Goal: Information Seeking & Learning: Learn about a topic

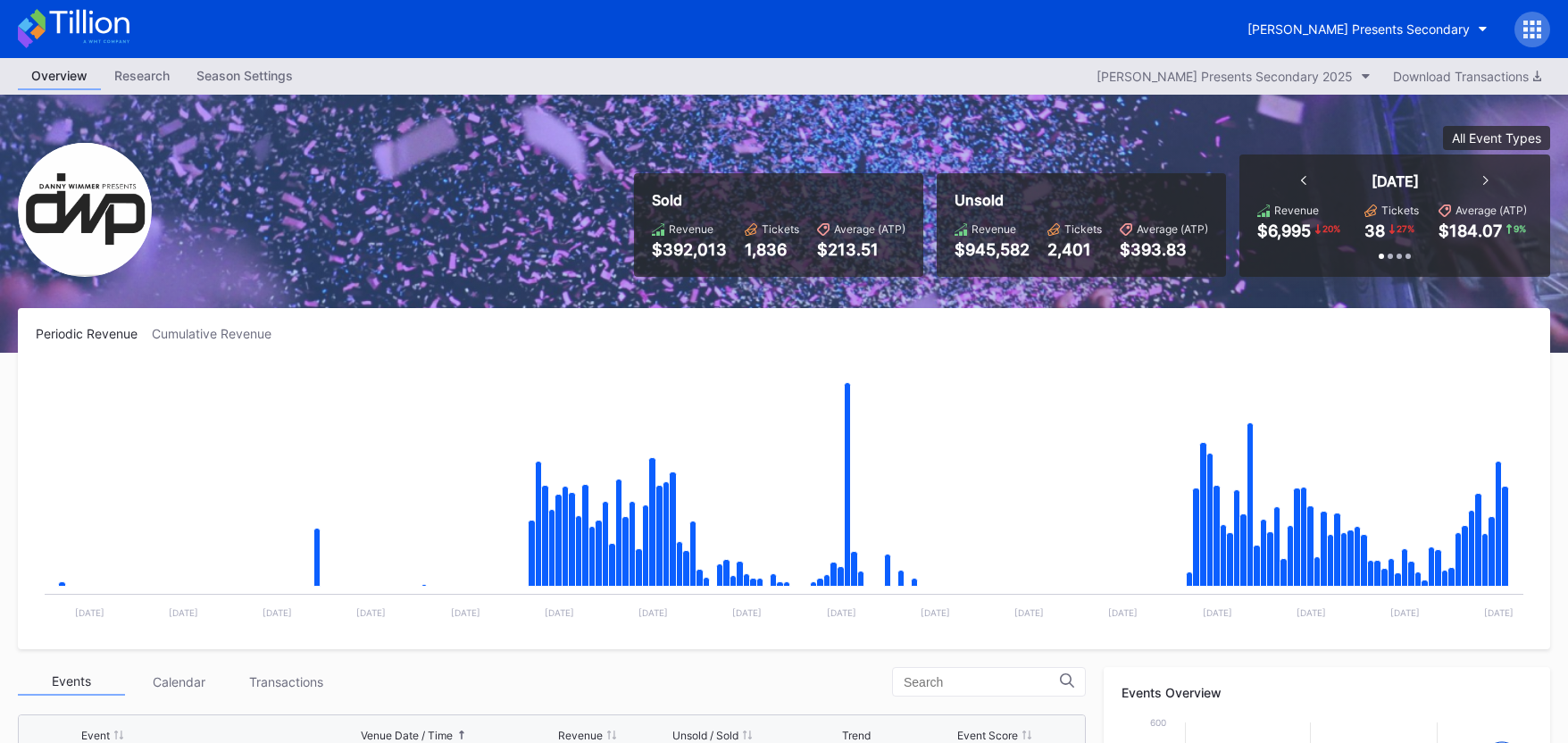
scroll to position [290, 0]
click at [1350, 218] on div "Revenue $6,995 20 % Tickets 38 27 % Average (ATP) $184.07 9 %" at bounding box center [1395, 221] width 275 height 36
click at [105, 26] on icon at bounding box center [73, 28] width 112 height 39
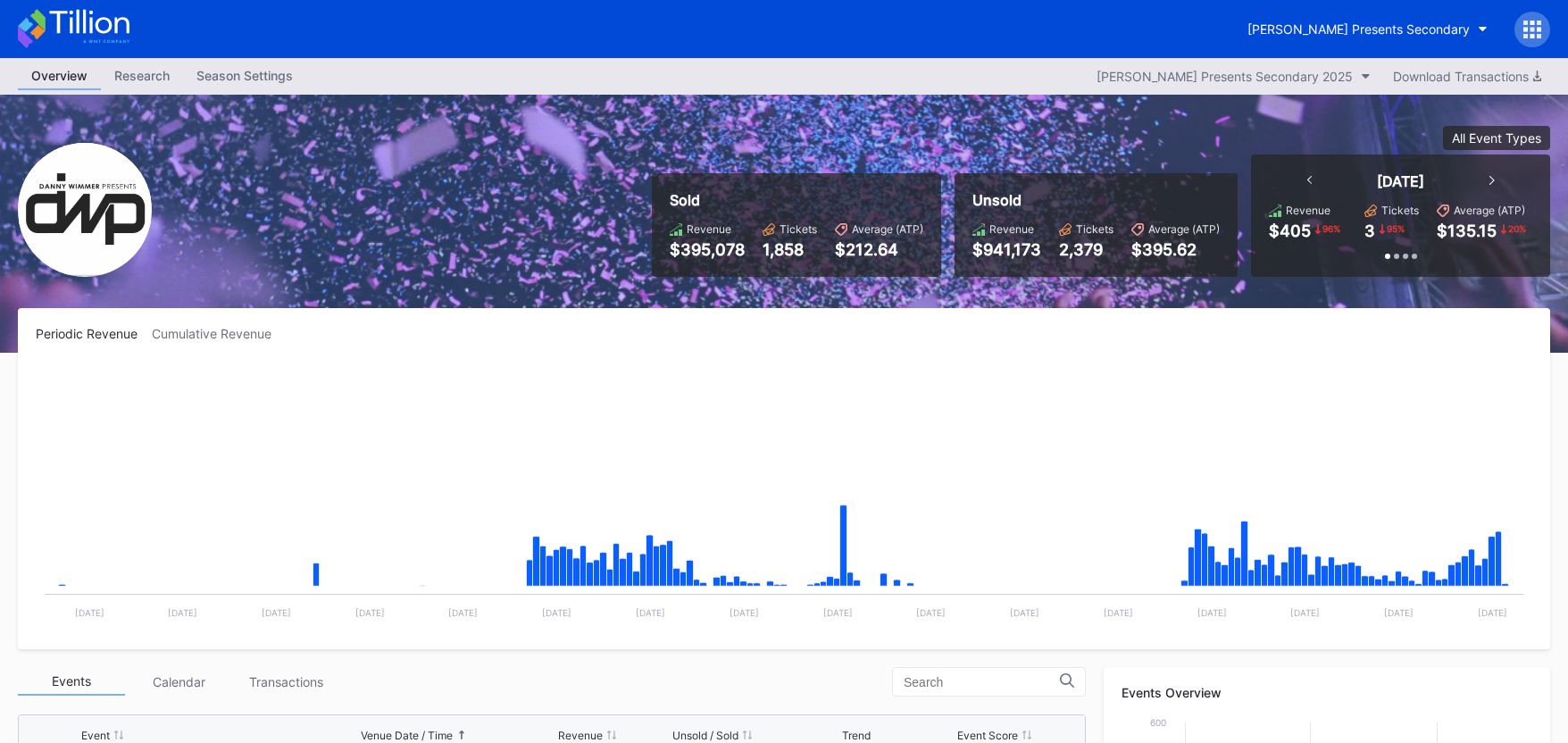
scroll to position [290, 0]
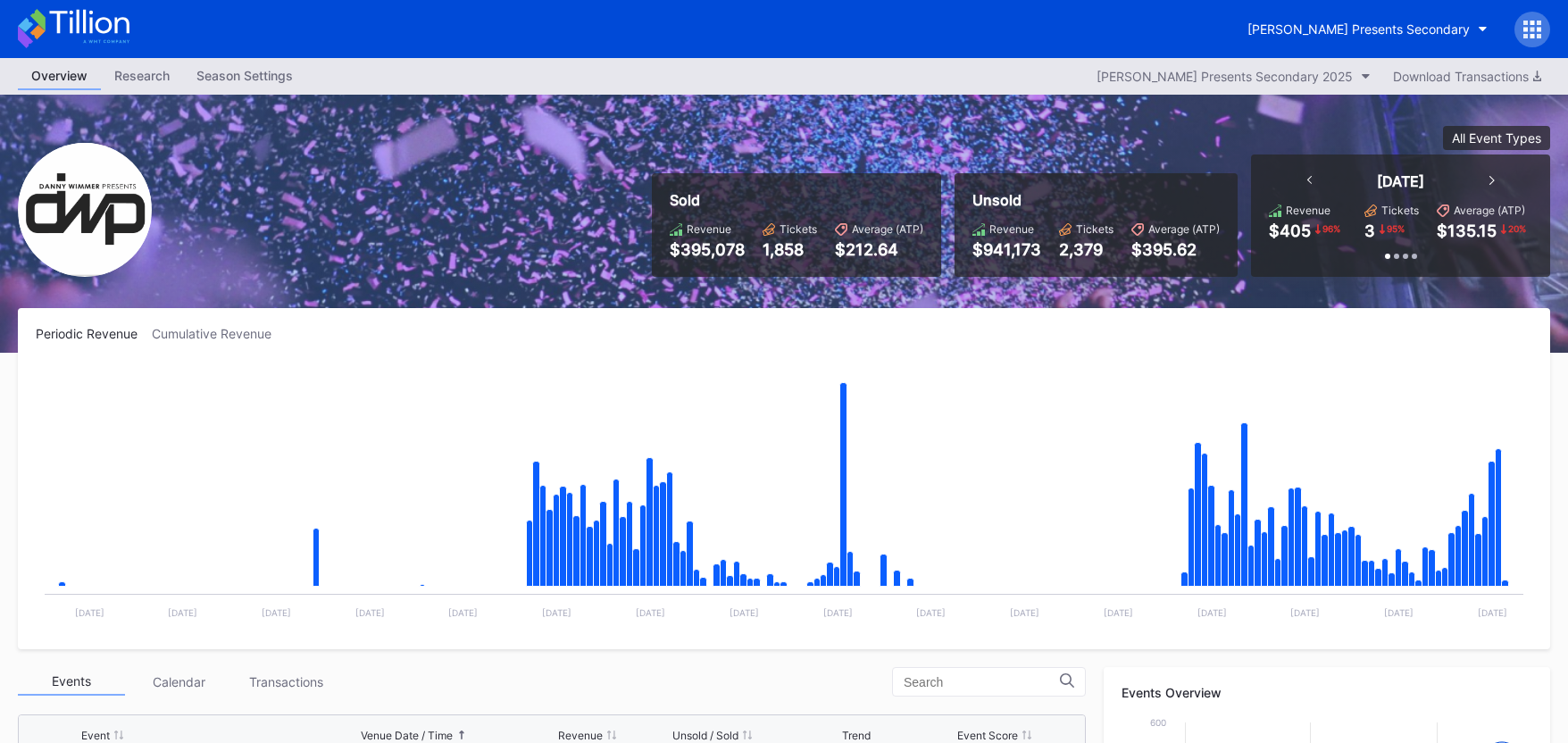
click at [106, 33] on icon at bounding box center [88, 22] width 79 height 24
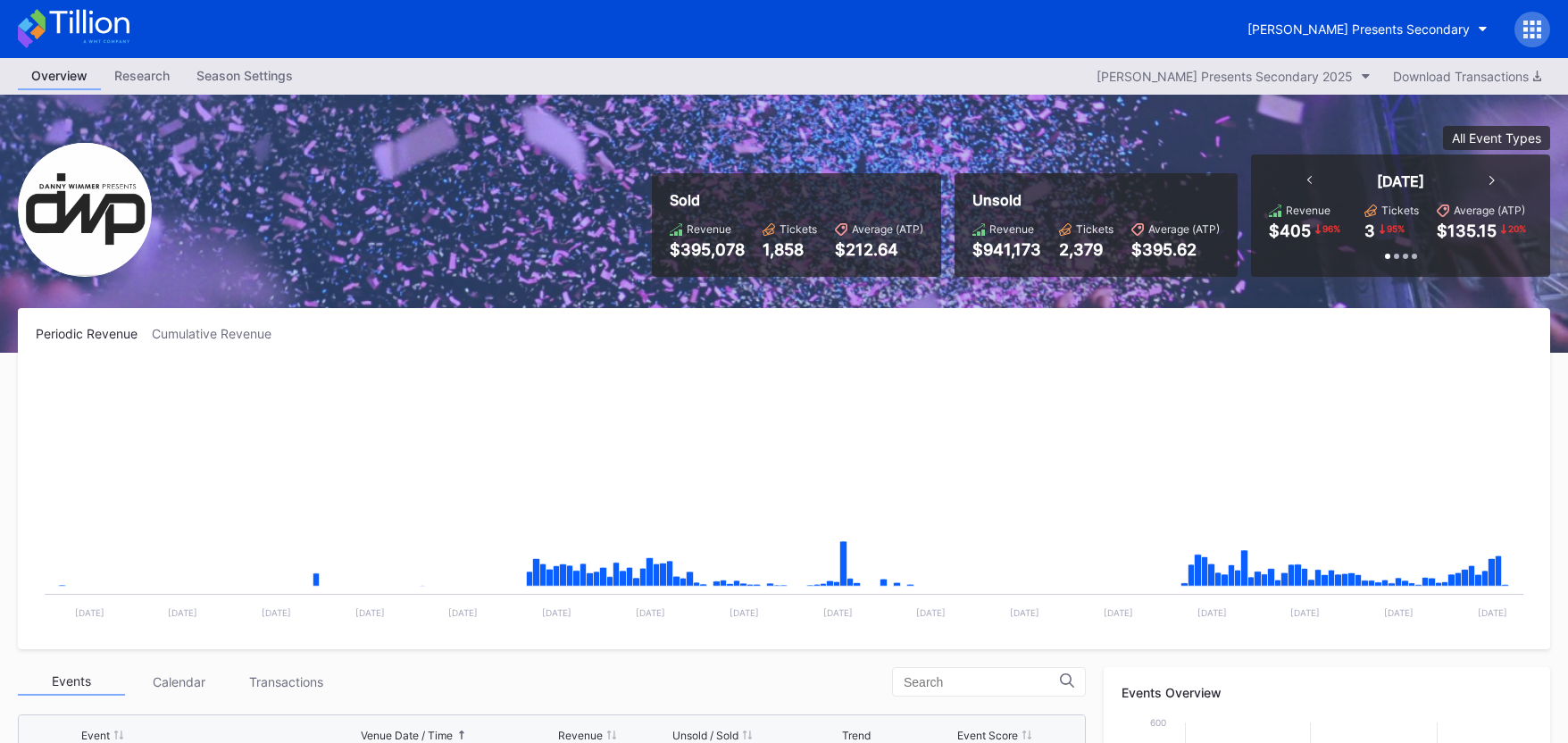
scroll to position [290, 0]
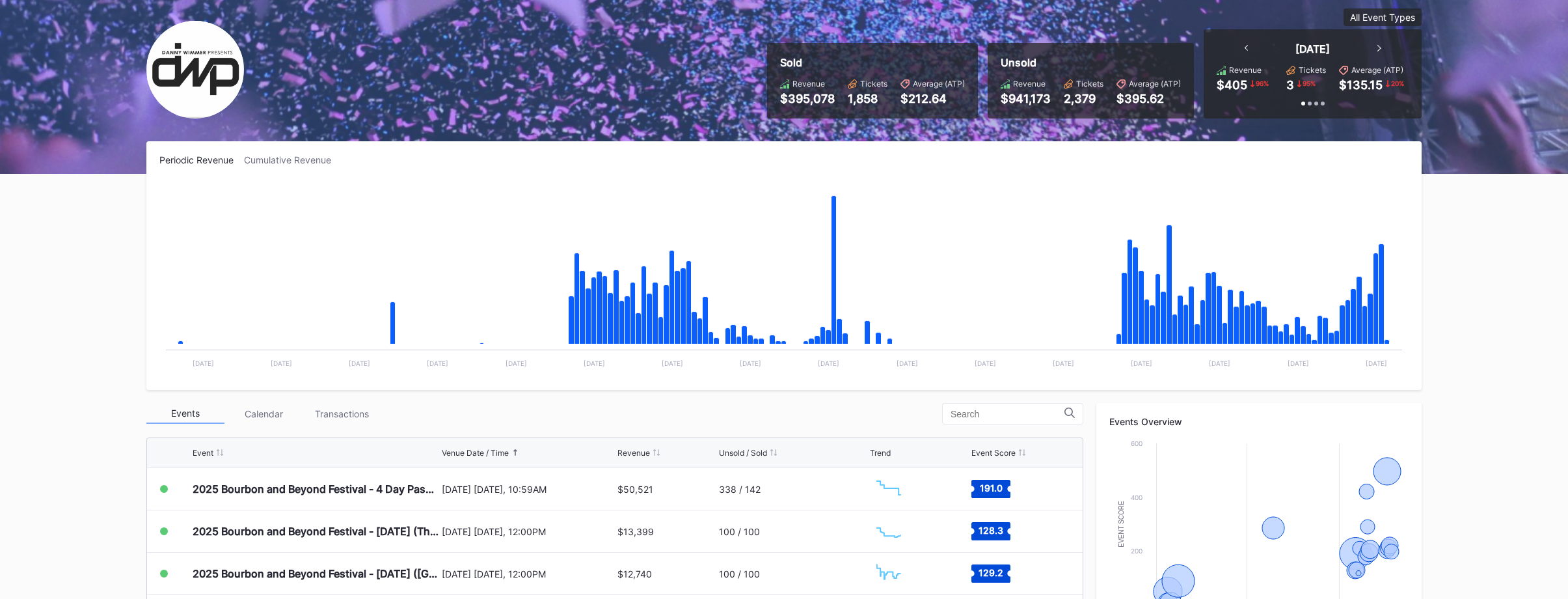
scroll to position [398, 0]
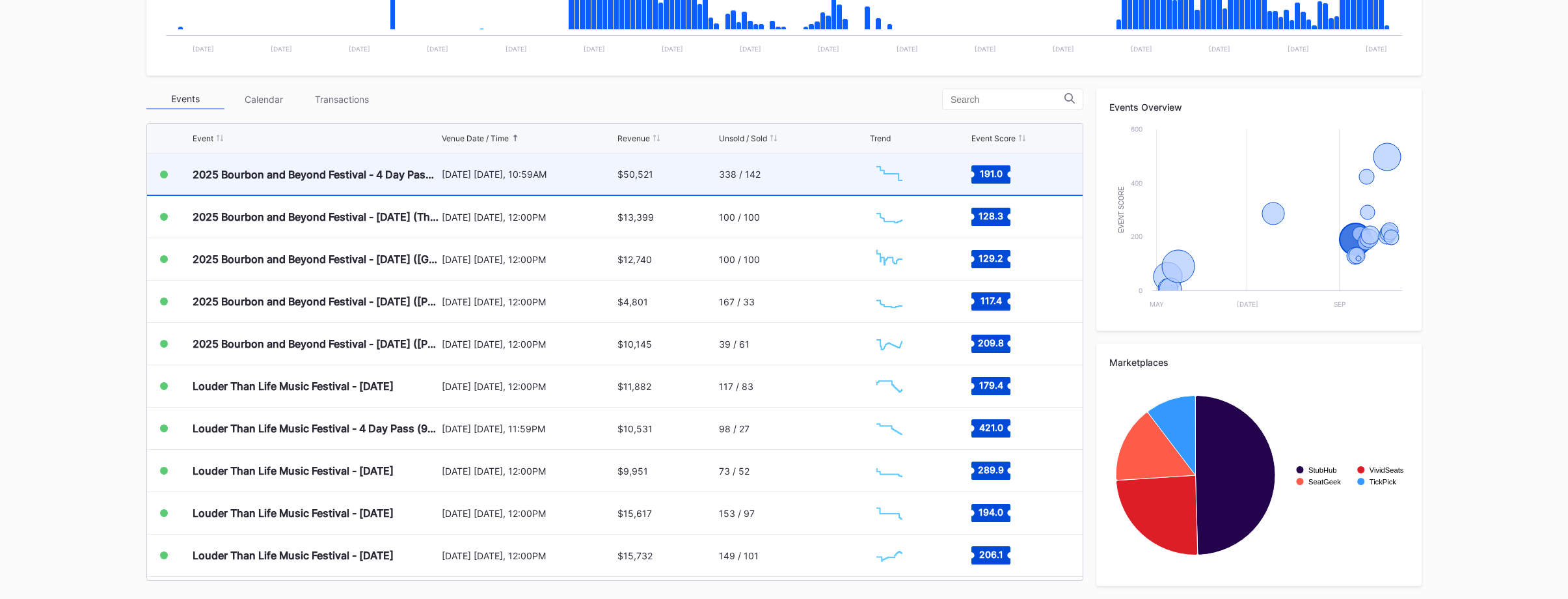
click at [825, 170] on div "338 / 142" at bounding box center [792, 173] width 148 height 41
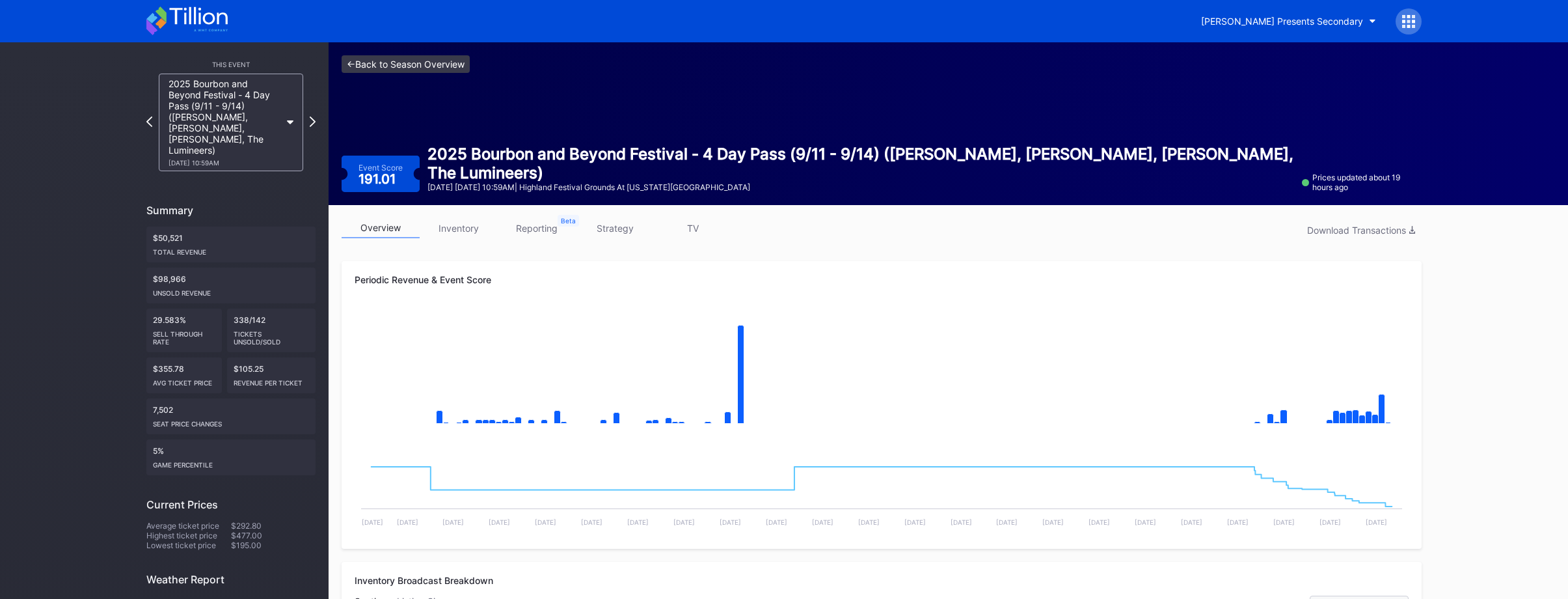
click at [462, 64] on link "<- Back to Season Overview" at bounding box center [406, 64] width 128 height 18
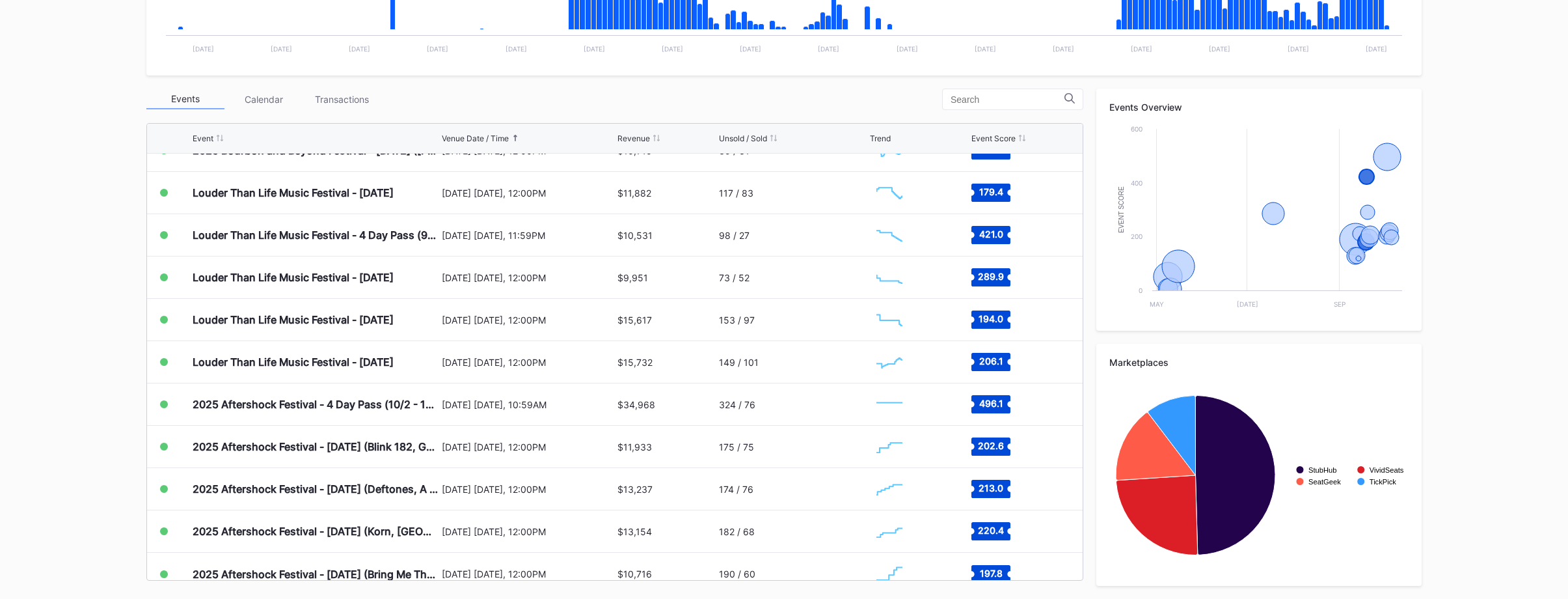
scroll to position [420, 0]
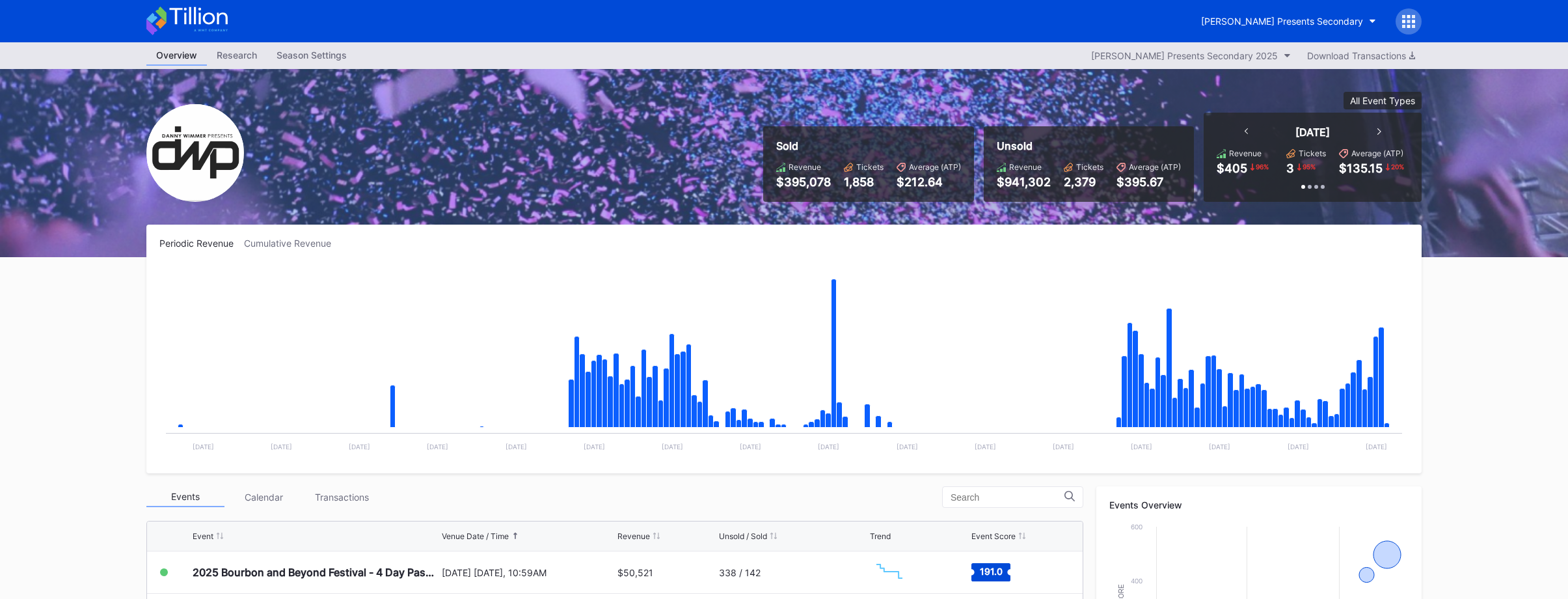
click at [179, 21] on icon at bounding box center [187, 21] width 81 height 29
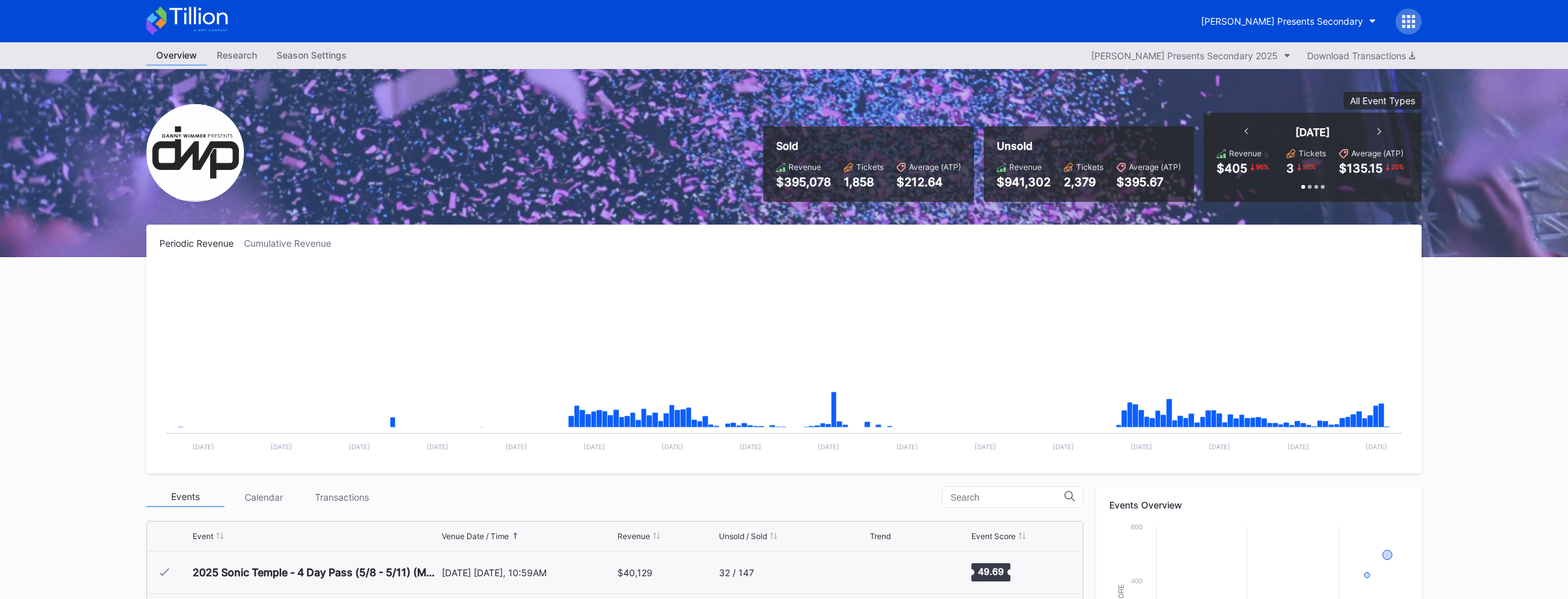
scroll to position [211, 0]
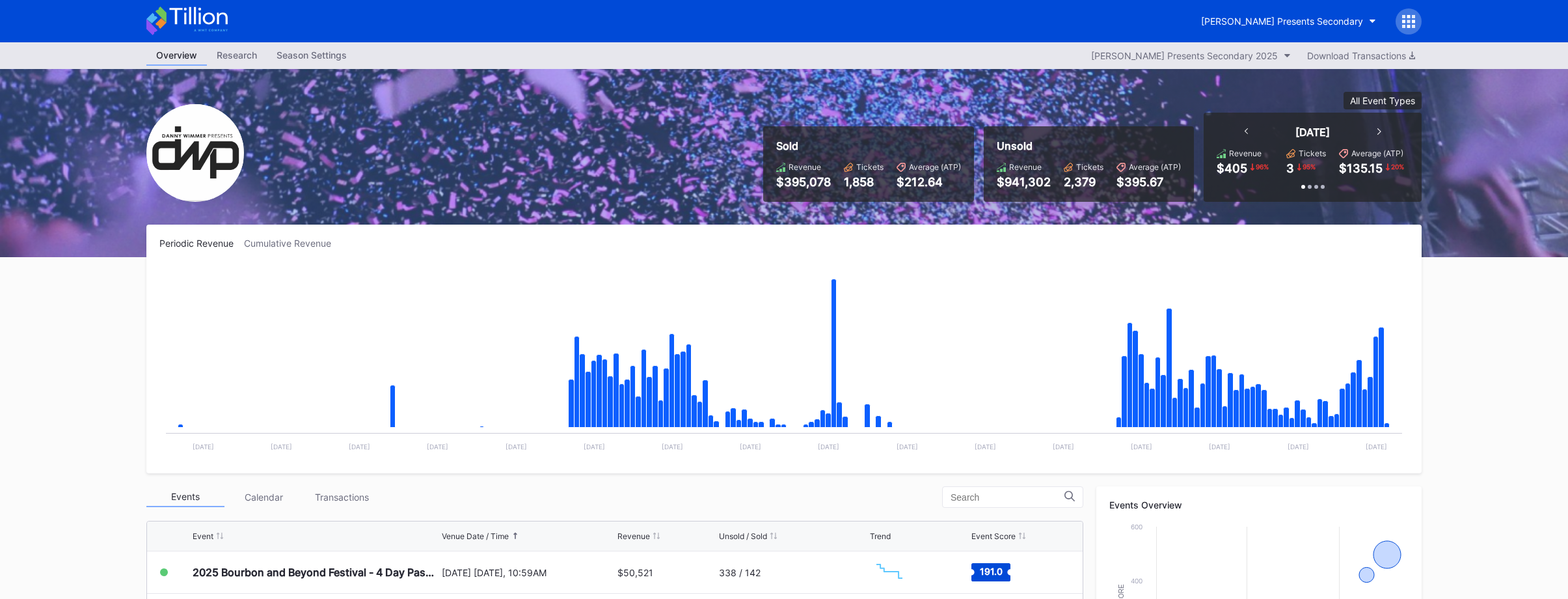
click at [181, 20] on icon at bounding box center [187, 21] width 81 height 29
click at [1262, 16] on div "[PERSON_NAME] Presents Secondary" at bounding box center [1282, 20] width 162 height 11
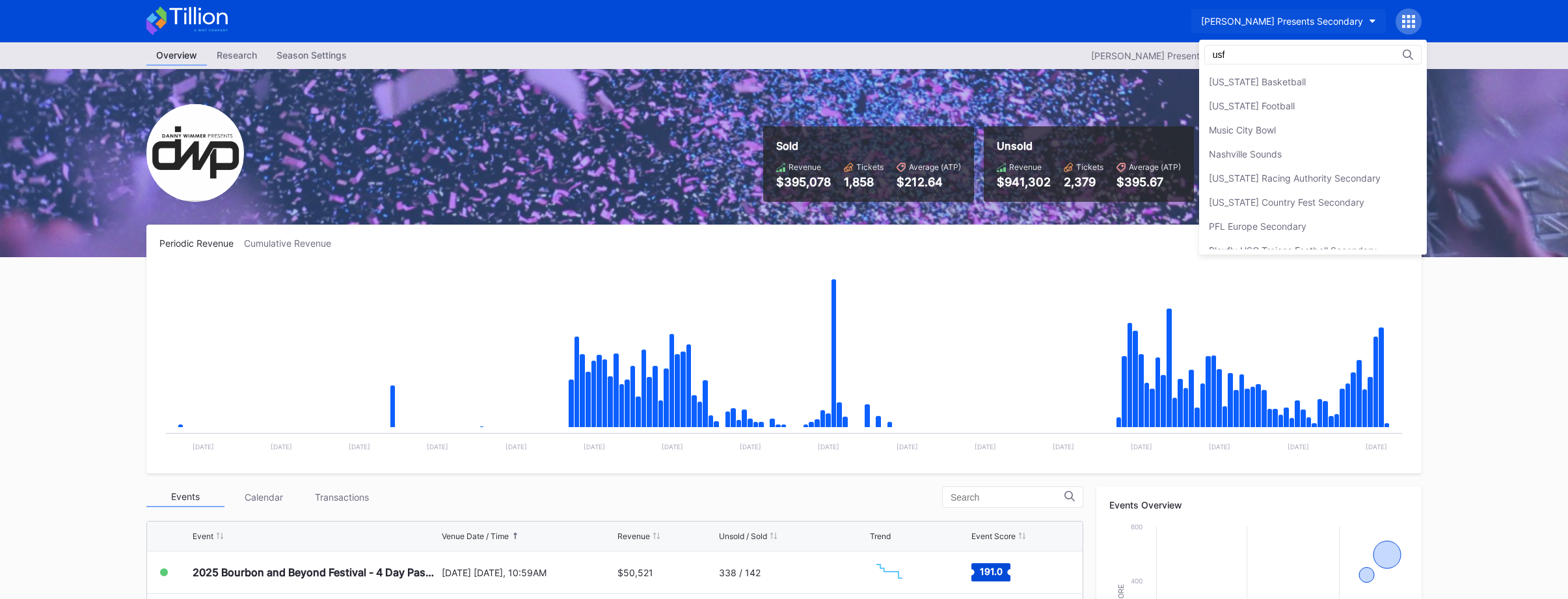
scroll to position [0, 0]
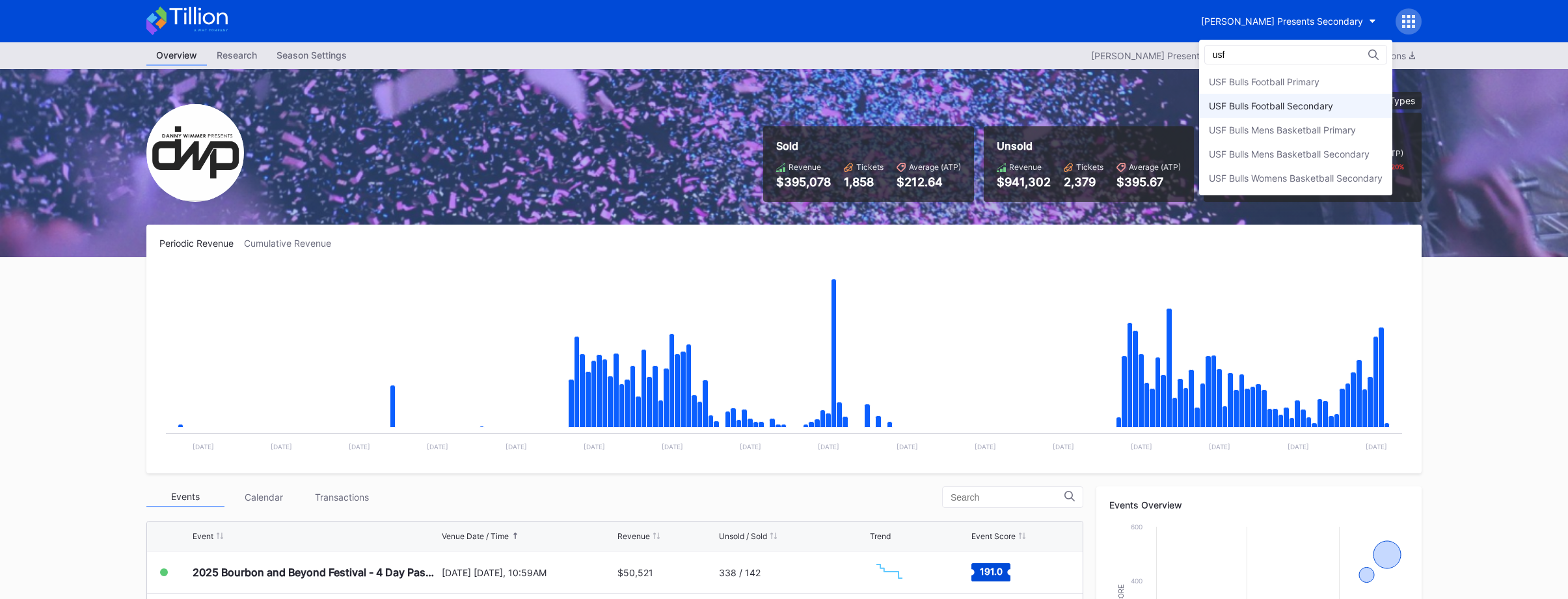
type input "usf"
click at [1267, 104] on div "USF Bulls Football Secondary" at bounding box center [1271, 105] width 124 height 11
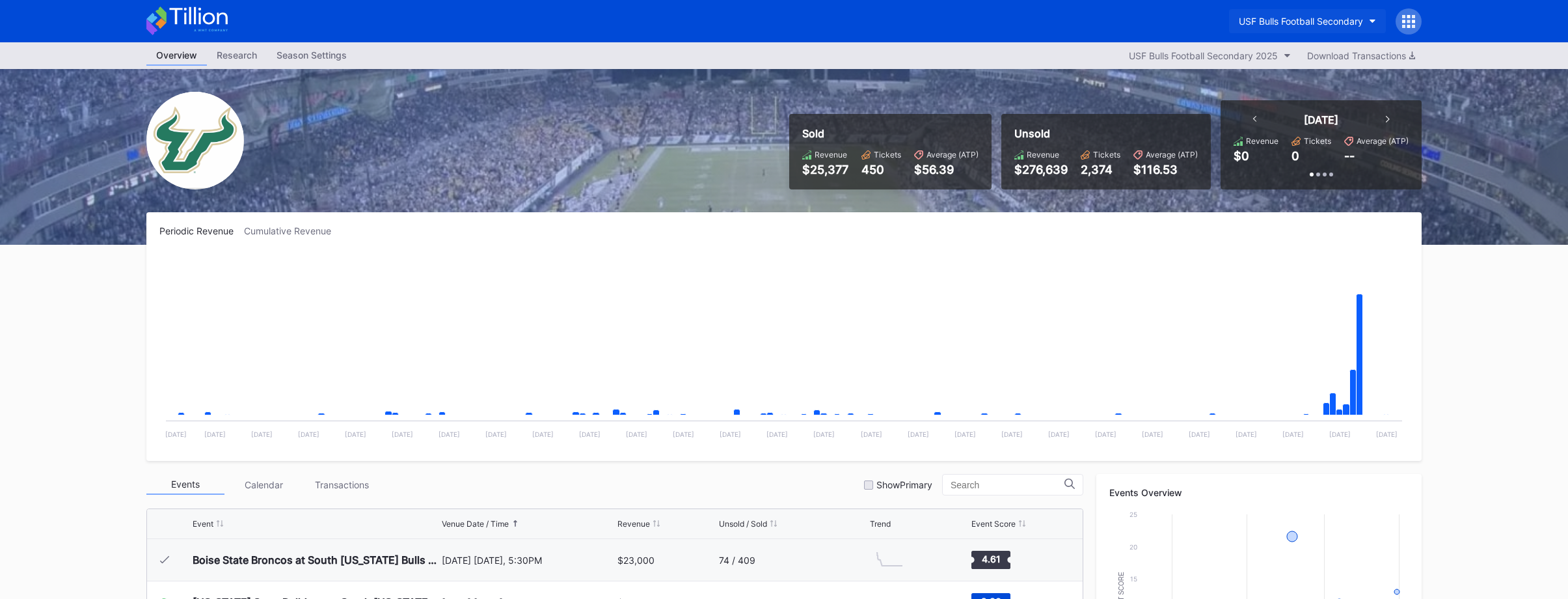
click at [1315, 11] on button "USF Bulls Football Secondary" at bounding box center [1307, 21] width 157 height 24
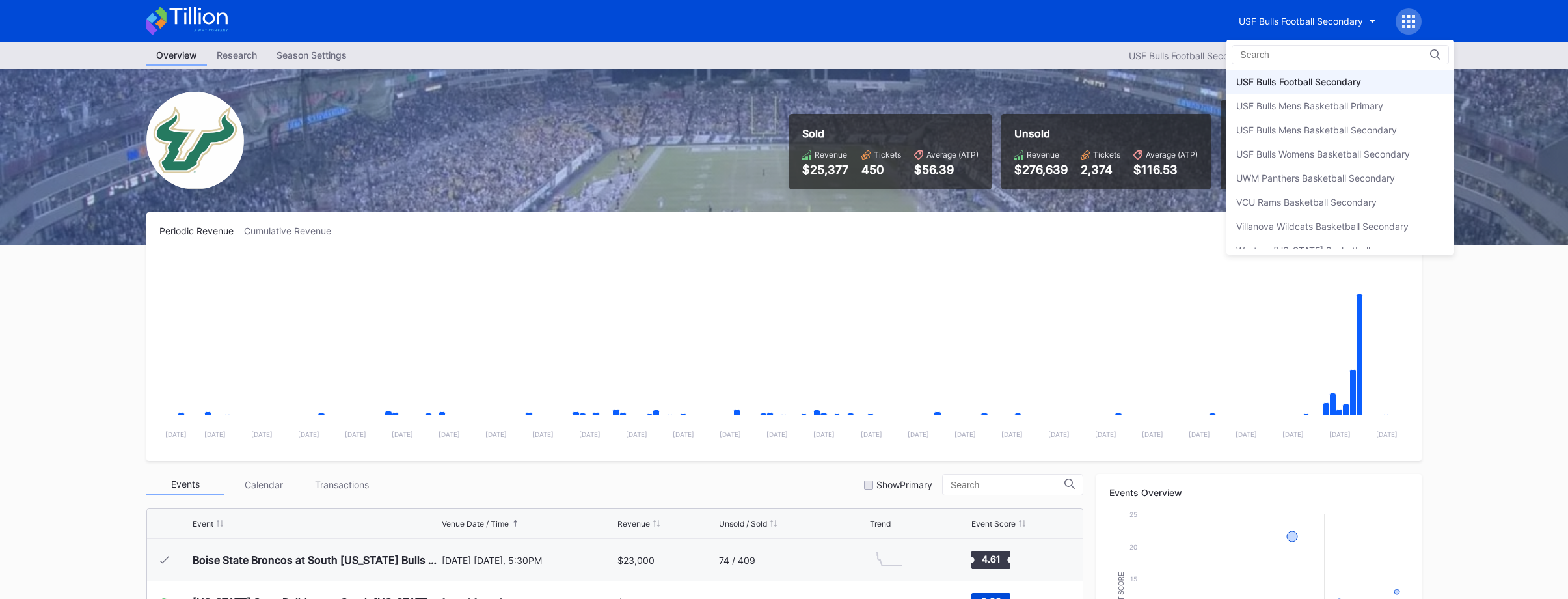
scroll to position [4318, 0]
click at [1286, 94] on div "USF Bulls Football Primary" at bounding box center [1291, 98] width 111 height 11
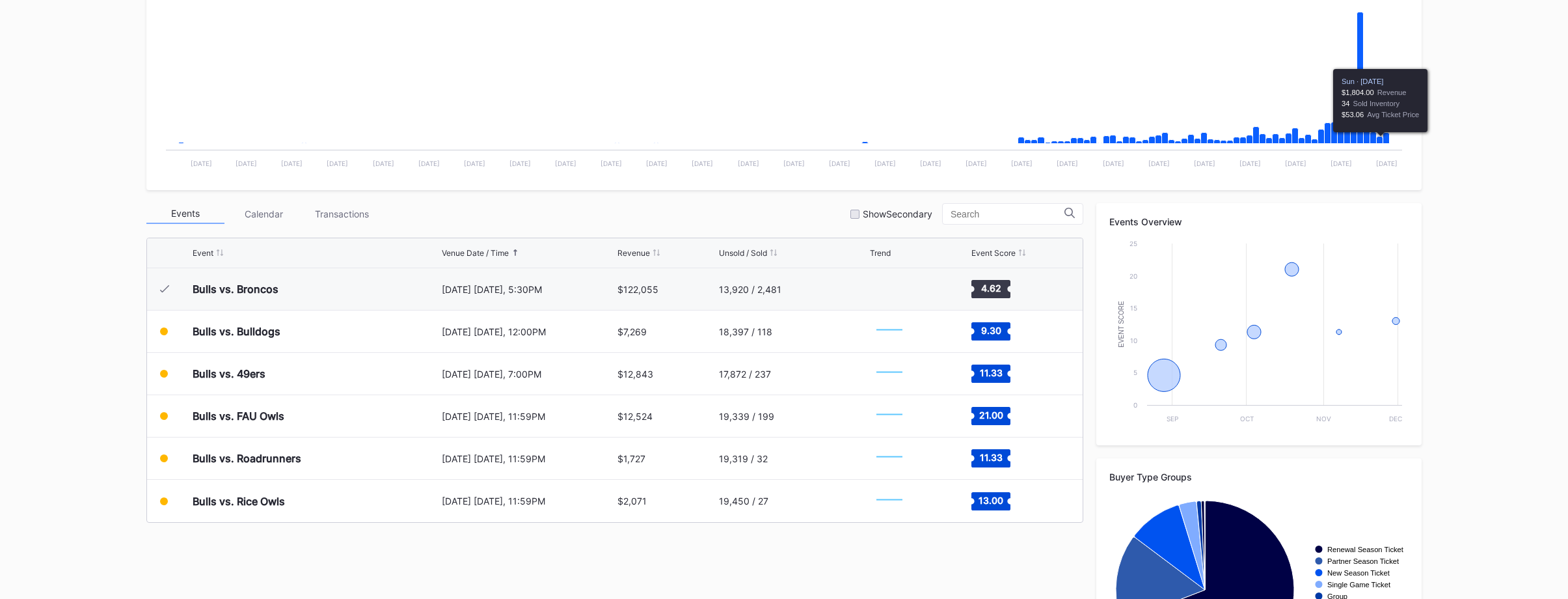
scroll to position [254, 0]
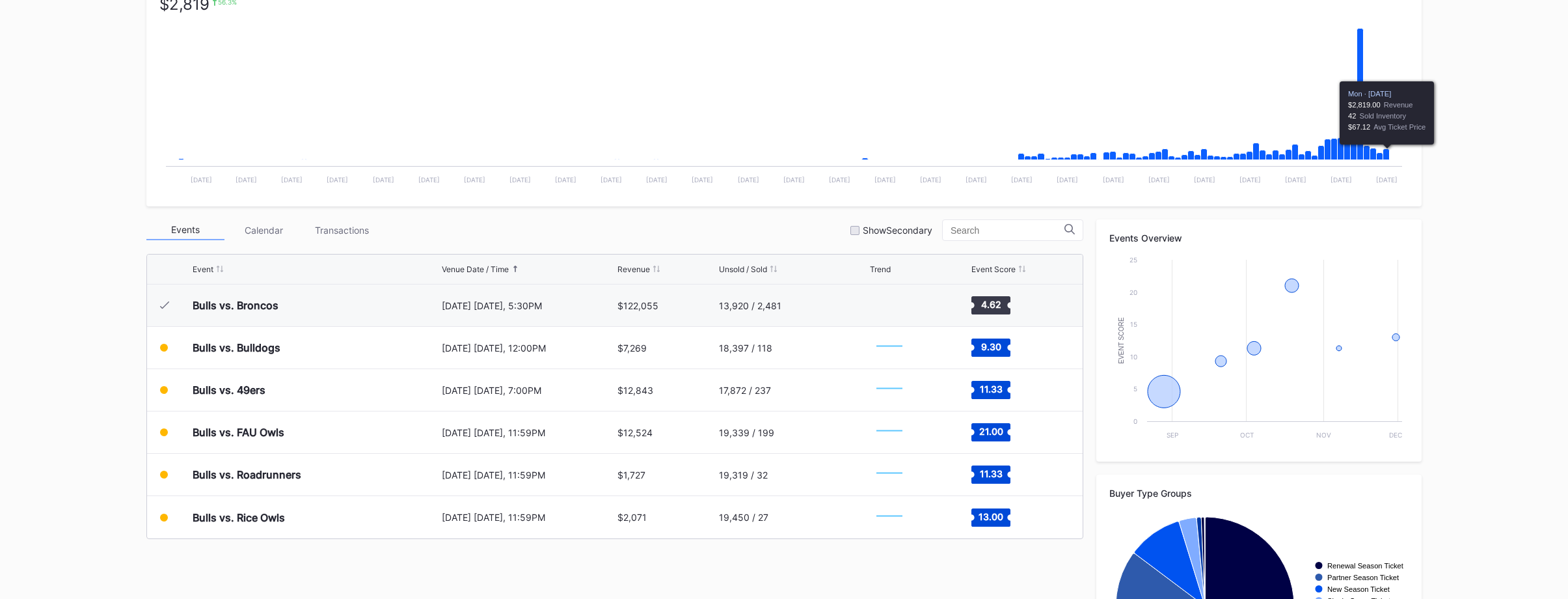
click at [1385, 154] on icon "Chart title" at bounding box center [1386, 154] width 6 height 11
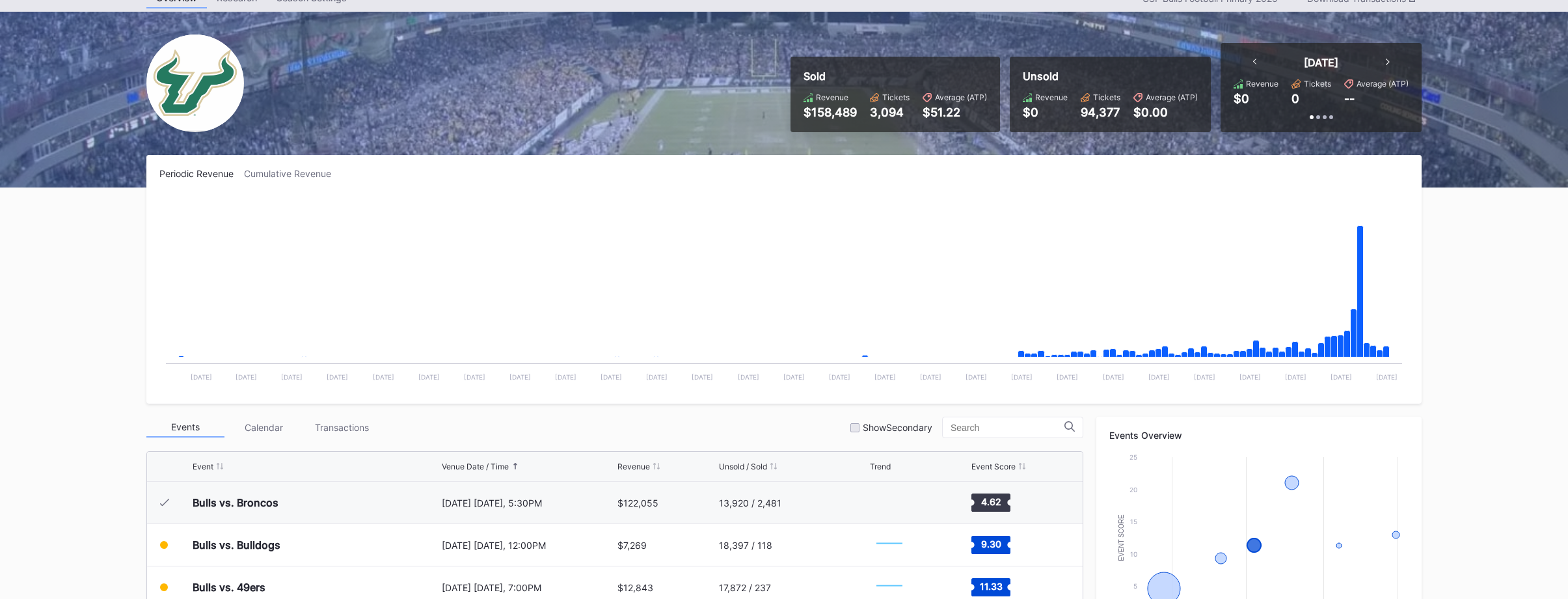
scroll to position [0, 0]
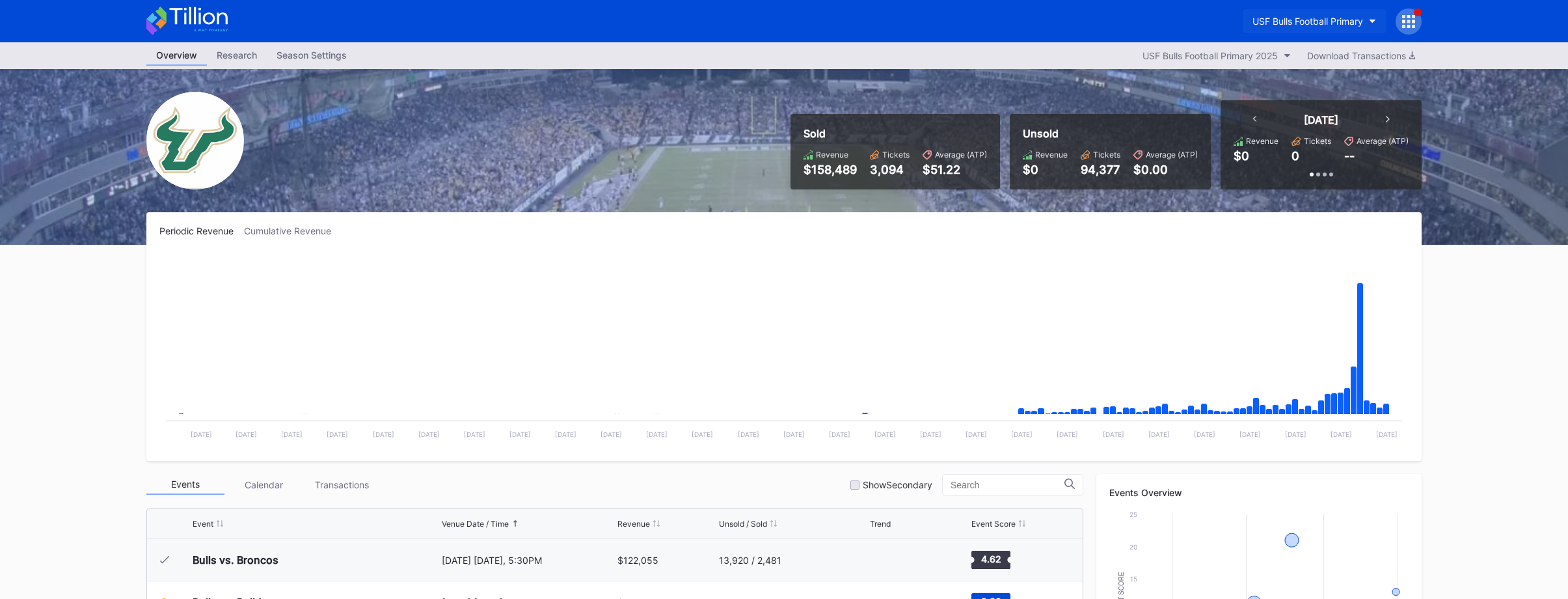
click at [1302, 19] on div "USF Bulls Football Primary" at bounding box center [1307, 21] width 111 height 11
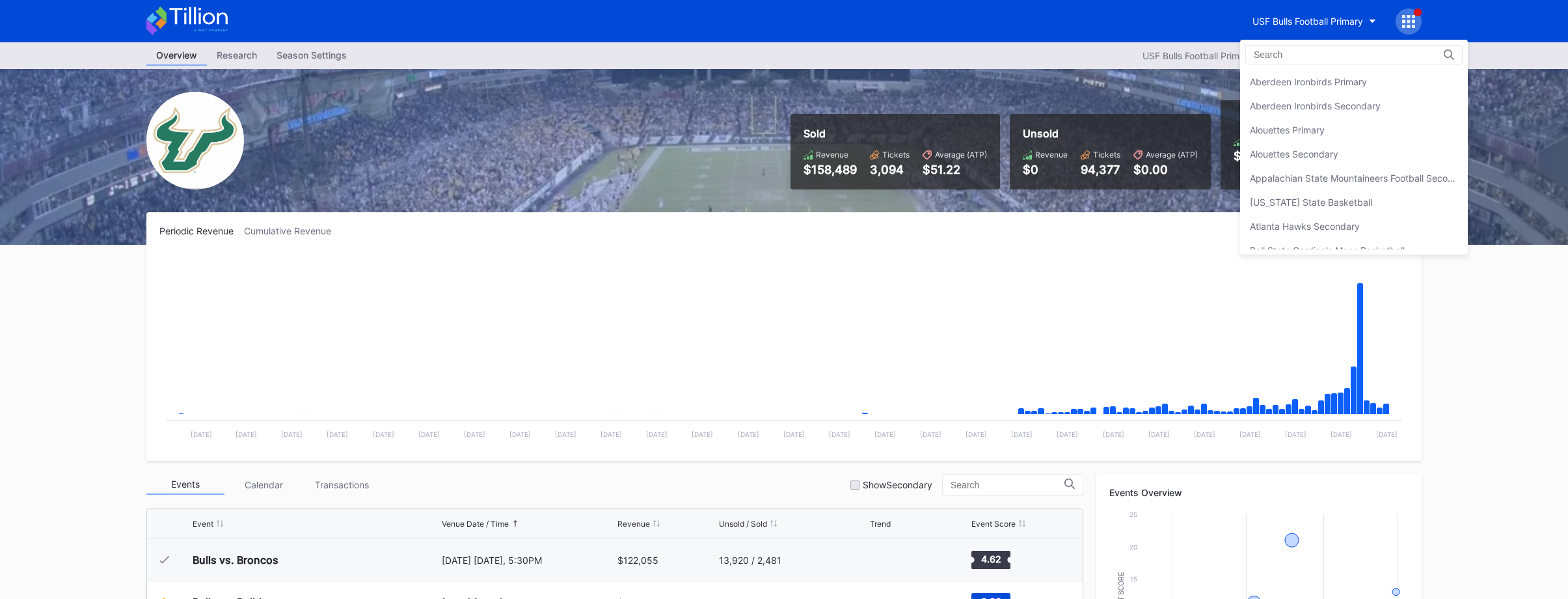
scroll to position [4335, 0]
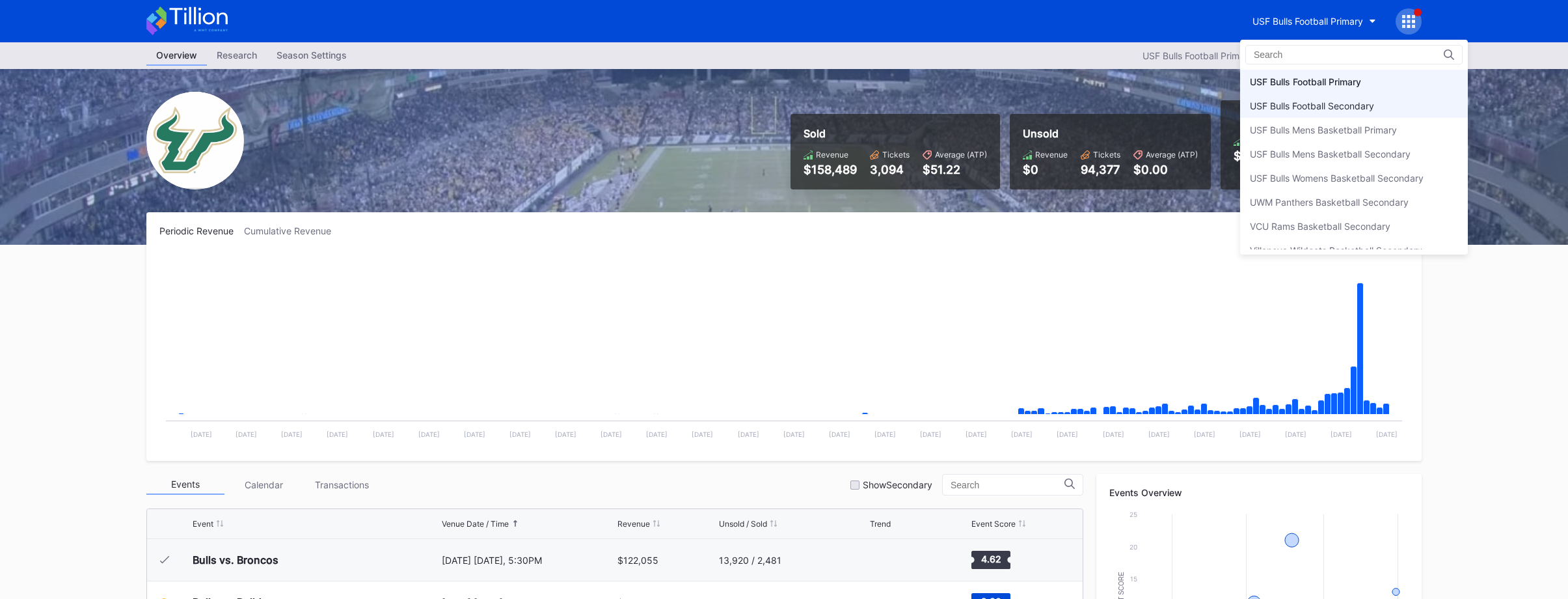
click at [1263, 98] on div "USF Bulls Football Secondary" at bounding box center [1354, 106] width 228 height 24
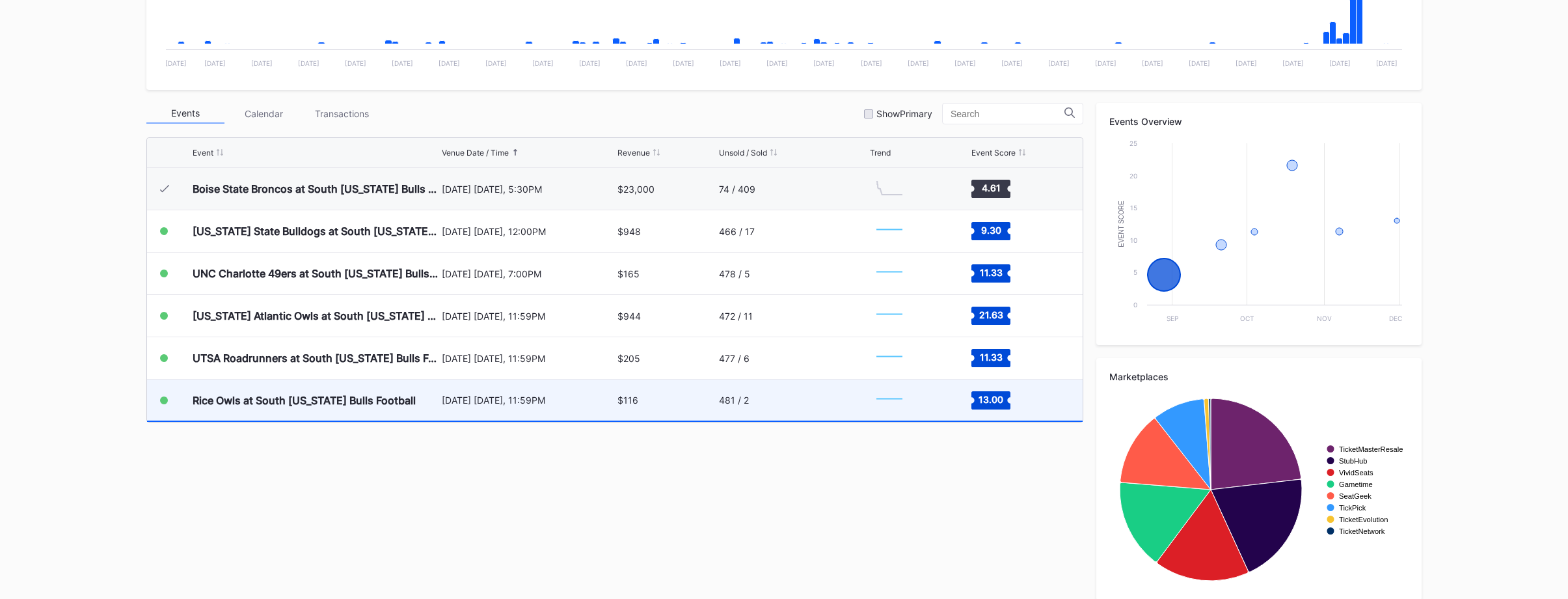
scroll to position [386, 0]
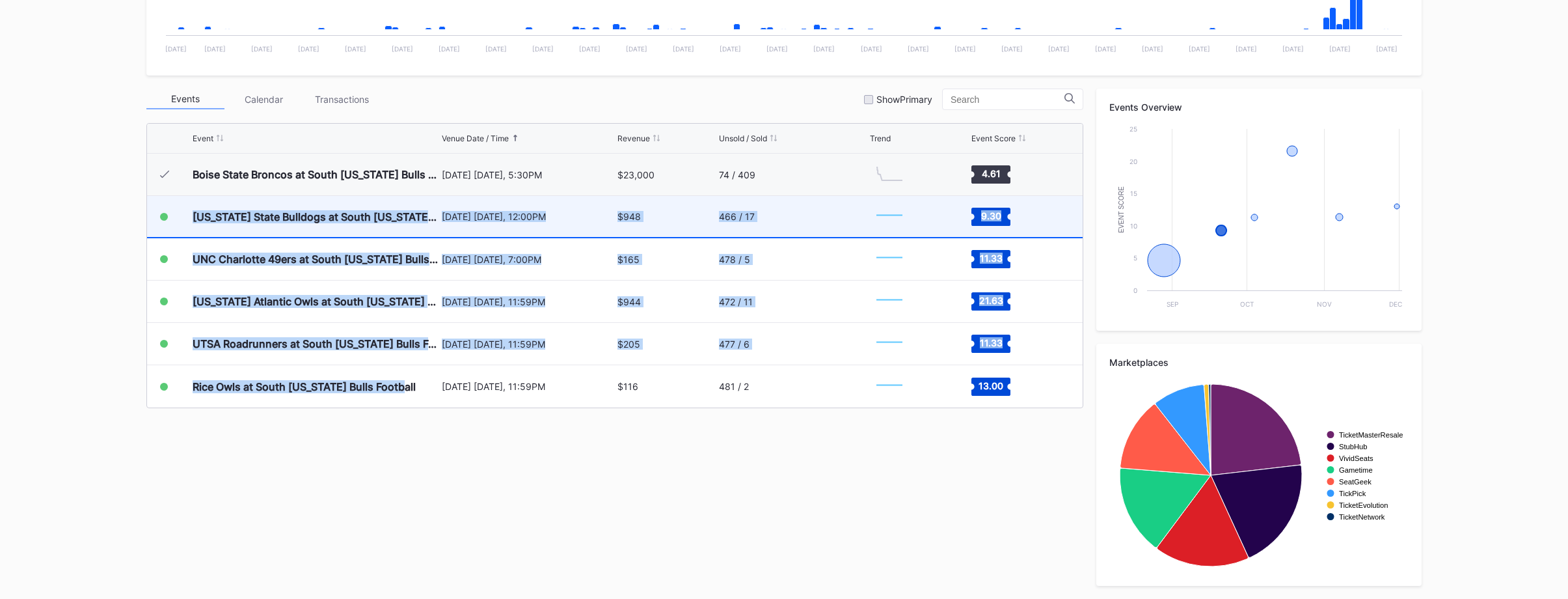
drag, startPoint x: 420, startPoint y: 450, endPoint x: 176, endPoint y: 218, distance: 336.7
click at [176, 218] on div "Events Calendar Transactions Show Primary Event Venue Date / Time Revenue Unsol…" at bounding box center [784, 337] width 1275 height 498
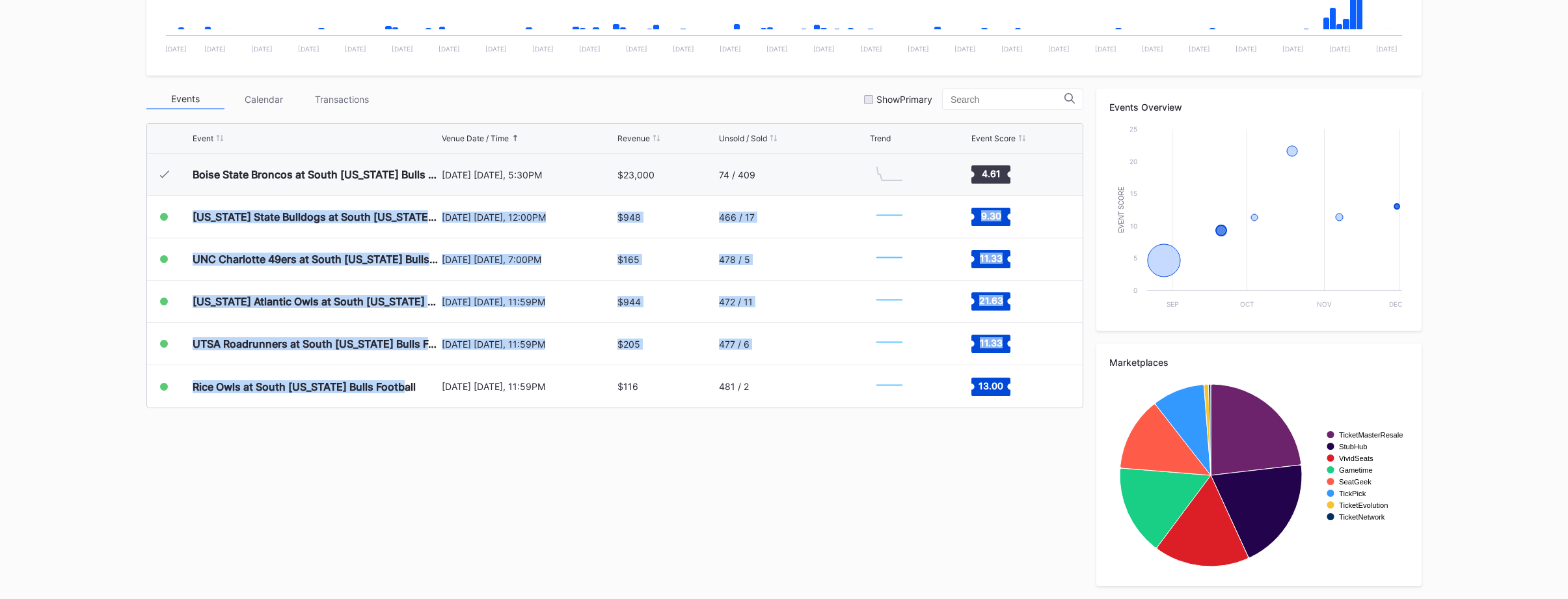
click at [423, 490] on div "Events Calendar Transactions Show Primary Event Venue Date / Time Revenue Unsol…" at bounding box center [784, 337] width 1275 height 498
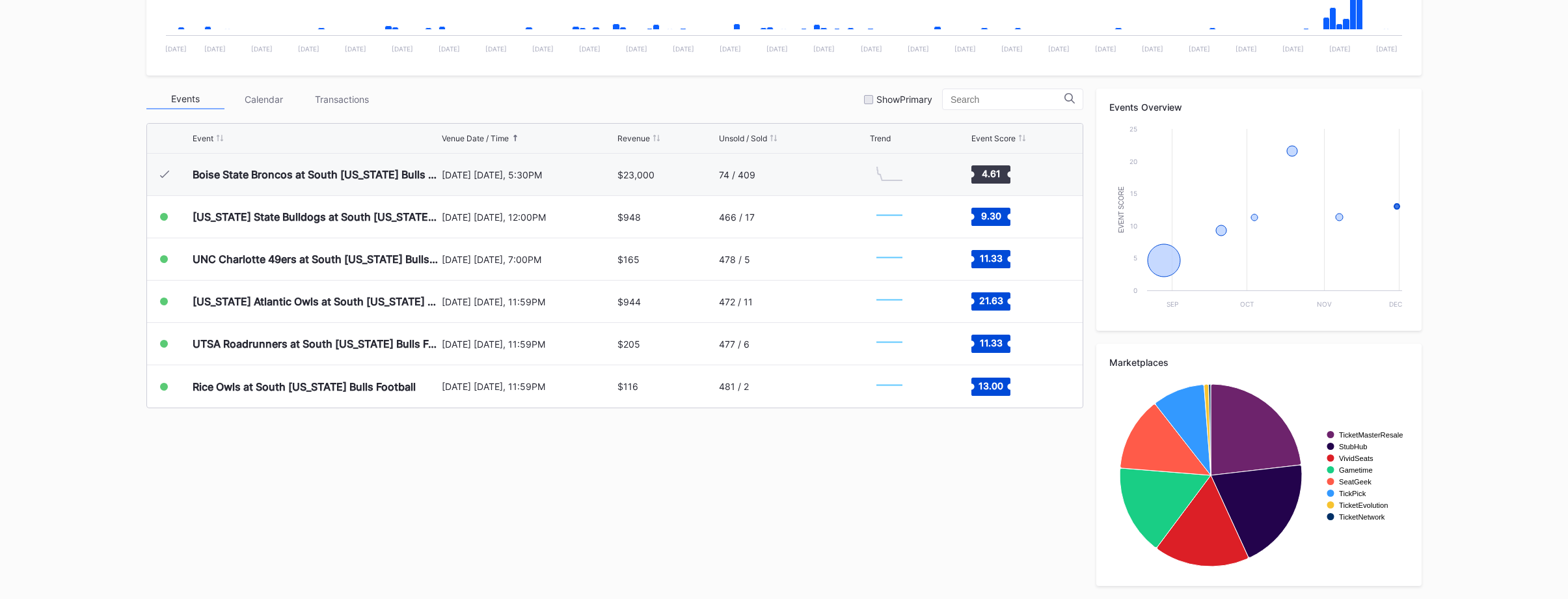
click at [423, 490] on div "Events Calendar Transactions Show Primary Event Venue Date / Time Revenue Unsol…" at bounding box center [784, 337] width 1275 height 498
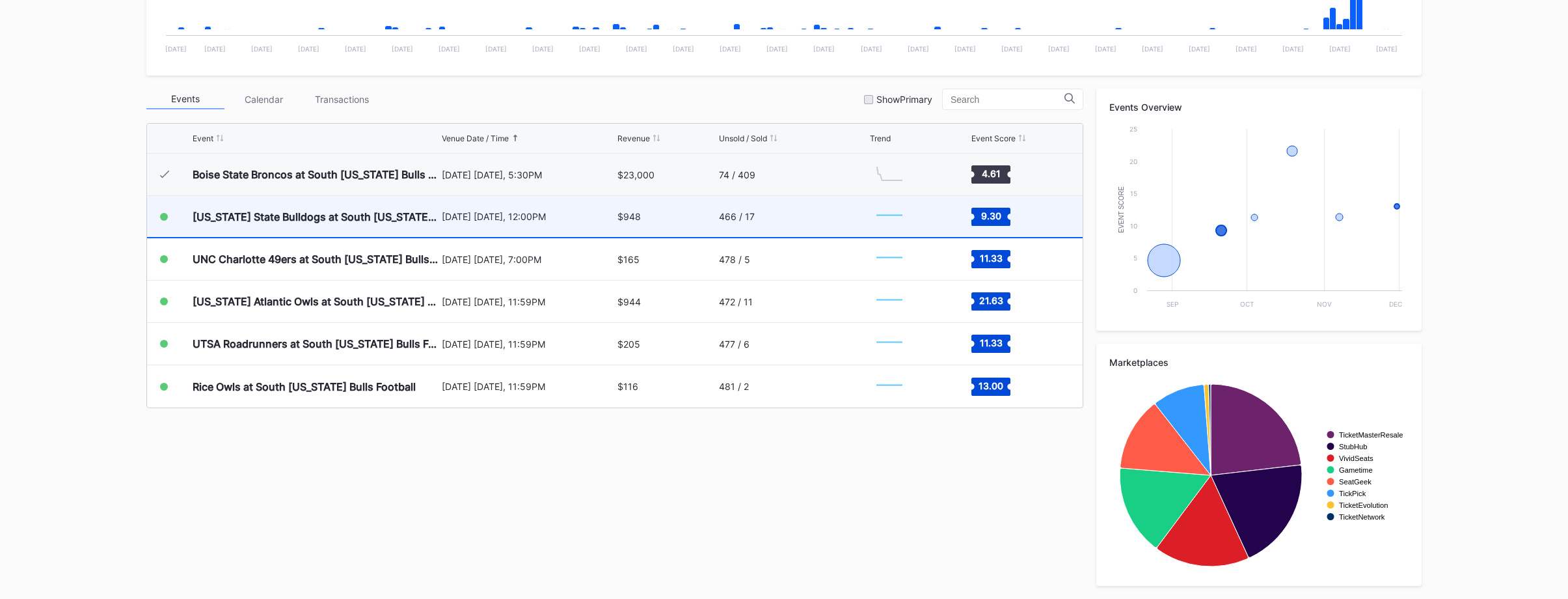
drag, startPoint x: 497, startPoint y: 490, endPoint x: 192, endPoint y: 195, distance: 424.3
click at [192, 195] on div "Events Calendar Transactions Show Primary Event Venue Date / Time Revenue Unsol…" at bounding box center [784, 337] width 1275 height 498
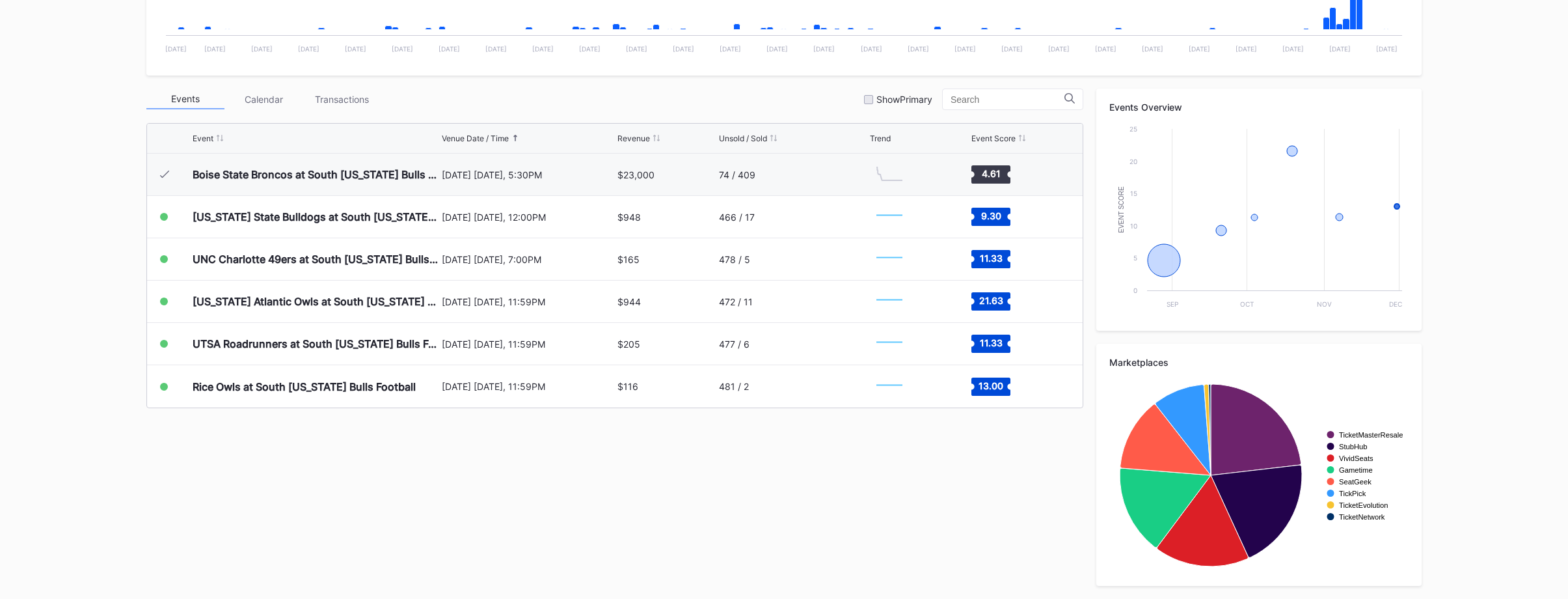
click at [371, 460] on div "Events Calendar Transactions Show Primary Event Venue Date / Time Revenue Unsol…" at bounding box center [784, 337] width 1275 height 498
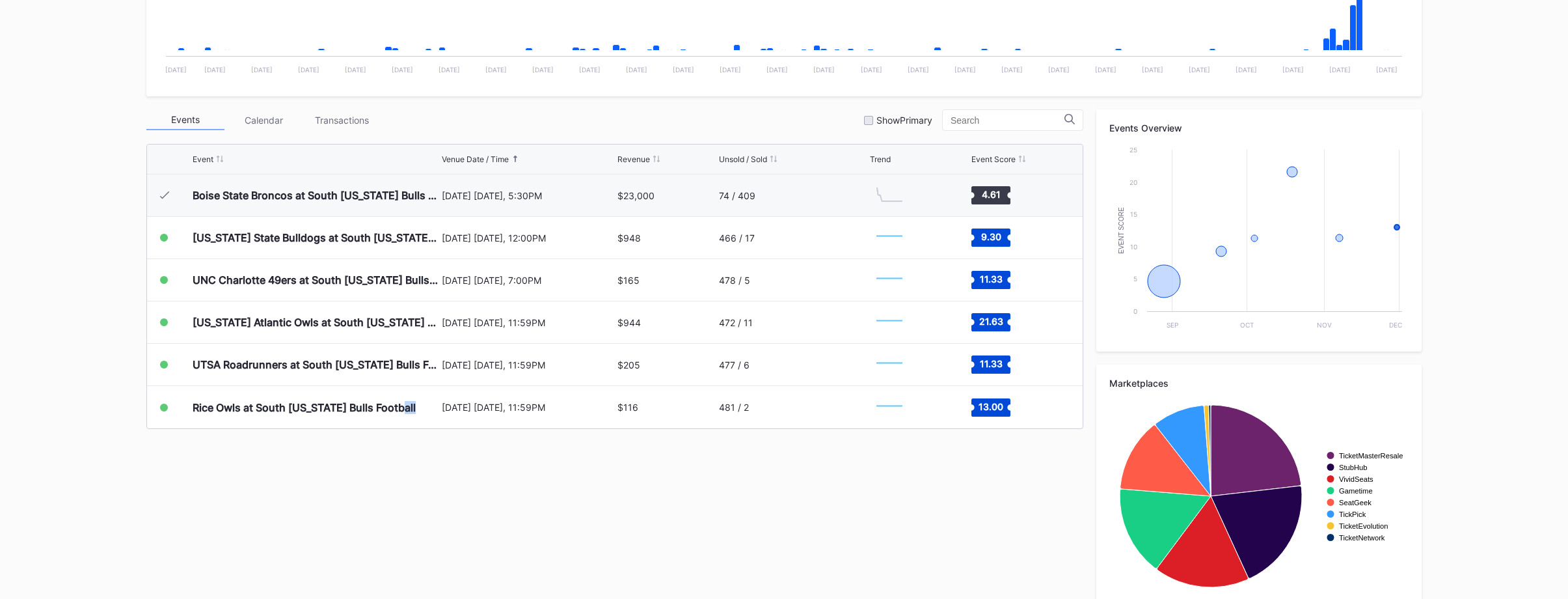
drag, startPoint x: 401, startPoint y: 488, endPoint x: 438, endPoint y: 442, distance: 59.0
click at [402, 487] on div "Events Calendar Transactions Show Primary Event Venue Date / Time Revenue Unsol…" at bounding box center [784, 358] width 1275 height 498
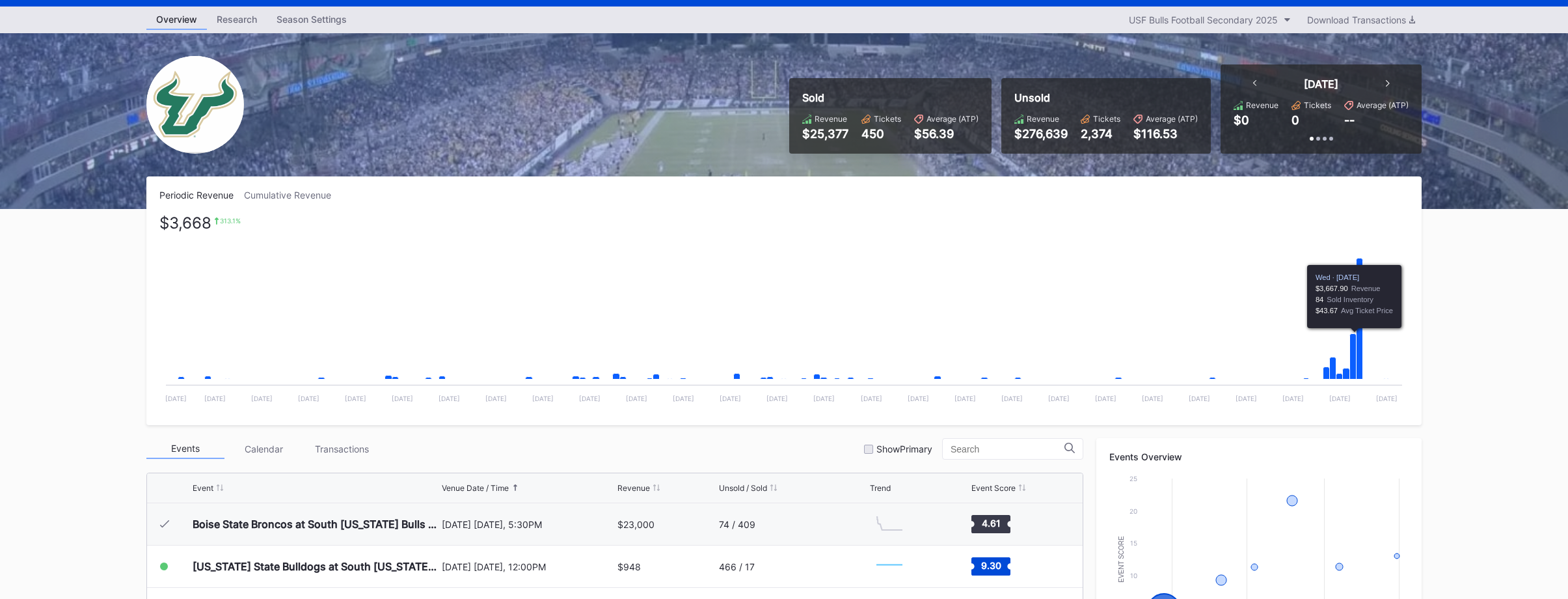
scroll to position [0, 0]
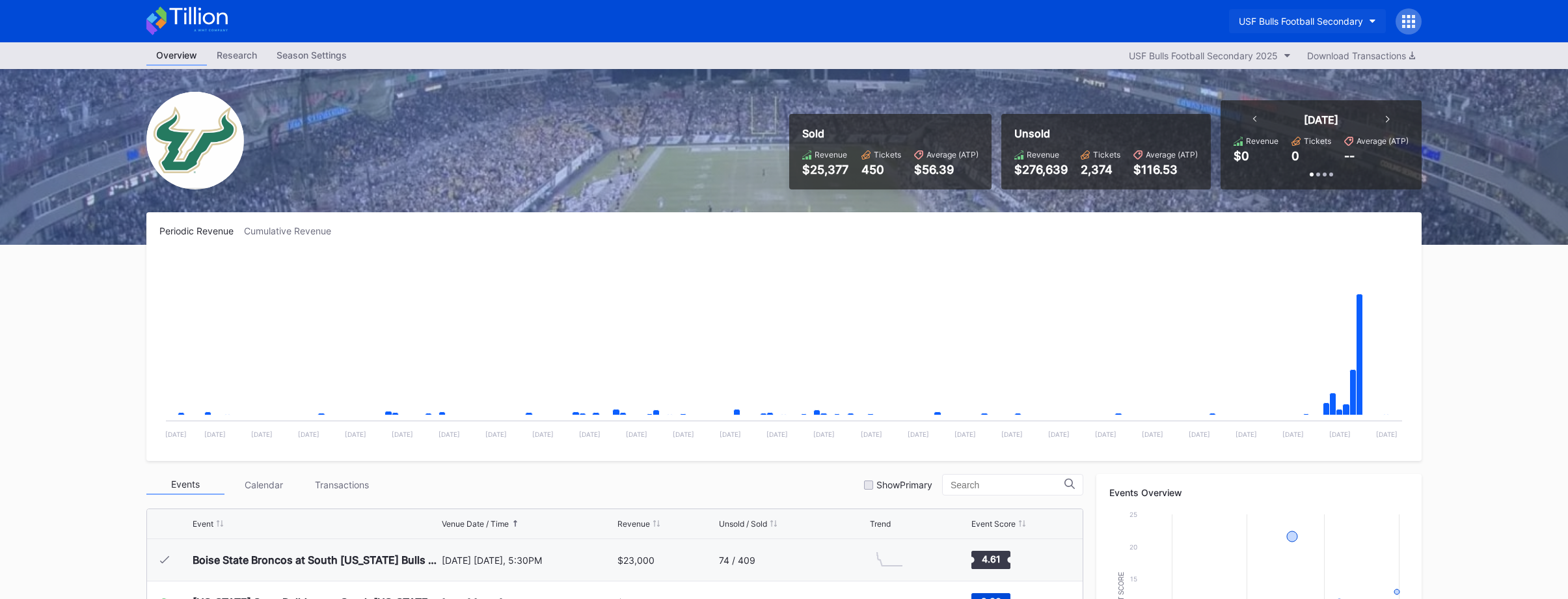
click at [1289, 21] on div "USF Bulls Football Secondary" at bounding box center [1301, 21] width 124 height 11
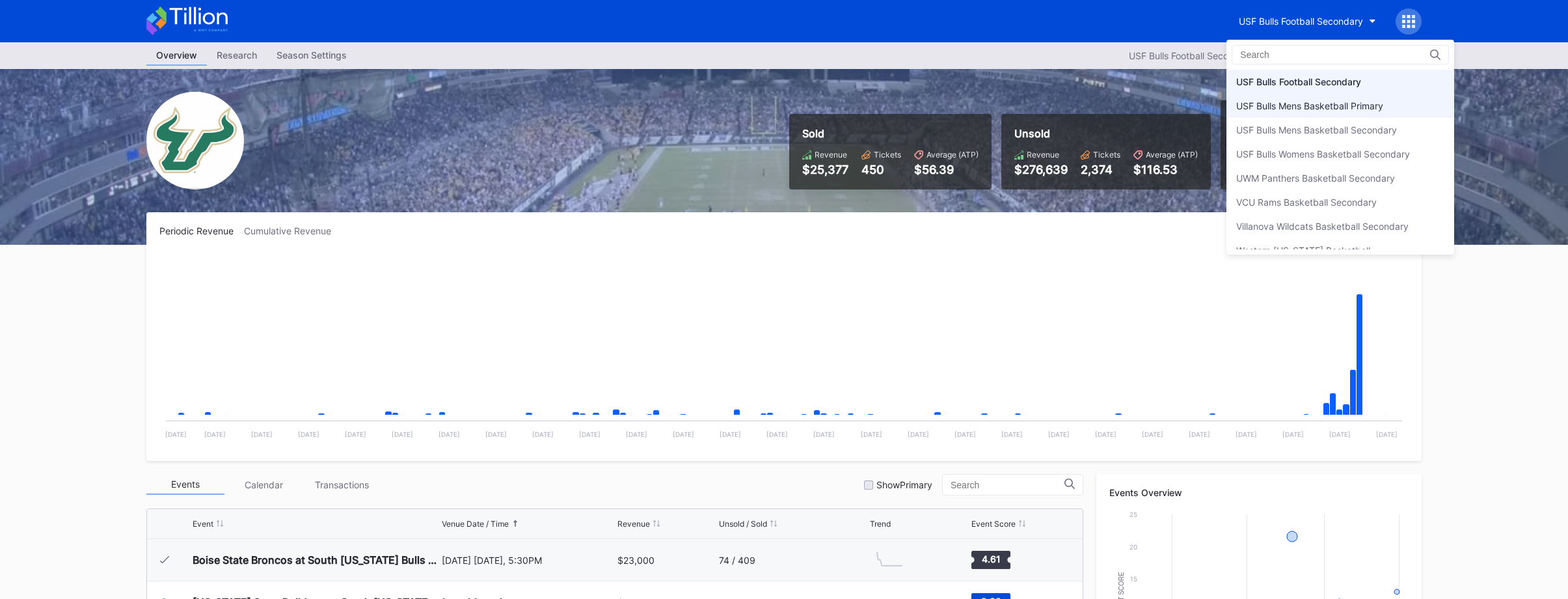
scroll to position [4324, 0]
click at [1281, 104] on div "USF Bulls Football Secondary" at bounding box center [1340, 116] width 228 height 24
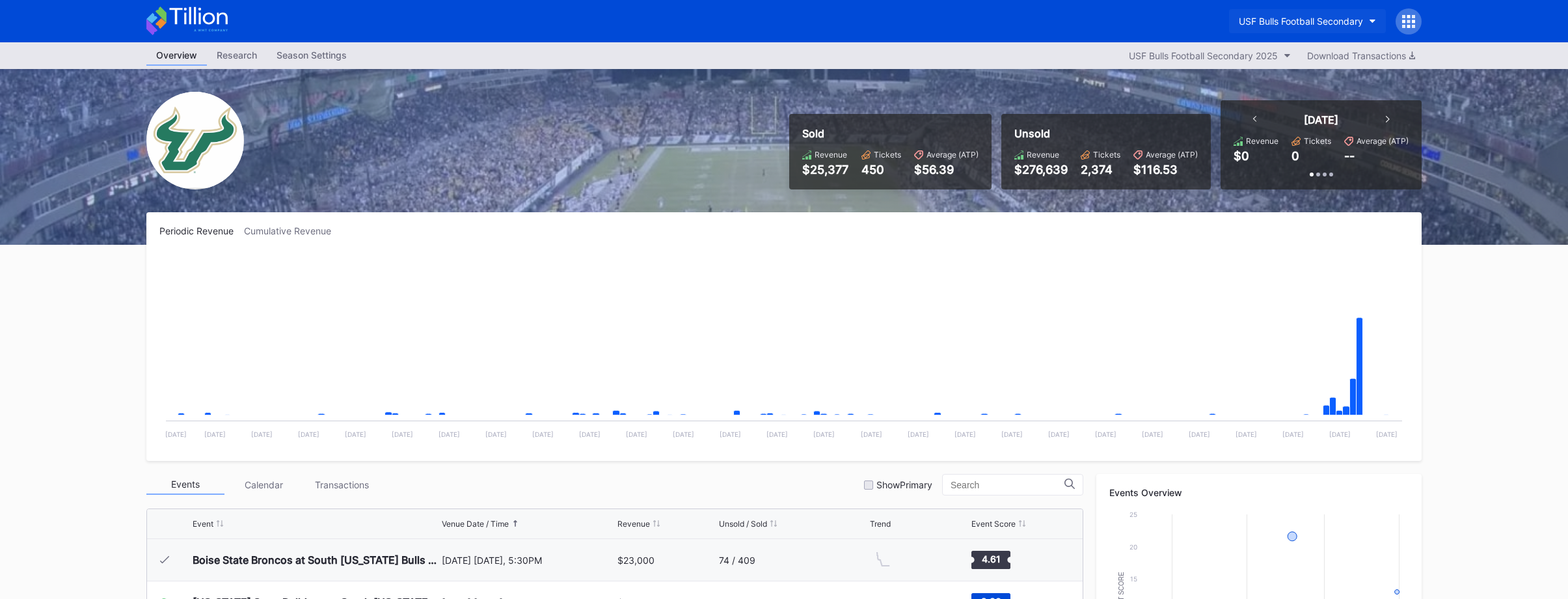
click at [1274, 17] on div "USF Bulls Football Secondary" at bounding box center [1301, 21] width 124 height 11
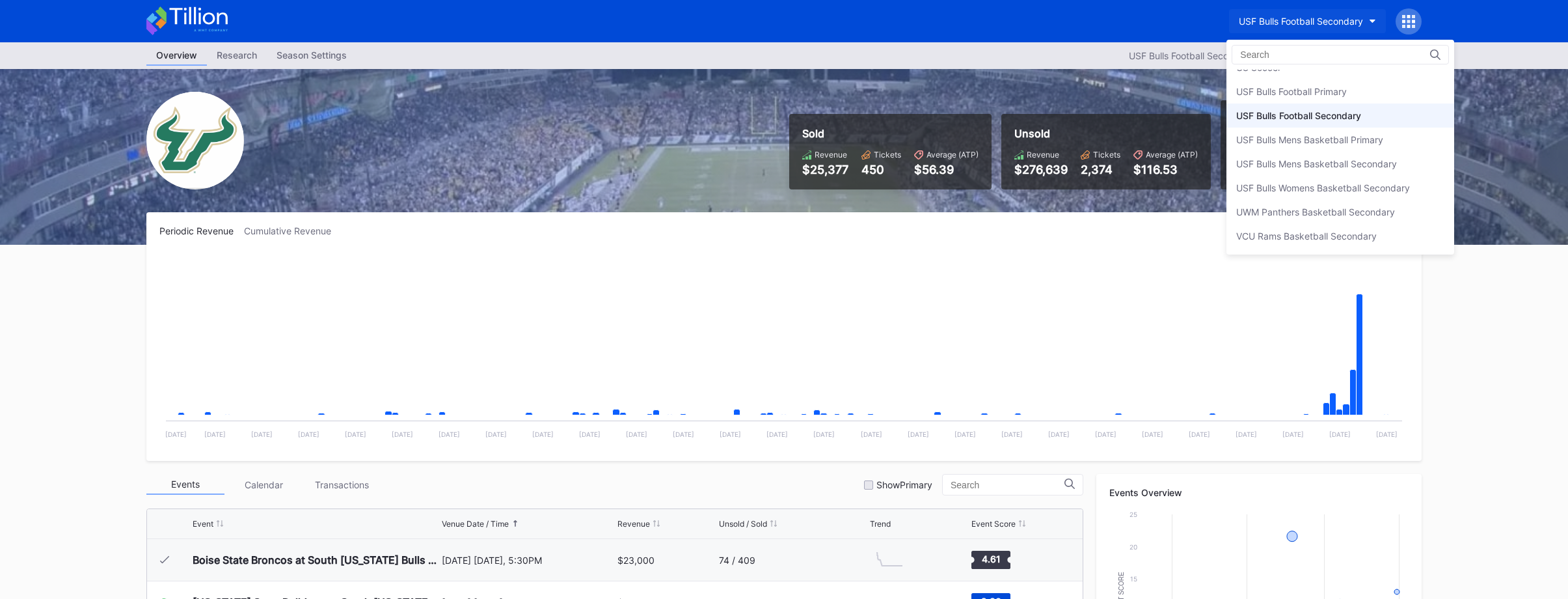
scroll to position [4324, 0]
click at [1283, 89] on div "USF Bulls Football Primary" at bounding box center [1291, 91] width 111 height 11
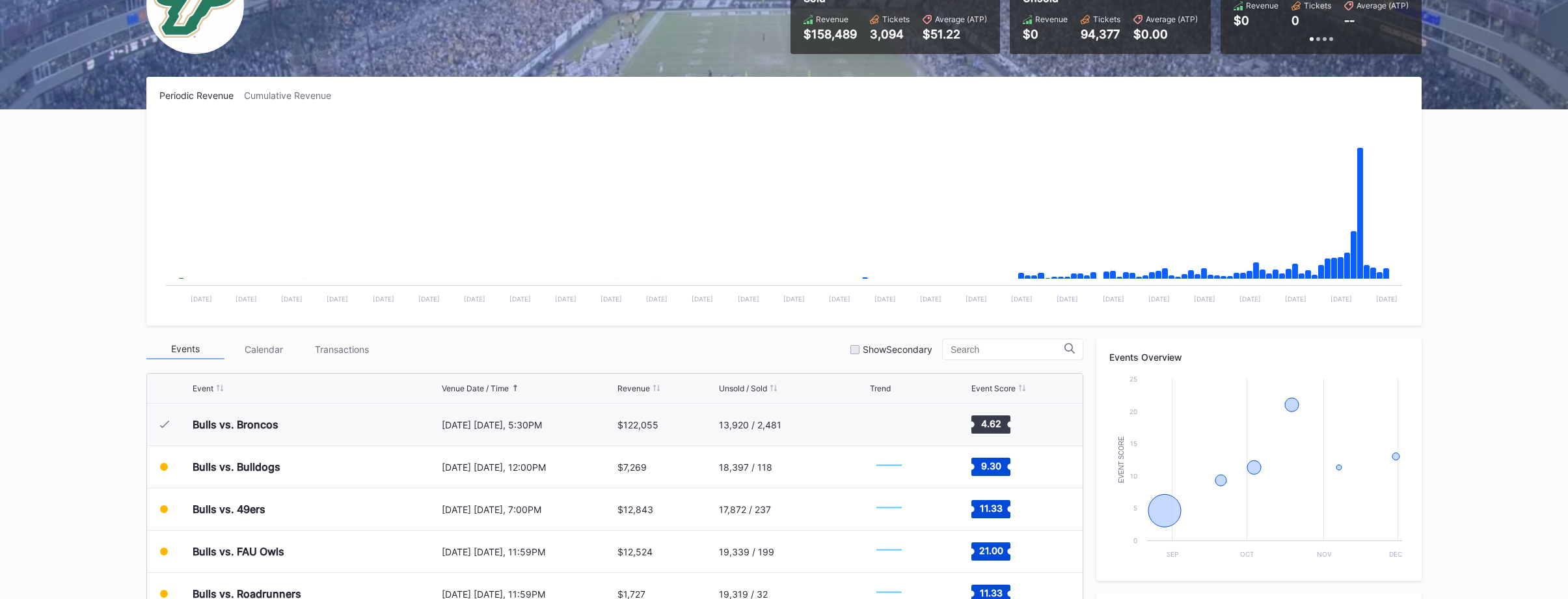
scroll to position [190, 0]
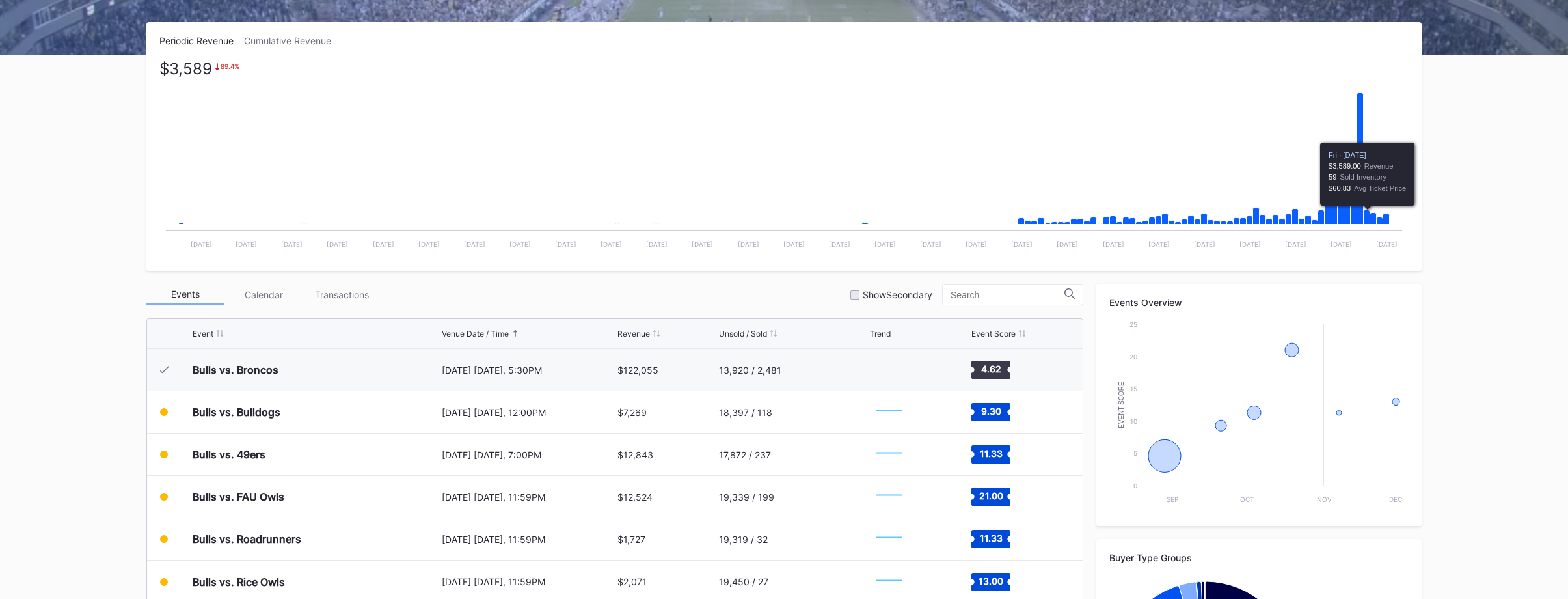
click at [1367, 219] on icon "Chart title" at bounding box center [1367, 217] width 6 height 14
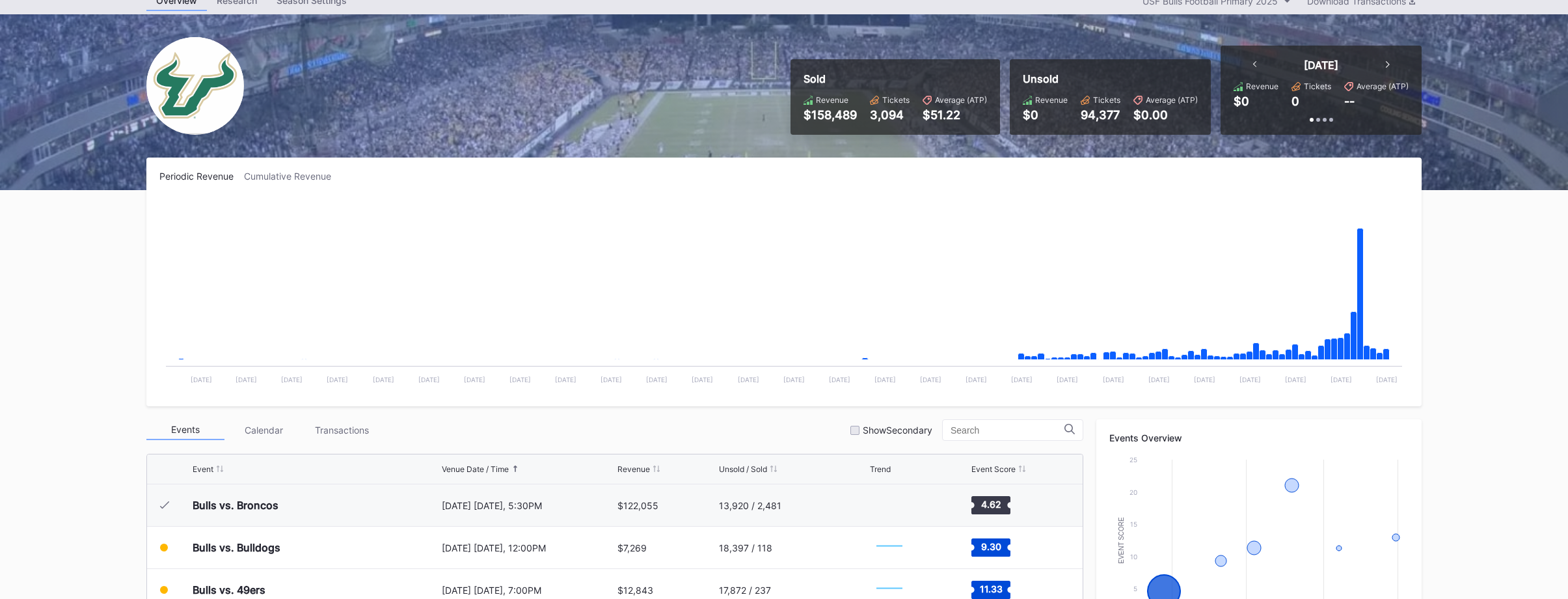
scroll to position [0, 0]
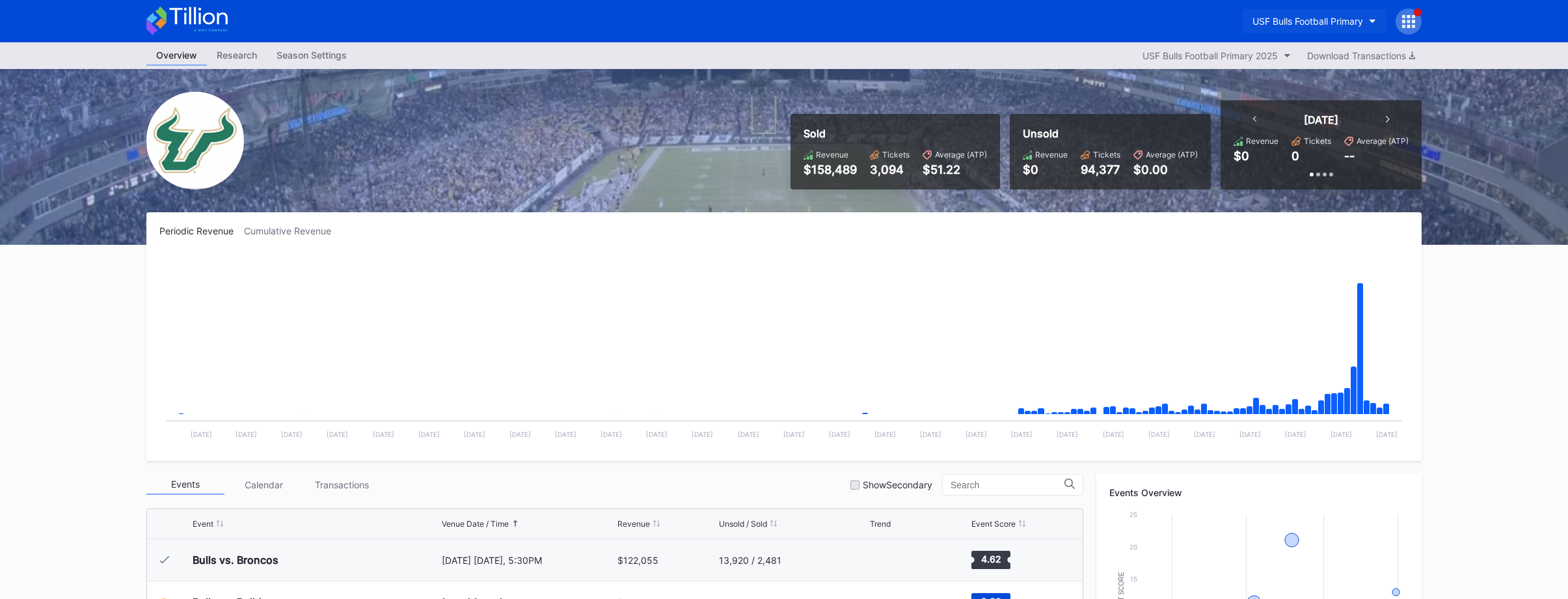
click at [1328, 26] on div "USF Bulls Football Primary" at bounding box center [1307, 21] width 111 height 11
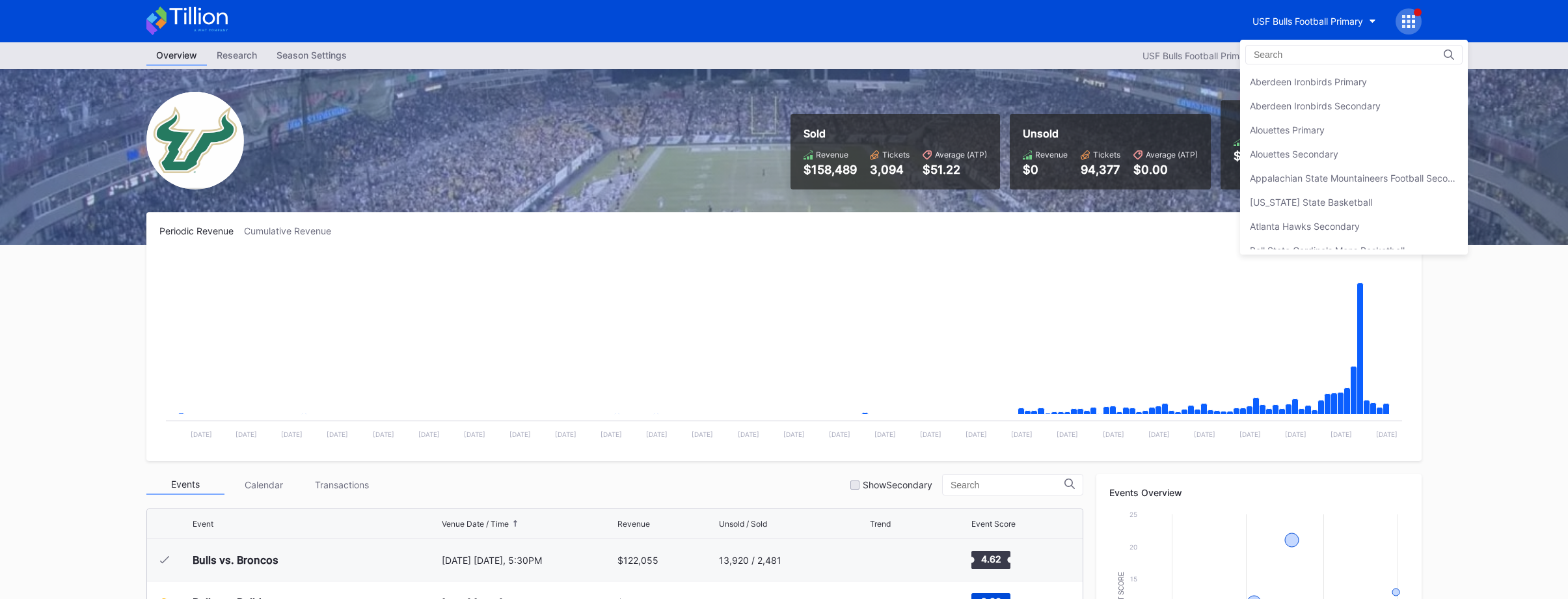
scroll to position [4335, 0]
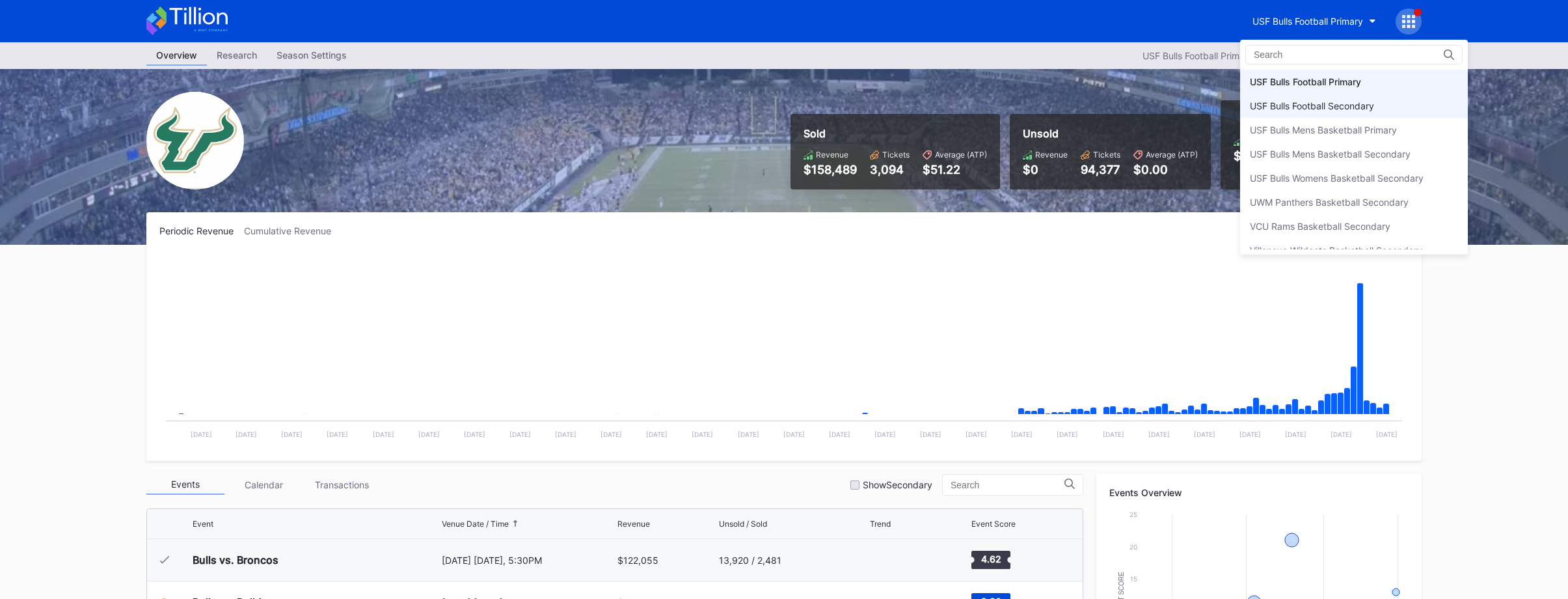
click at [1306, 112] on div "USF Bulls Football Secondary" at bounding box center [1354, 106] width 228 height 24
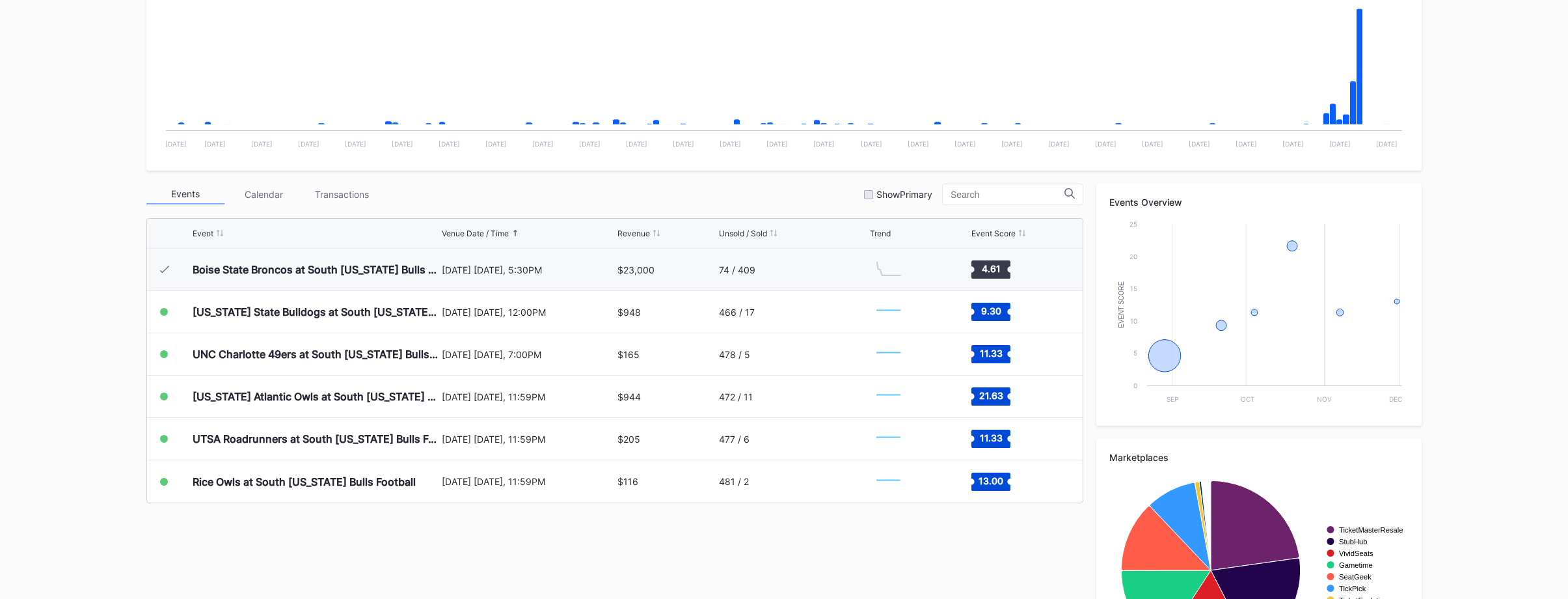
scroll to position [386, 0]
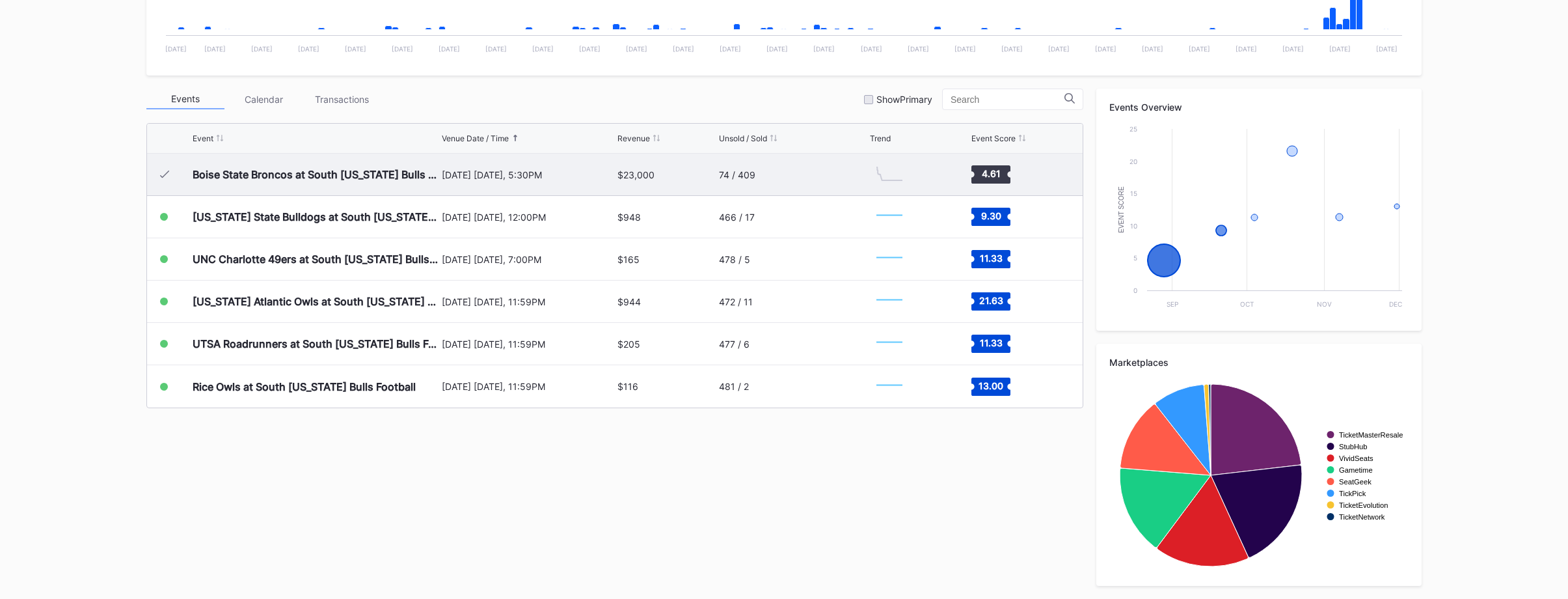
click at [696, 178] on div "$23,000" at bounding box center [667, 174] width 98 height 41
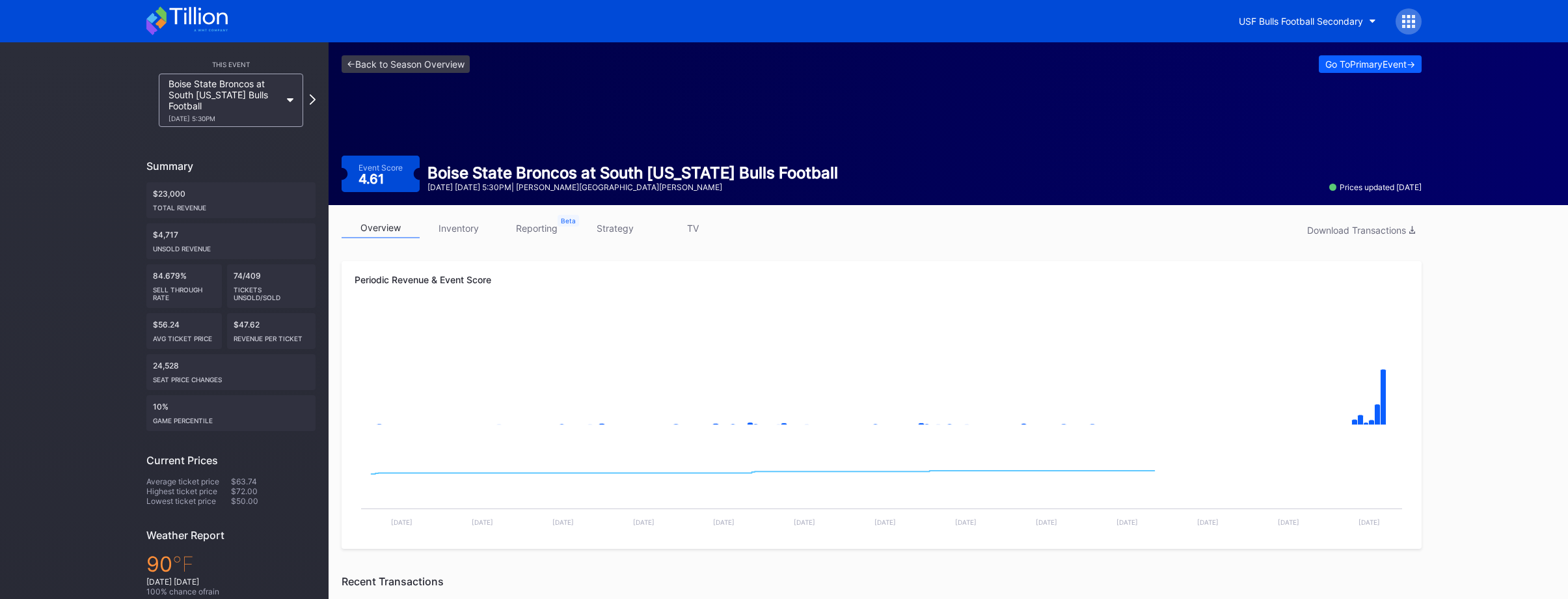
click at [551, 232] on link "reporting" at bounding box center [536, 228] width 78 height 20
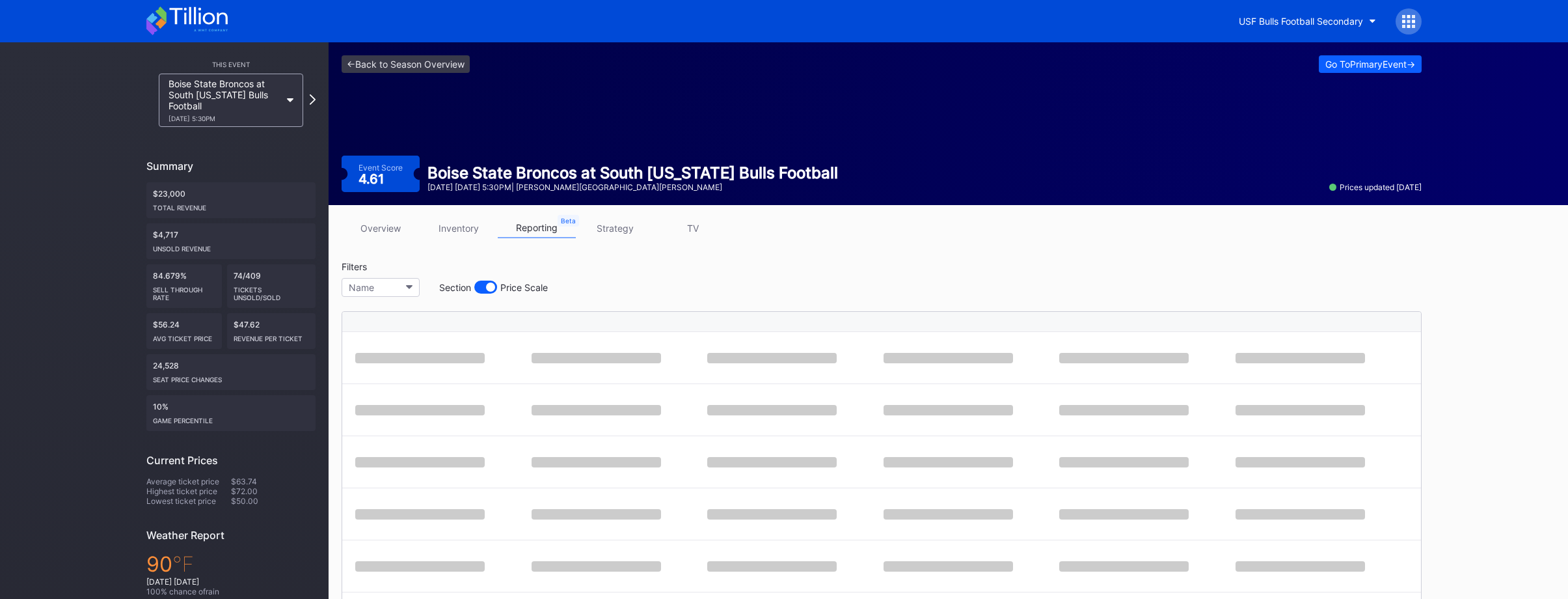
click at [381, 228] on link "overview" at bounding box center [380, 228] width 78 height 20
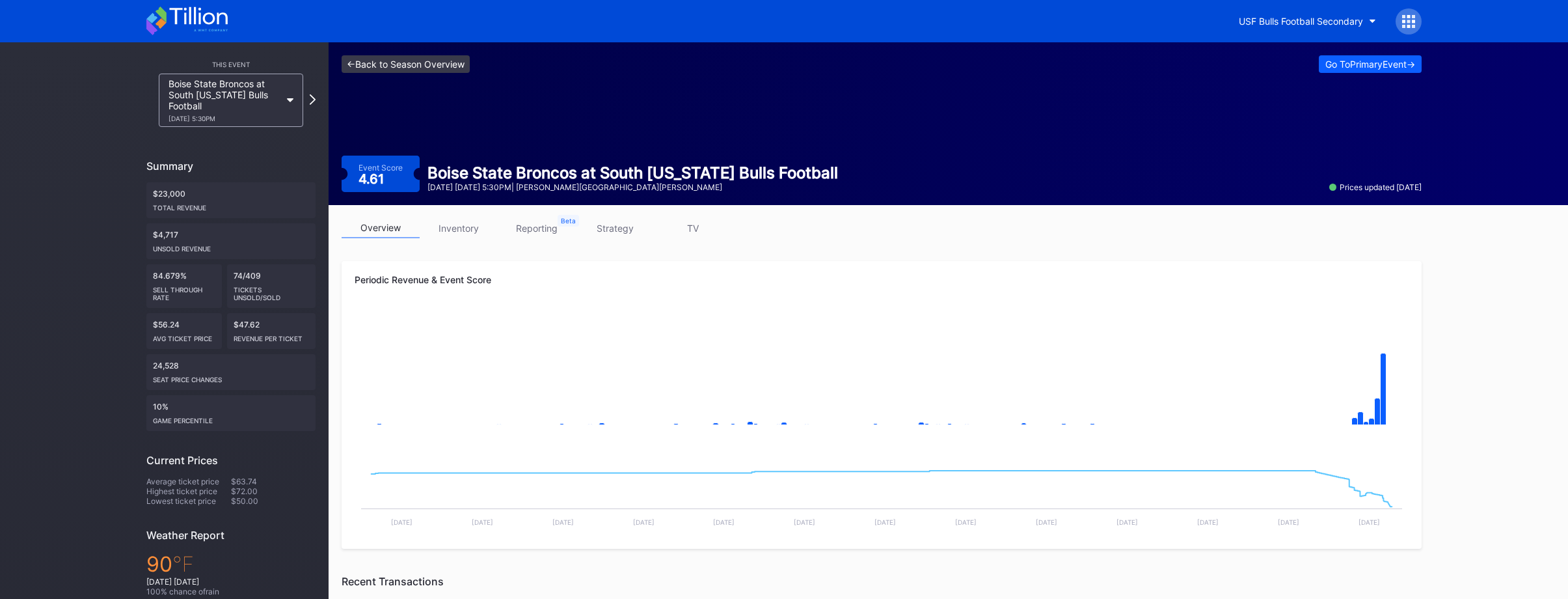
click at [451, 70] on link "<- Back to Season Overview" at bounding box center [406, 64] width 128 height 18
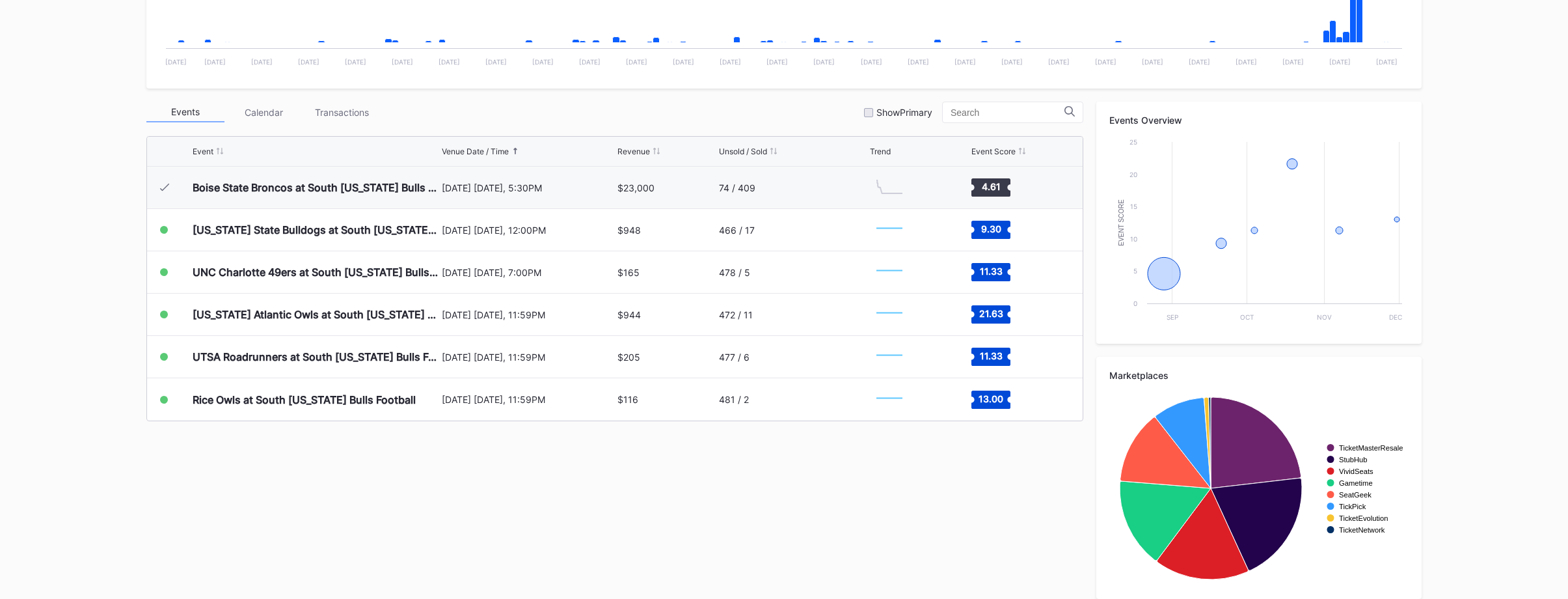
scroll to position [376, 0]
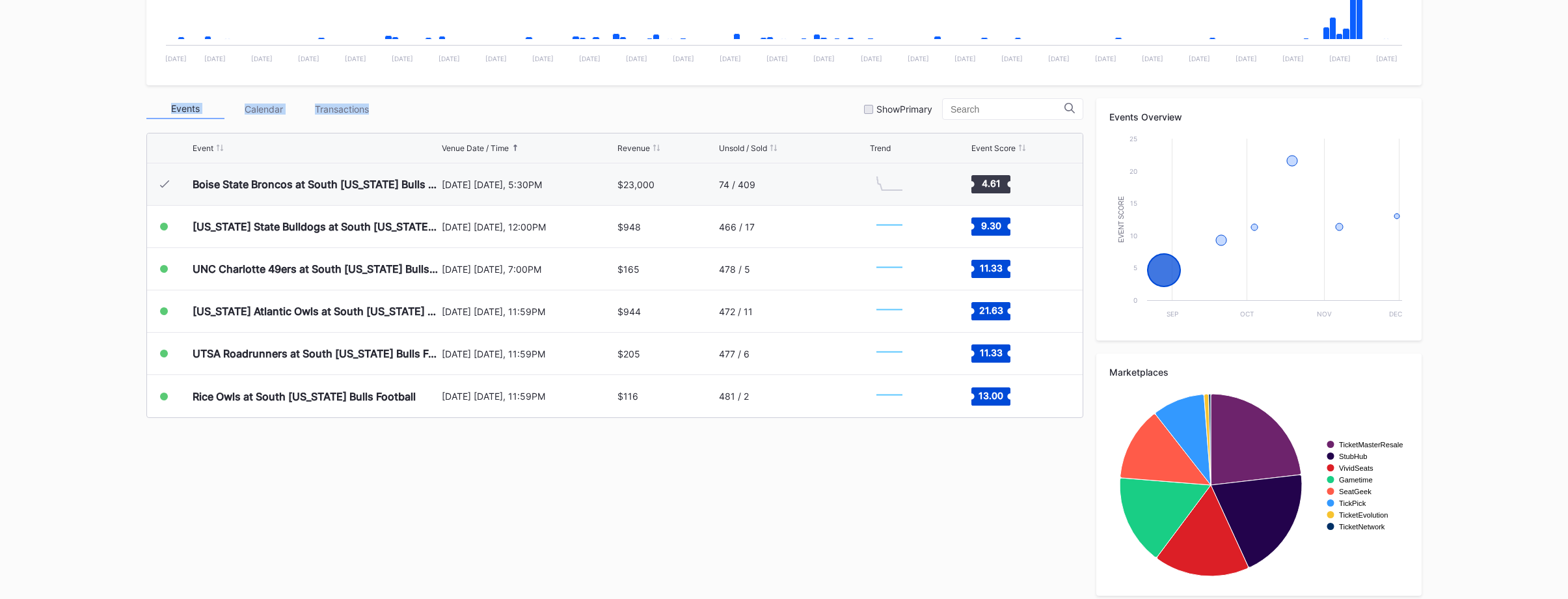
drag, startPoint x: 325, startPoint y: 109, endPoint x: 134, endPoint y: 103, distance: 191.1
click at [137, 103] on div "Periodic Revenue Cumulative Revenue Created with Highcharts 11.2.0 Chart title …" at bounding box center [784, 222] width 1301 height 772
click at [93, 103] on div "Overview Research Season Settings USF Bulls Football Secondary 2025 Download Tr…" at bounding box center [784, 137] width 1568 height 942
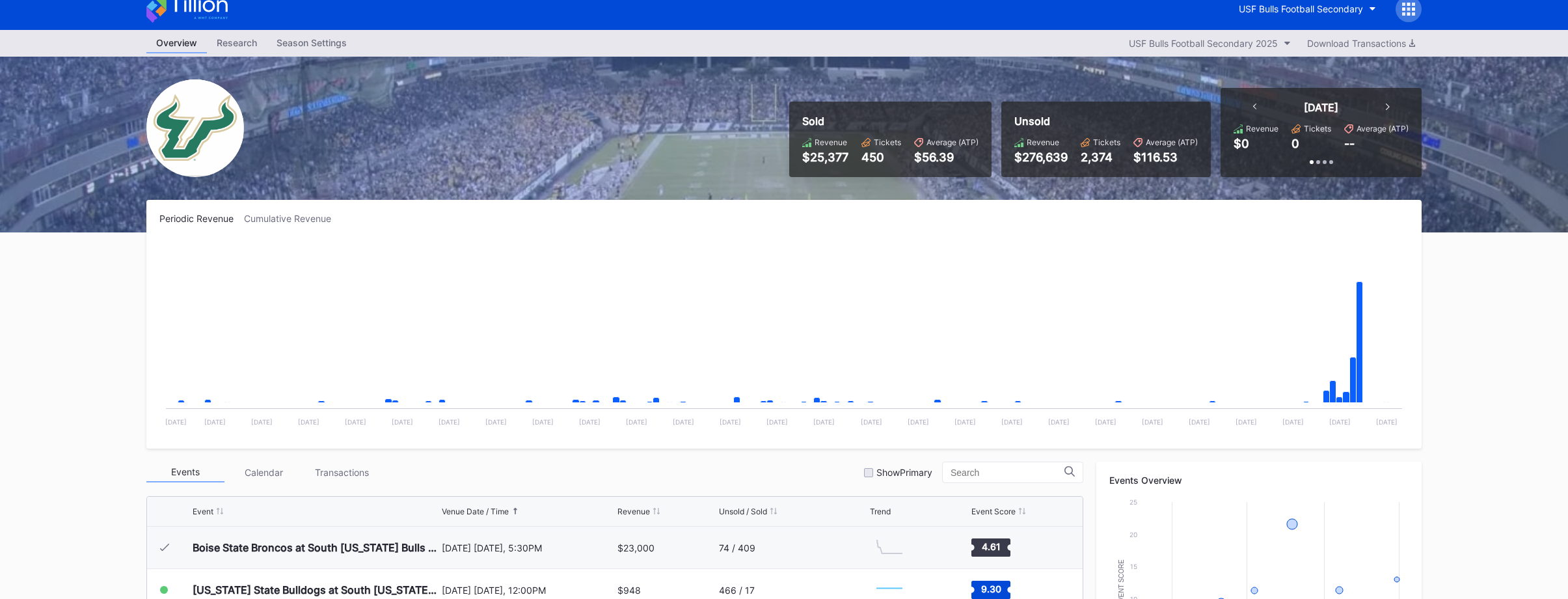
scroll to position [0, 0]
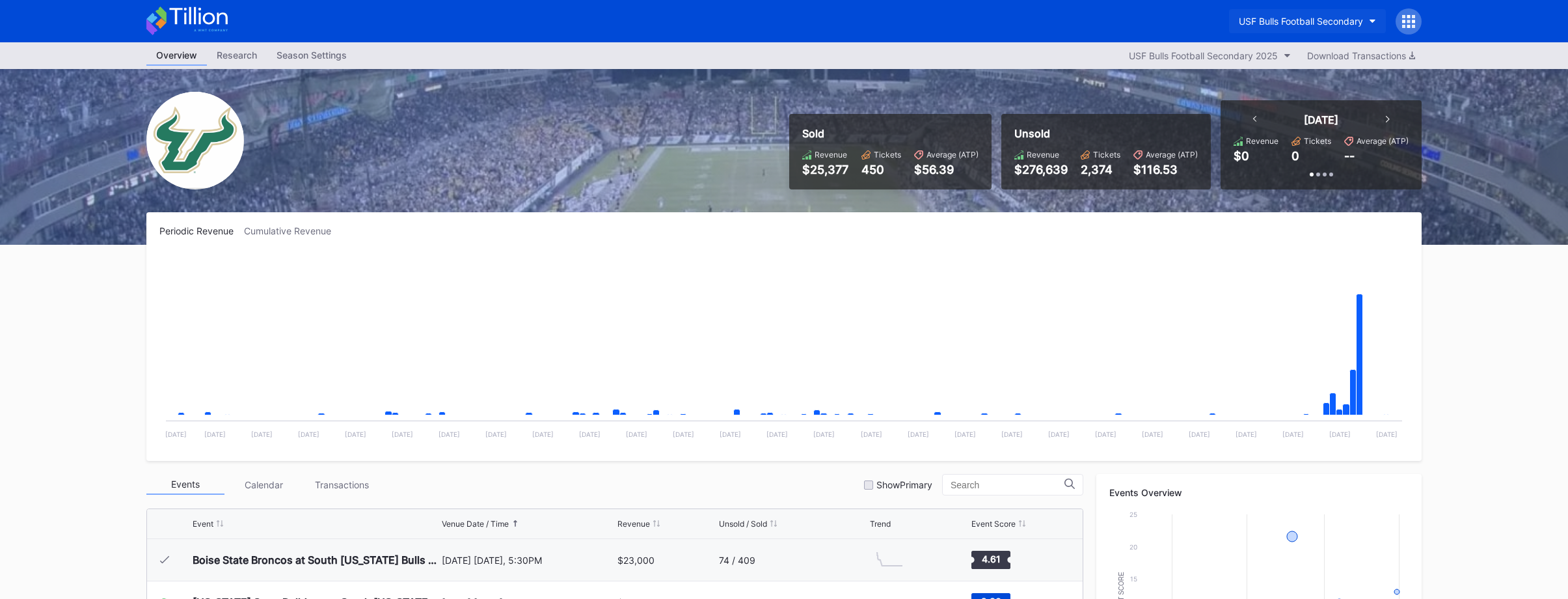
click at [1278, 25] on div "USF Bulls Football Secondary" at bounding box center [1301, 21] width 124 height 11
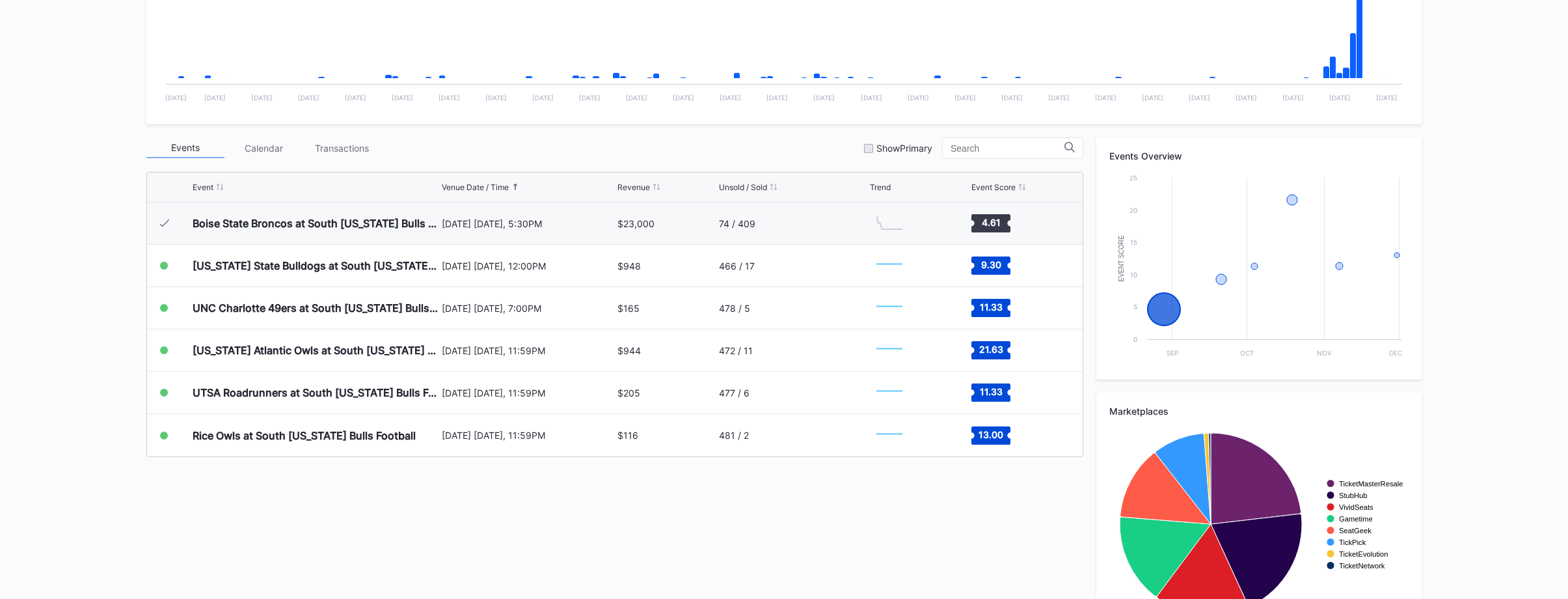
scroll to position [386, 0]
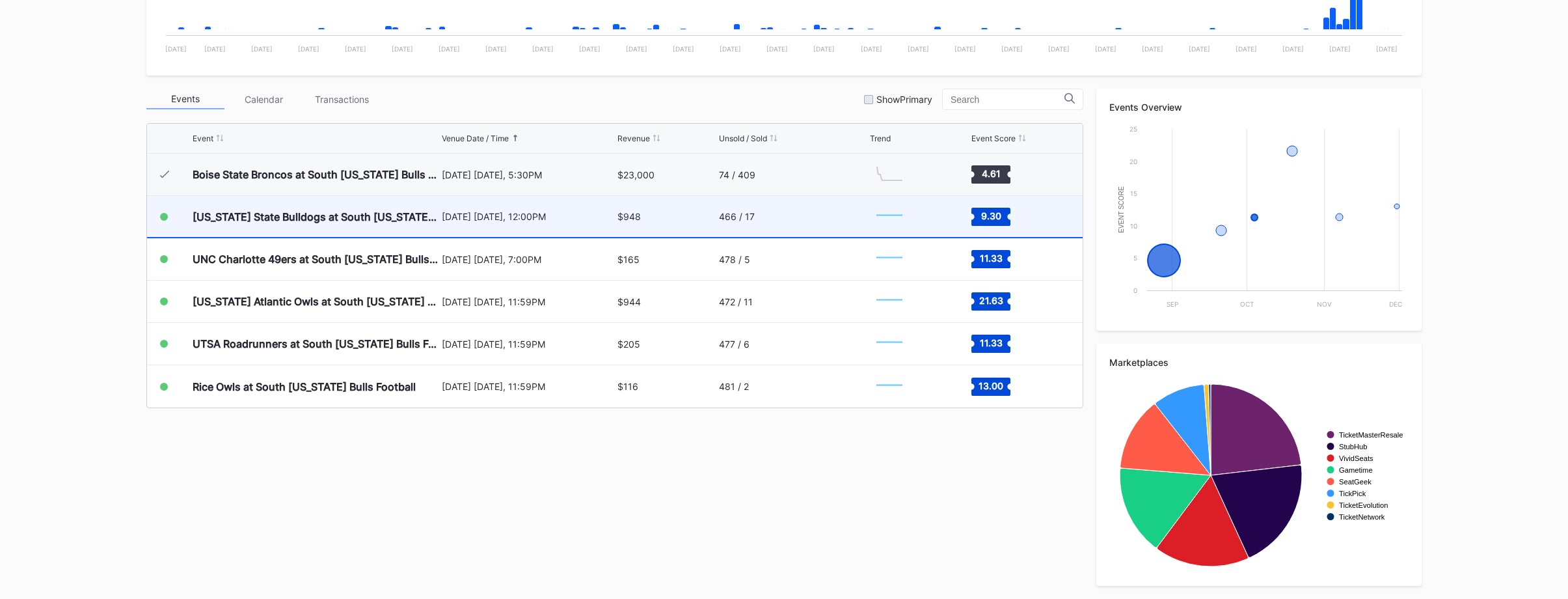
click at [659, 223] on div "$948" at bounding box center [667, 216] width 98 height 41
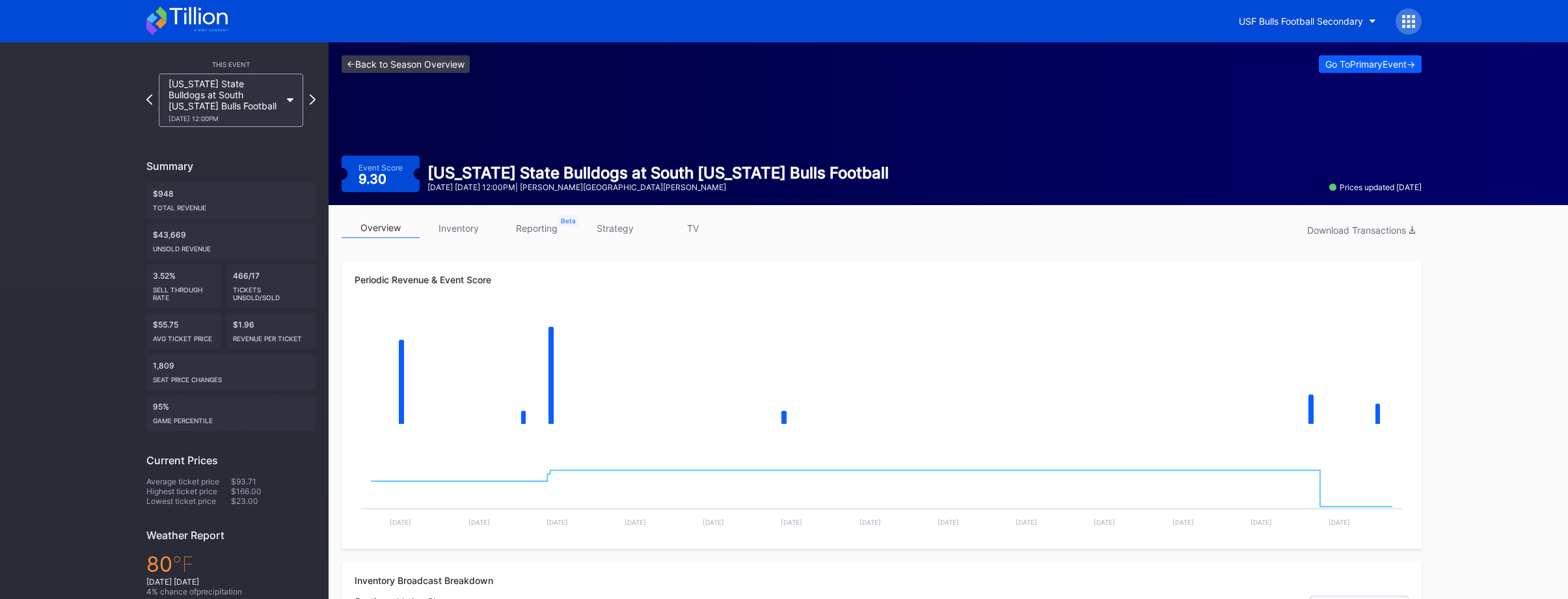
click at [397, 62] on link "<- Back to Season Overview" at bounding box center [406, 64] width 128 height 18
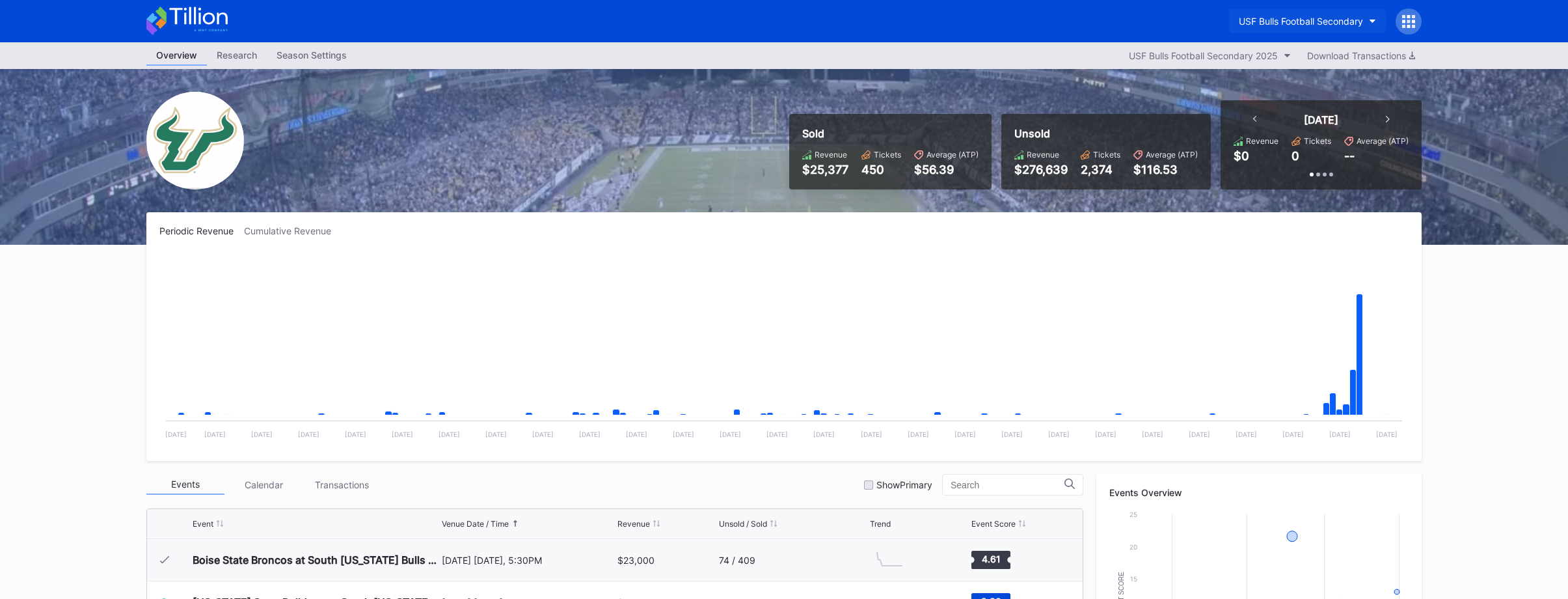
click at [1323, 16] on div "USF Bulls Football Secondary" at bounding box center [1301, 21] width 124 height 11
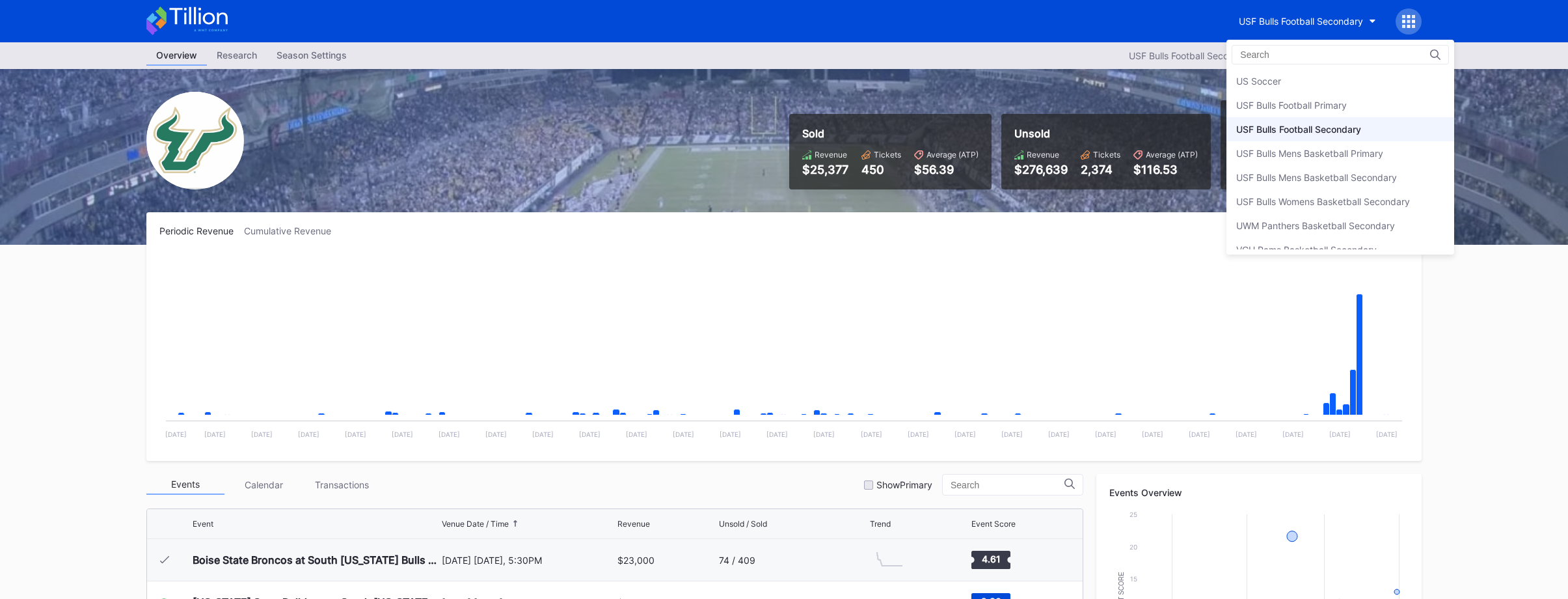
scroll to position [4294, 0]
click at [1358, 226] on div "USF Bulls Womens Basketball Secondary" at bounding box center [1340, 219] width 228 height 24
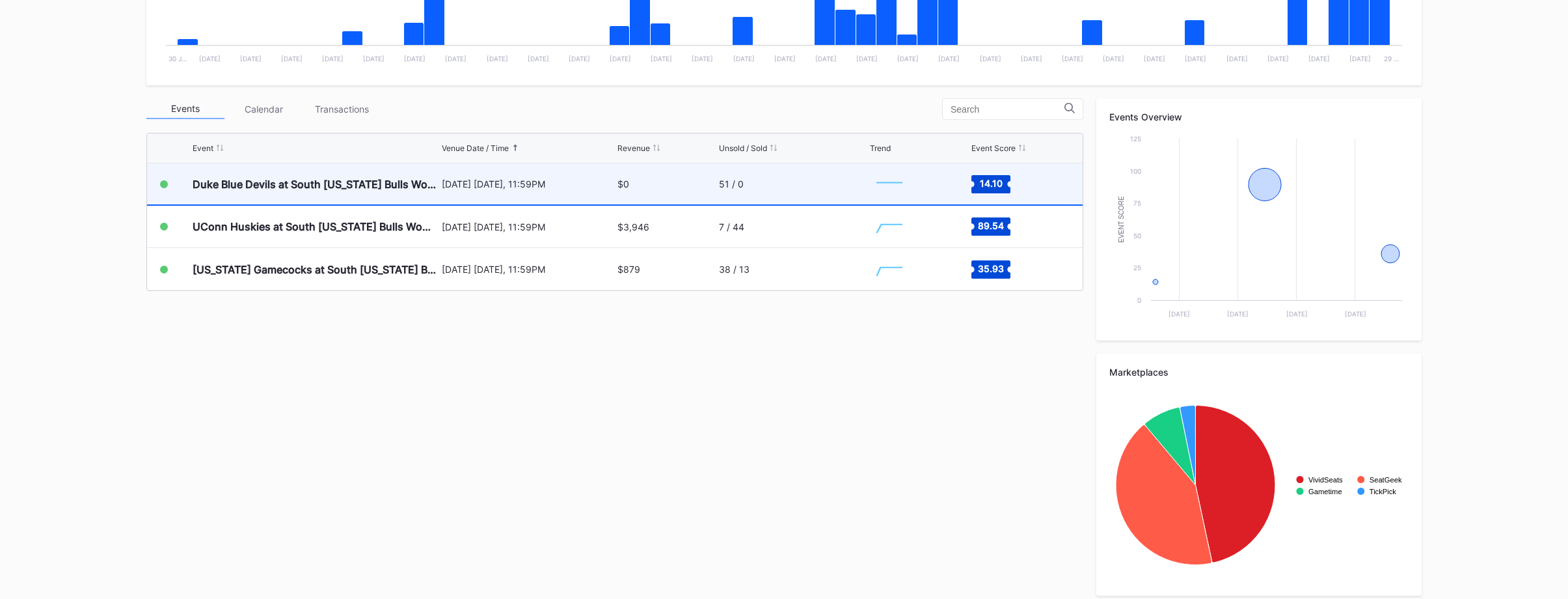
scroll to position [386, 0]
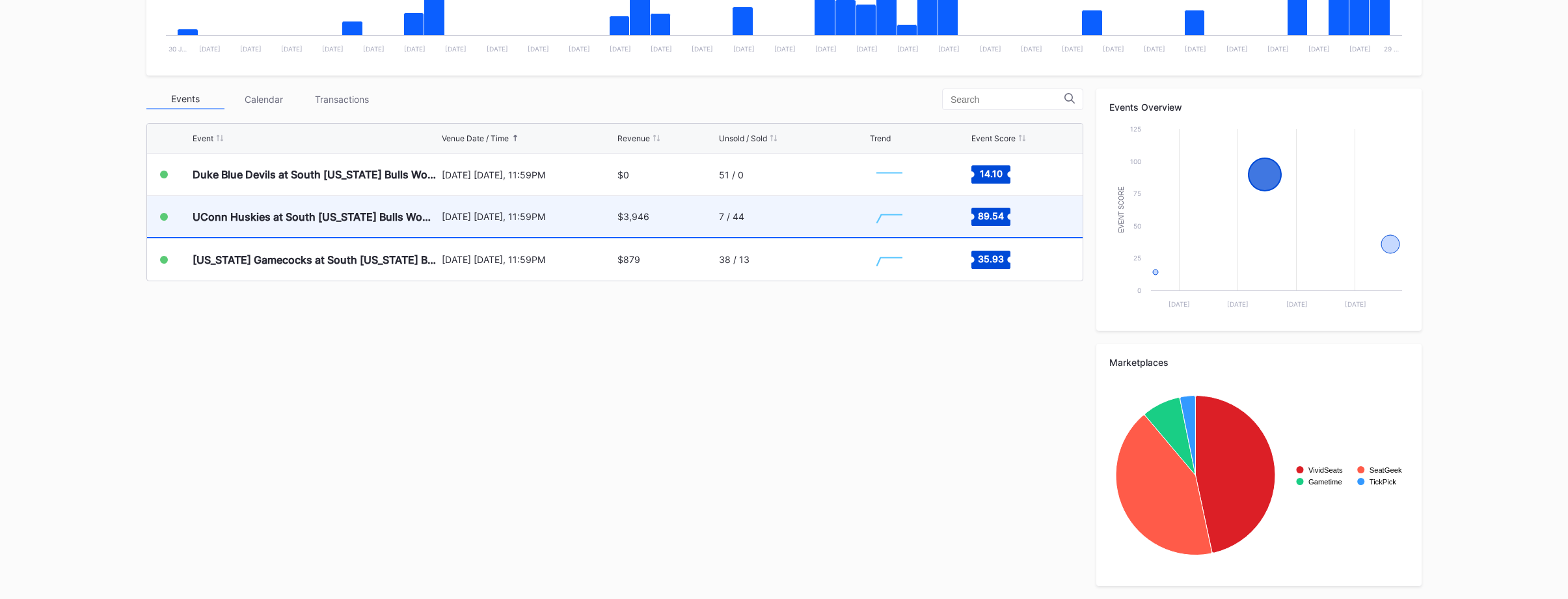
click at [674, 223] on div "$3,946" at bounding box center [667, 216] width 98 height 41
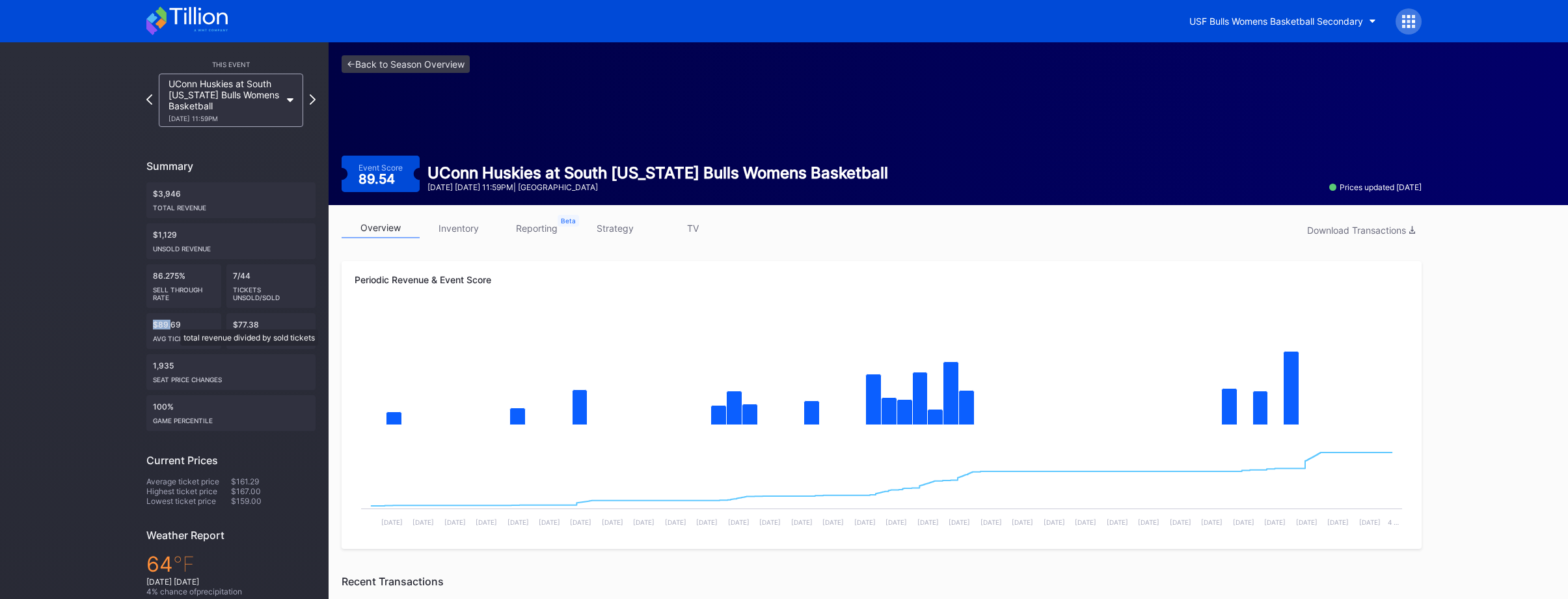
drag, startPoint x: 155, startPoint y: 325, endPoint x: 175, endPoint y: 323, distance: 20.1
click at [174, 323] on div "$89.69 Avg ticket price" at bounding box center [183, 331] width 75 height 36
drag, startPoint x: 733, startPoint y: 181, endPoint x: 503, endPoint y: 95, distance: 245.6
click at [733, 181] on div "UConn Huskies at South Florida Bulls Womens Basketball" at bounding box center [657, 173] width 460 height 19
click at [453, 68] on link "<- Back to Season Overview" at bounding box center [406, 64] width 128 height 18
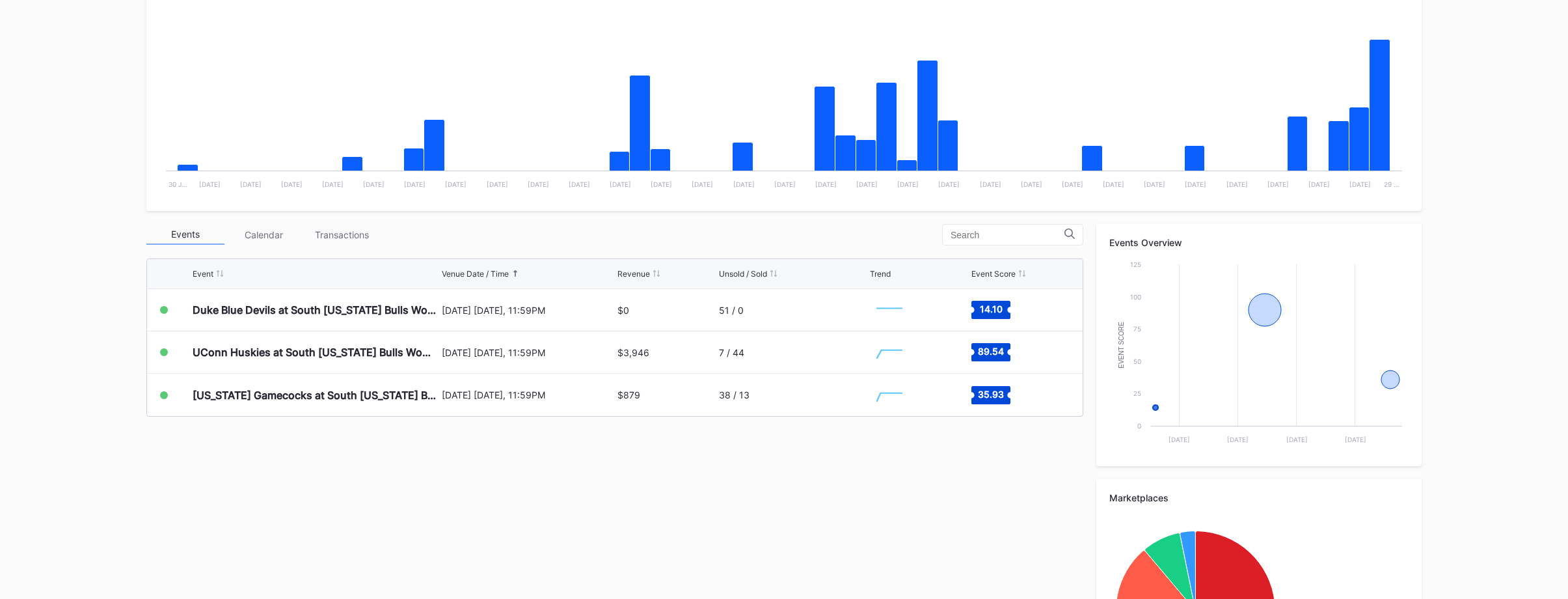
scroll to position [248, 0]
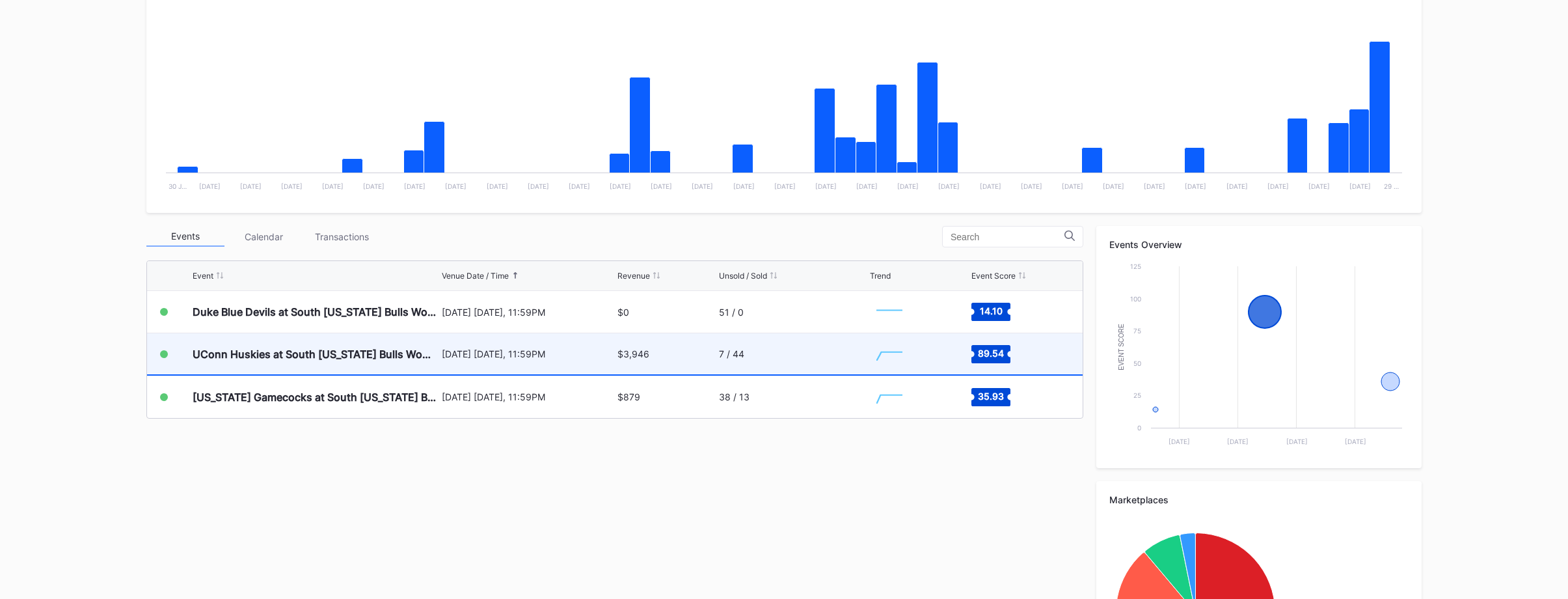
click at [652, 348] on div "$3,946" at bounding box center [667, 353] width 98 height 41
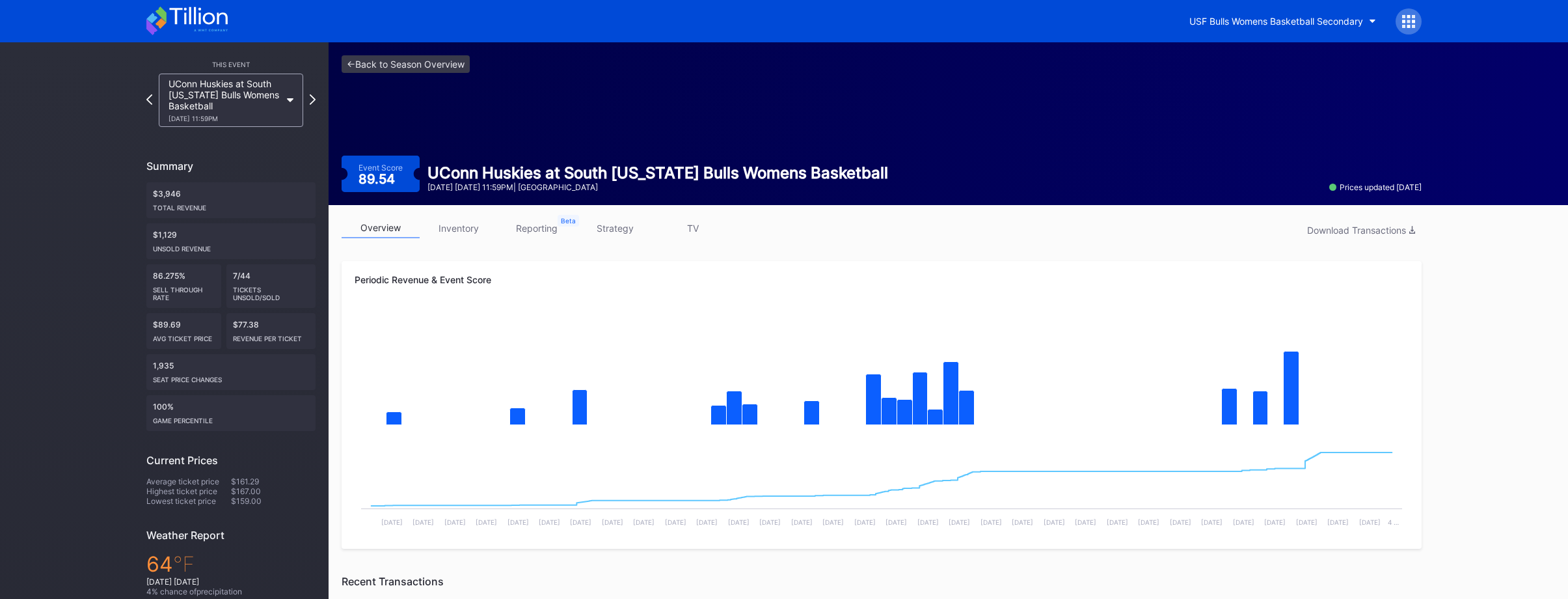
click at [475, 232] on link "inventory" at bounding box center [458, 228] width 78 height 20
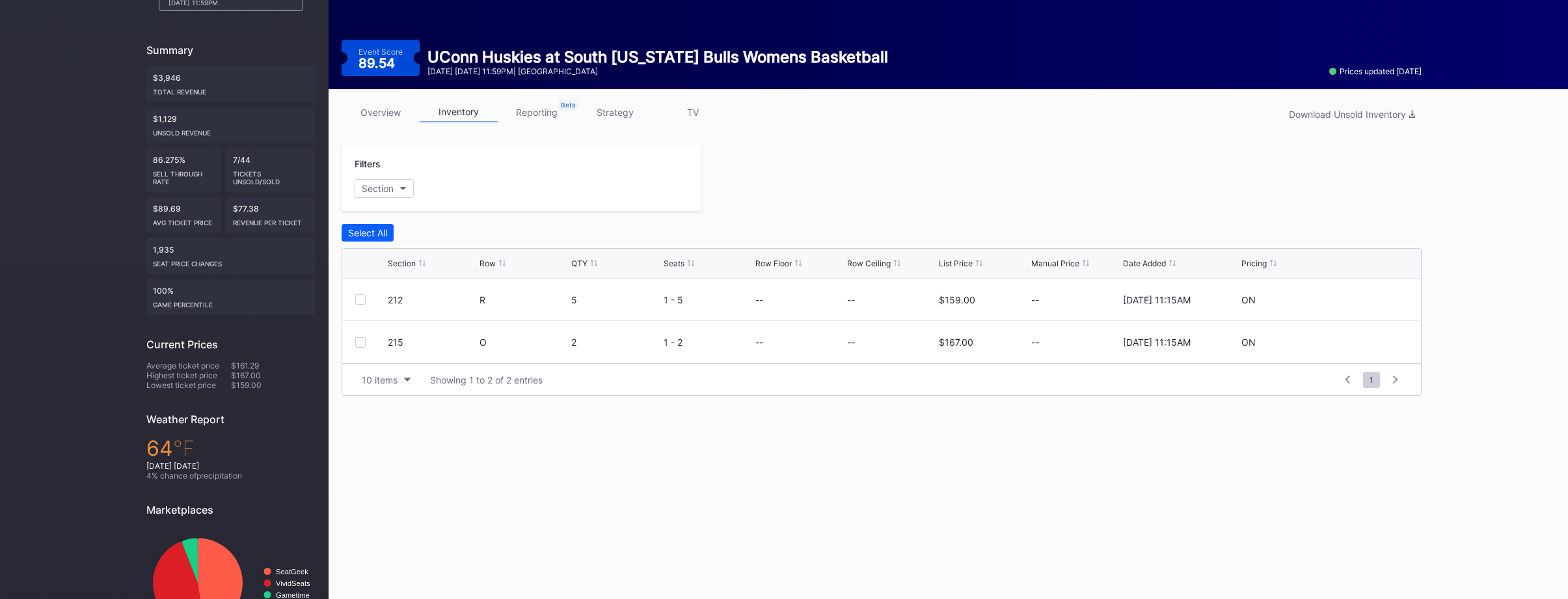
scroll to position [121, 0]
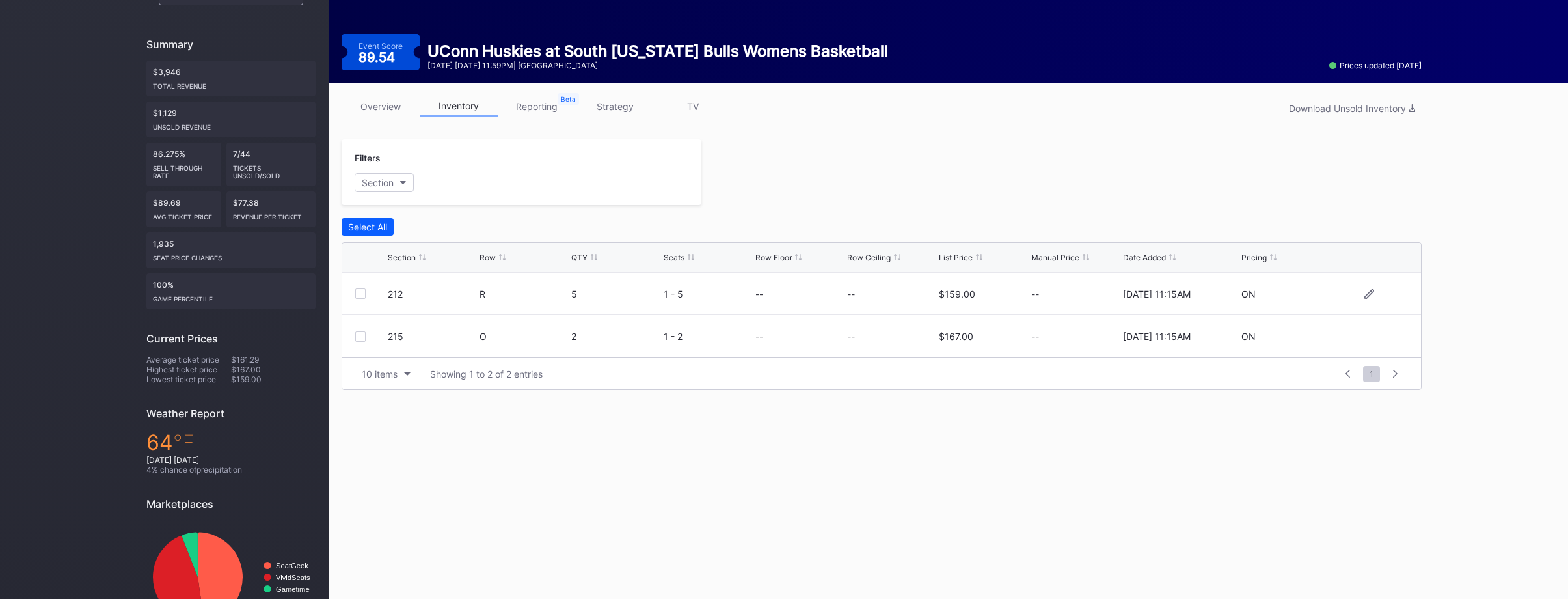
drag, startPoint x: 393, startPoint y: 301, endPoint x: 405, endPoint y: 301, distance: 12.0
click at [404, 301] on div "212" at bounding box center [432, 293] width 88 height 41
drag, startPoint x: 375, startPoint y: 338, endPoint x: 408, endPoint y: 341, distance: 33.1
click at [408, 341] on div "215 O 2 1 - 2 -- -- $167.00 -- 6/25/2025 11:15AM ON" at bounding box center [882, 336] width 1079 height 42
click at [454, 340] on div "215" at bounding box center [432, 336] width 88 height 11
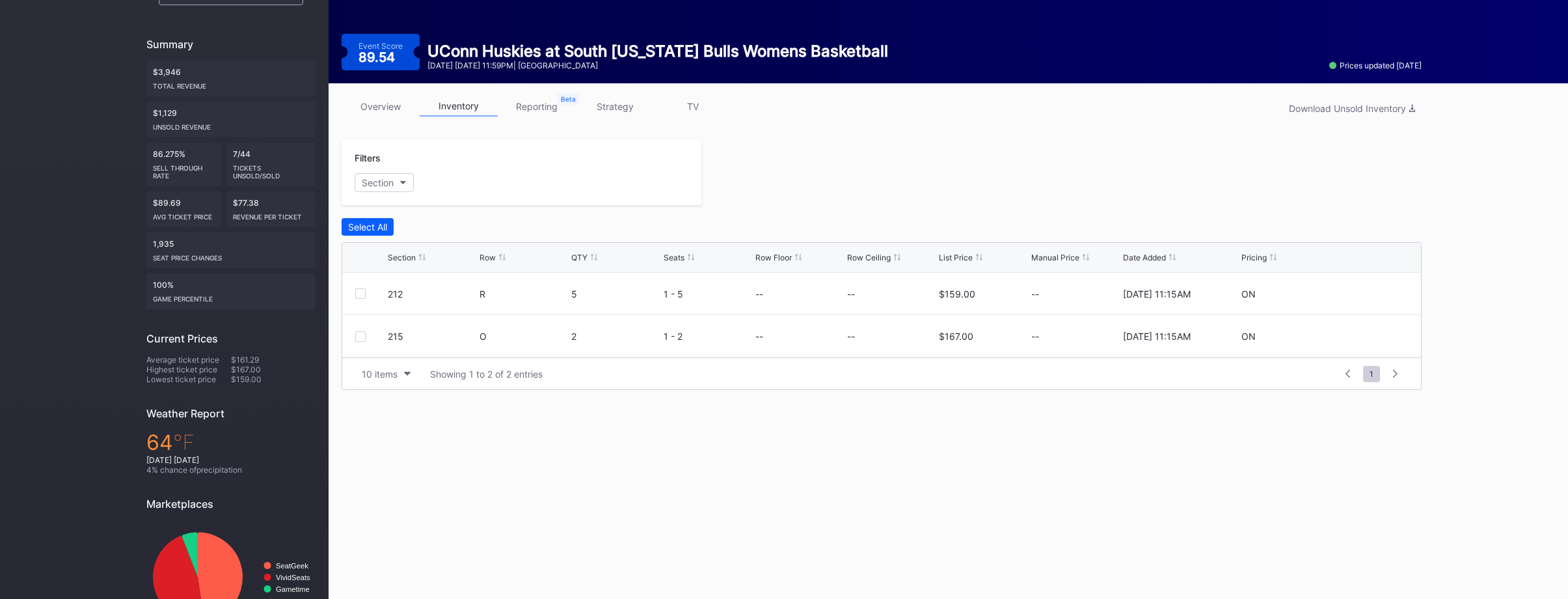
click at [365, 100] on link "overview" at bounding box center [380, 106] width 78 height 20
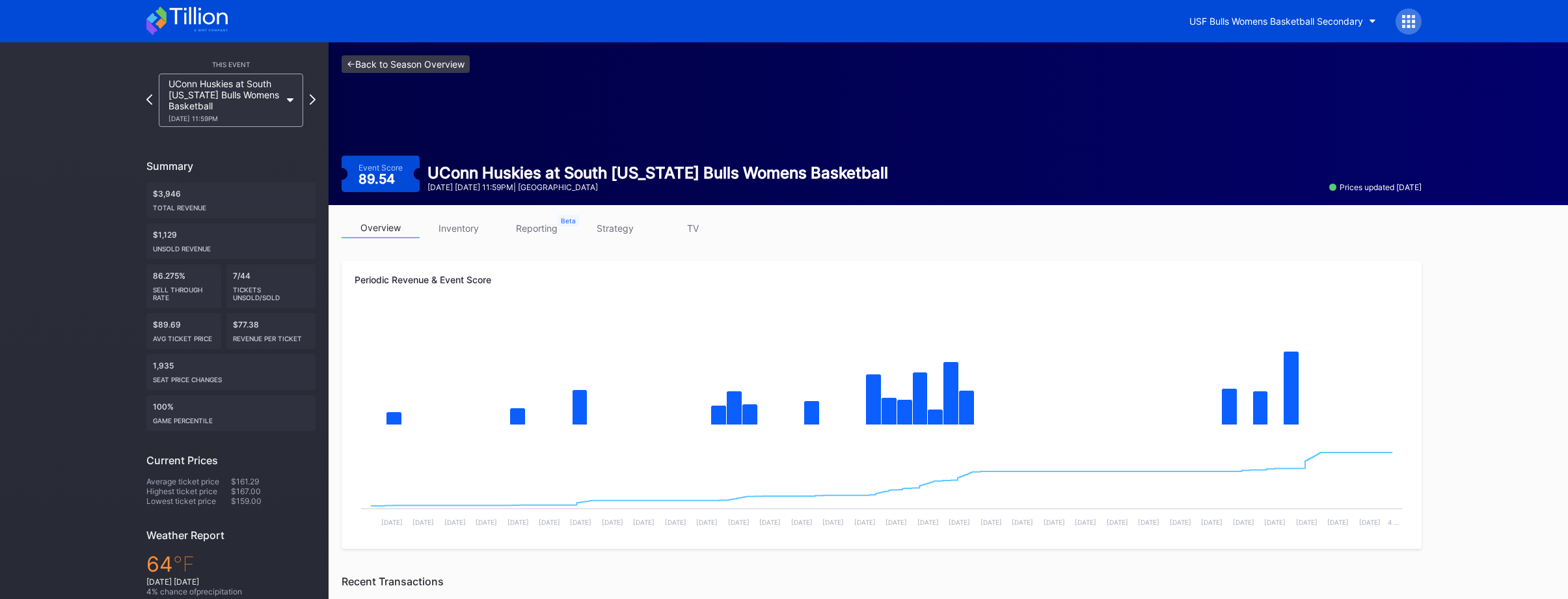
click at [435, 70] on link "<- Back to Season Overview" at bounding box center [406, 64] width 128 height 18
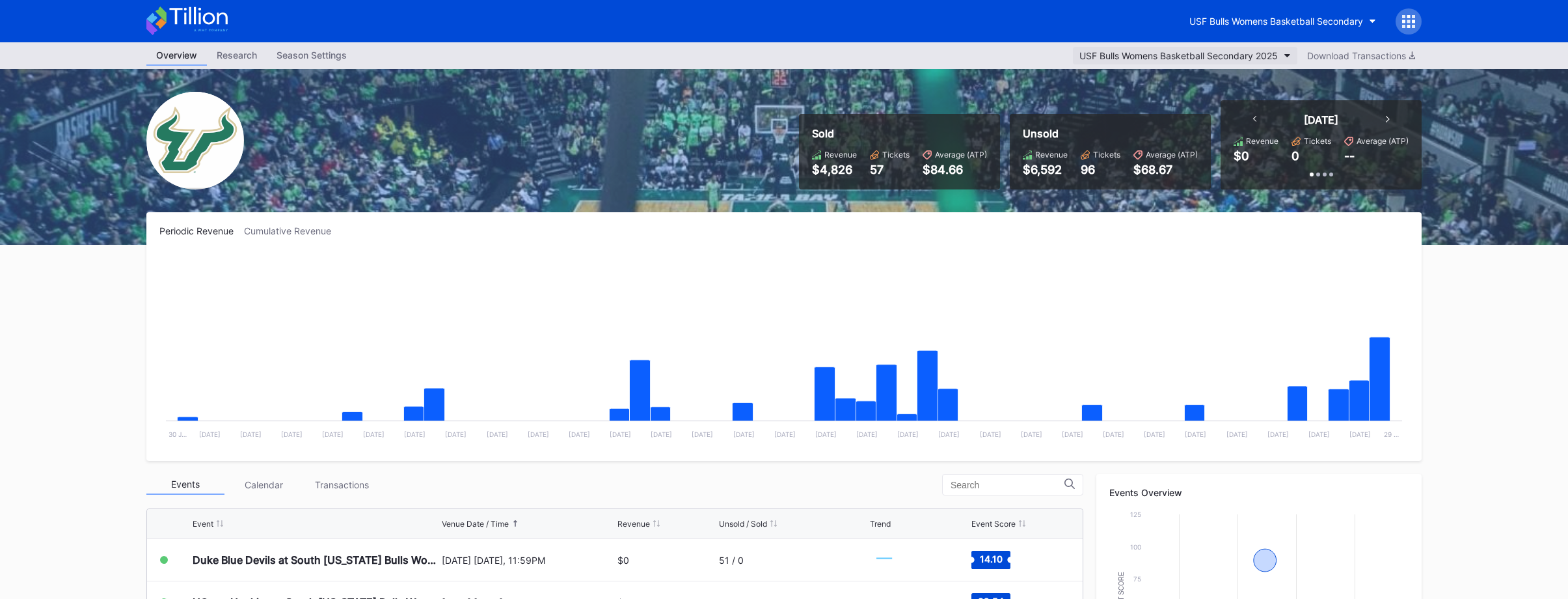
click at [1148, 53] on div "USF Bulls Womens Basketball Secondary 2025" at bounding box center [1178, 55] width 198 height 11
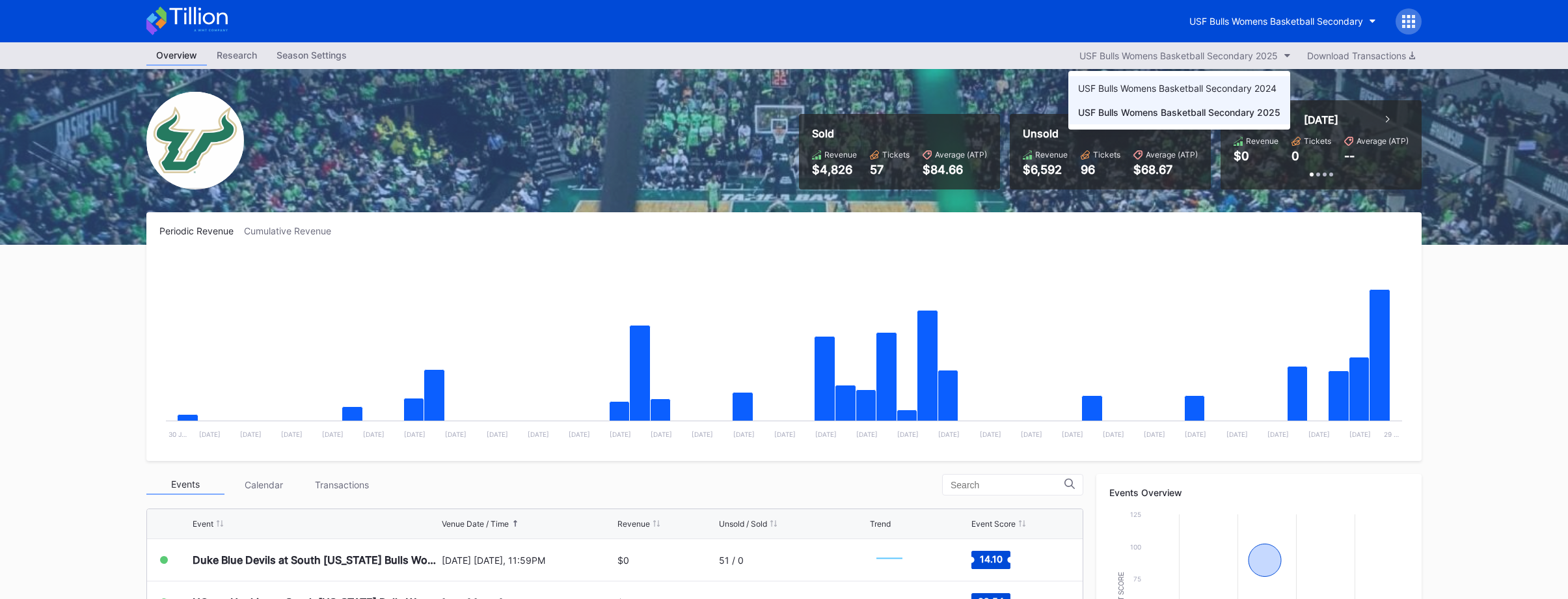
click at [1166, 89] on div "USF Bulls Womens Basketball Secondary 2024" at bounding box center [1178, 88] width 198 height 11
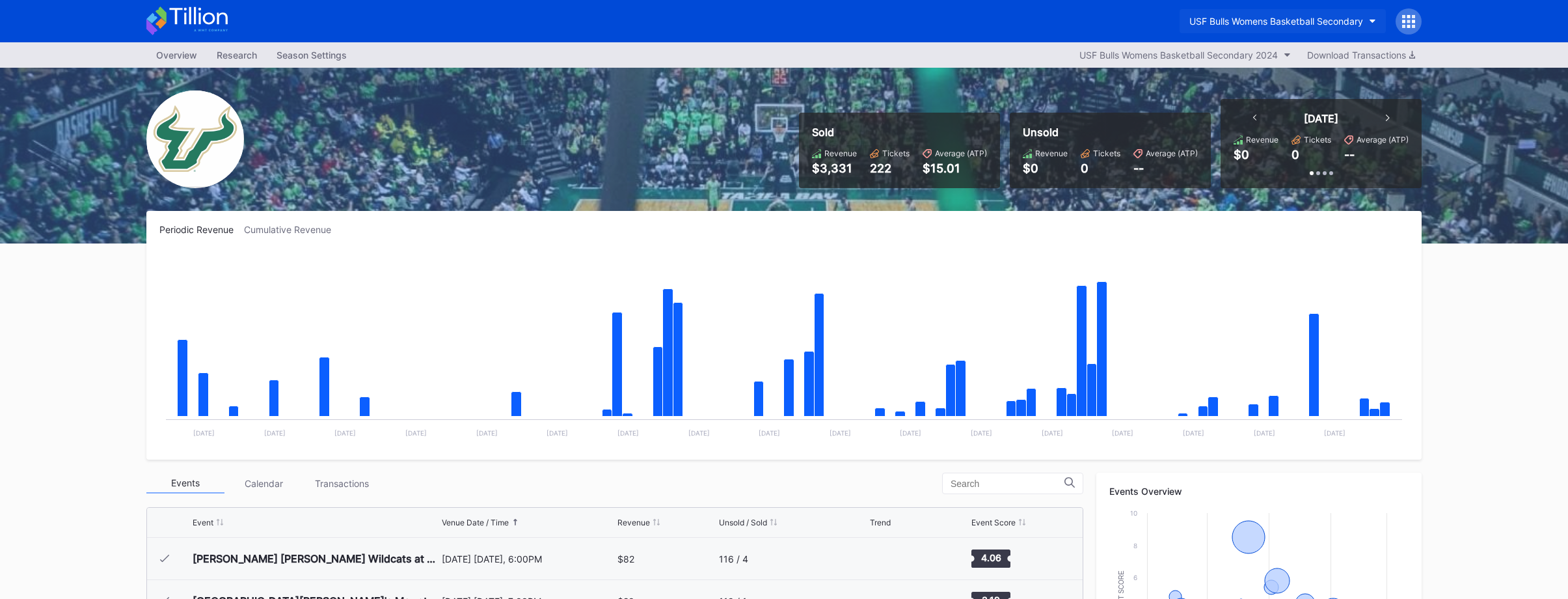
click at [1226, 29] on button "USF Bulls Womens Basketball Secondary" at bounding box center [1283, 21] width 206 height 24
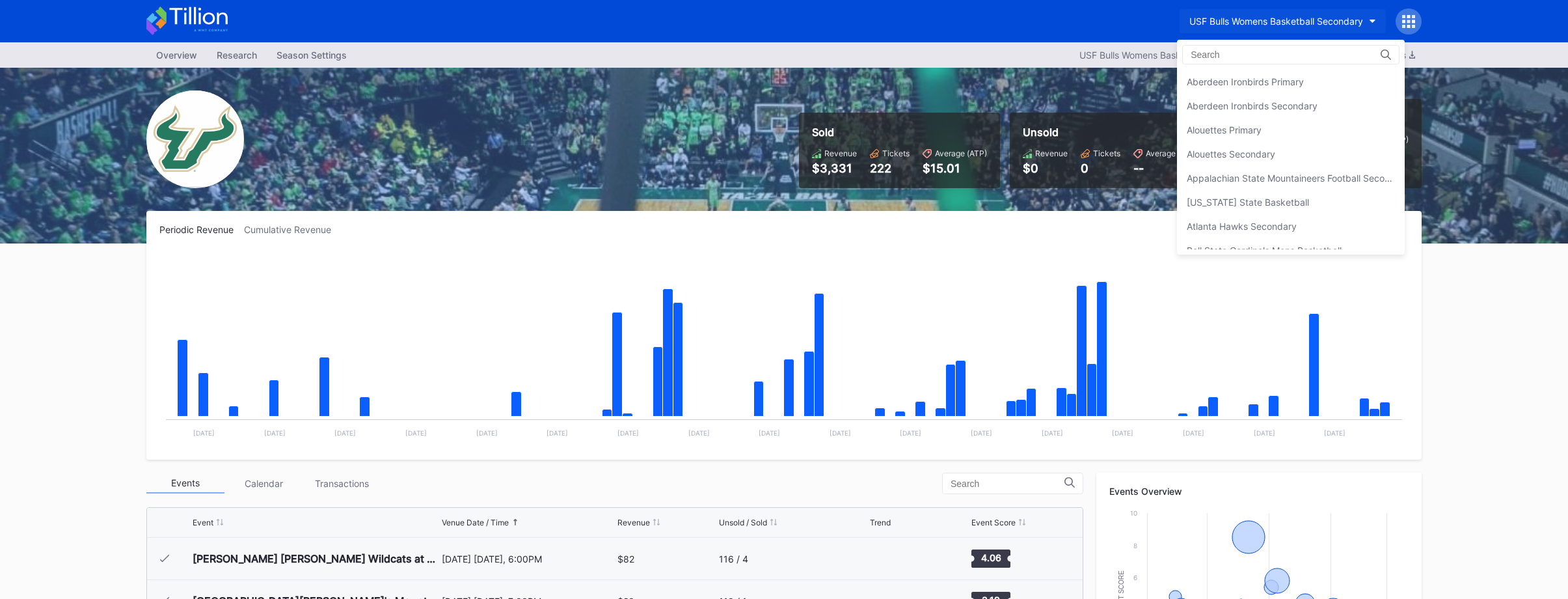
scroll to position [4431, 0]
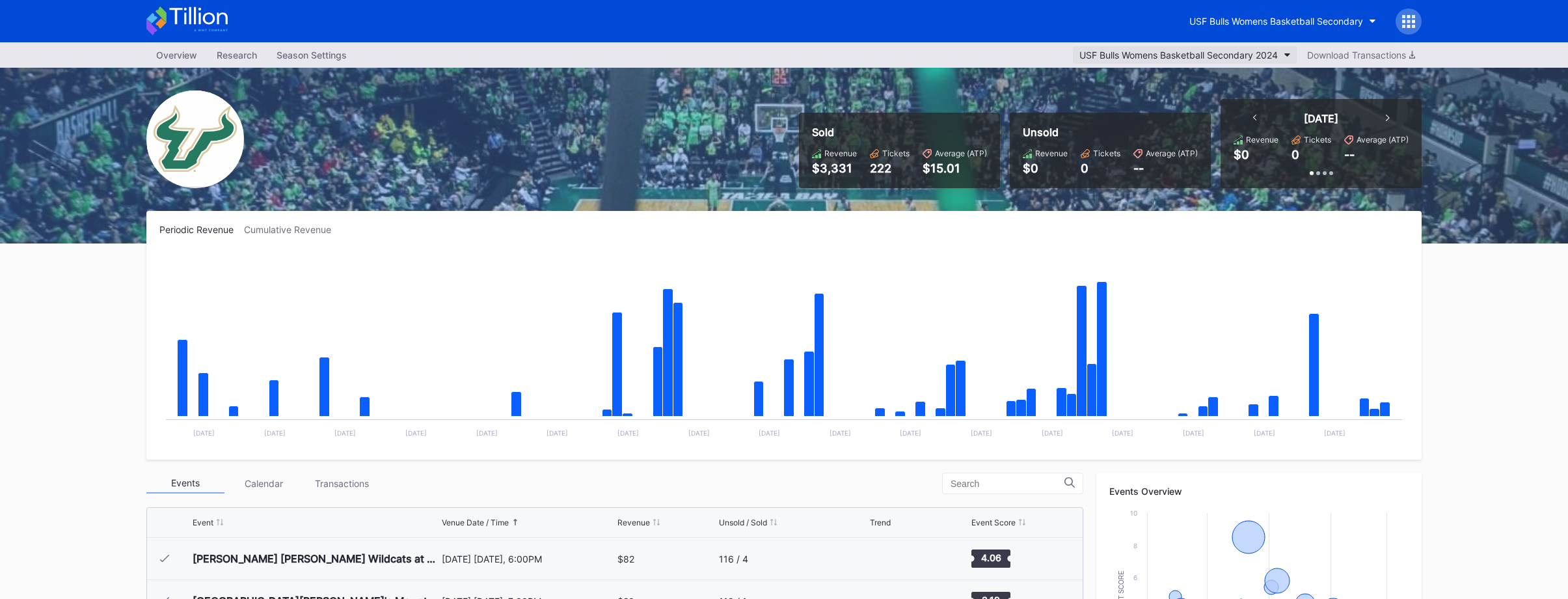
click at [1121, 56] on div "USF Bulls Womens Basketball Secondary 2024" at bounding box center [1178, 54] width 198 height 11
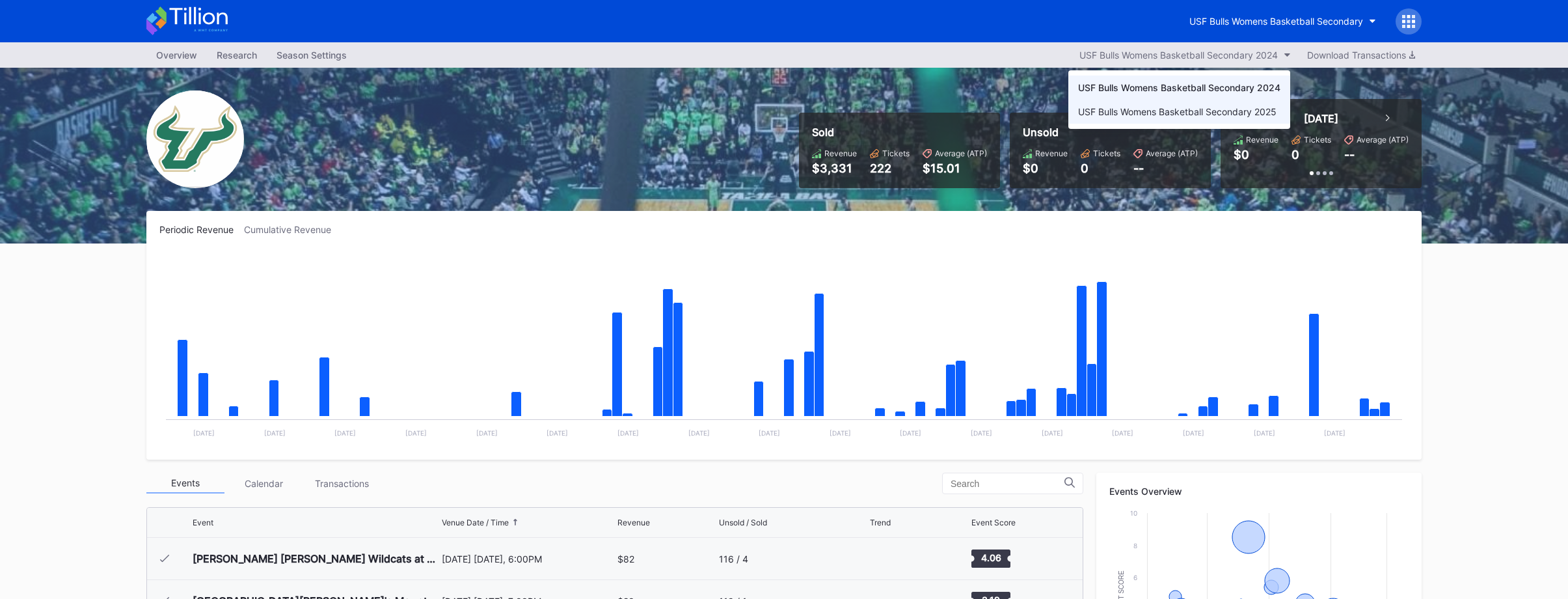
click at [1145, 114] on div "USF Bulls Womens Basketball Secondary 2025" at bounding box center [1178, 111] width 198 height 11
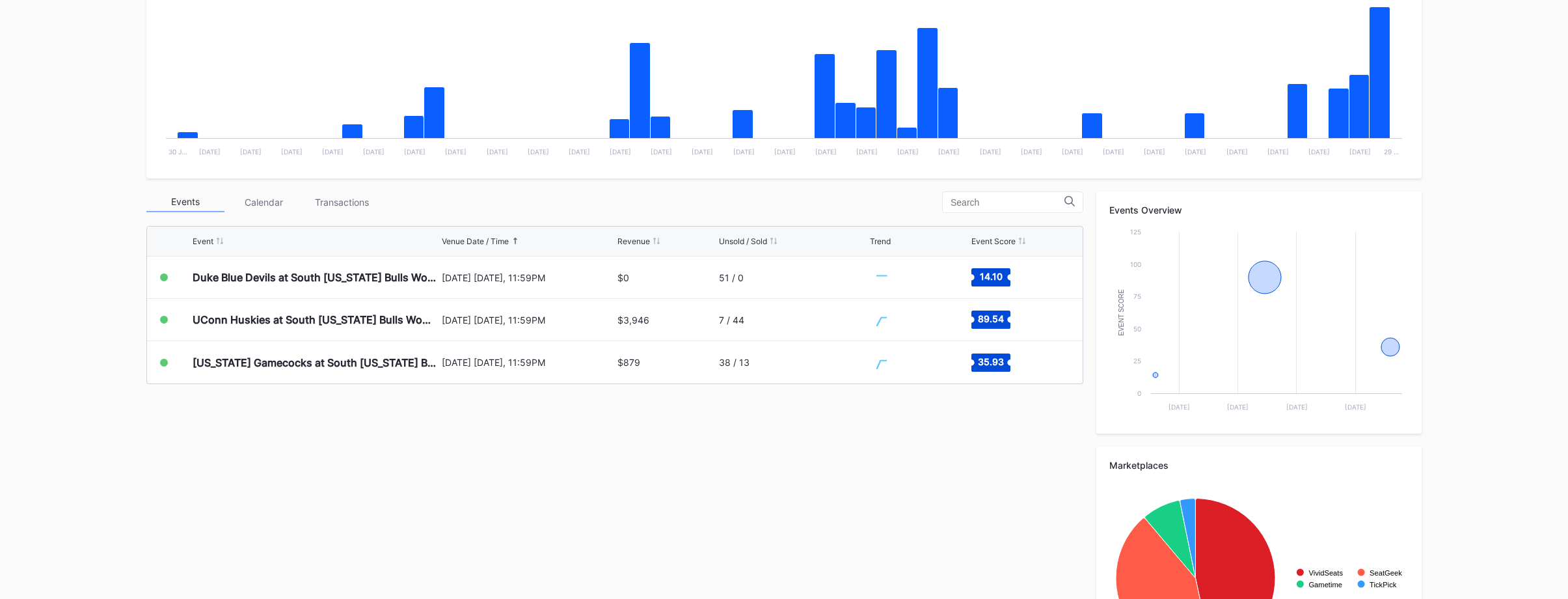
scroll to position [384, 0]
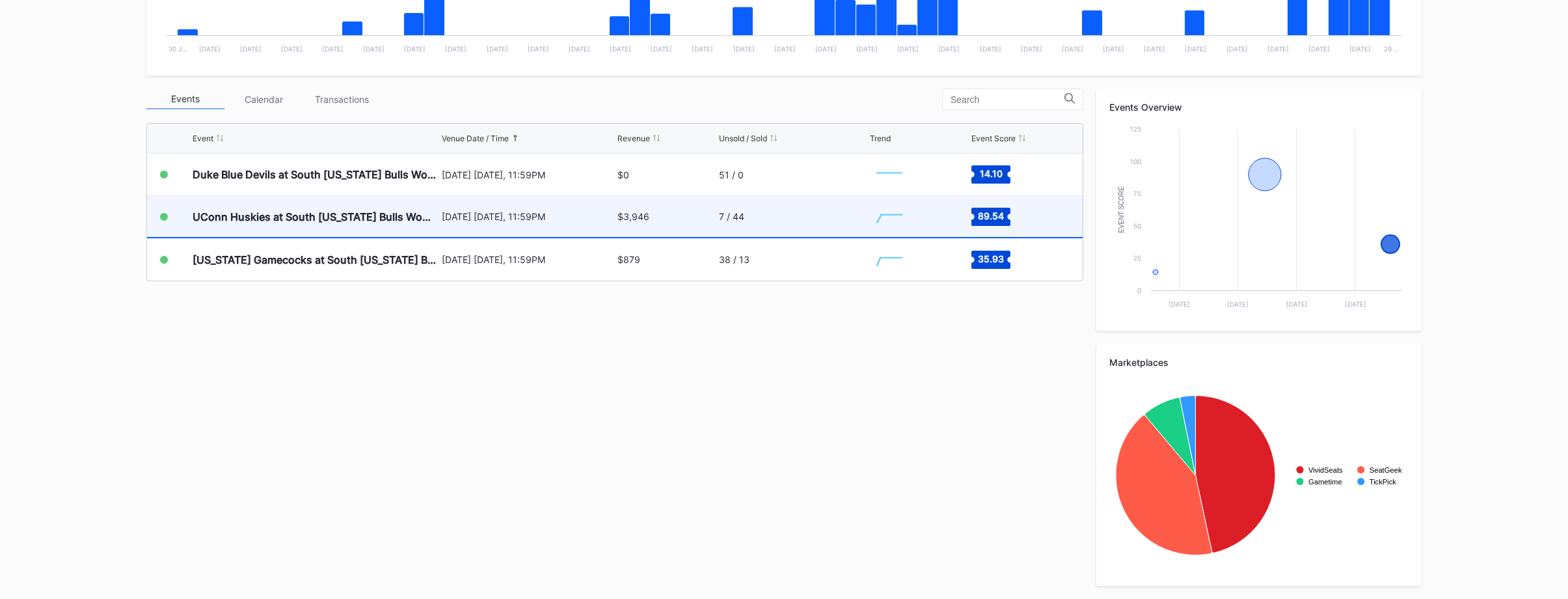
click at [493, 229] on div "December 3 Wednesday, 11:59PM" at bounding box center [528, 216] width 173 height 41
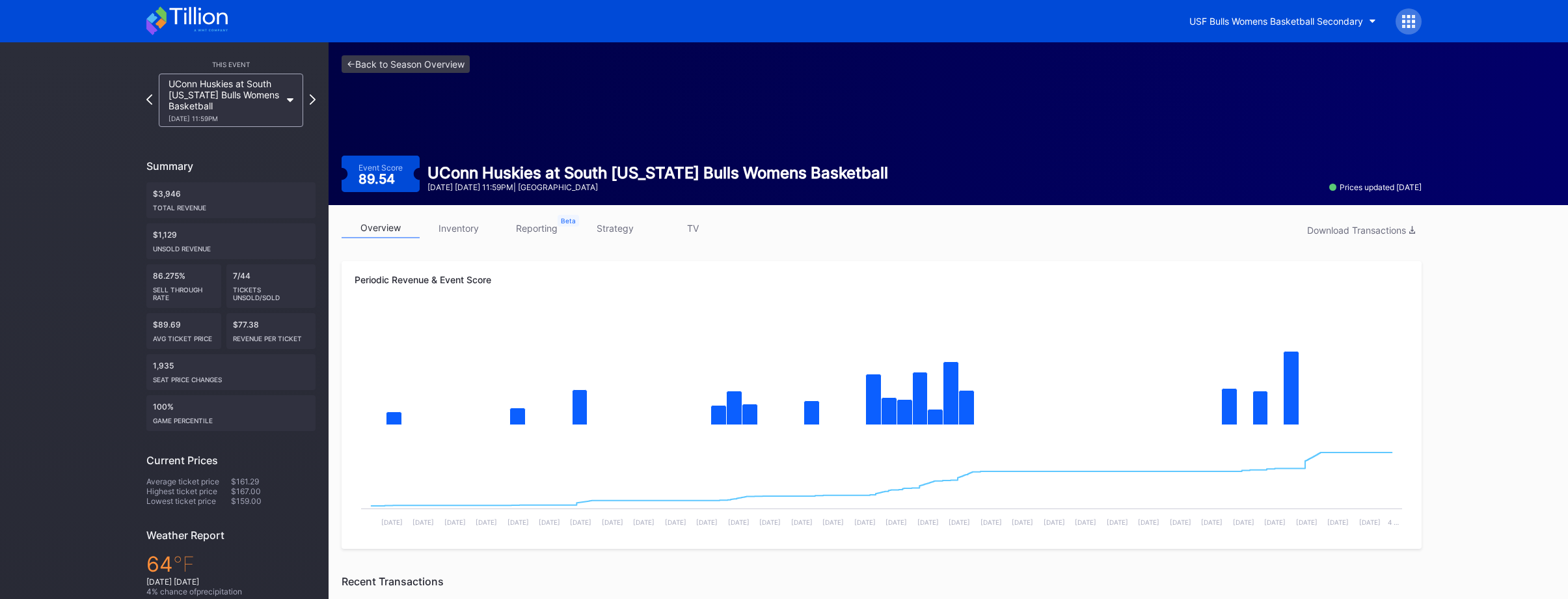
click at [460, 218] on link "inventory" at bounding box center [458, 228] width 78 height 20
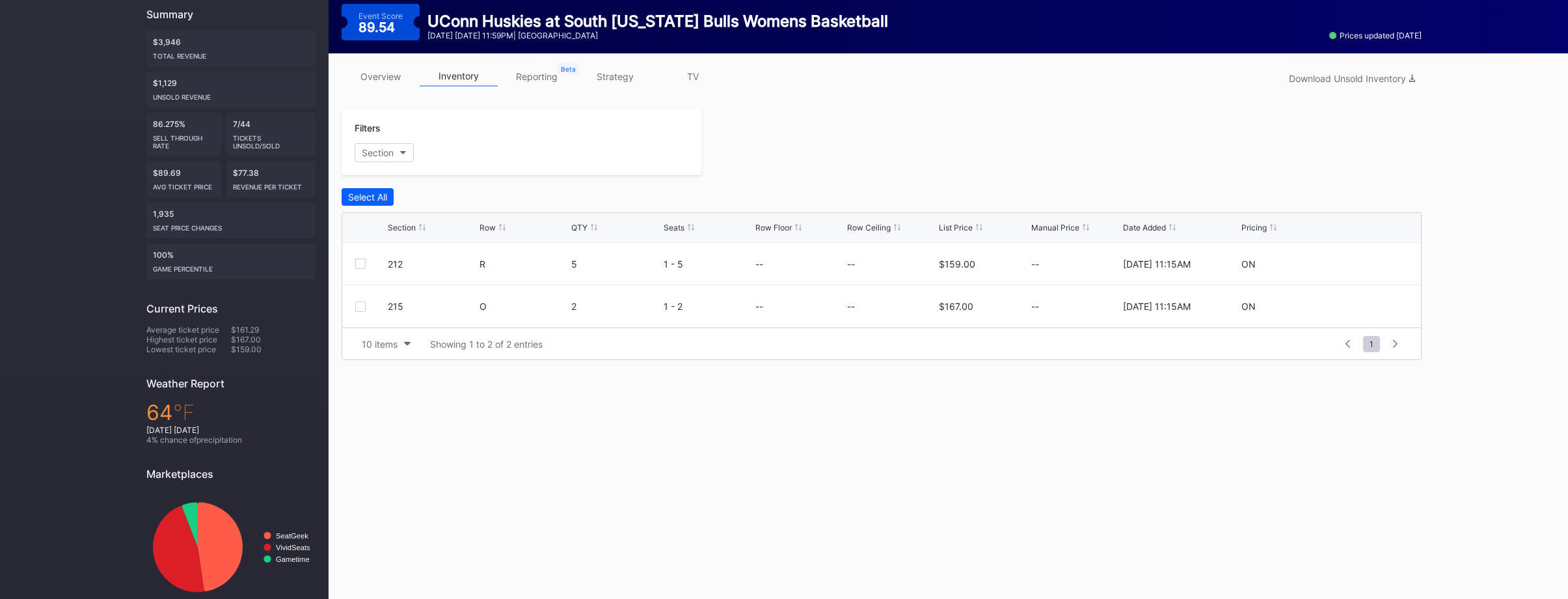
scroll to position [170, 0]
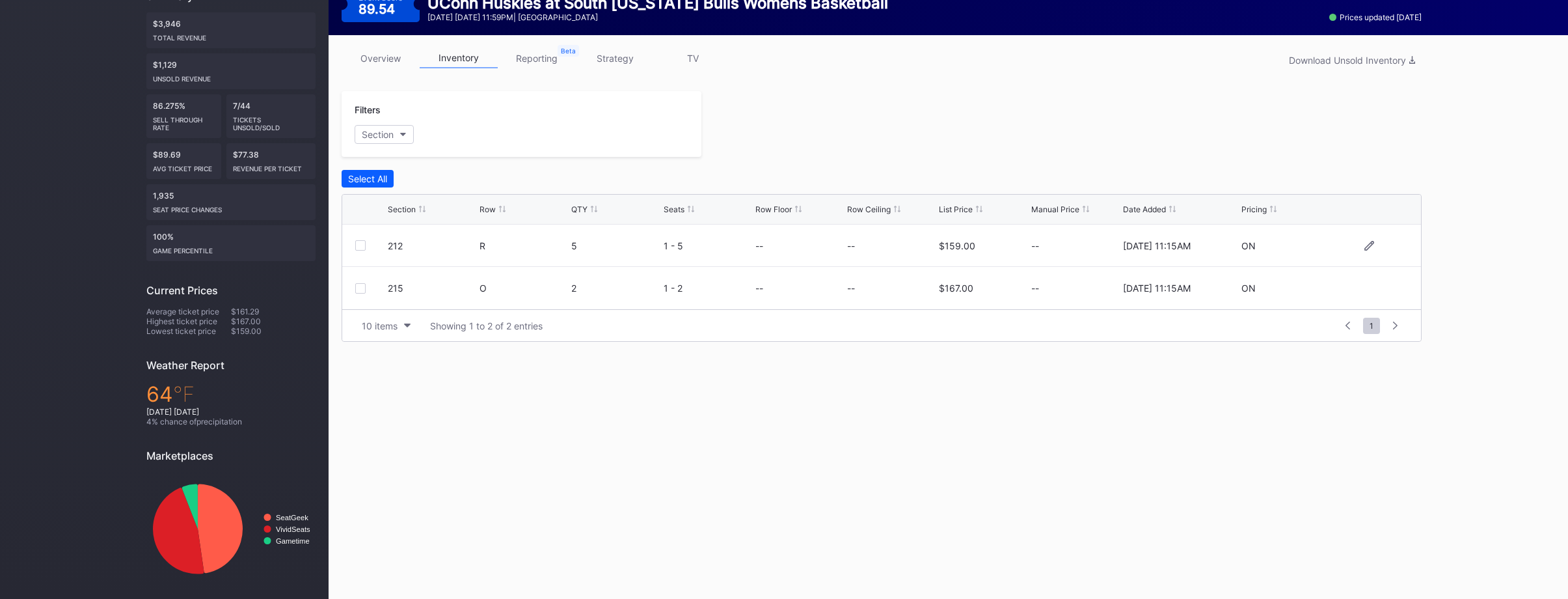
drag, startPoint x: 388, startPoint y: 246, endPoint x: 405, endPoint y: 246, distance: 17.0
click at [393, 246] on div "212" at bounding box center [432, 245] width 88 height 11
click at [416, 247] on div "212" at bounding box center [432, 245] width 88 height 11
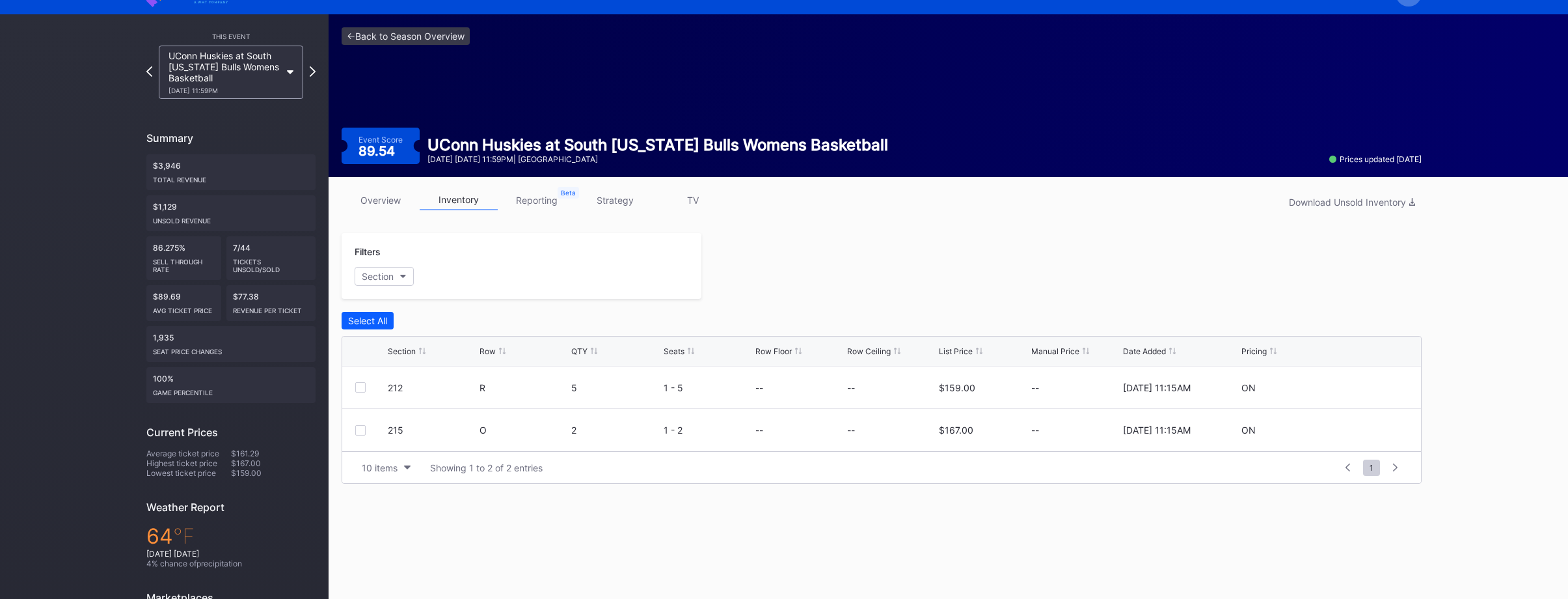
scroll to position [26, 0]
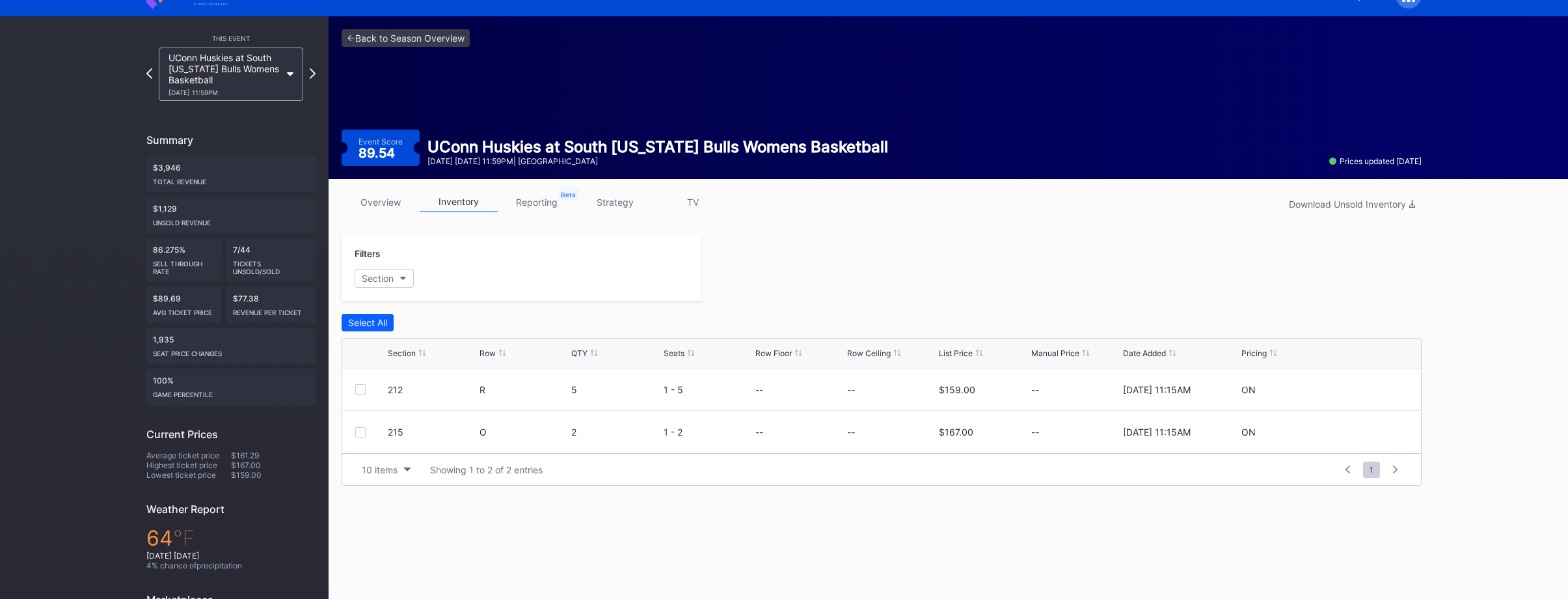
click at [383, 201] on link "overview" at bounding box center [380, 202] width 78 height 20
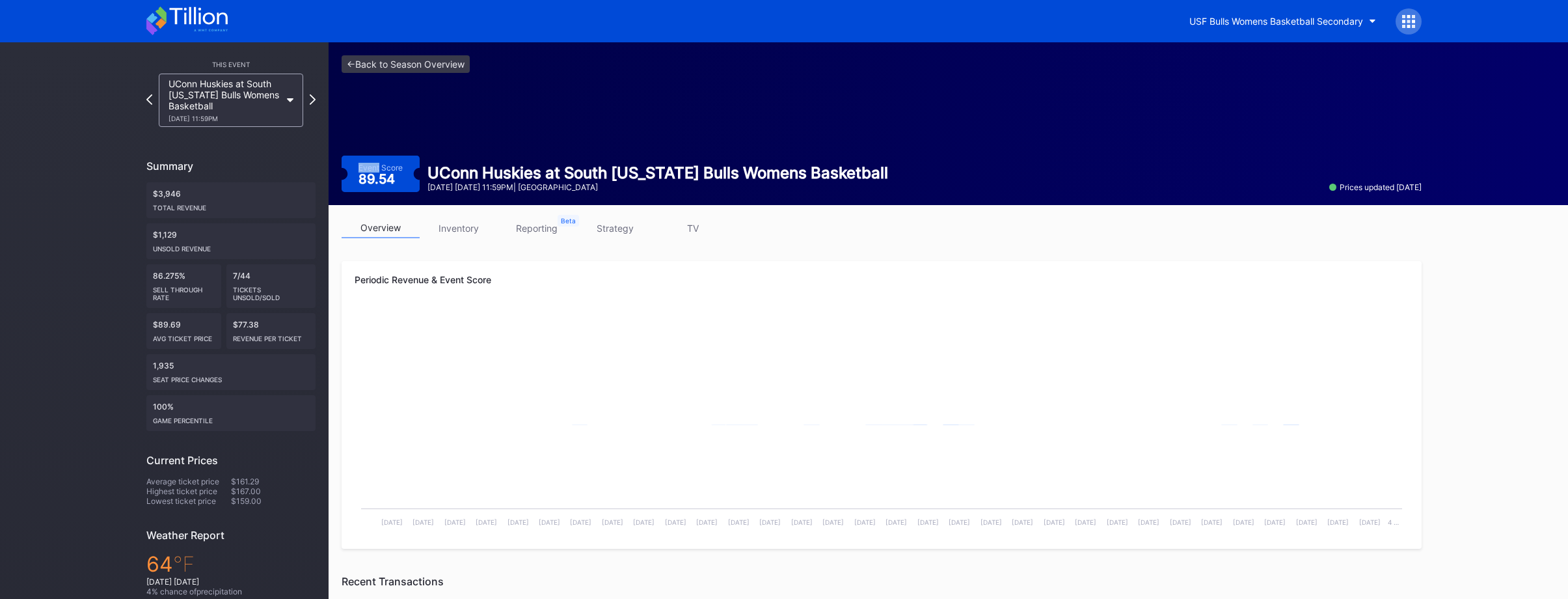
click at [383, 201] on div "<- Back to Season Overview Event Score 89.54 UConn Huskies at South Florida Bul…" at bounding box center [881, 124] width 1106 height 163
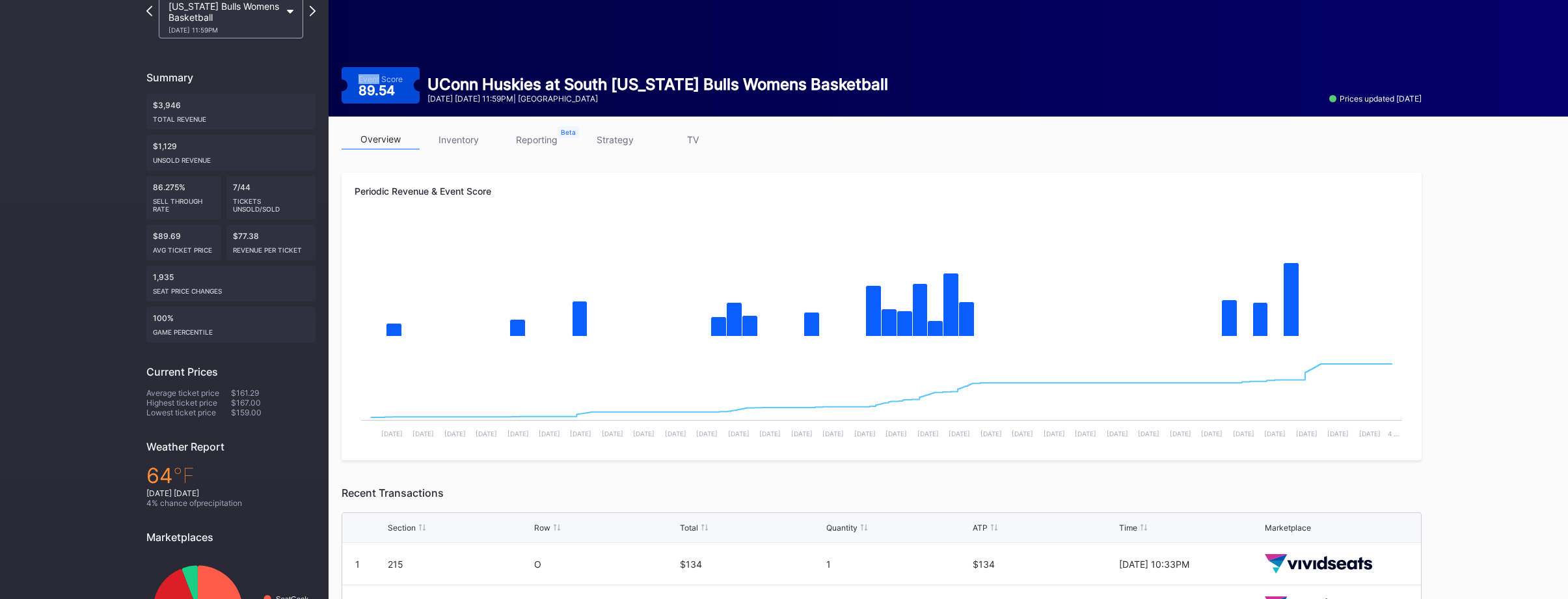
scroll to position [91, 0]
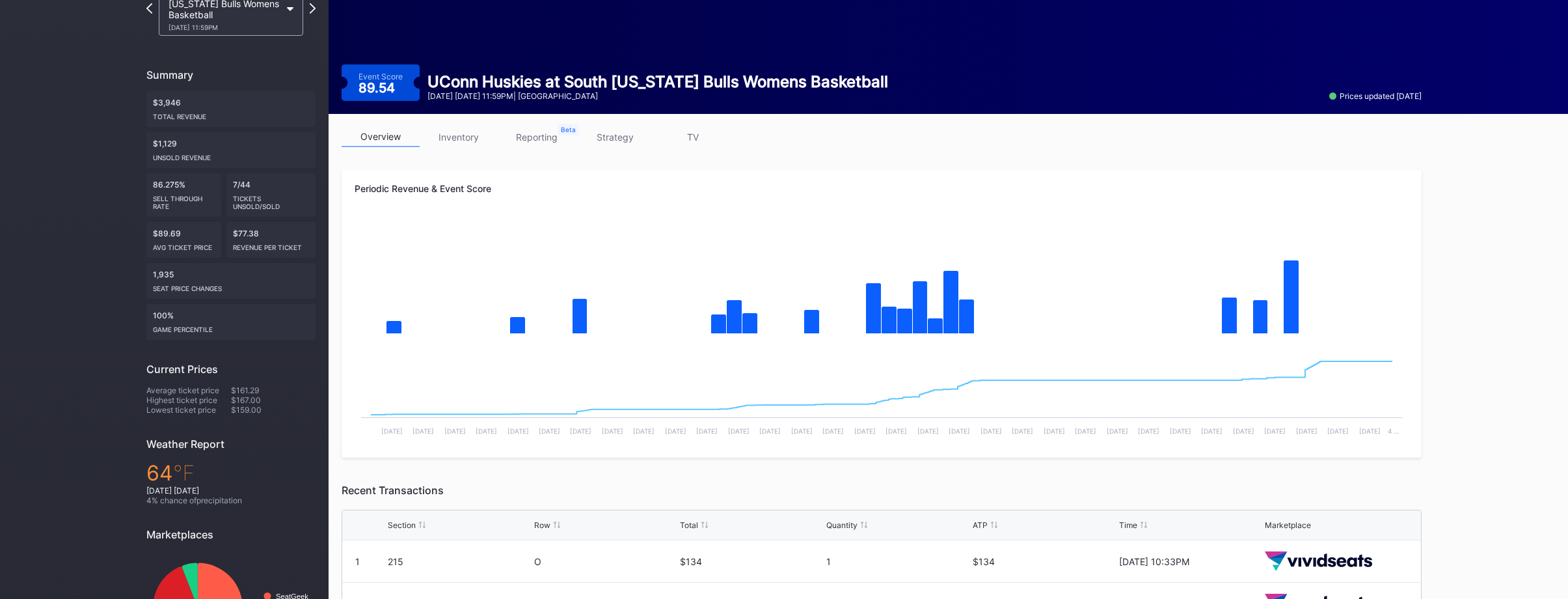
click at [684, 189] on div "Periodic Revenue & Event Score" at bounding box center [881, 188] width 1054 height 11
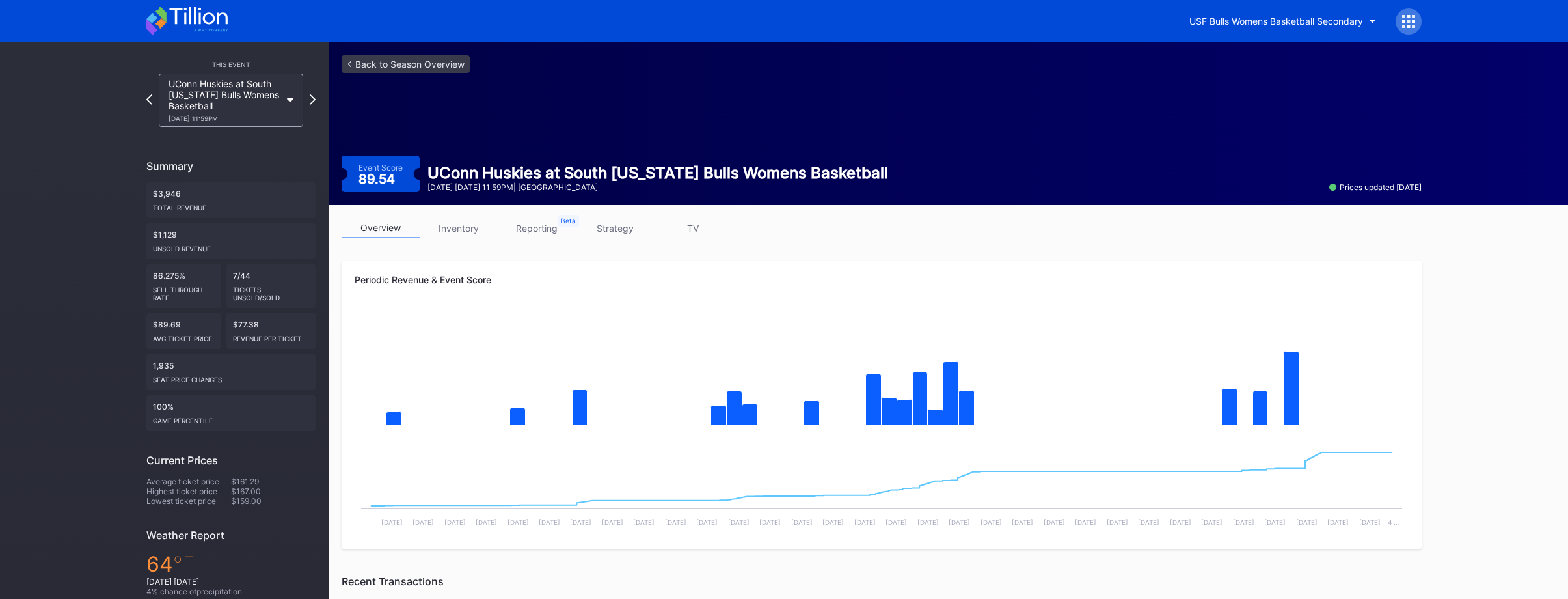
drag, startPoint x: 440, startPoint y: 174, endPoint x: 542, endPoint y: 188, distance: 103.0
click at [542, 188] on div "UConn Huskies at South Florida Bulls Womens Basketball December 3 Wednesday 11:…" at bounding box center [657, 178] width 476 height 29
click at [542, 188] on div "December 3 Wednesday 11:59PM | Yuengling Center" at bounding box center [657, 187] width 460 height 10
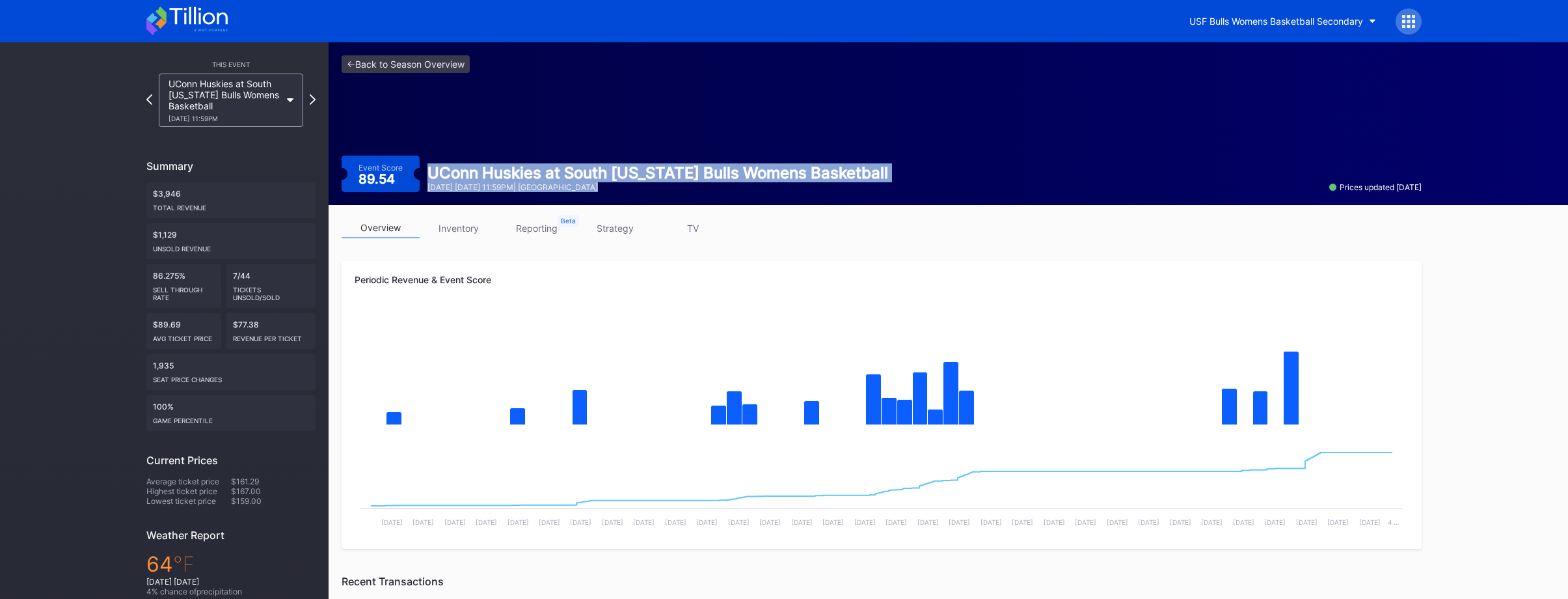
drag, startPoint x: 634, startPoint y: 189, endPoint x: 424, endPoint y: 167, distance: 211.1
click at [424, 167] on div "UConn Huskies at South Florida Bulls Womens Basketball December 3 Wednesday 11:…" at bounding box center [657, 178] width 476 height 29
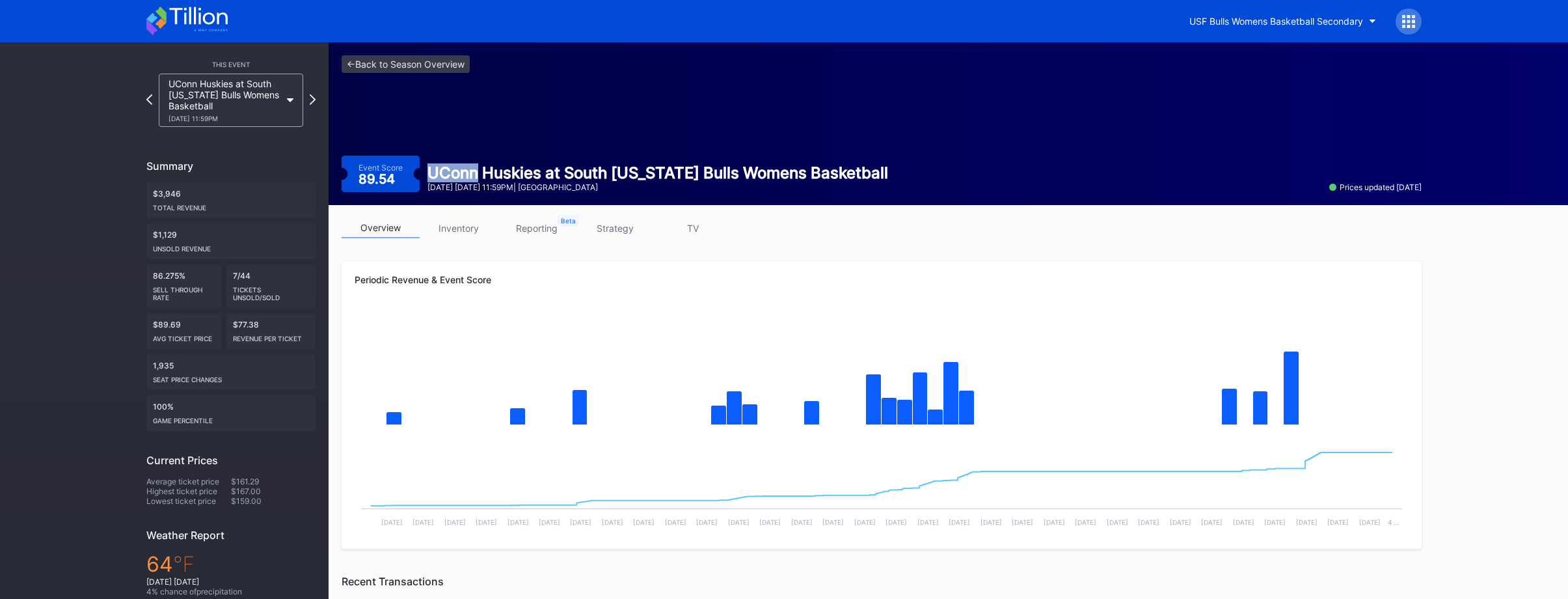
drag, startPoint x: 440, startPoint y: 171, endPoint x: 457, endPoint y: 173, distance: 17.1
click at [457, 173] on div "UConn Huskies at South Florida Bulls Womens Basketball December 3 Wednesday 11:…" at bounding box center [657, 178] width 476 height 29
click at [457, 173] on div "UConn Huskies at South Florida Bulls Womens Basketball" at bounding box center [657, 173] width 460 height 19
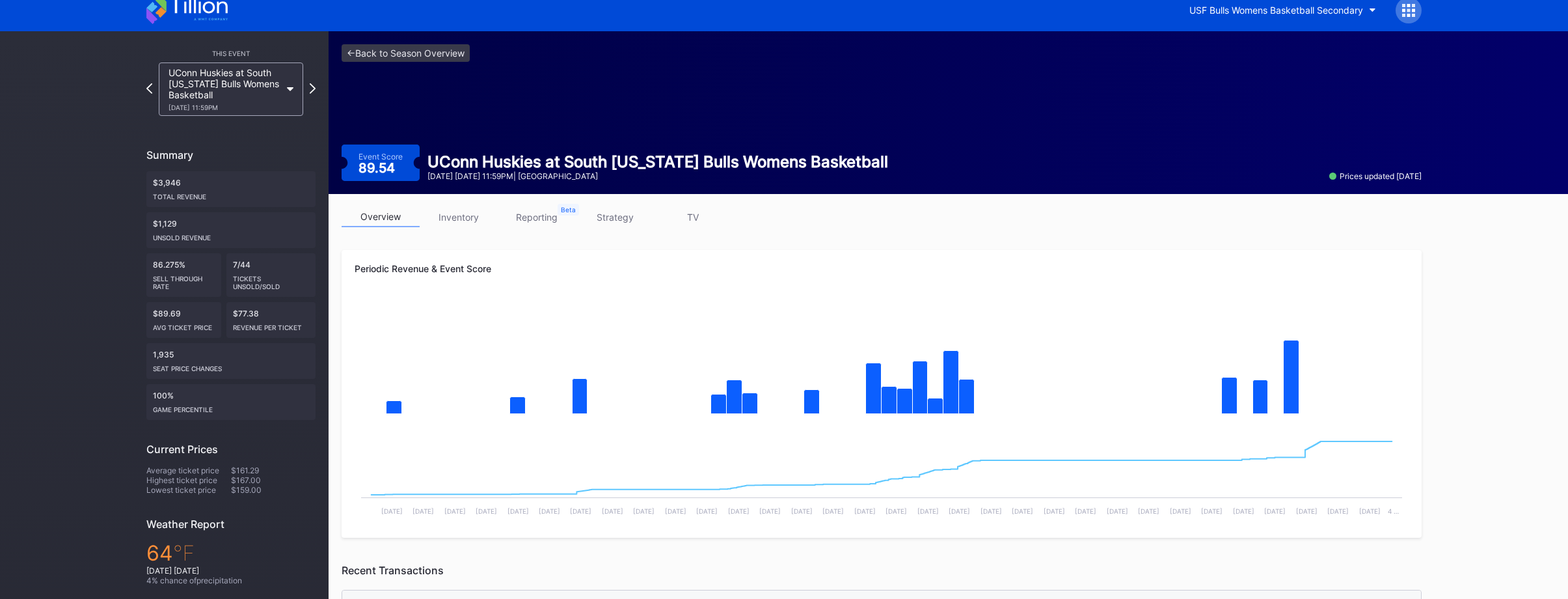
scroll to position [10, 0]
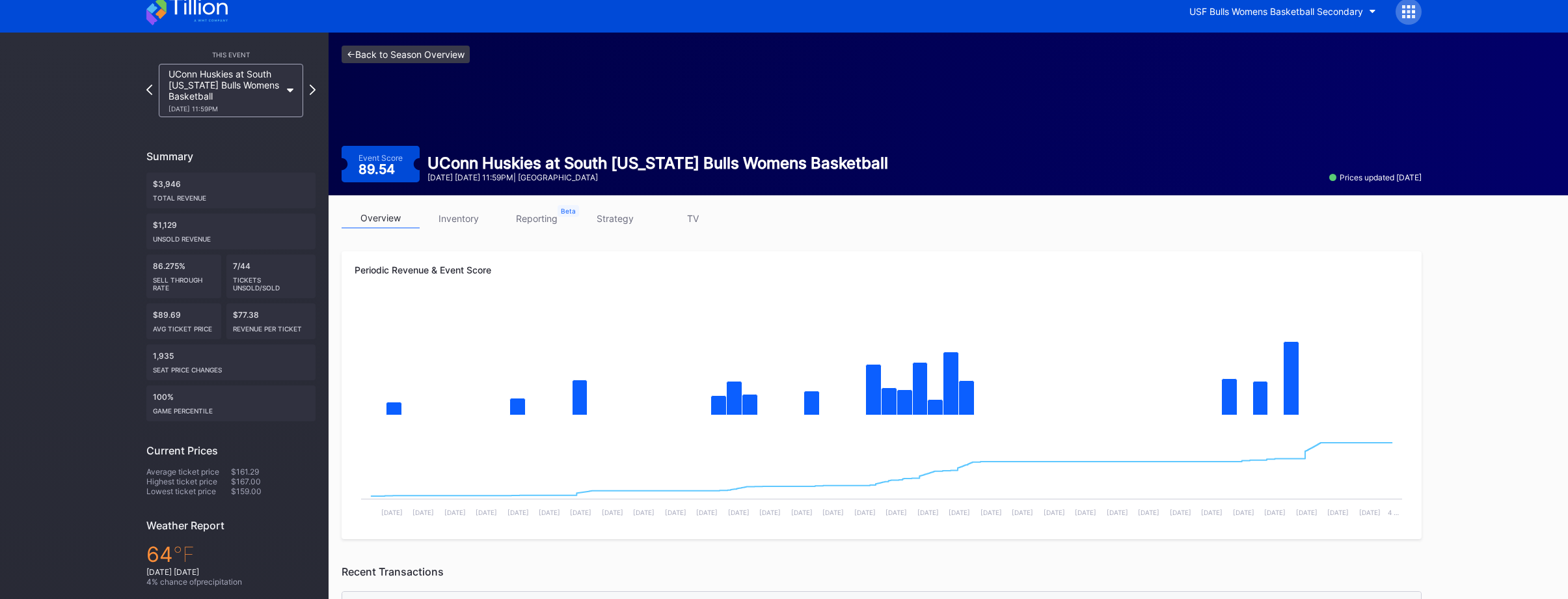
click at [419, 49] on link "<- Back to Season Overview" at bounding box center [406, 54] width 128 height 18
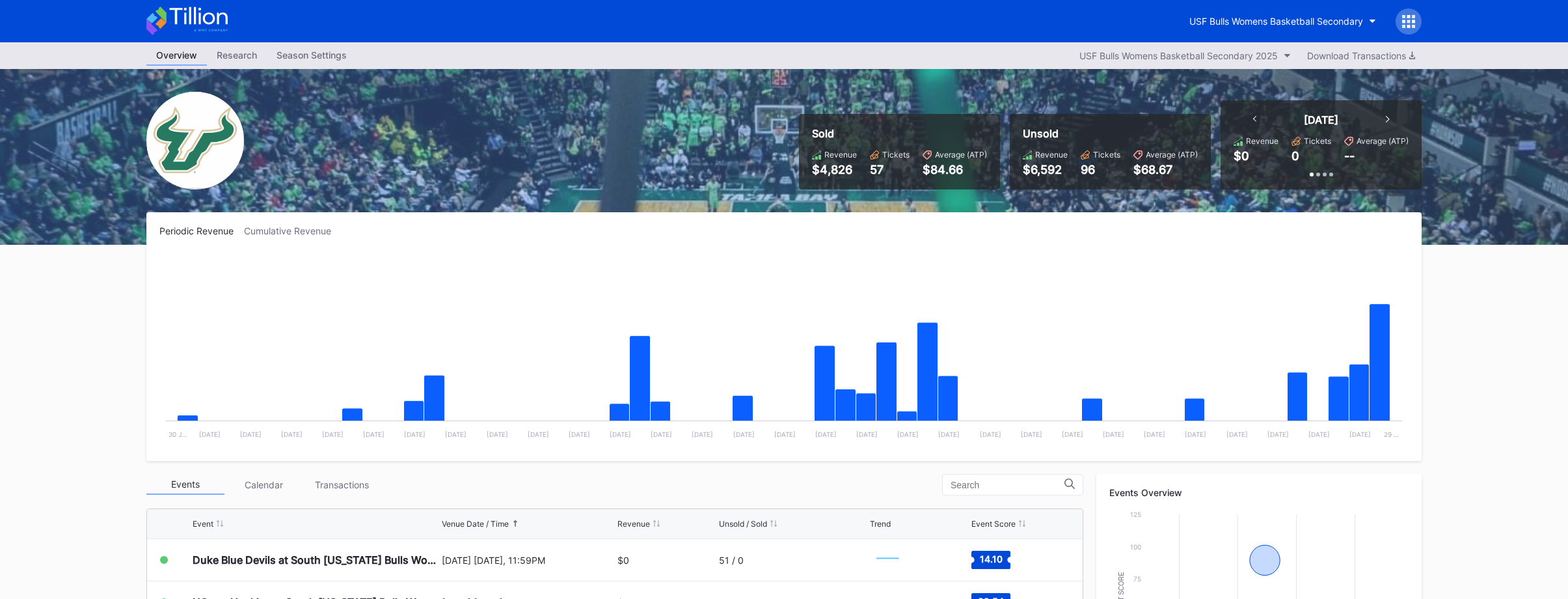
click at [1258, 33] on div "USF Bulls Womens Basketball Secondary" at bounding box center [1300, 21] width 242 height 26
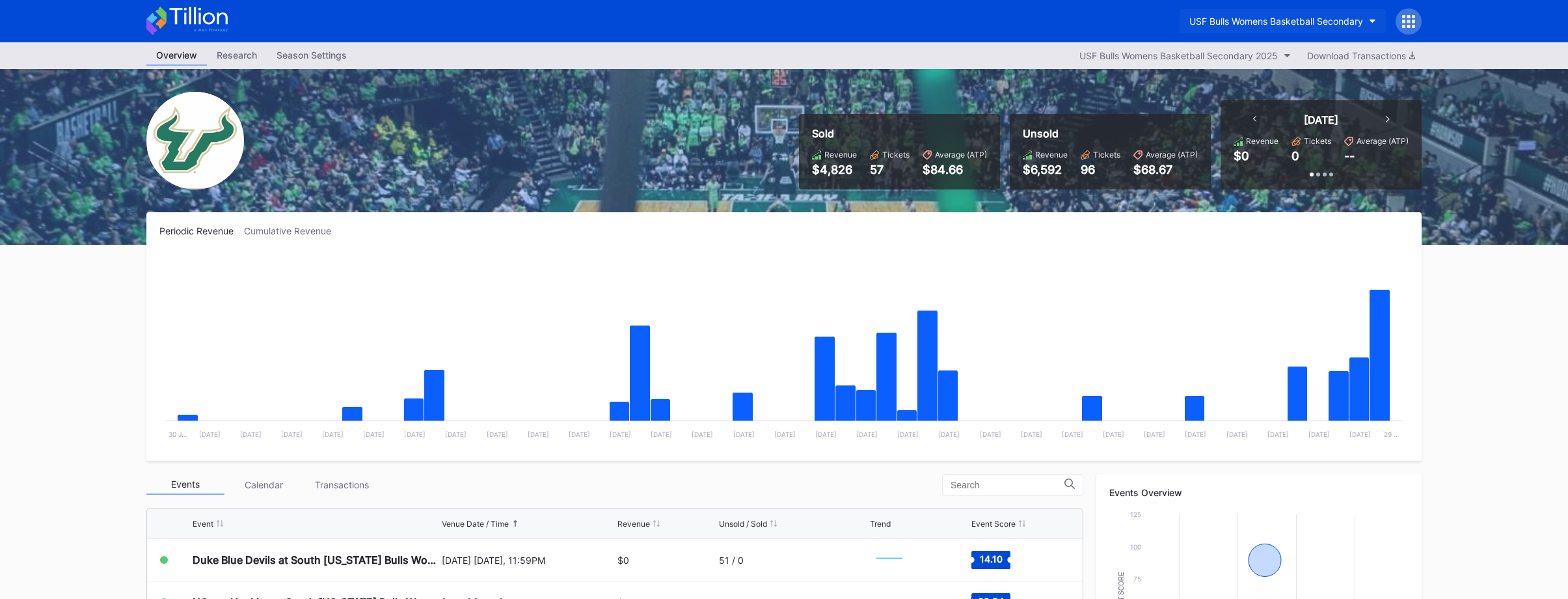
click at [1255, 21] on div "USF Bulls Womens Basketball Secondary" at bounding box center [1276, 21] width 173 height 11
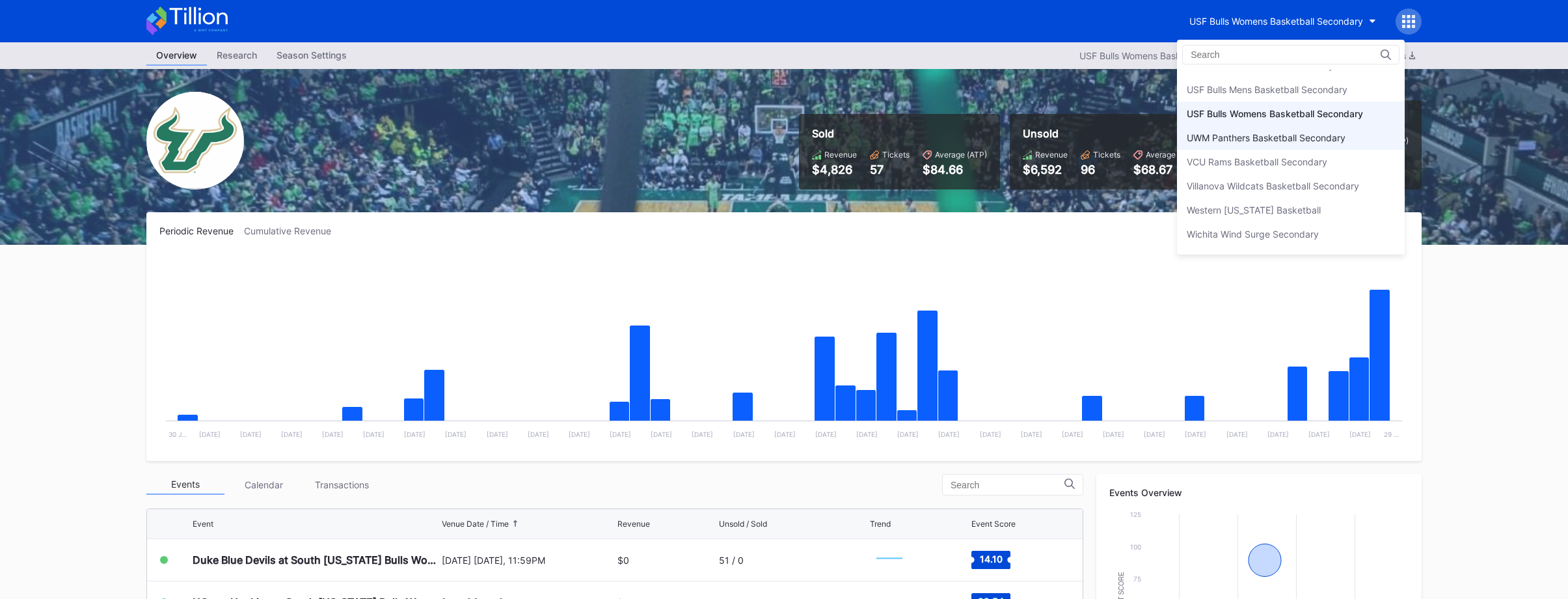
scroll to position [4396, 0]
click at [1262, 94] on div "USF Bulls Mens Basketball Secondary" at bounding box center [1267, 92] width 161 height 11
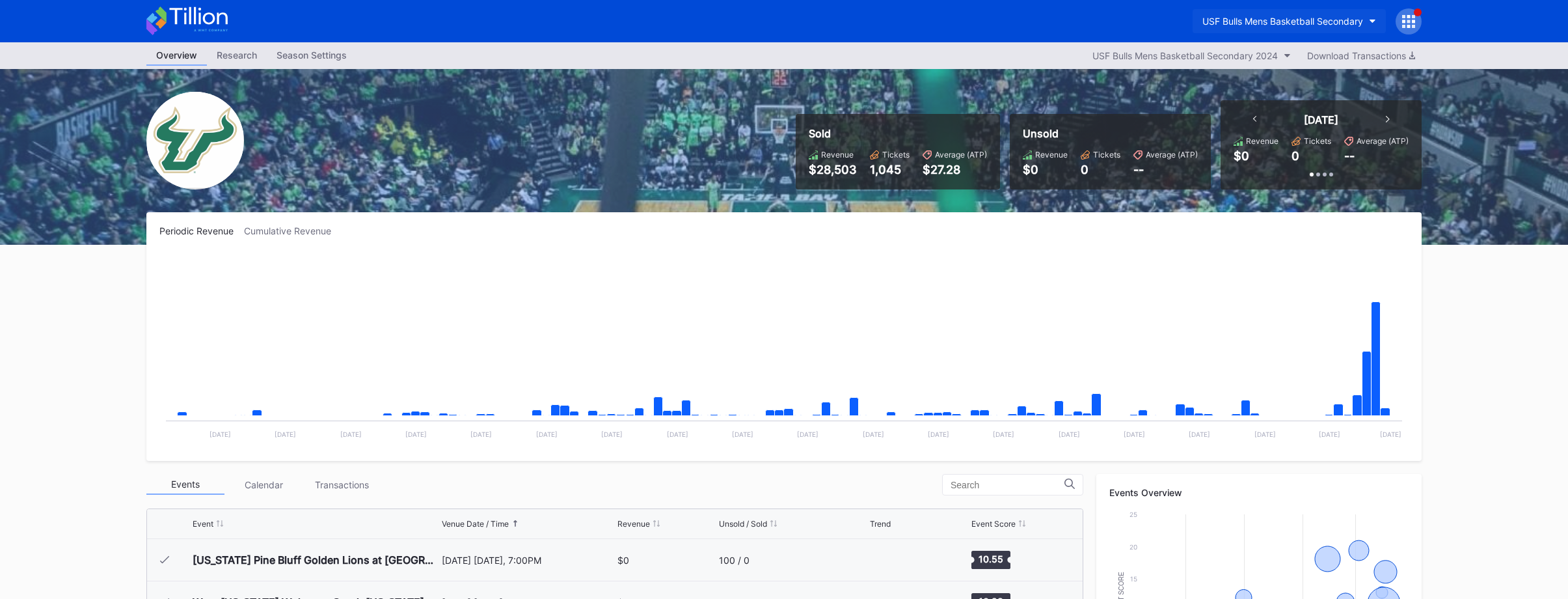
click at [1296, 11] on button "USF Bulls Mens Basketball Secondary" at bounding box center [1289, 21] width 193 height 24
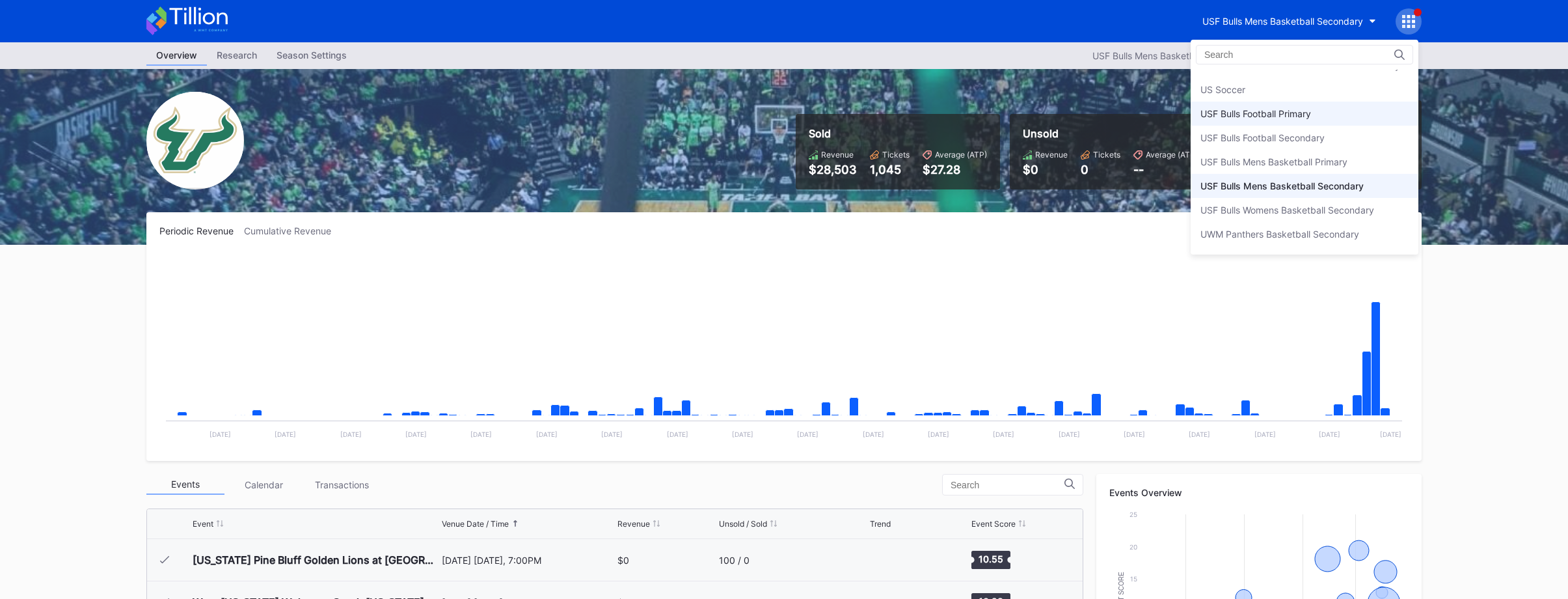
scroll to position [4297, 0]
click at [1322, 174] on div "USF Bulls Mens Basketball Primary" at bounding box center [1304, 168] width 228 height 24
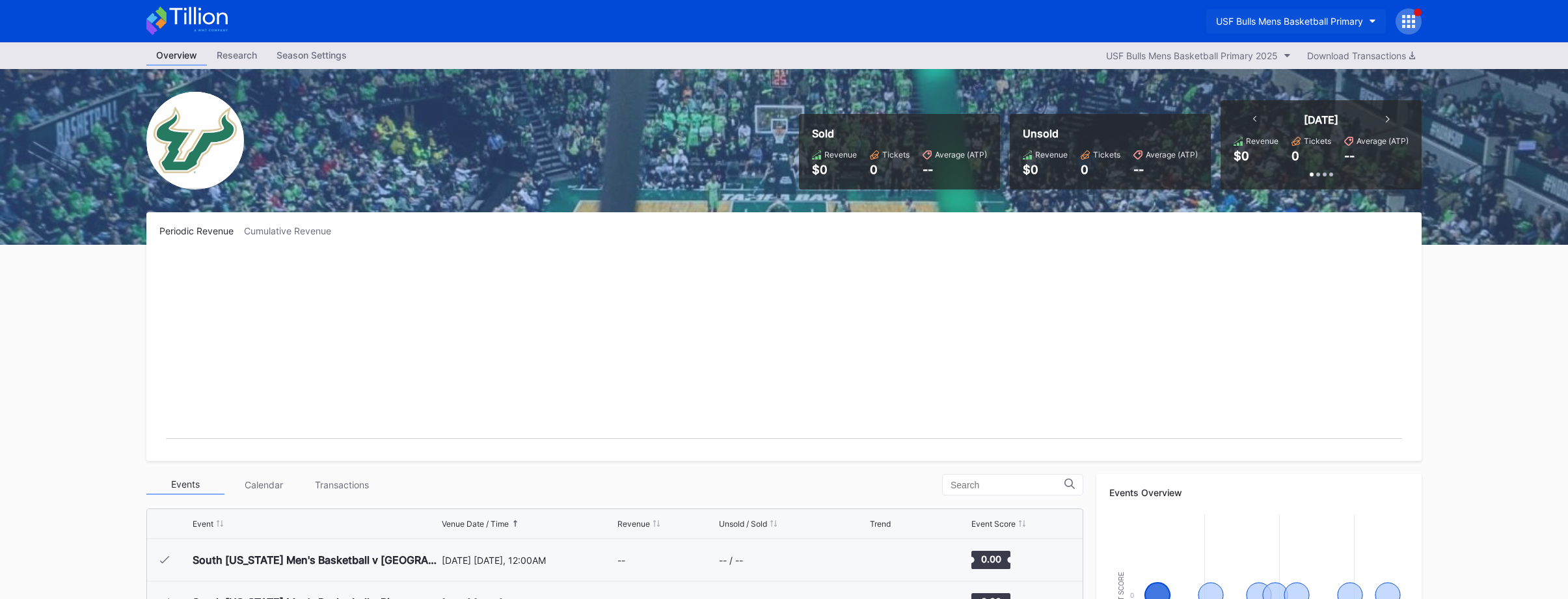
click at [1346, 25] on div "USF Bulls Mens Basketball Primary" at bounding box center [1290, 21] width 147 height 11
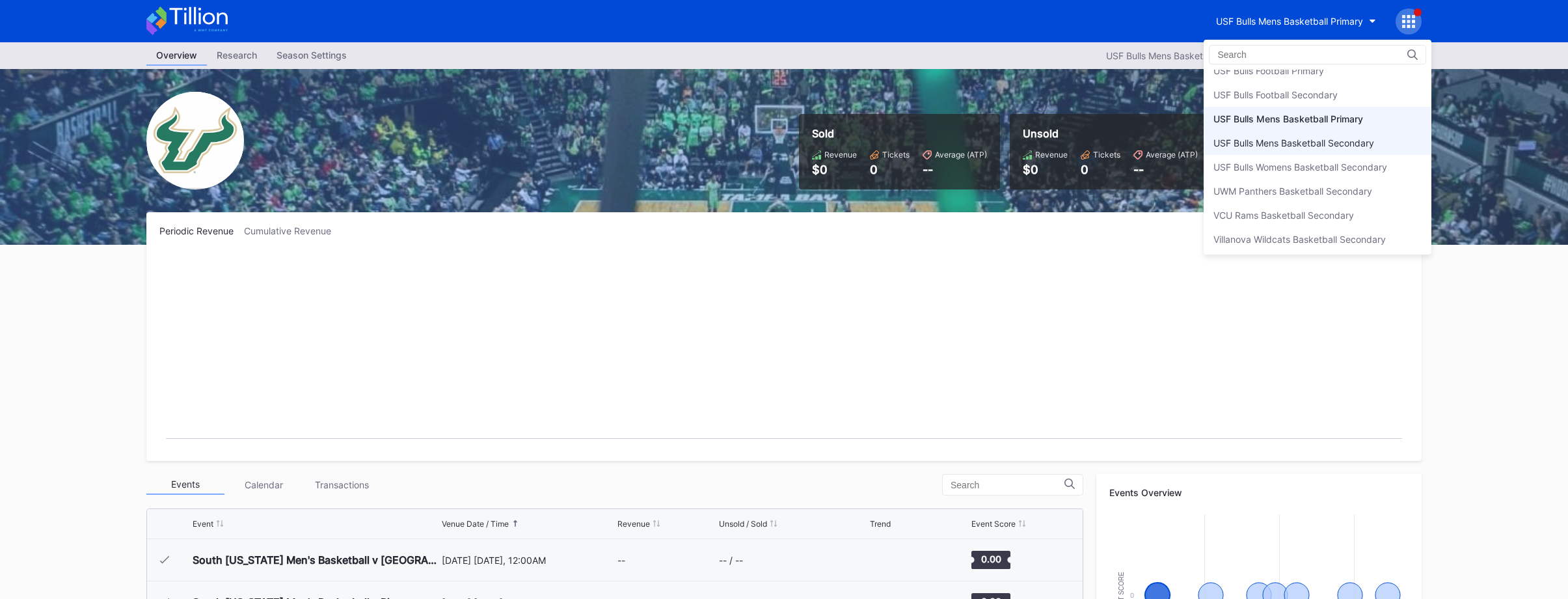
scroll to position [4327, 0]
click at [1312, 84] on div "USF Bulls Football Primary" at bounding box center [1268, 89] width 111 height 11
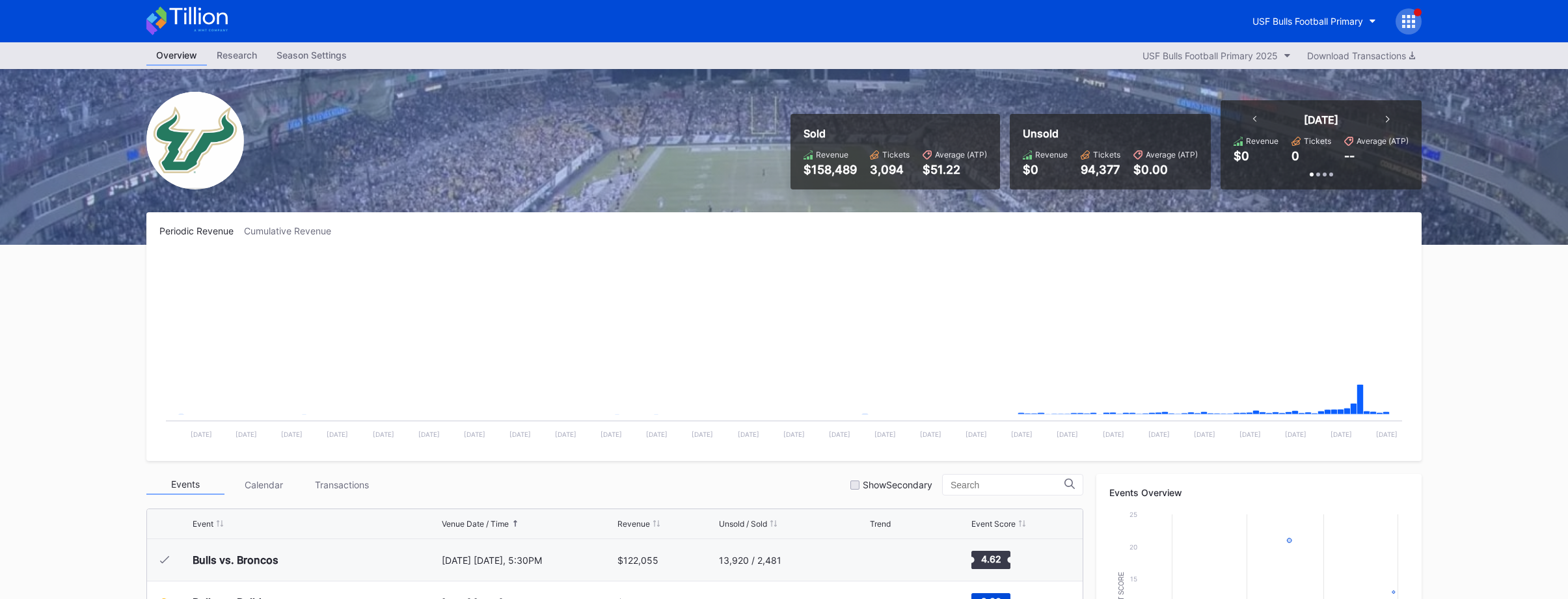
scroll to position [4, 0]
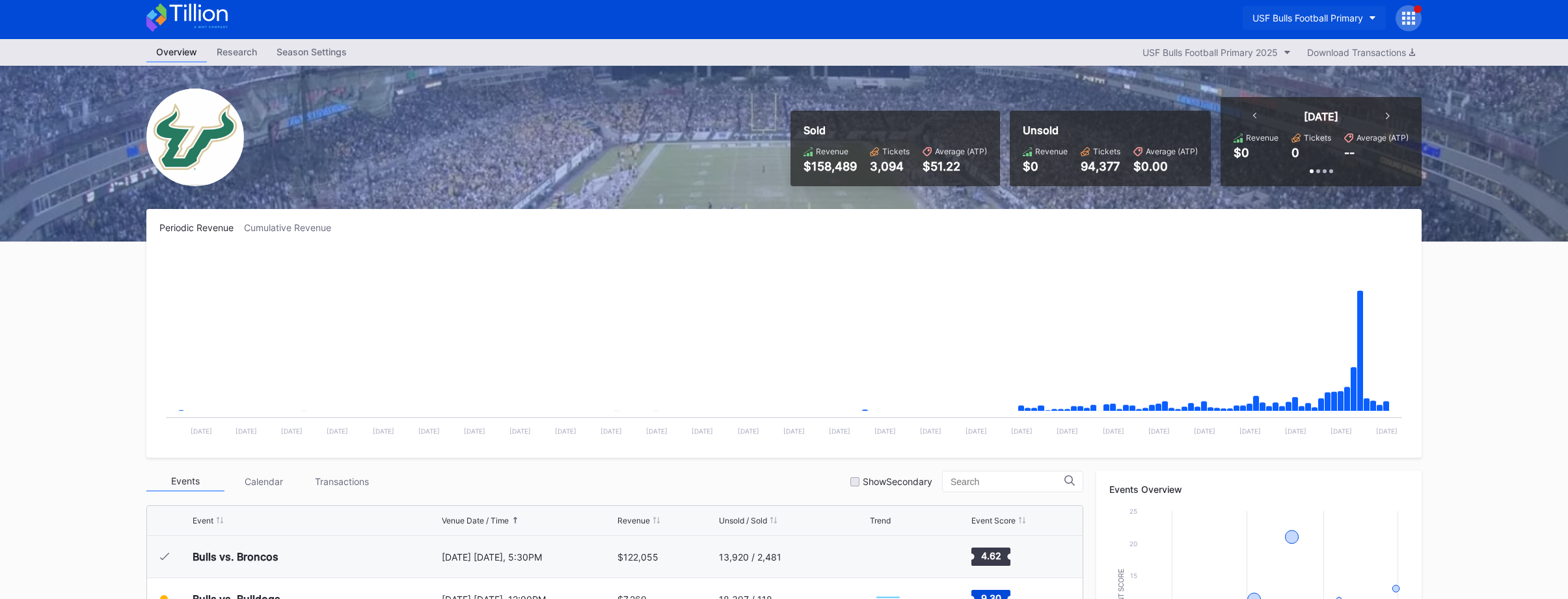
click at [1306, 14] on div "USF Bulls Football Primary" at bounding box center [1307, 17] width 111 height 11
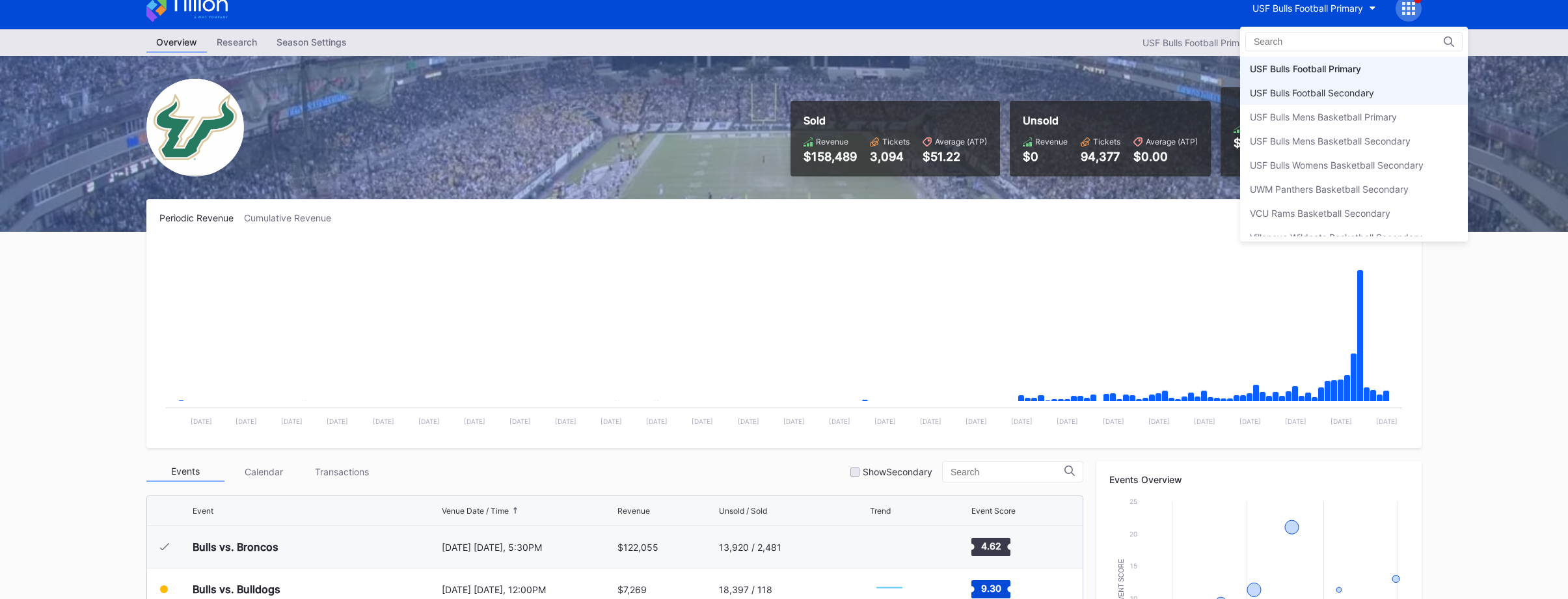
scroll to position [14, 0]
click at [1305, 87] on div "USF Bulls Football Secondary" at bounding box center [1312, 91] width 124 height 11
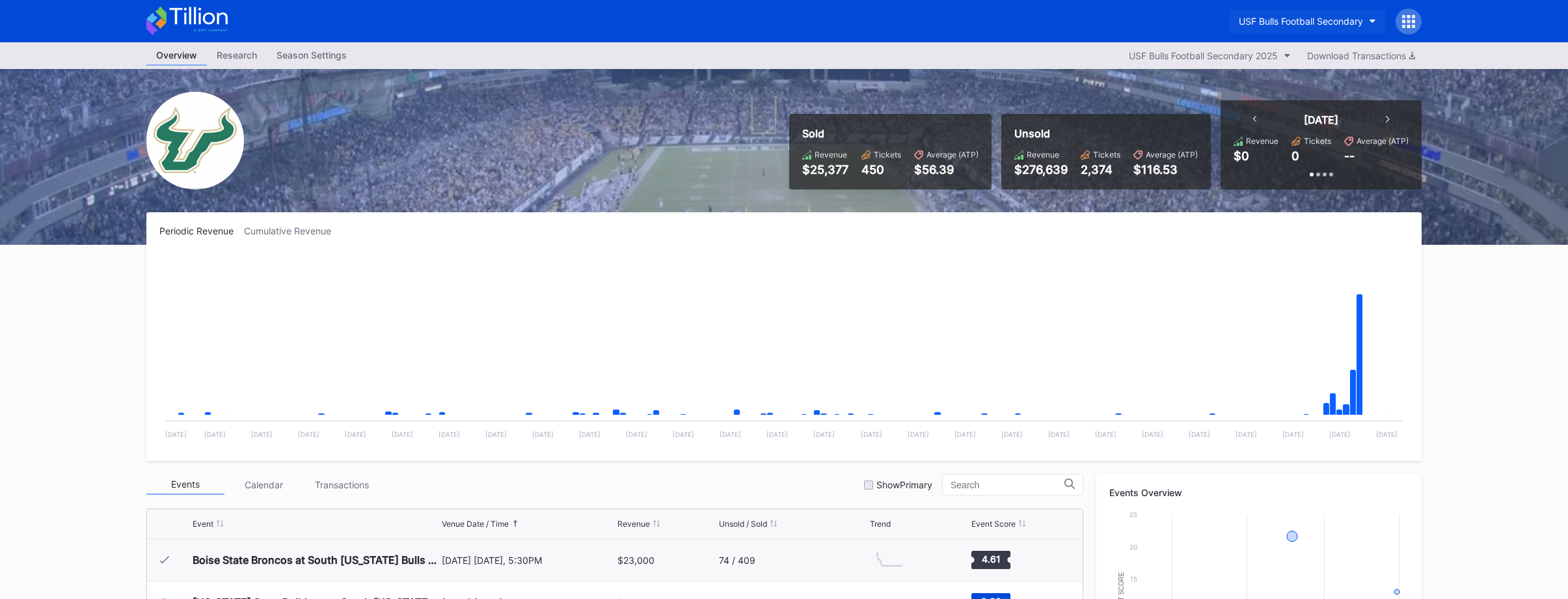
click at [1336, 24] on div "USF Bulls Football Secondary" at bounding box center [1301, 21] width 124 height 11
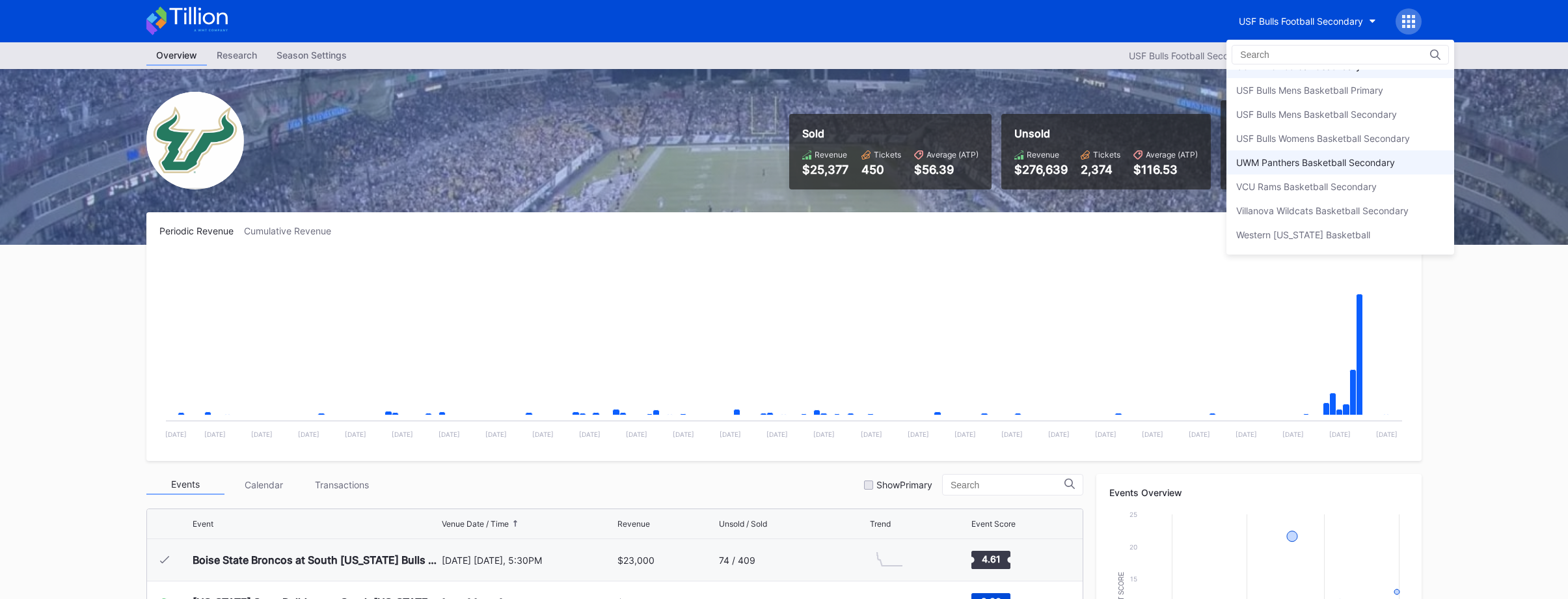
scroll to position [4366, 0]
click at [1317, 148] on div "USF Bulls Womens Basketball Secondary" at bounding box center [1322, 146] width 173 height 11
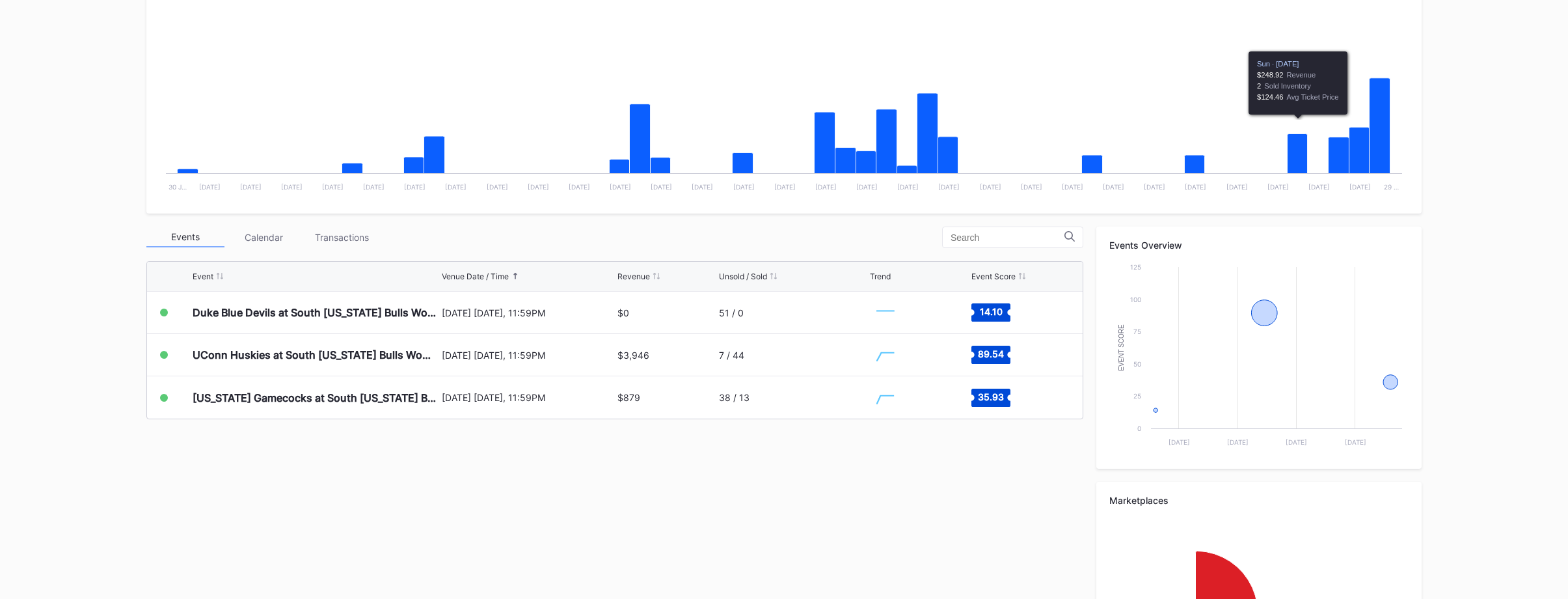
scroll to position [386, 0]
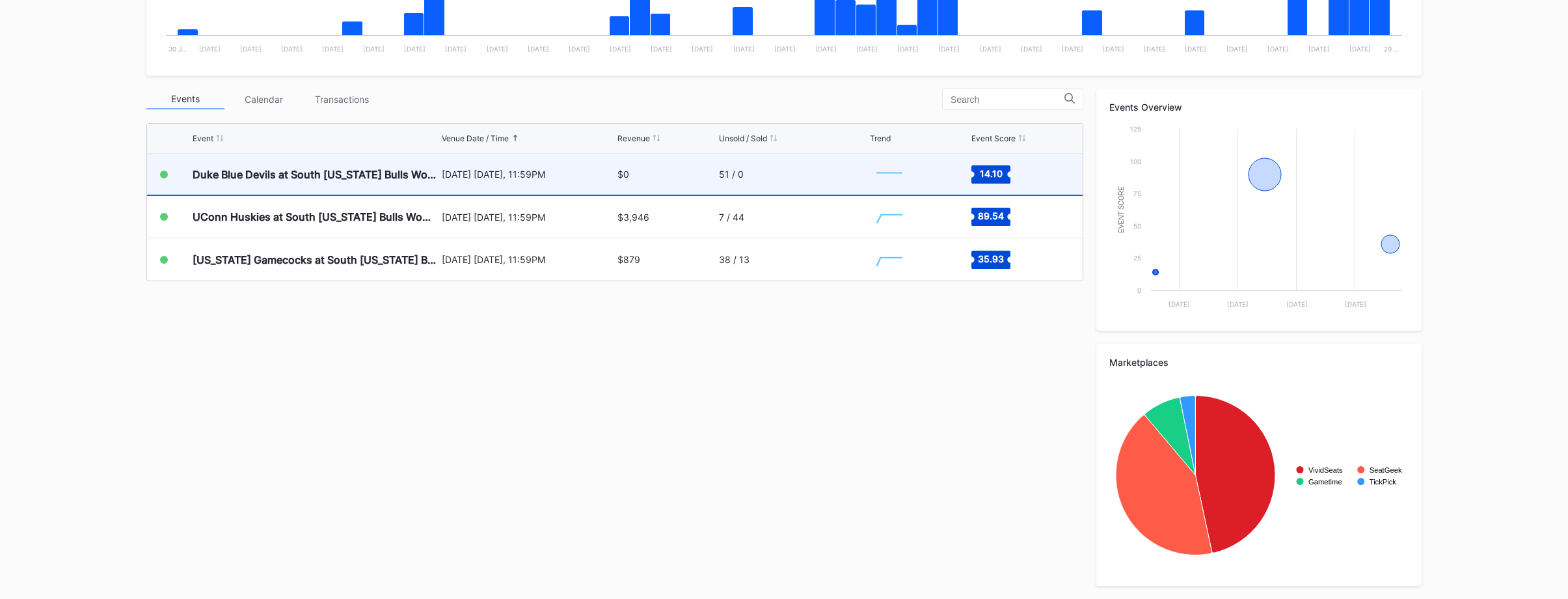
click at [507, 183] on div "November 20 Thursday, 11:59PM" at bounding box center [528, 173] width 173 height 41
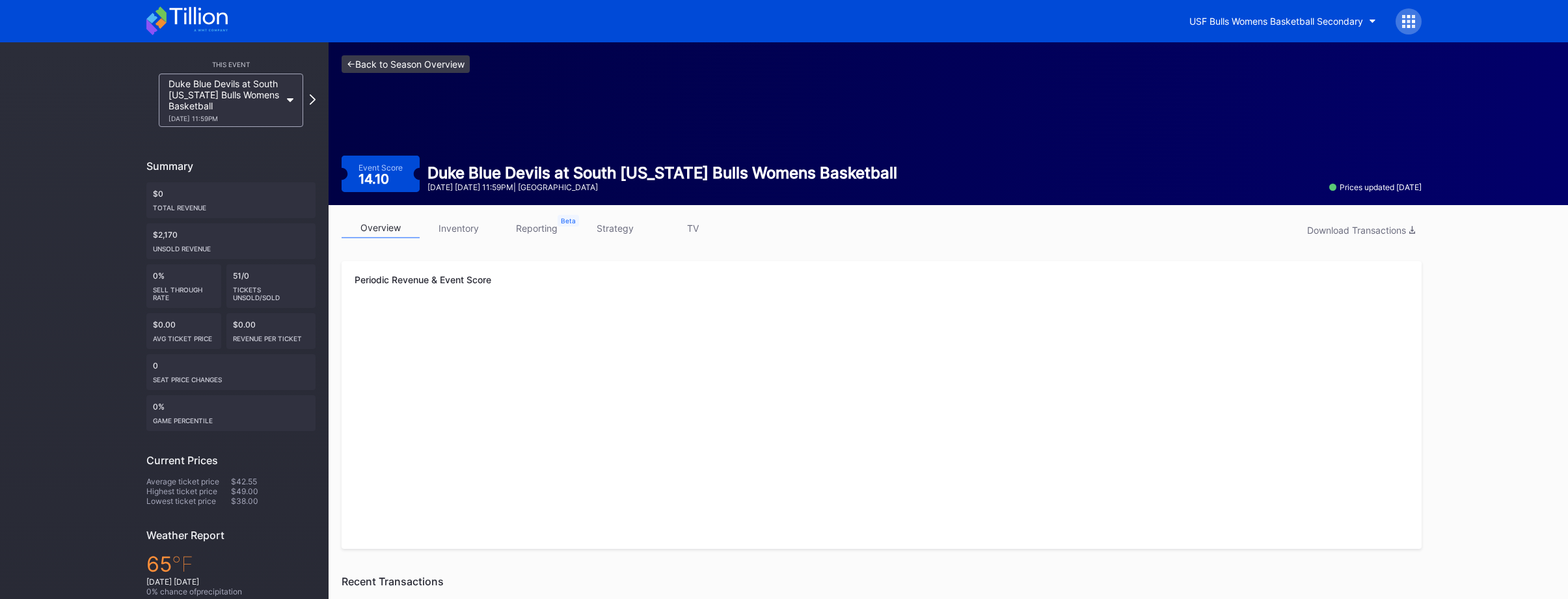
click at [447, 66] on link "<- Back to Season Overview" at bounding box center [406, 64] width 128 height 18
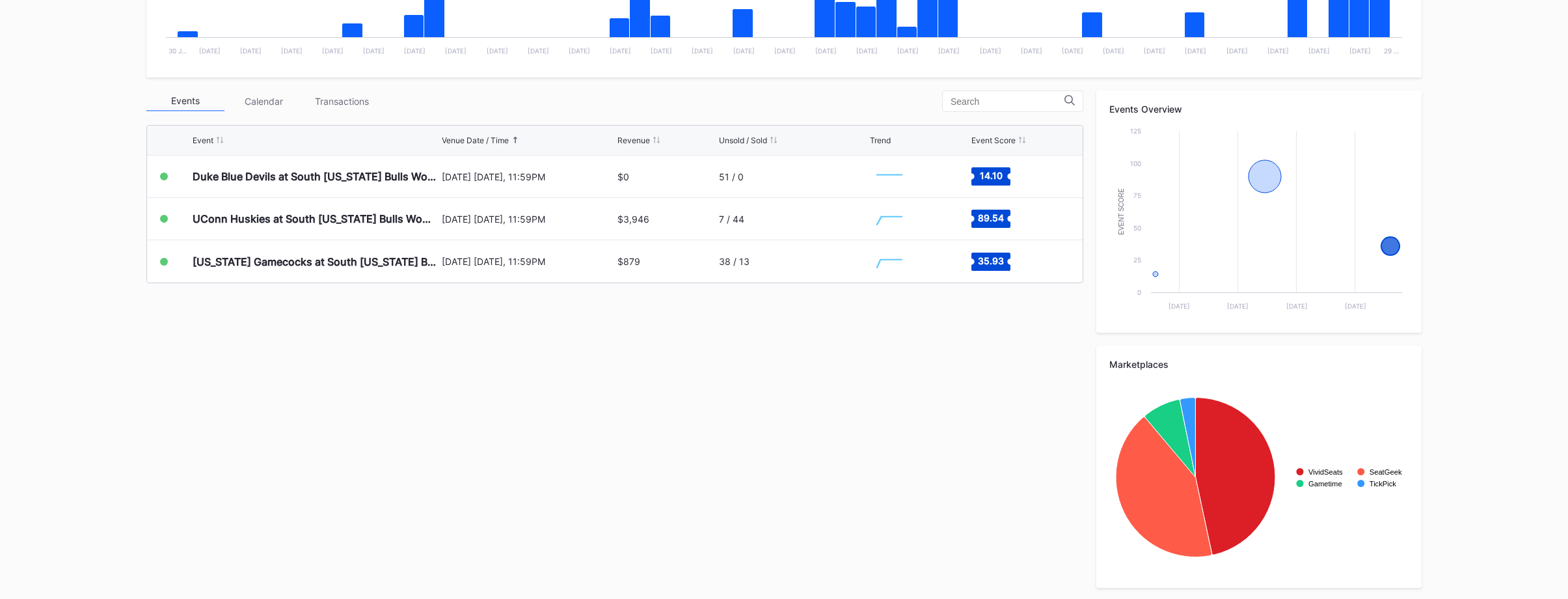
scroll to position [386, 0]
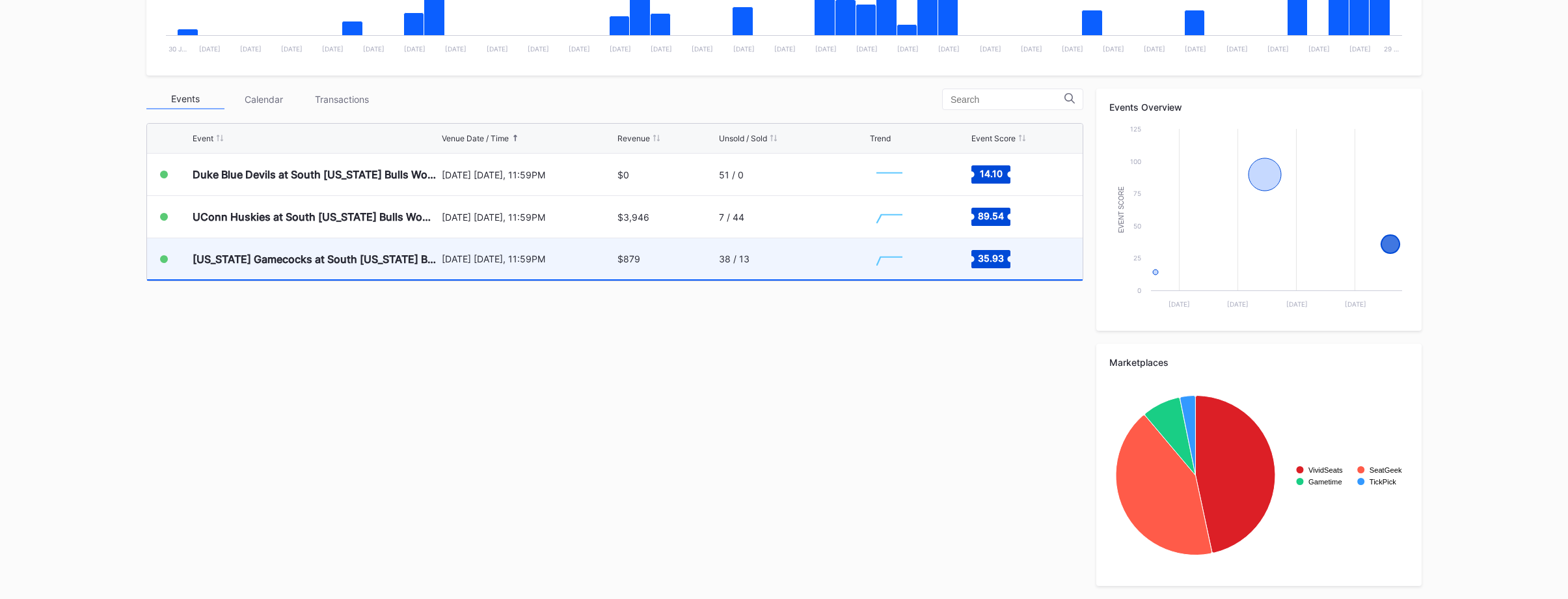
click at [689, 260] on div "$879" at bounding box center [667, 258] width 98 height 41
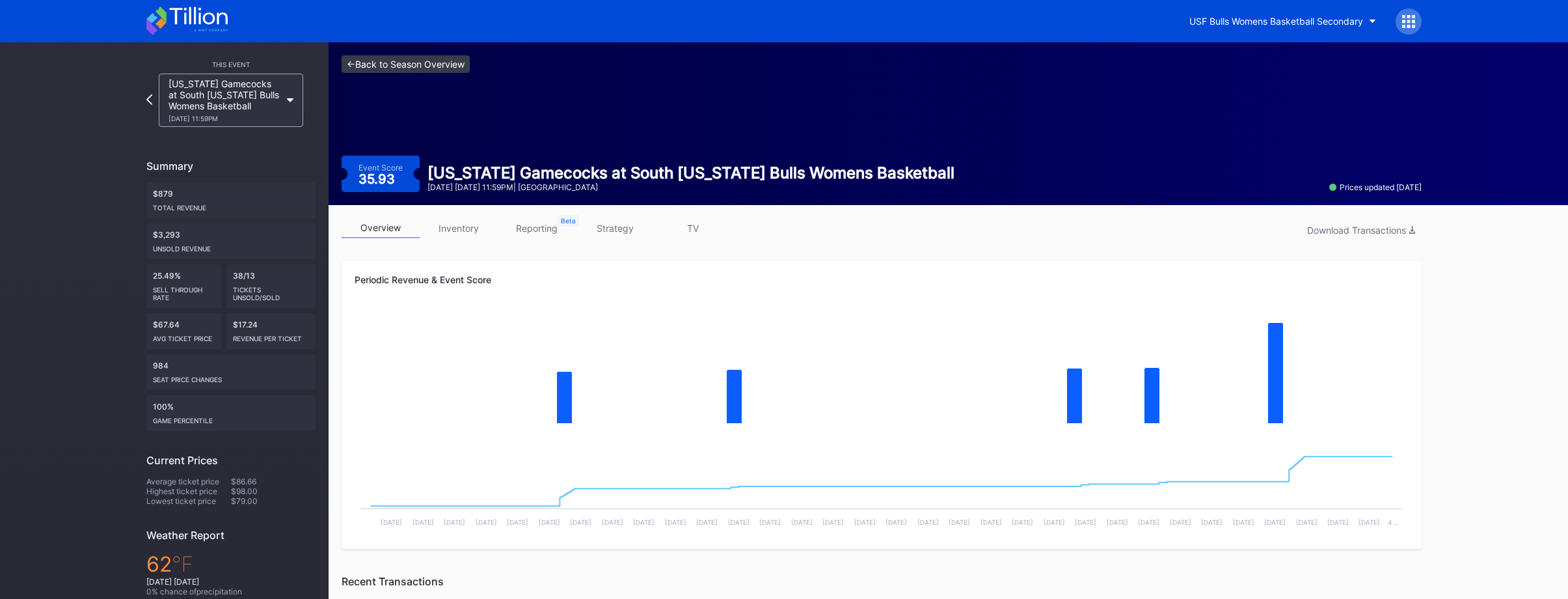
click at [465, 68] on link "<- Back to Season Overview" at bounding box center [406, 64] width 128 height 18
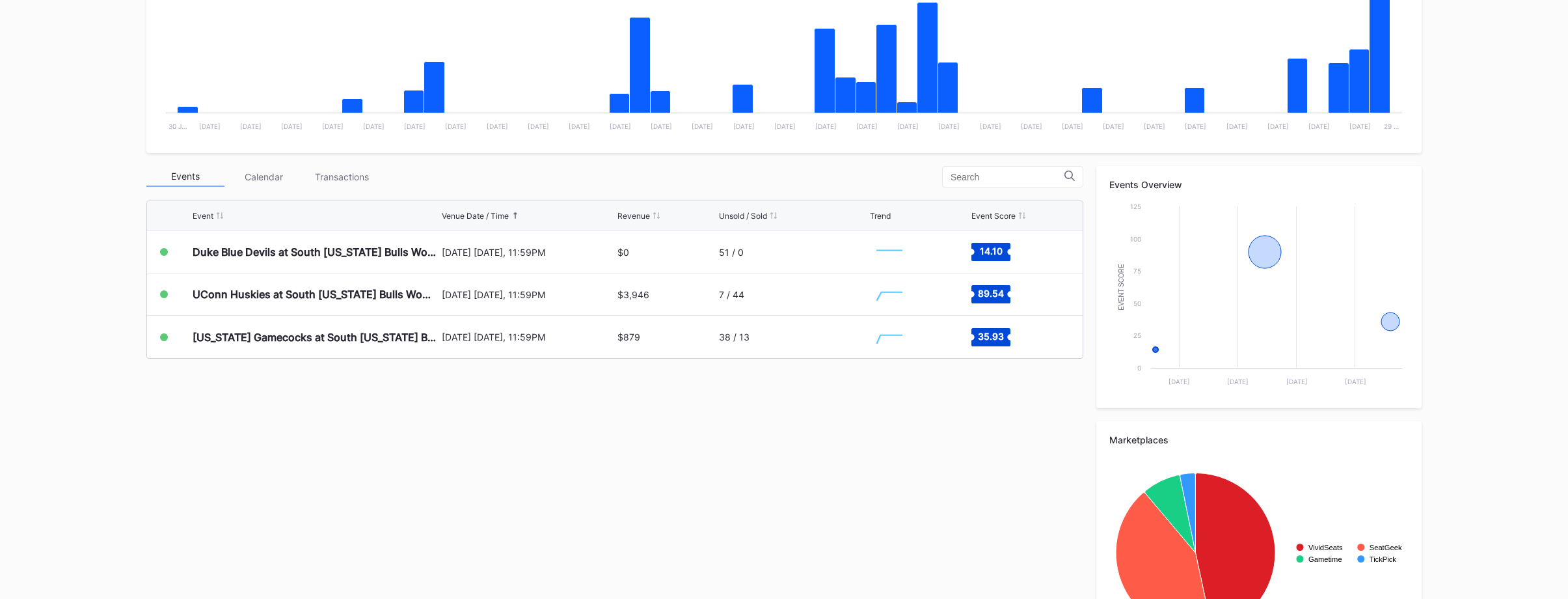
scroll to position [386, 0]
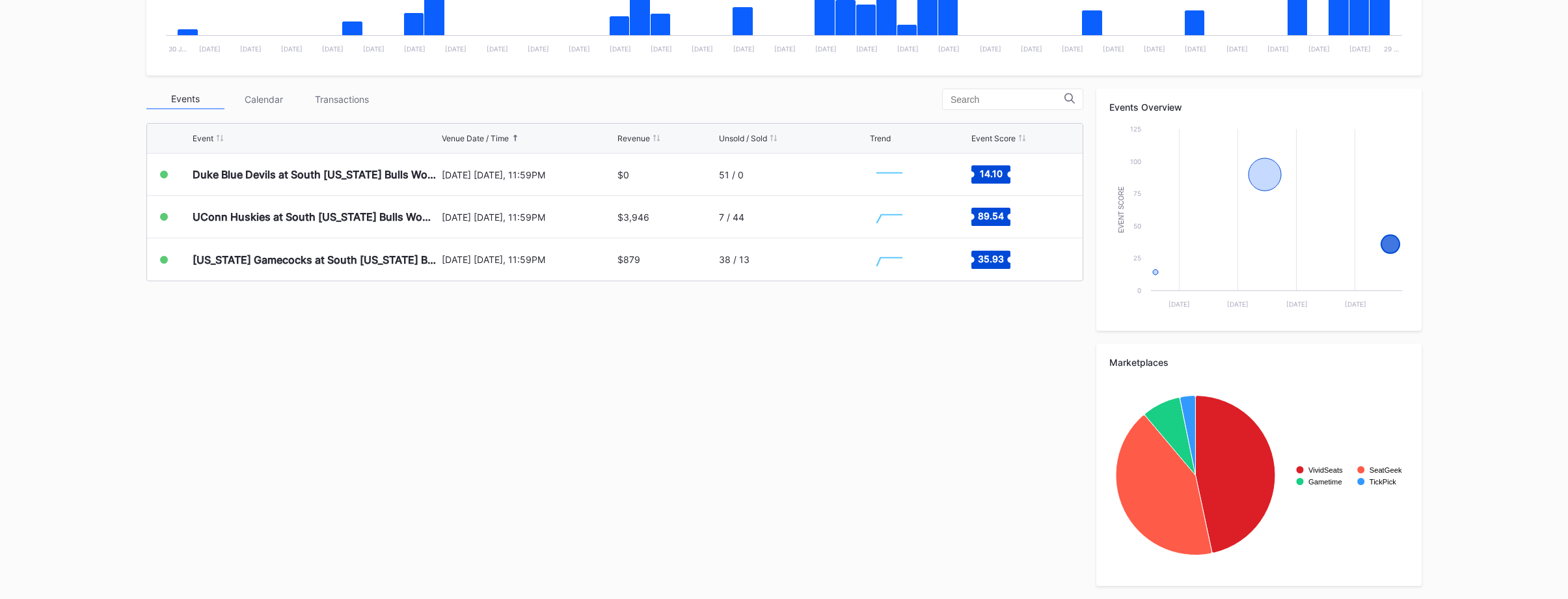
click at [672, 256] on div "$879" at bounding box center [667, 259] width 98 height 42
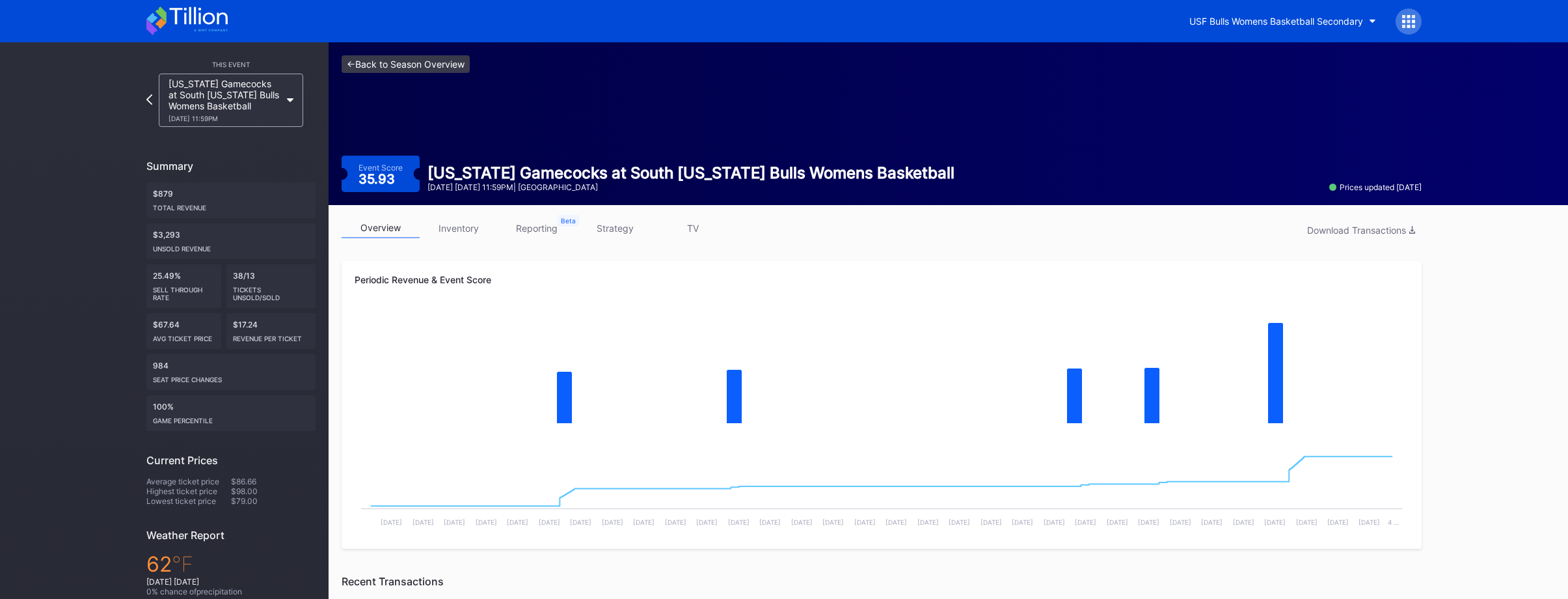
click at [460, 61] on link "<- Back to Season Overview" at bounding box center [406, 64] width 128 height 18
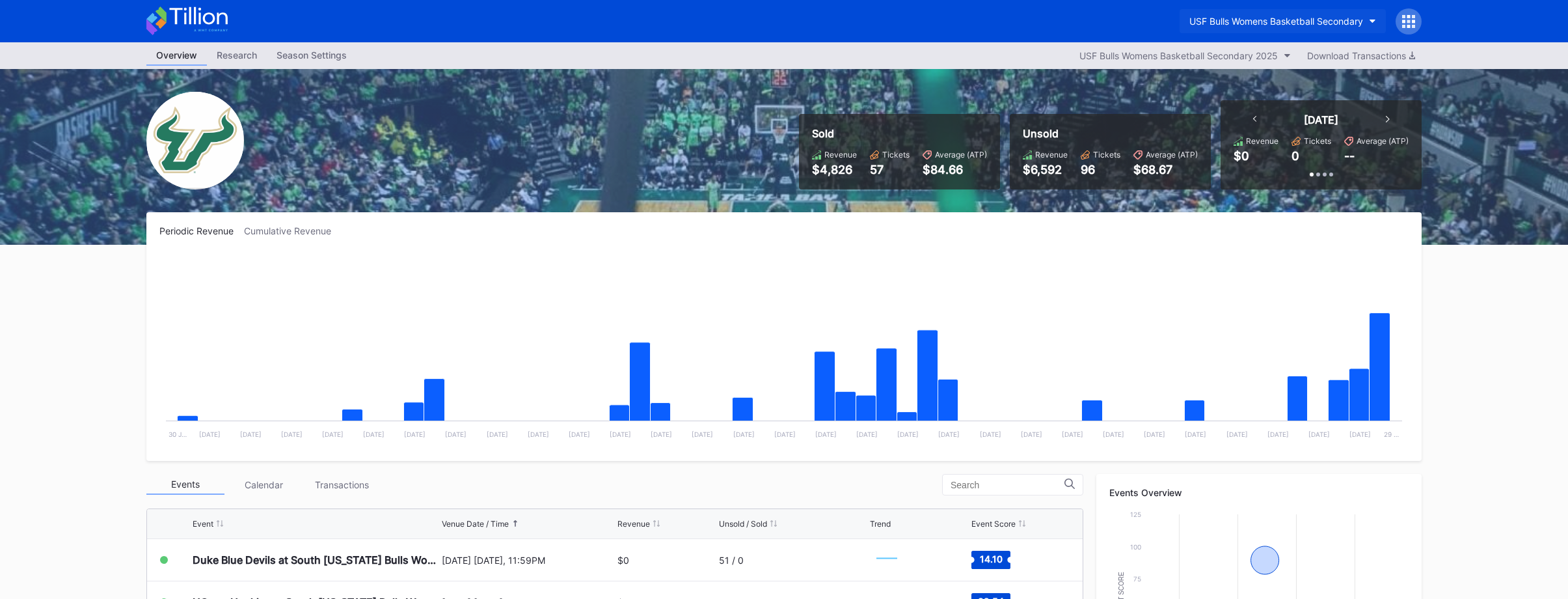
click at [1235, 13] on button "USF Bulls Womens Basketball Secondary" at bounding box center [1283, 21] width 206 height 24
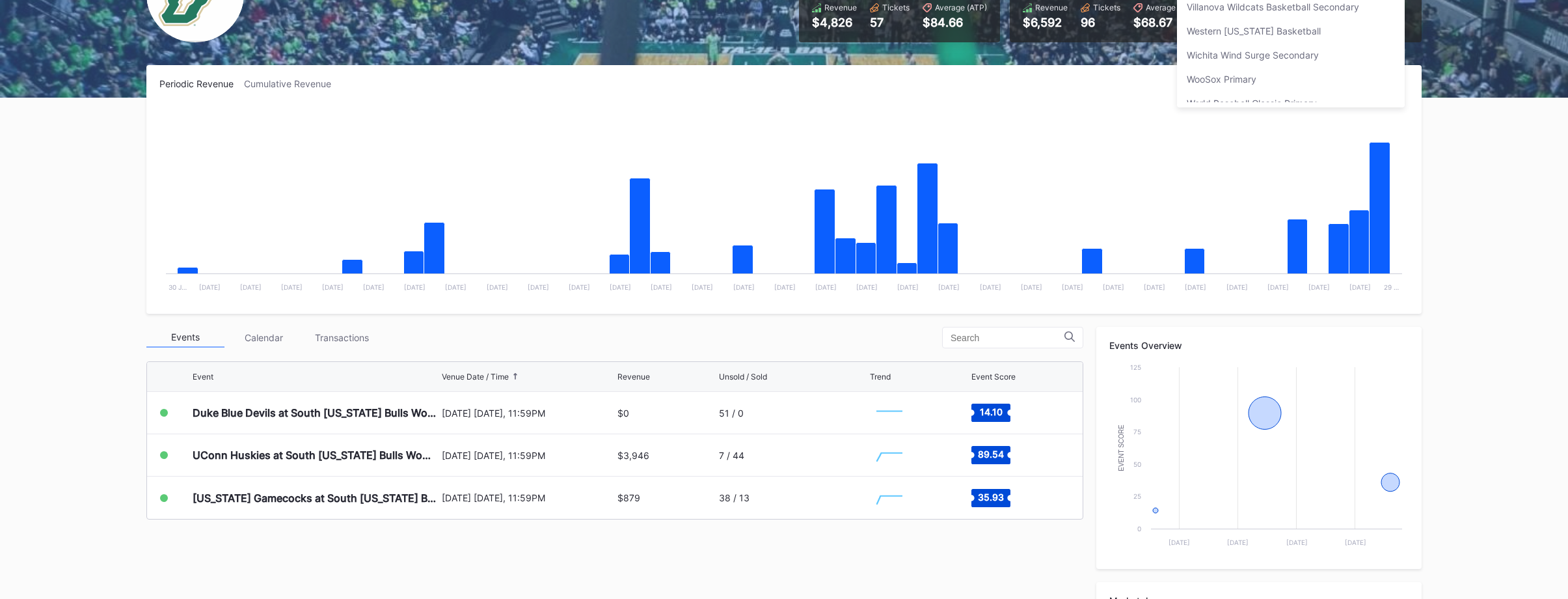
scroll to position [386, 0]
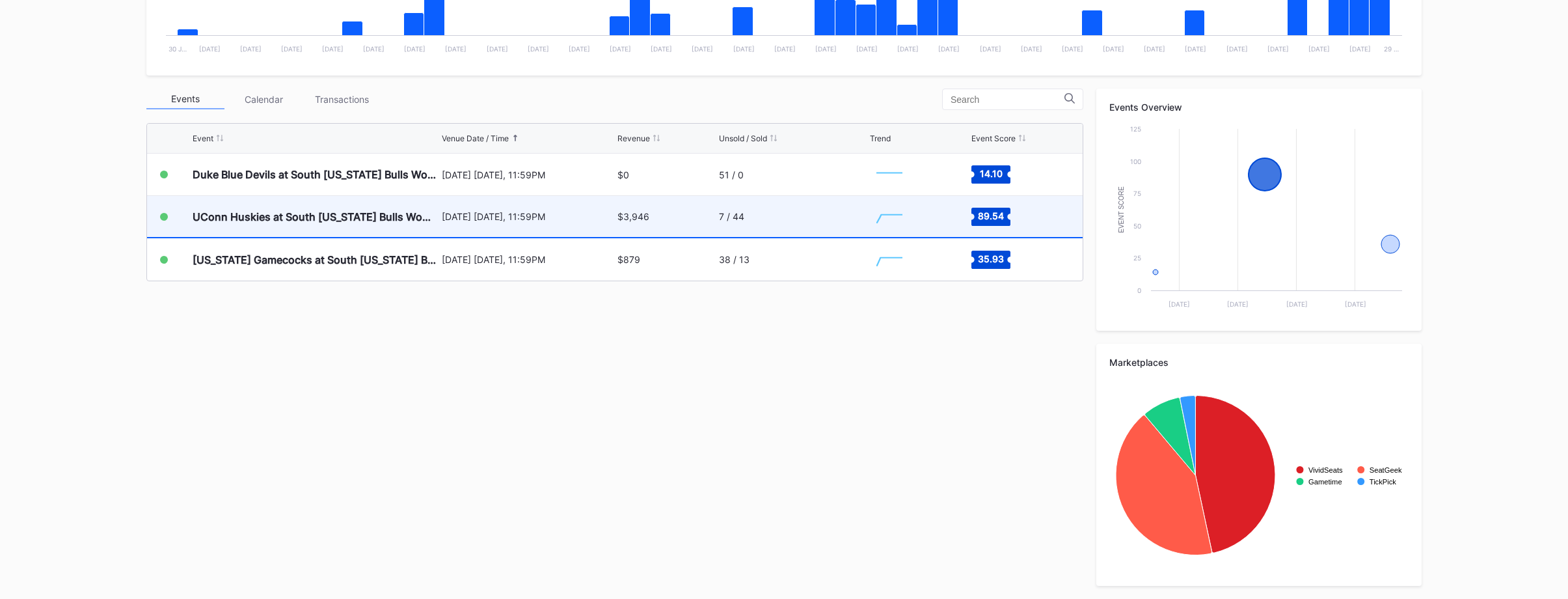
click at [773, 229] on div "7 / 44" at bounding box center [792, 216] width 148 height 41
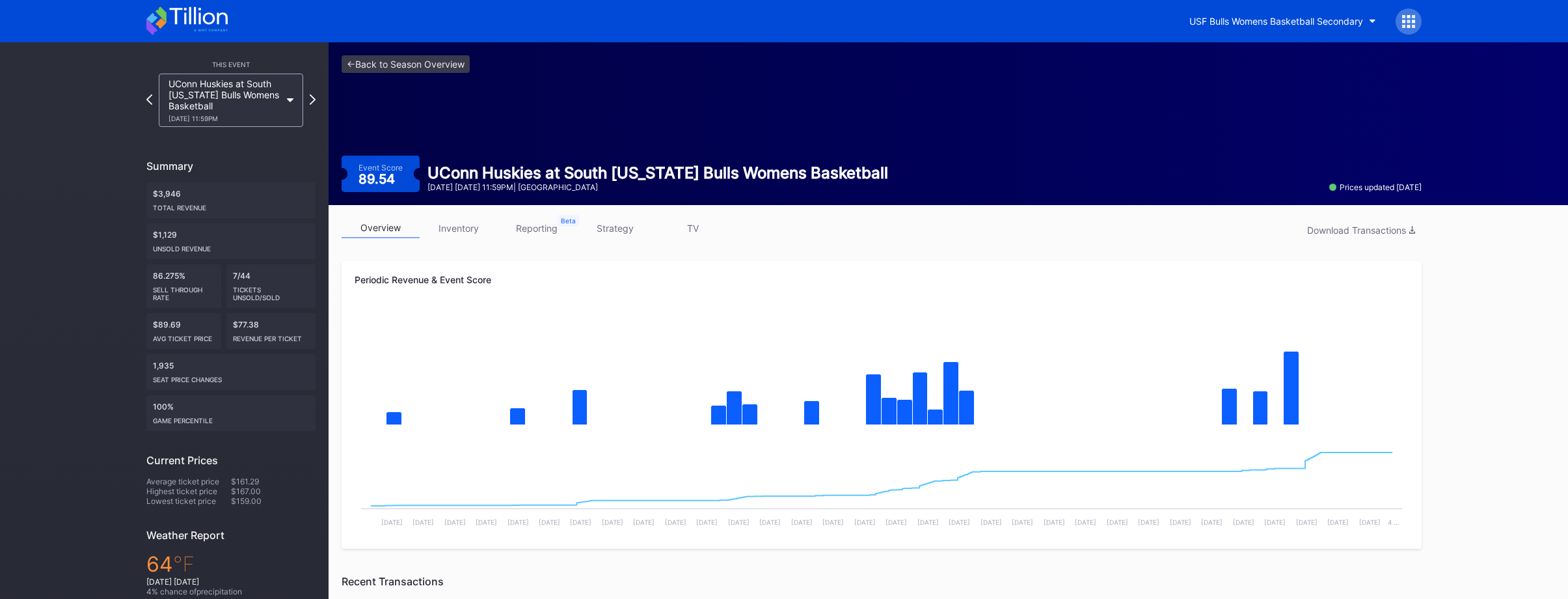
click at [637, 228] on link "strategy" at bounding box center [614, 228] width 78 height 20
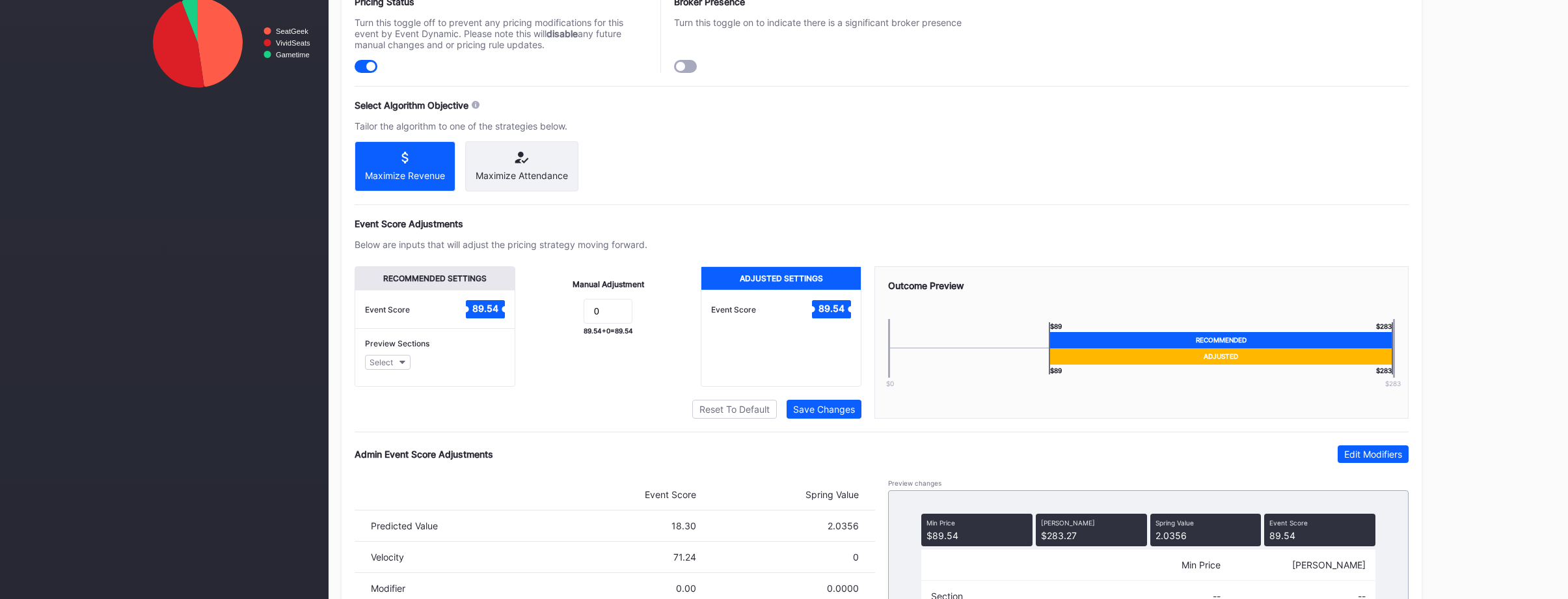
scroll to position [686, 0]
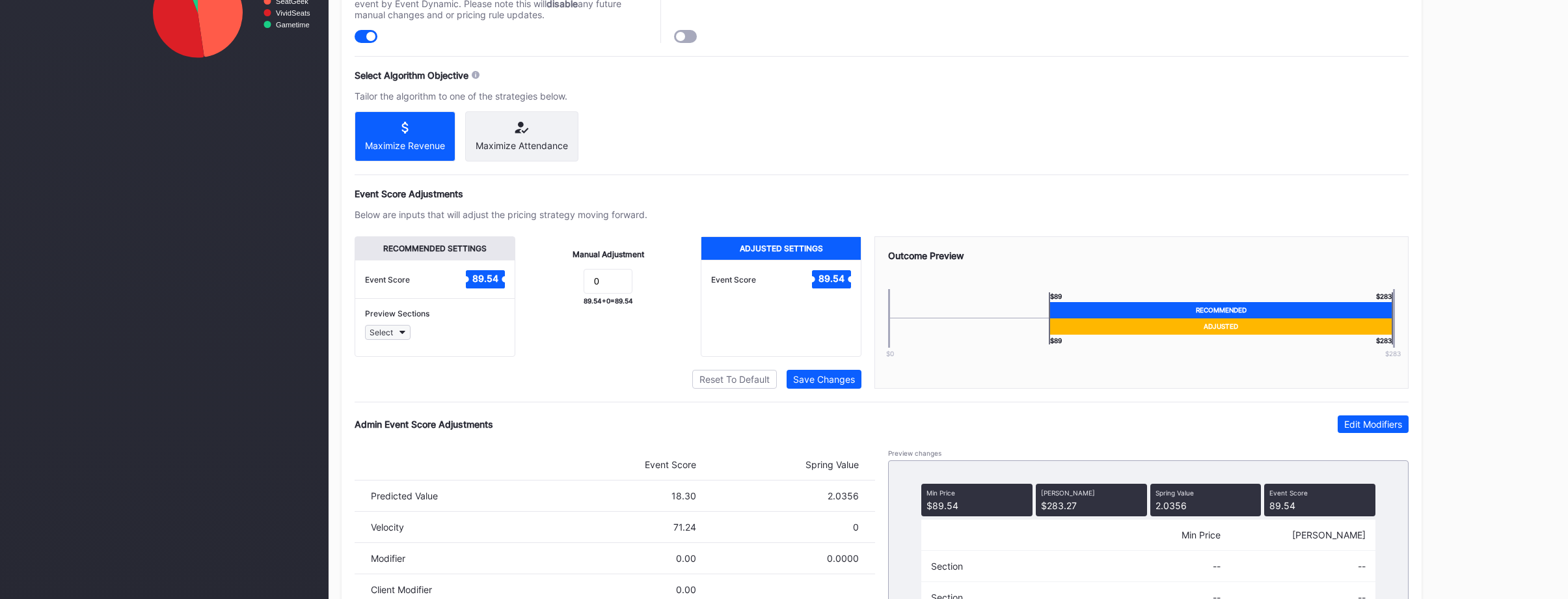
click at [399, 340] on button "Select" at bounding box center [388, 332] width 46 height 15
click at [540, 351] on div "Manual Adjustment 0 89.54 + 0 = 89.54" at bounding box center [608, 296] width 186 height 121
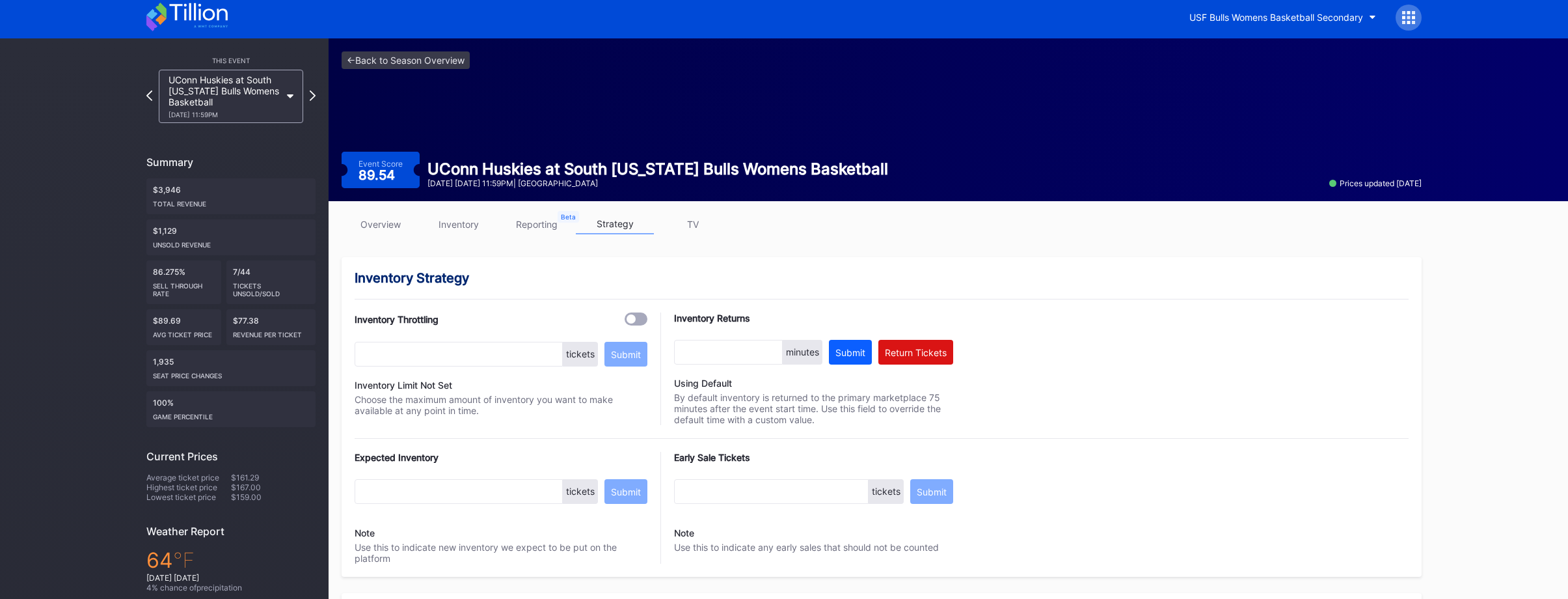
scroll to position [0, 0]
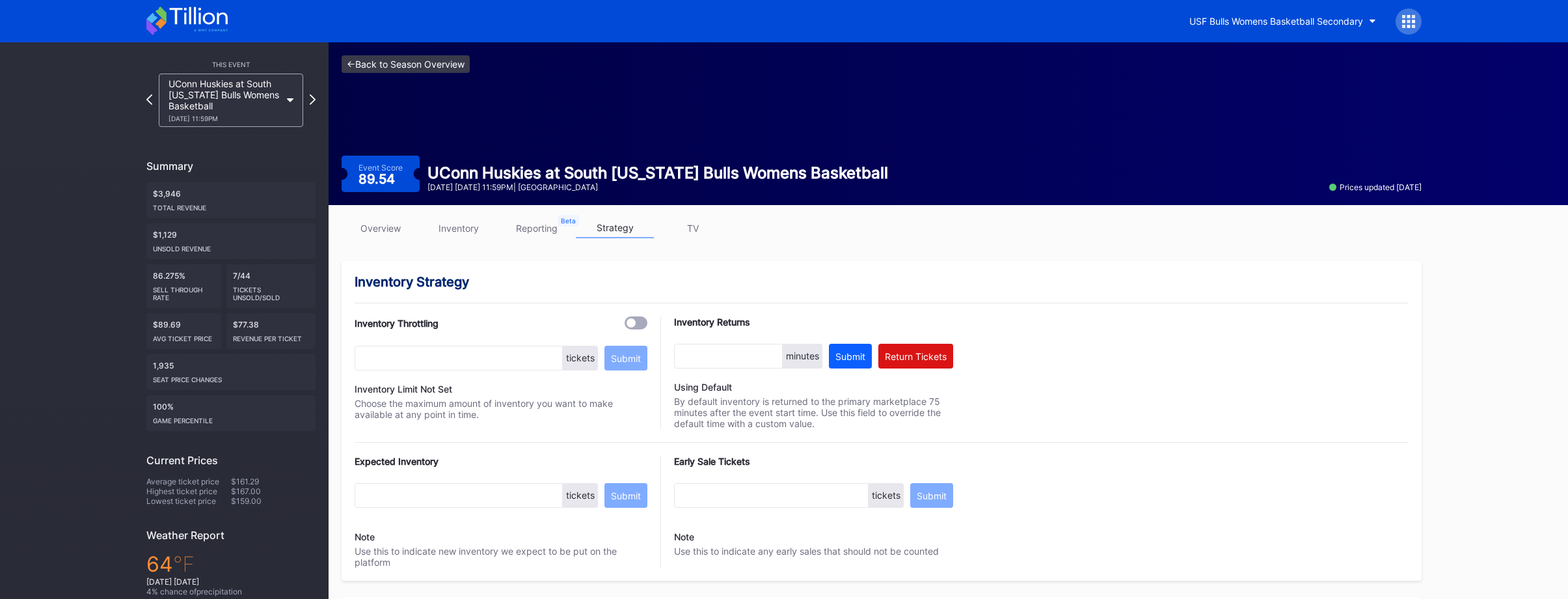
click at [383, 69] on link "<- Back to Season Overview" at bounding box center [406, 64] width 128 height 18
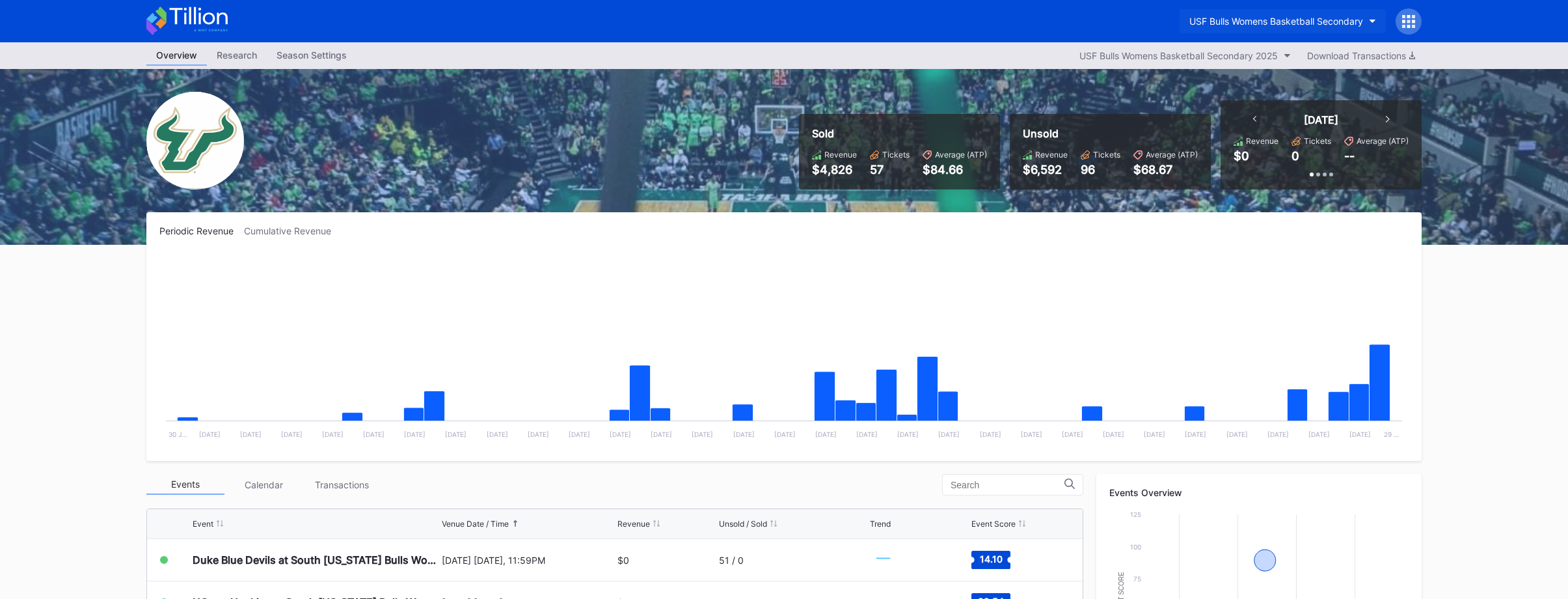
click at [1272, 19] on div "USF Bulls Womens Basketball Secondary" at bounding box center [1276, 21] width 173 height 11
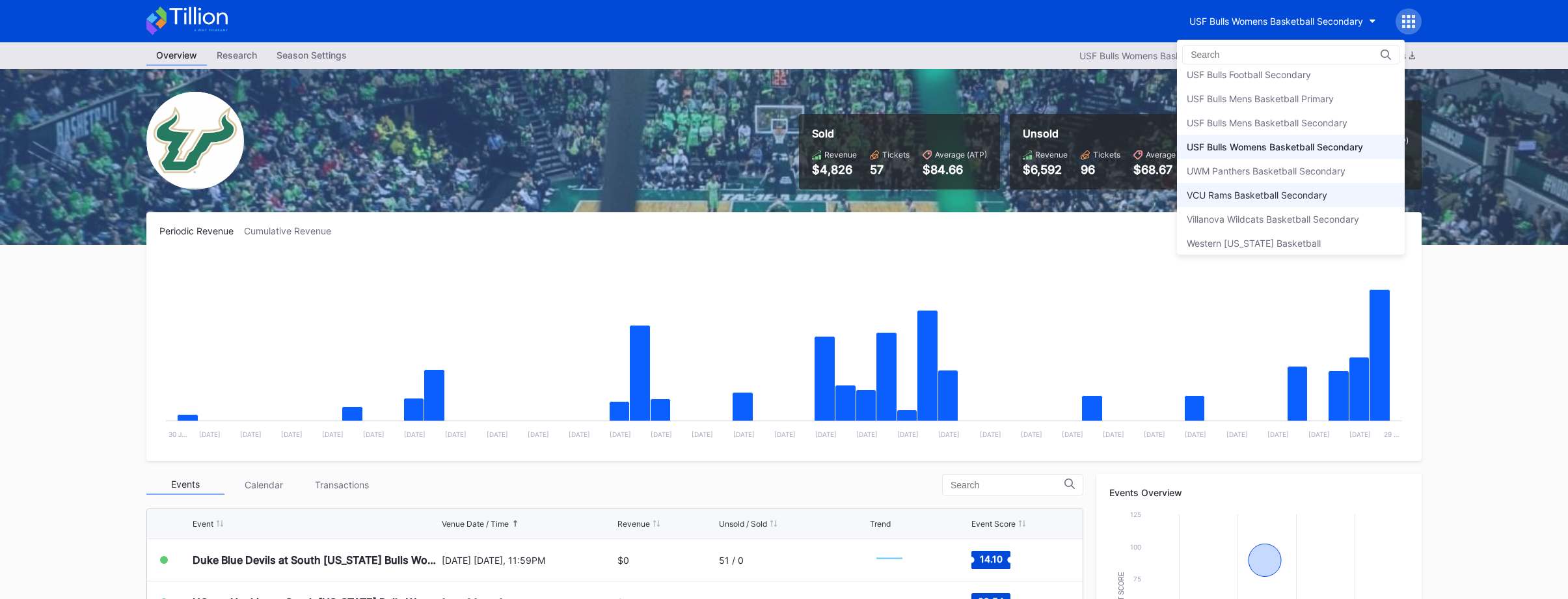
scroll to position [4360, 0]
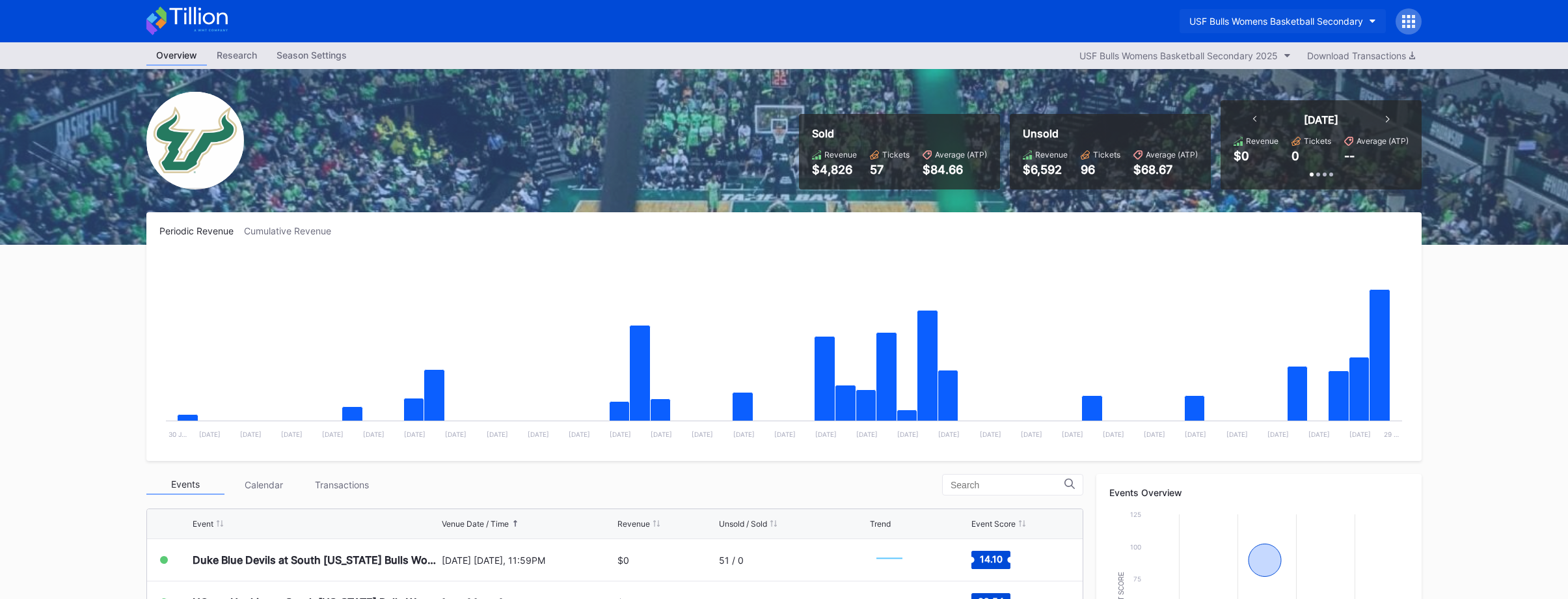
click at [1217, 19] on div "USF Bulls Womens Basketball Secondary" at bounding box center [1276, 21] width 173 height 11
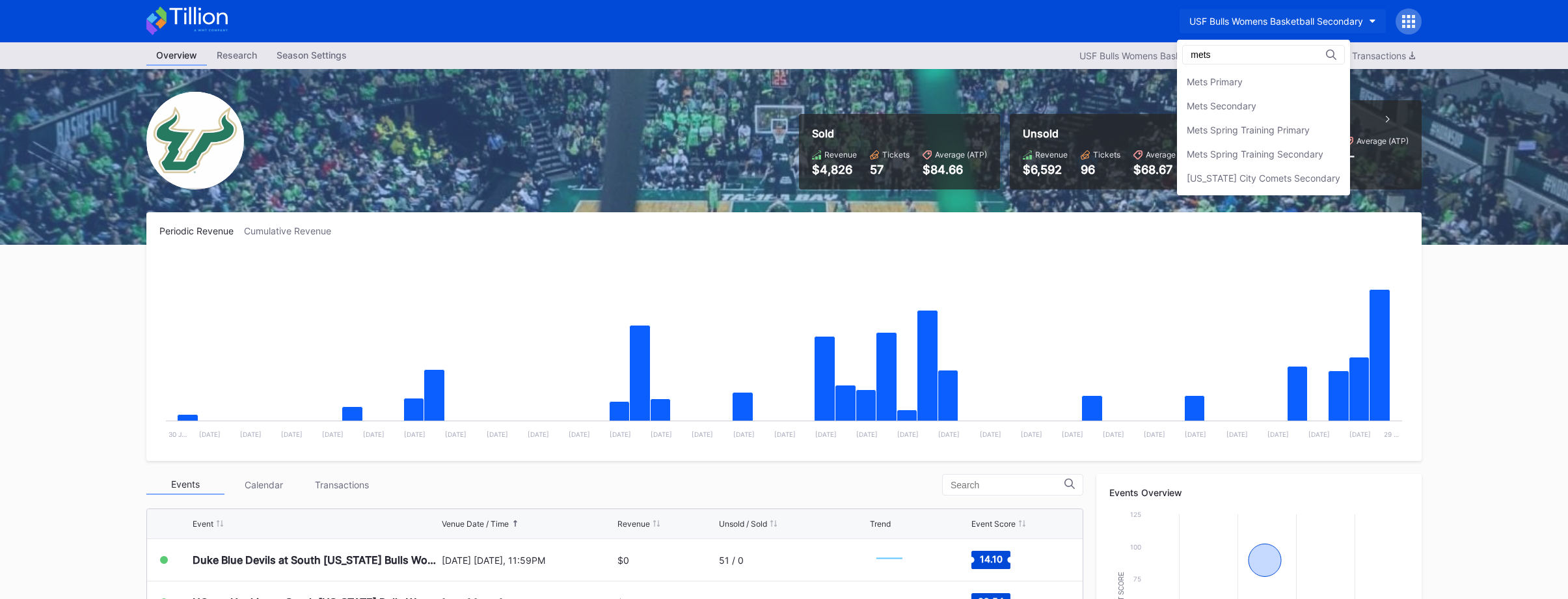
scroll to position [0, 0]
type input "mets"
click at [1263, 111] on div "Mets Secondary" at bounding box center [1263, 106] width 173 height 24
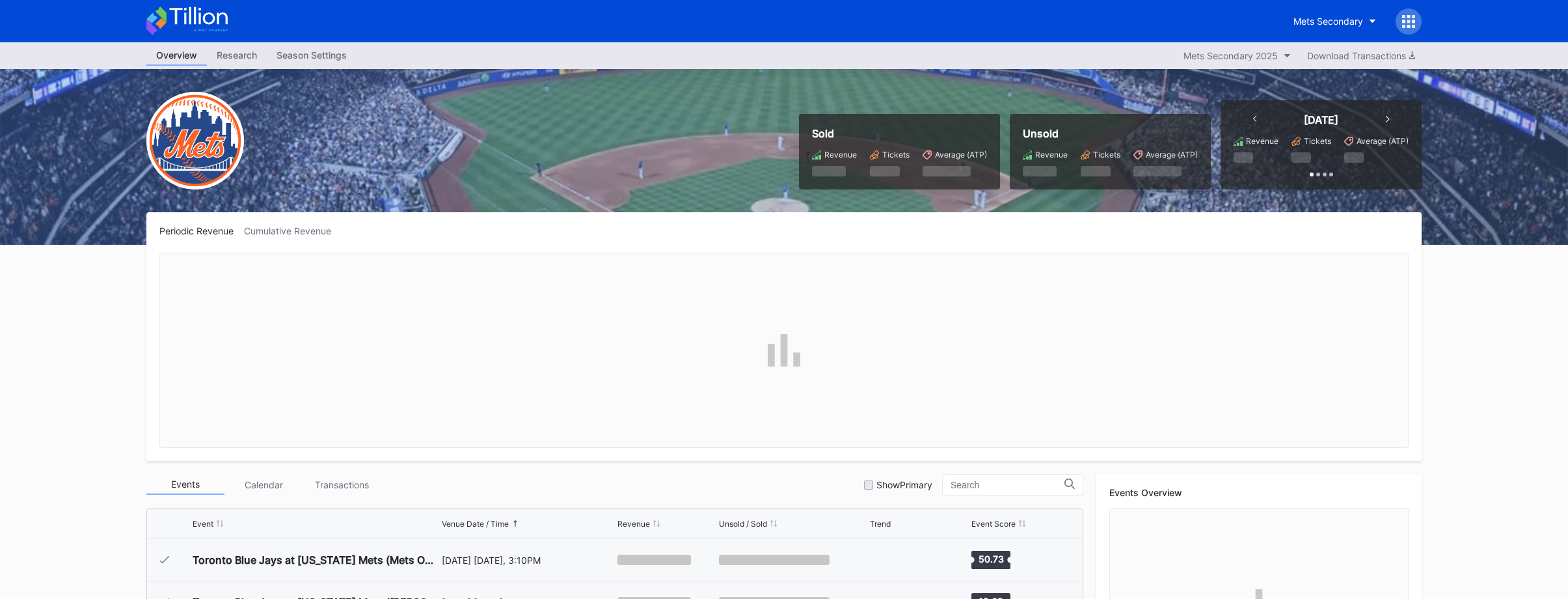
scroll to position [2959, 0]
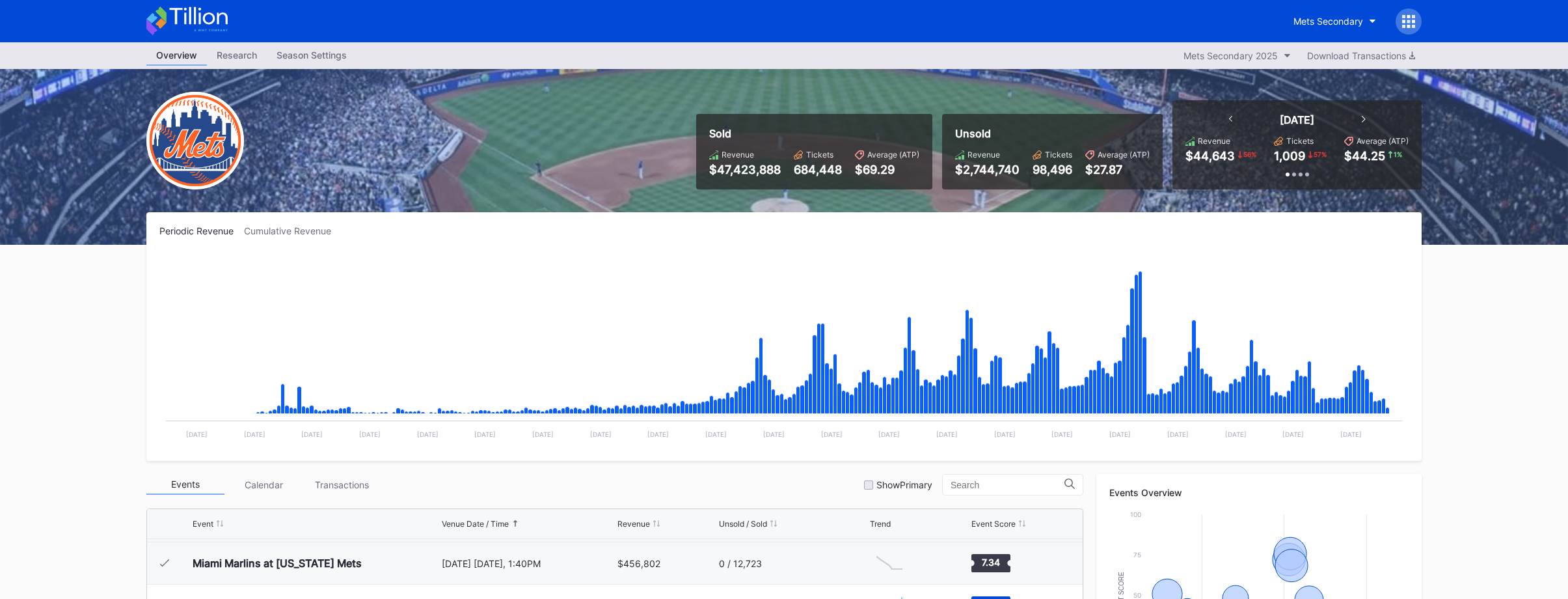
click at [205, 22] on icon at bounding box center [198, 16] width 58 height 18
click at [1342, 56] on div "Download Transactions" at bounding box center [1361, 55] width 108 height 11
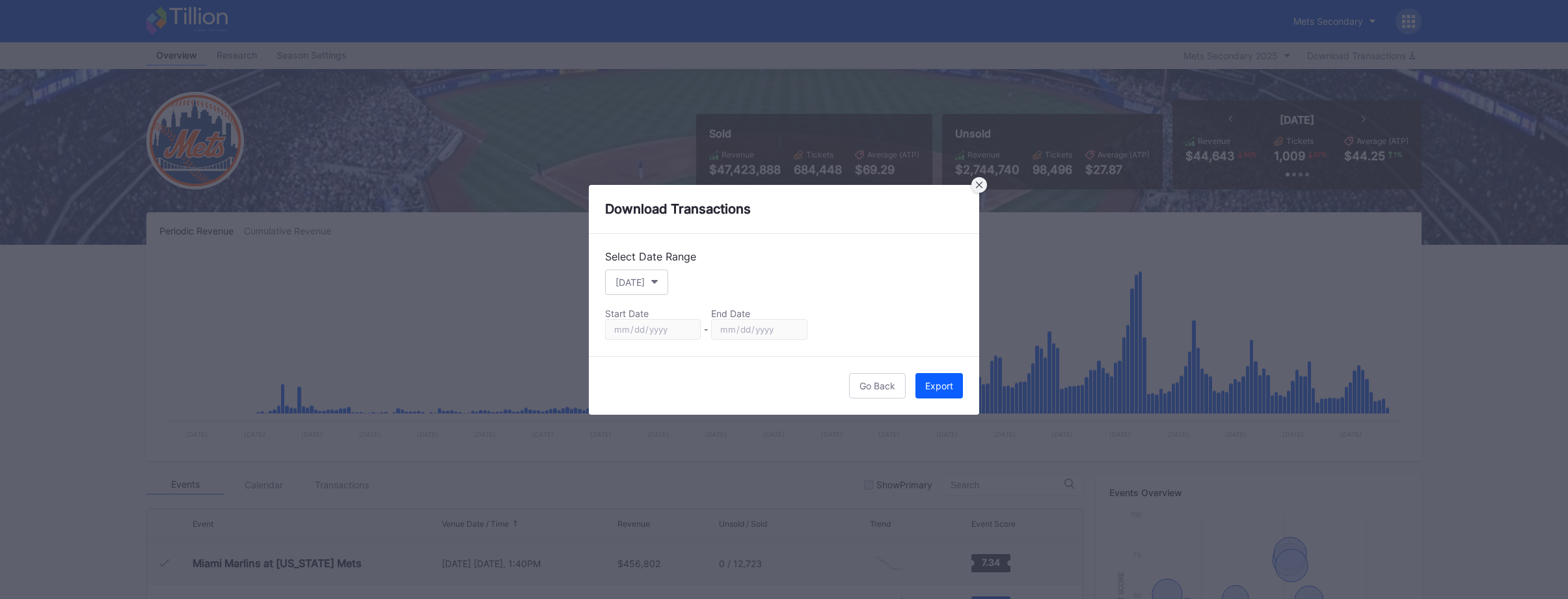
click at [983, 184] on div at bounding box center [979, 185] width 16 height 16
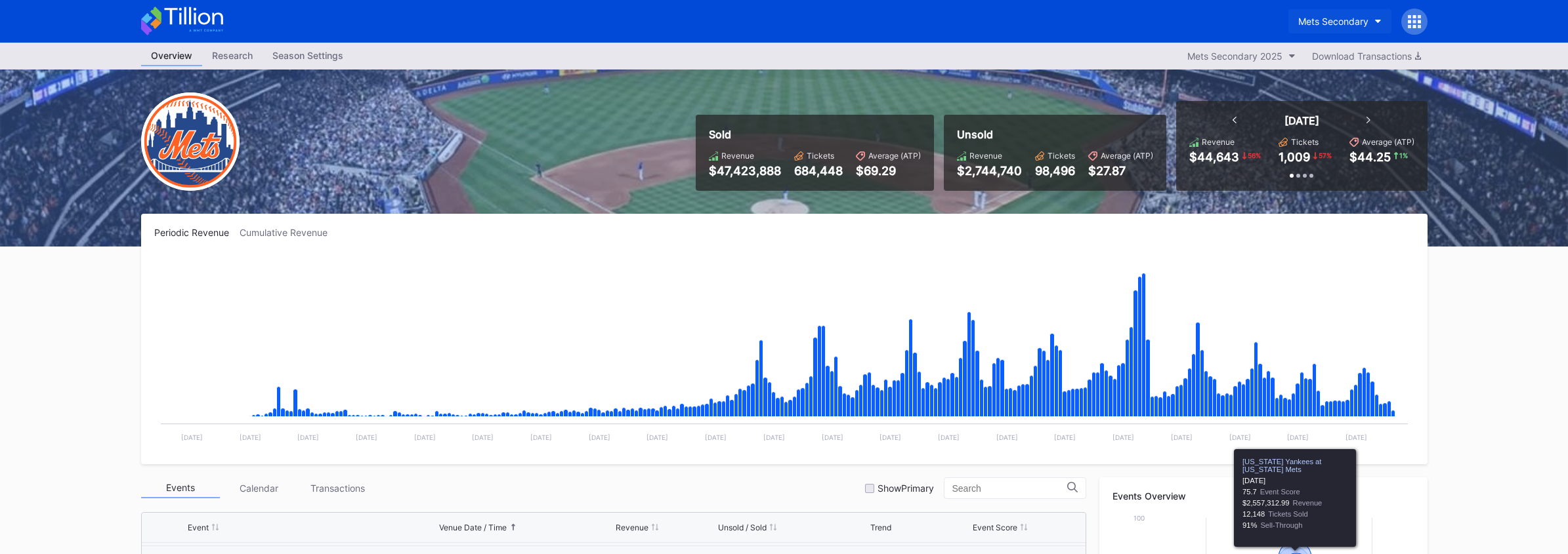
click at [1326, 19] on div "Mets Secondary" at bounding box center [1333, 21] width 71 height 11
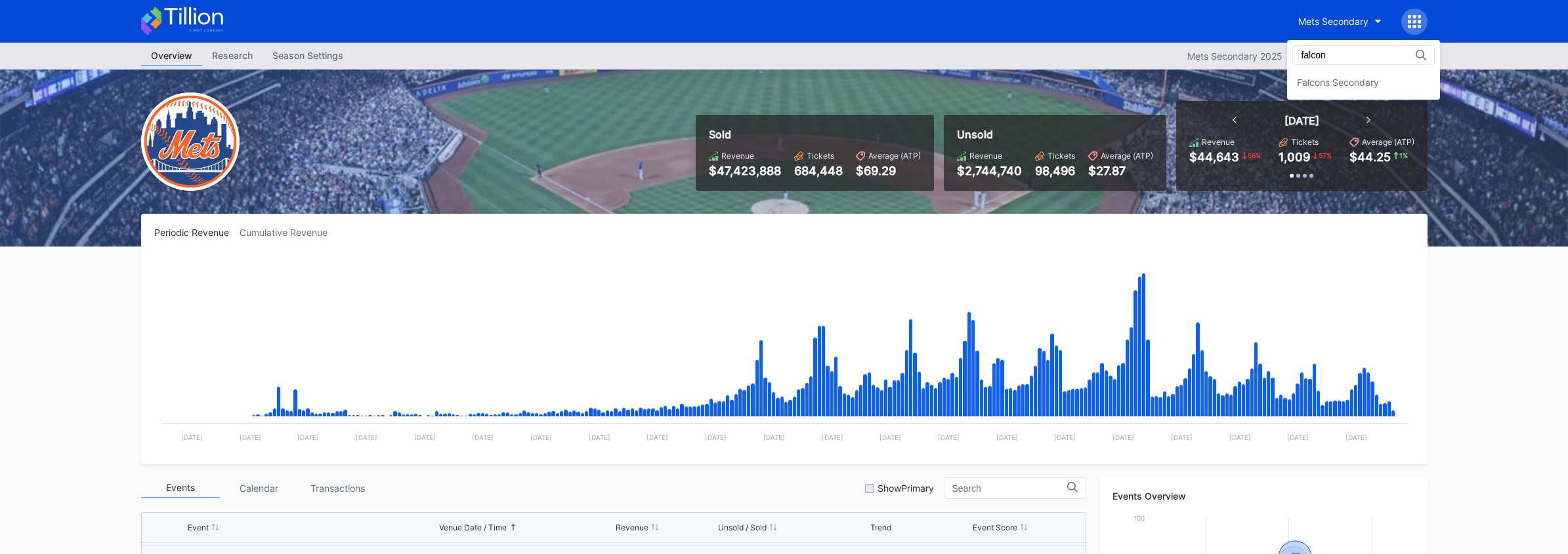
type input "falcon"
click at [1359, 96] on div "falcon Falcons Secondary" at bounding box center [1364, 70] width 153 height 60
click at [1358, 84] on div "Falcons Secondary" at bounding box center [1338, 82] width 82 height 11
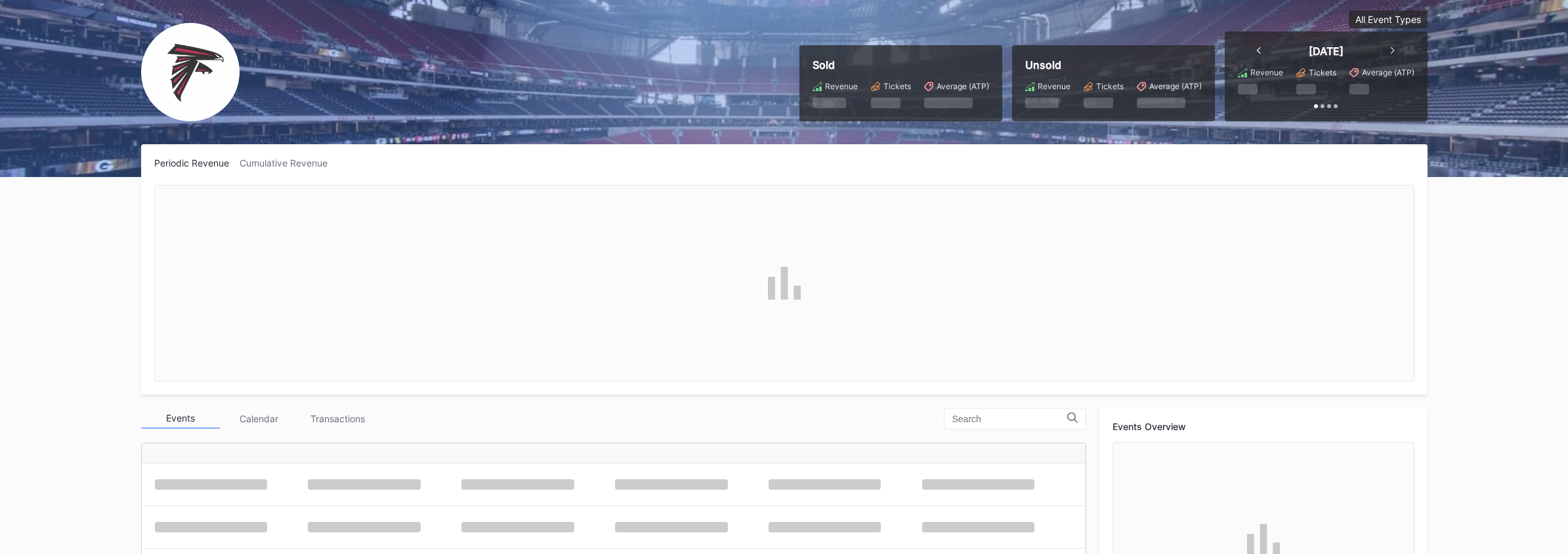
scroll to position [450, 0]
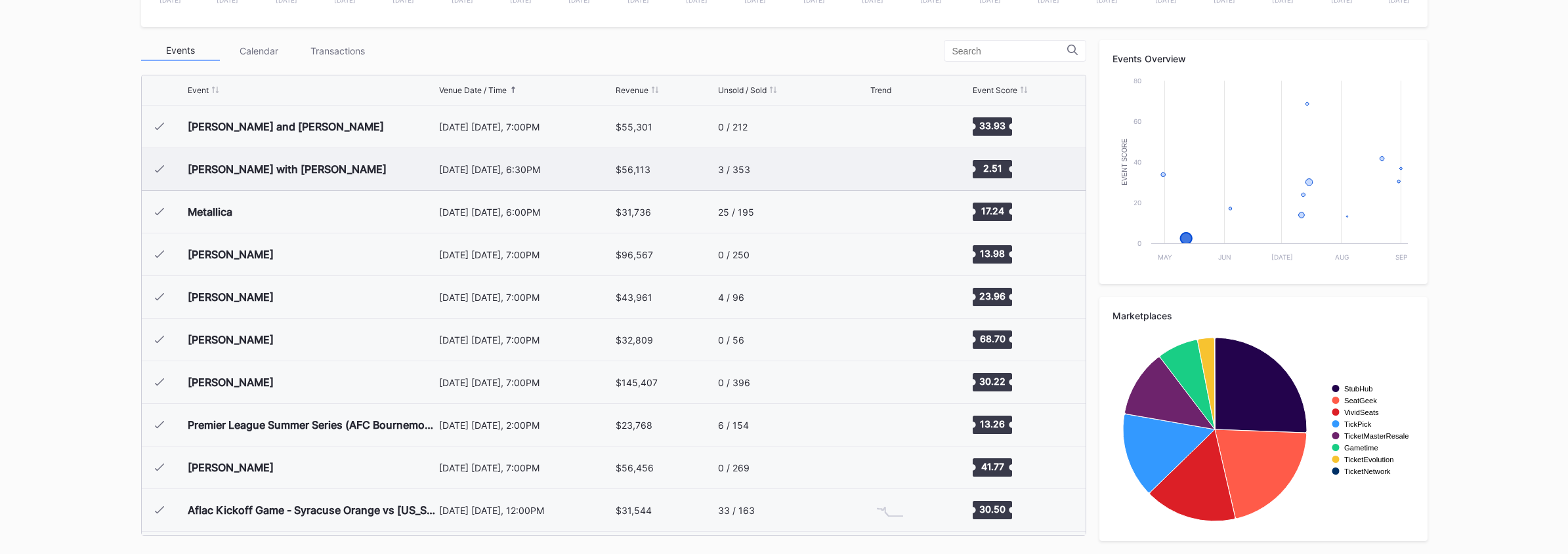
click at [408, 175] on div "Post Malone with Jelly Roll" at bounding box center [312, 169] width 248 height 42
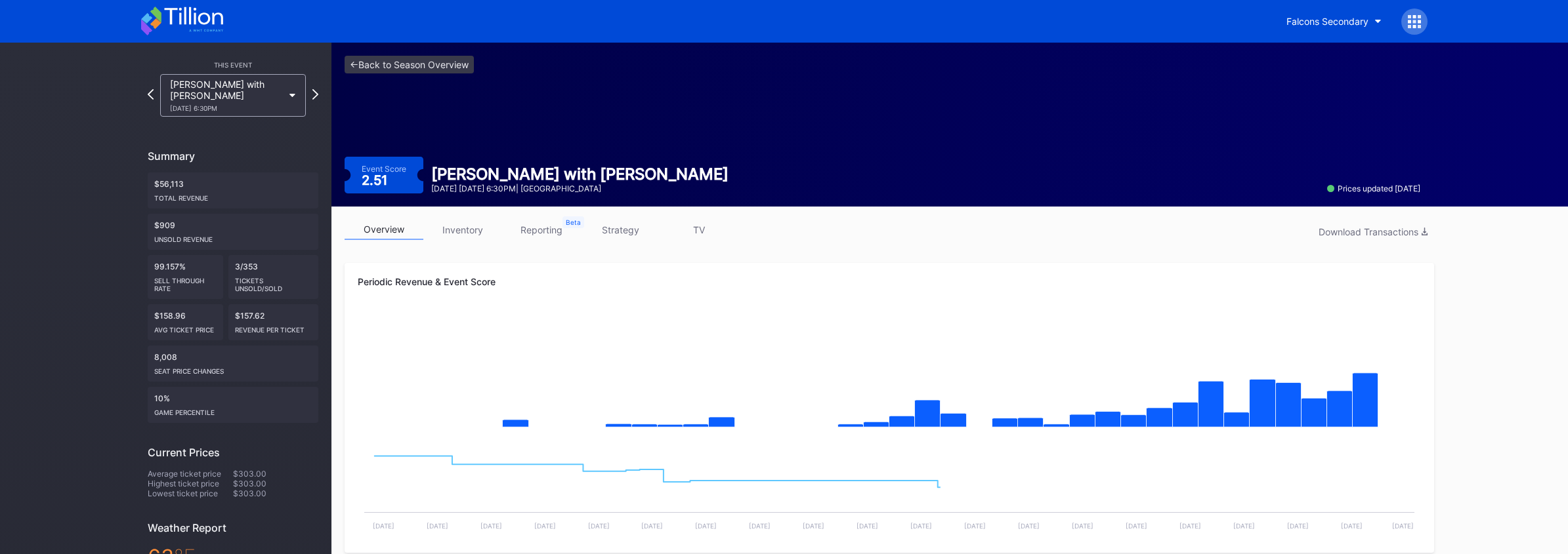
click at [615, 232] on link "strategy" at bounding box center [620, 230] width 78 height 20
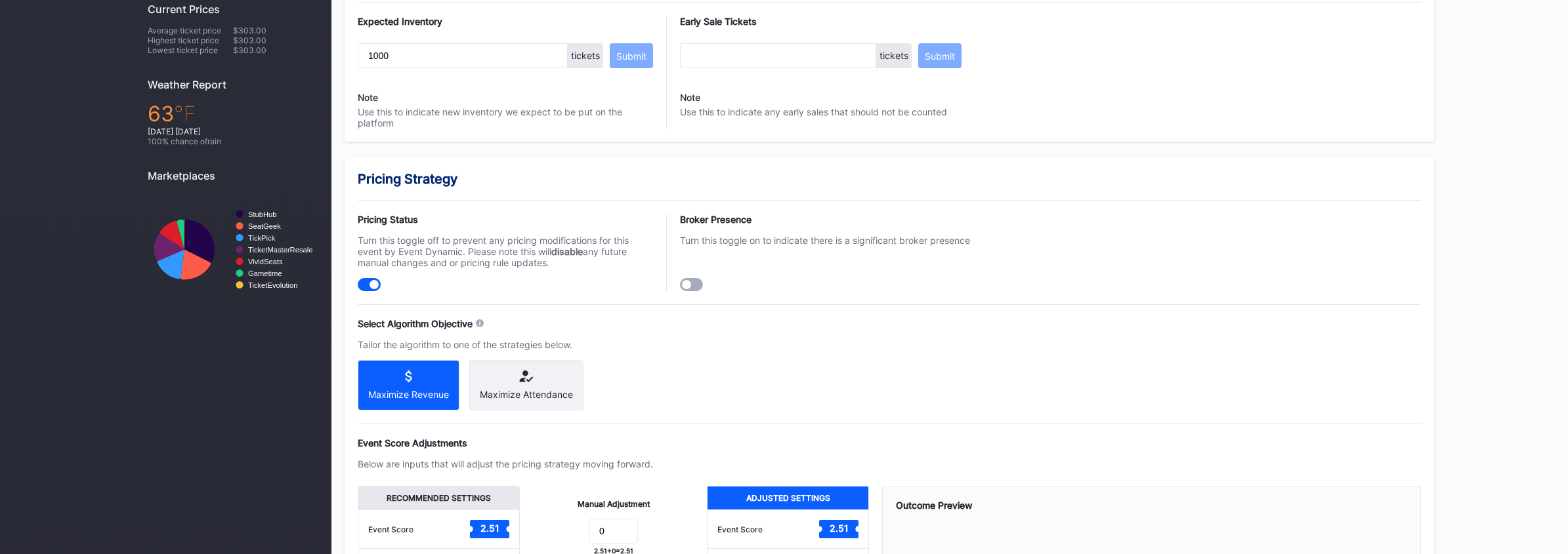
scroll to position [653, 0]
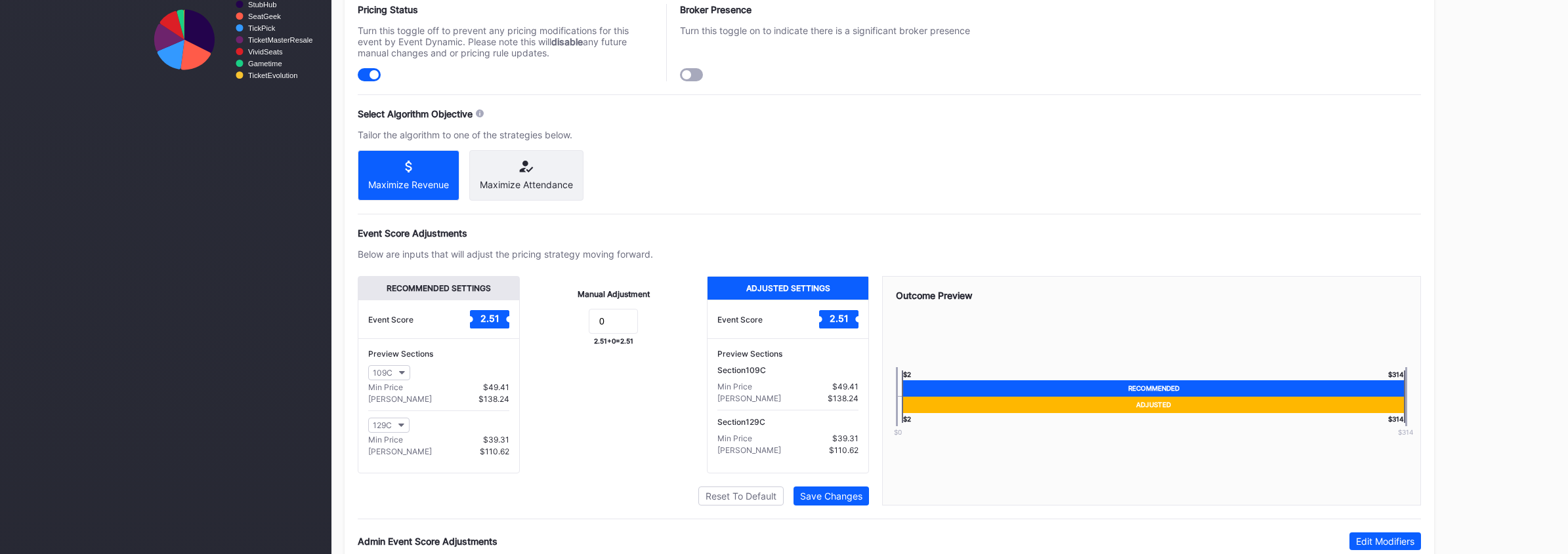
click at [542, 184] on div "Maximize Attendance" at bounding box center [526, 184] width 93 height 11
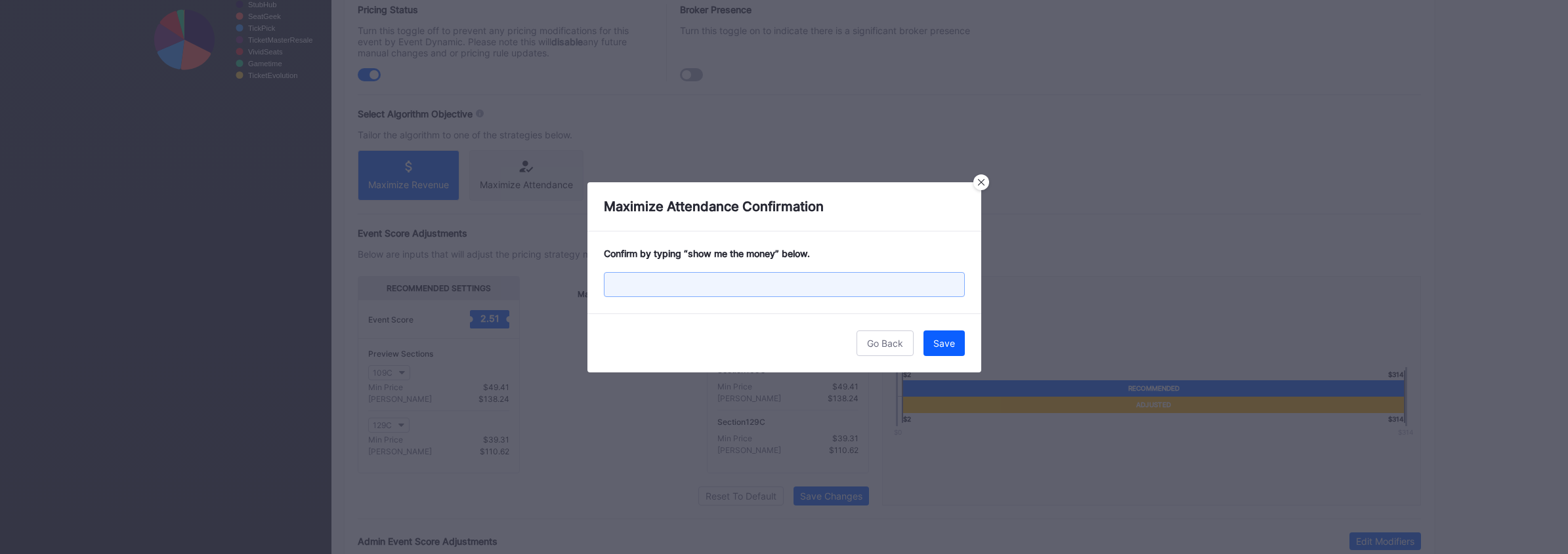
click at [739, 286] on input "text" at bounding box center [784, 284] width 361 height 25
type input "show me the money"
click at [946, 338] on div "Save" at bounding box center [944, 343] width 22 height 11
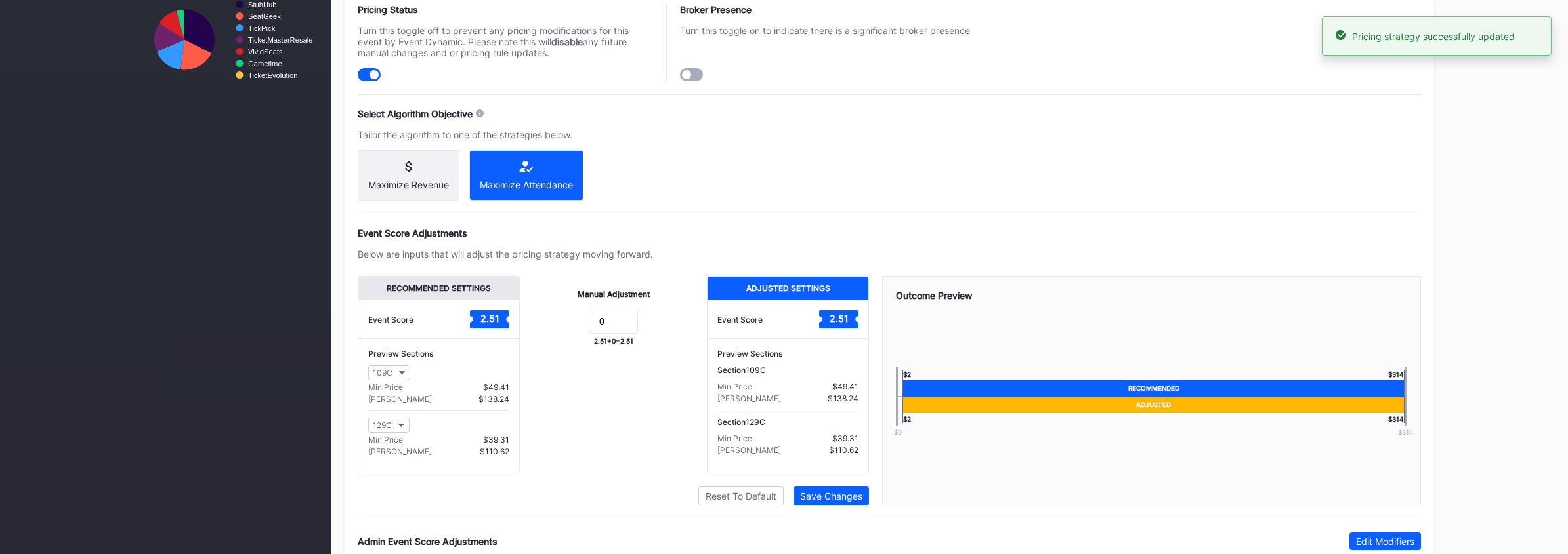
click at [413, 183] on div "Maximize Revenue" at bounding box center [408, 184] width 81 height 11
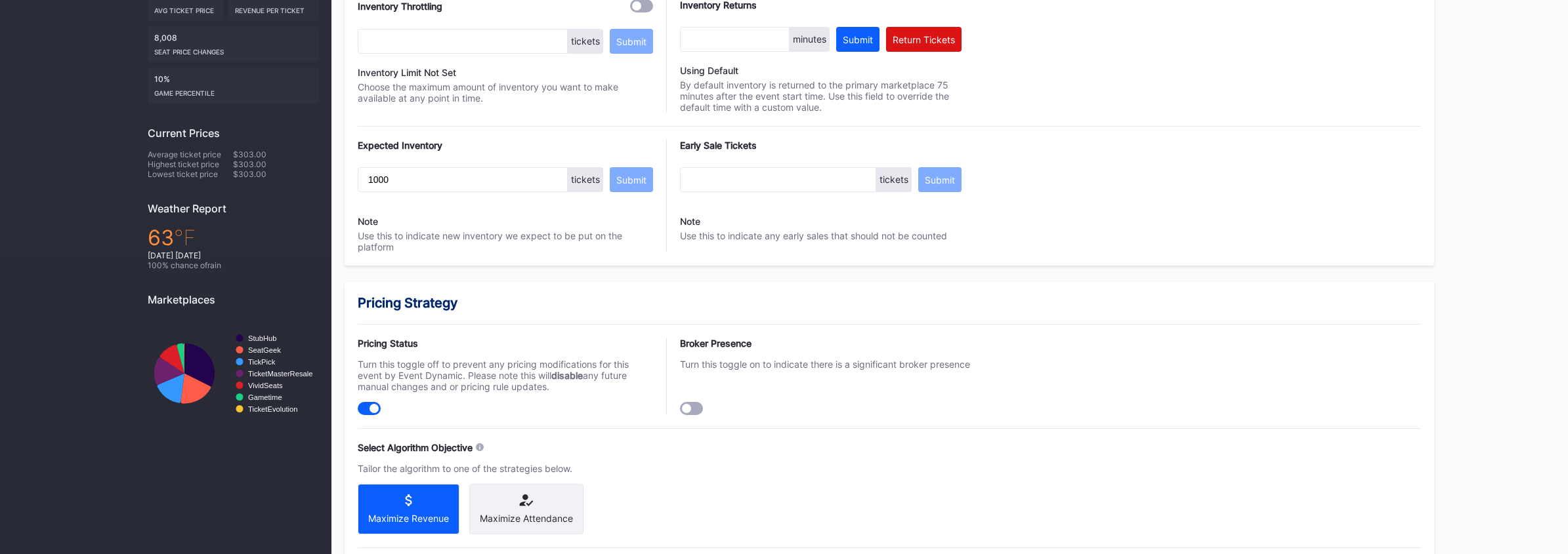
scroll to position [0, 0]
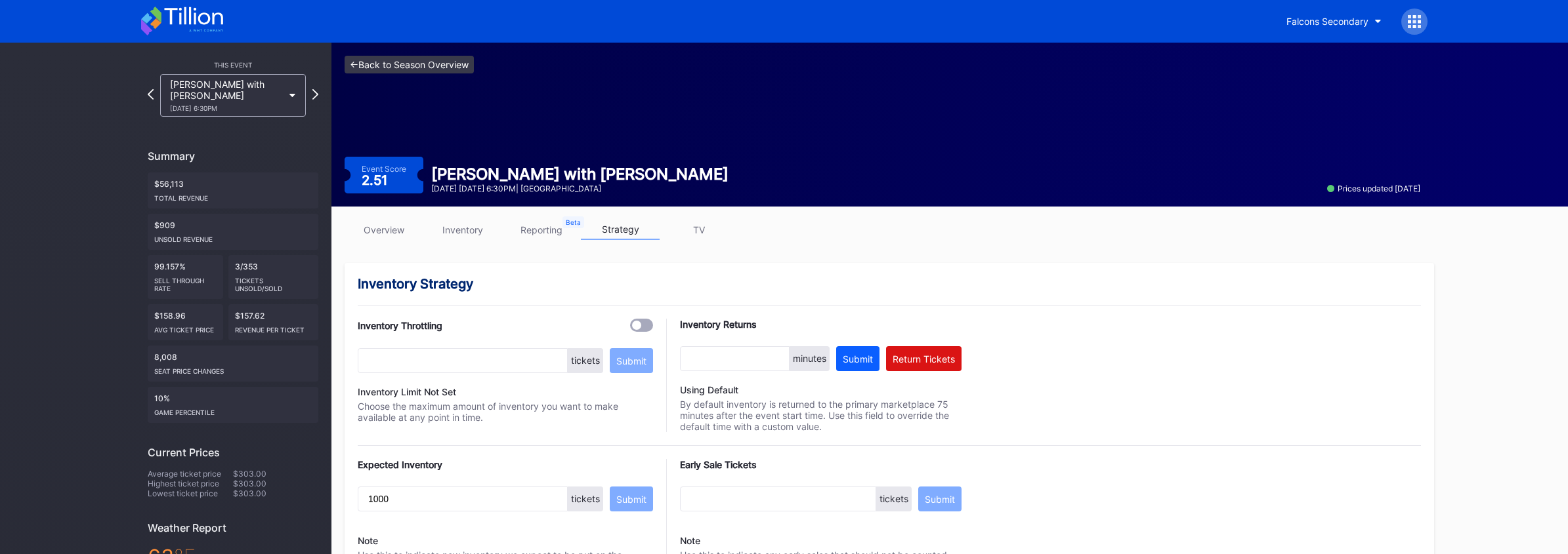
click at [453, 63] on link "<- Back to Season Overview" at bounding box center [410, 64] width 130 height 18
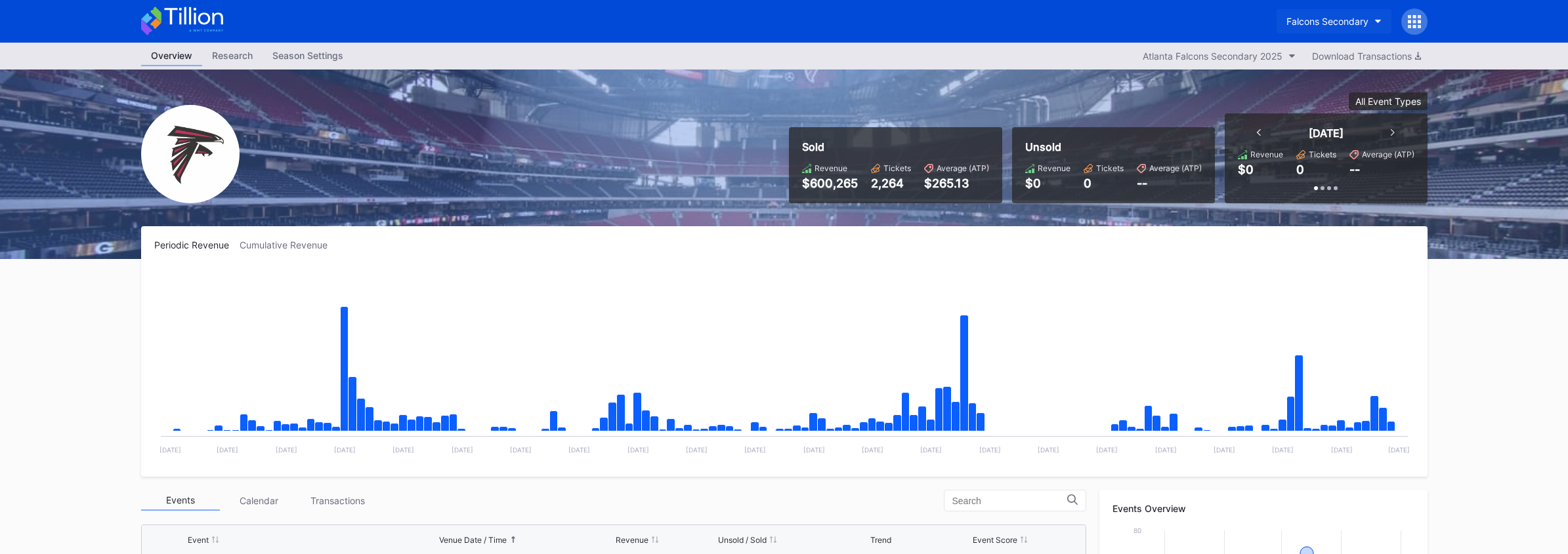
click at [1346, 18] on div "Falcons Secondary" at bounding box center [1328, 21] width 82 height 11
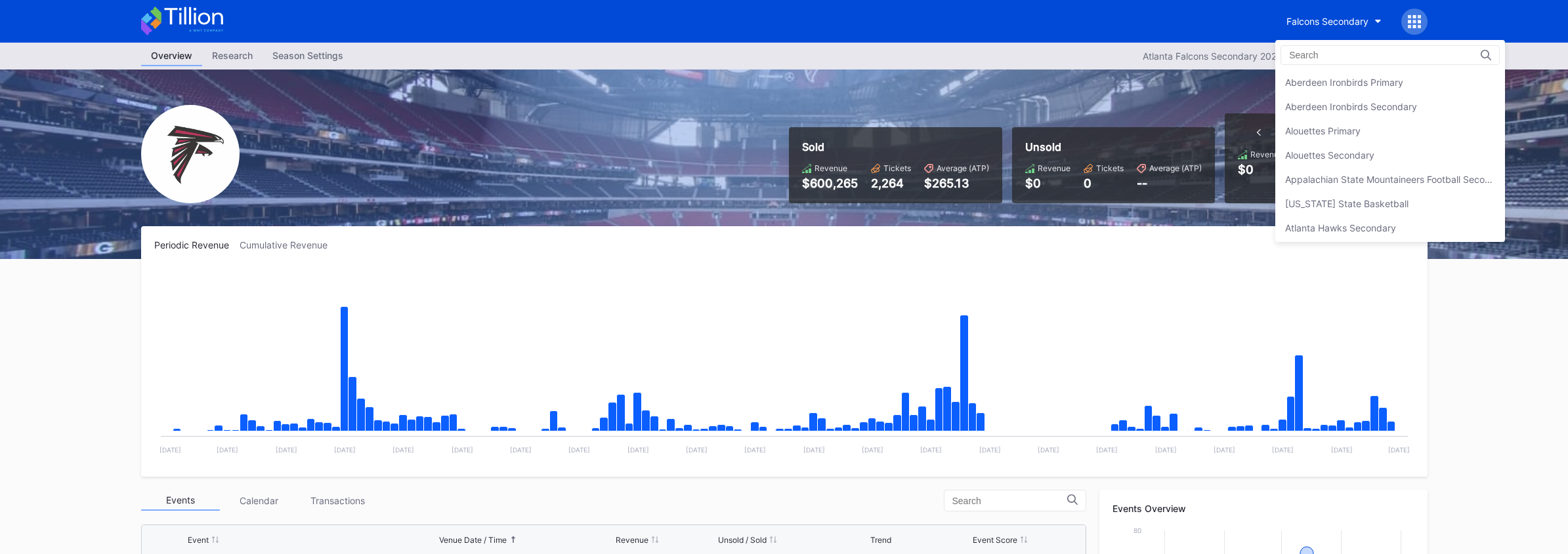
scroll to position [1384, 0]
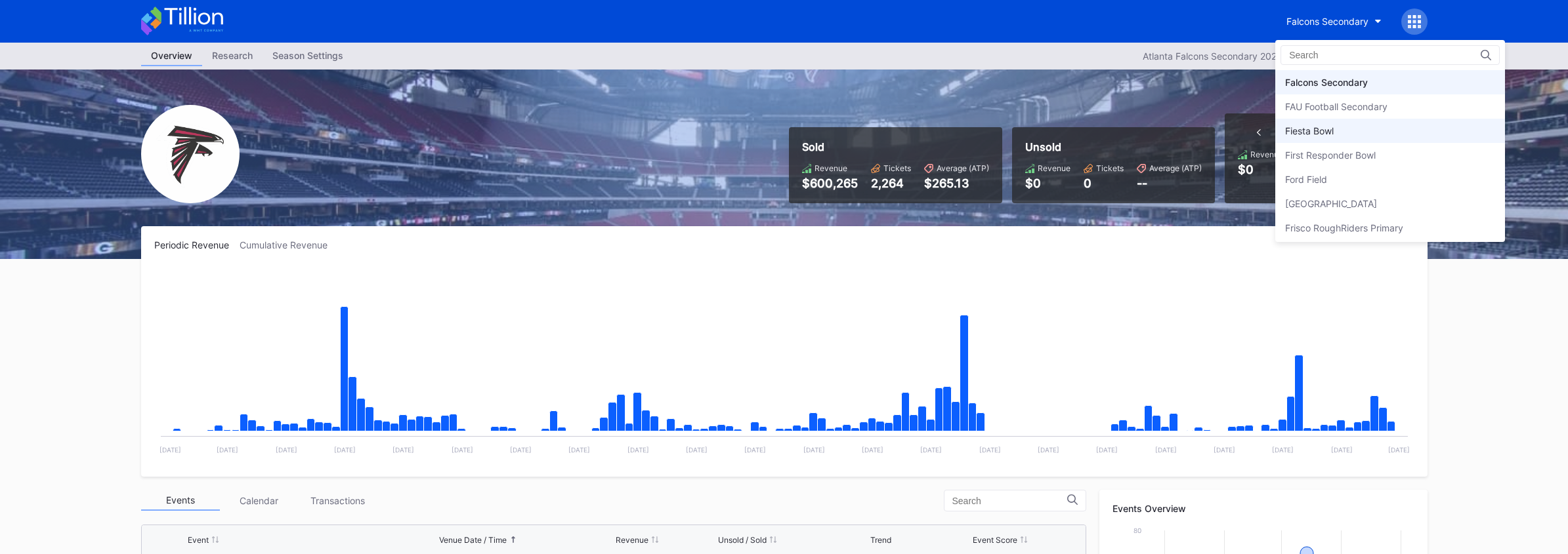
click at [1327, 130] on div "Fiesta Bowl" at bounding box center [1309, 130] width 48 height 11
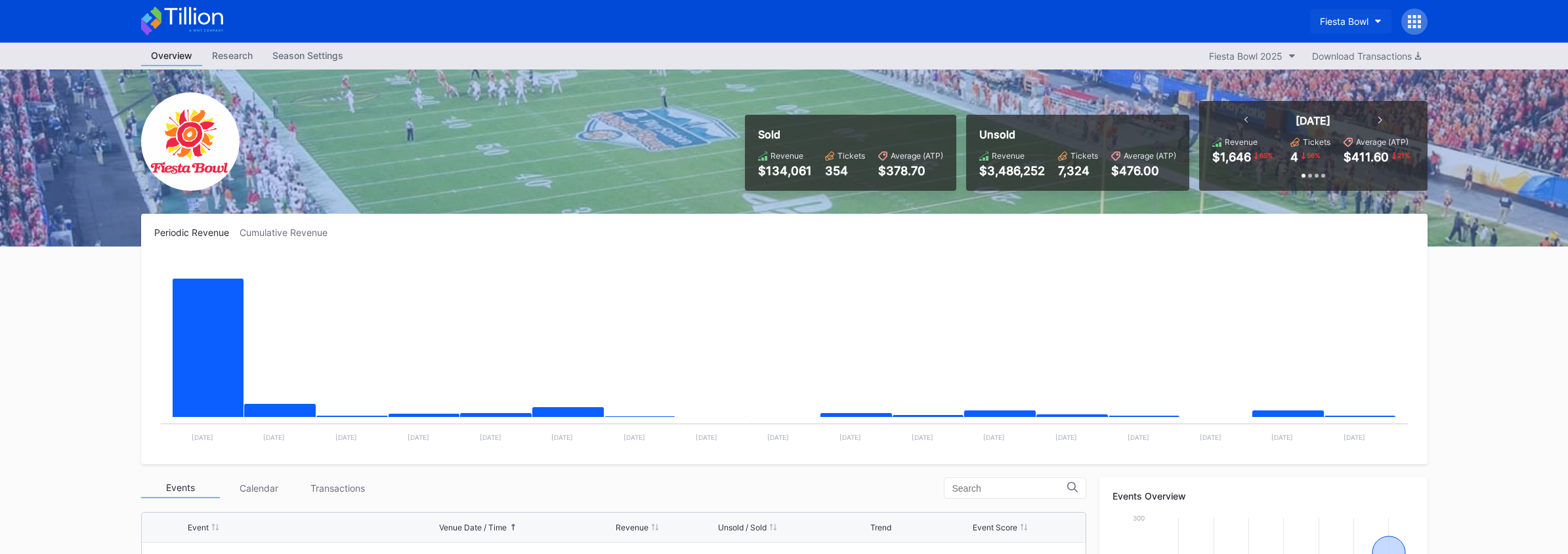
click at [1341, 19] on div "Fiesta Bowl" at bounding box center [1343, 21] width 48 height 11
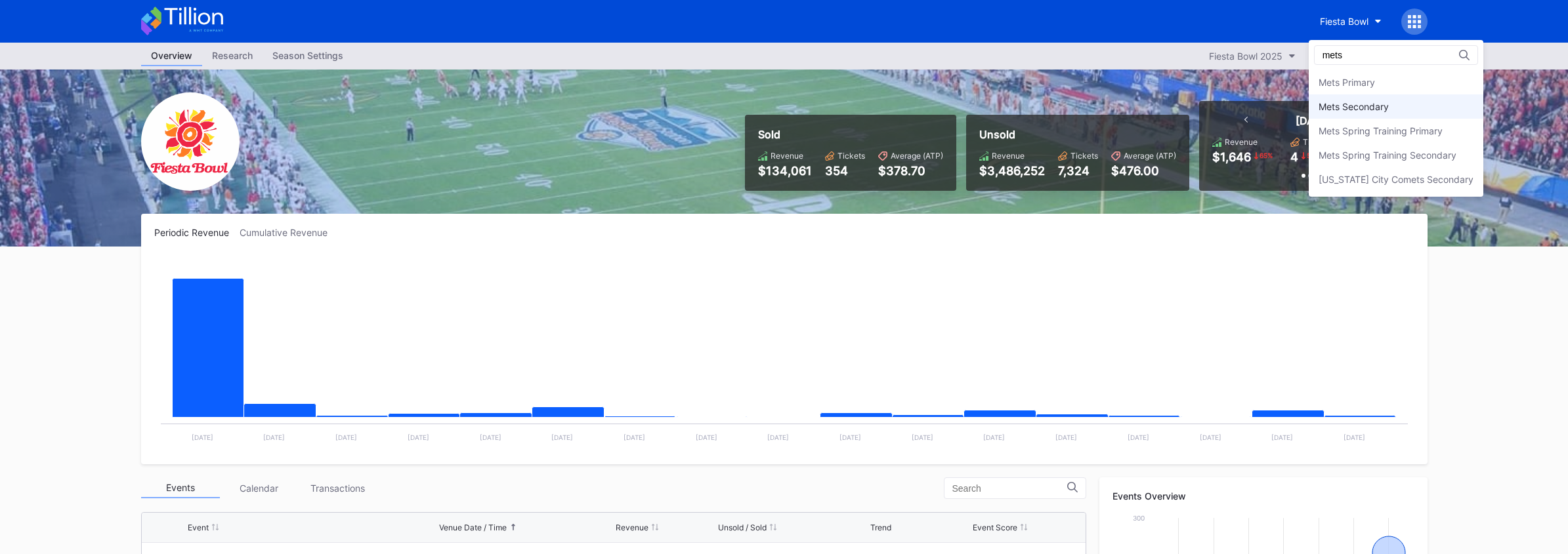
type input "mets"
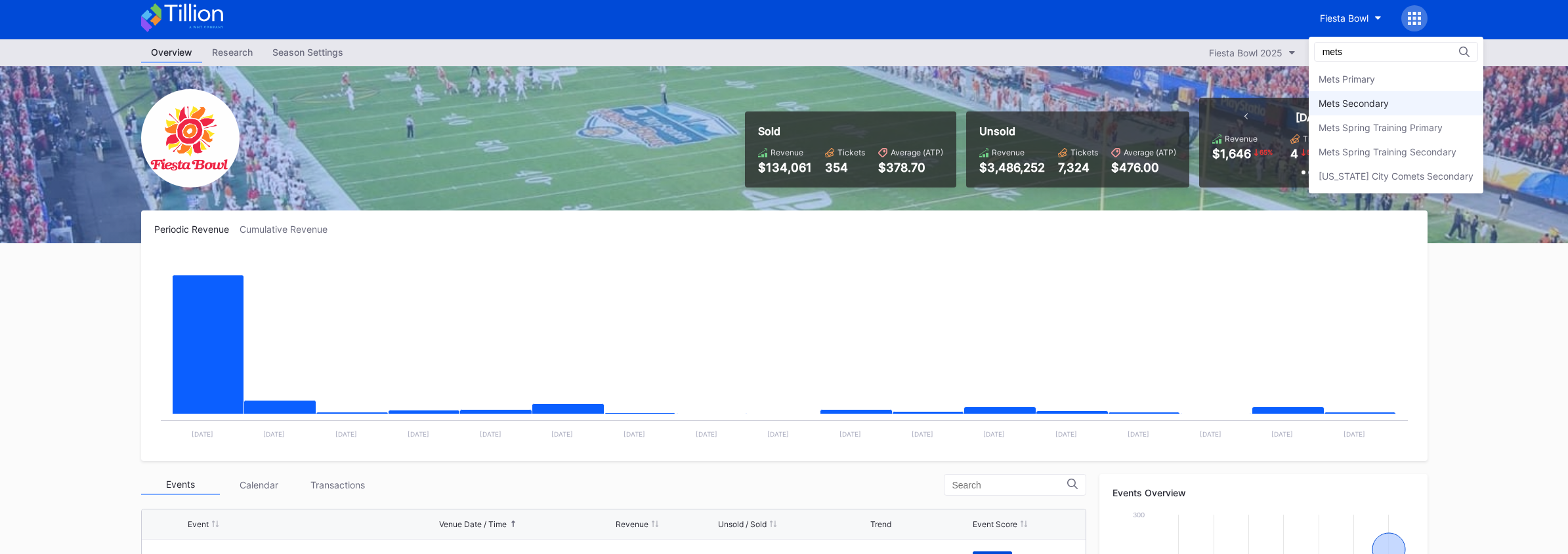
click at [1348, 109] on div "Mets Secondary" at bounding box center [1396, 104] width 175 height 24
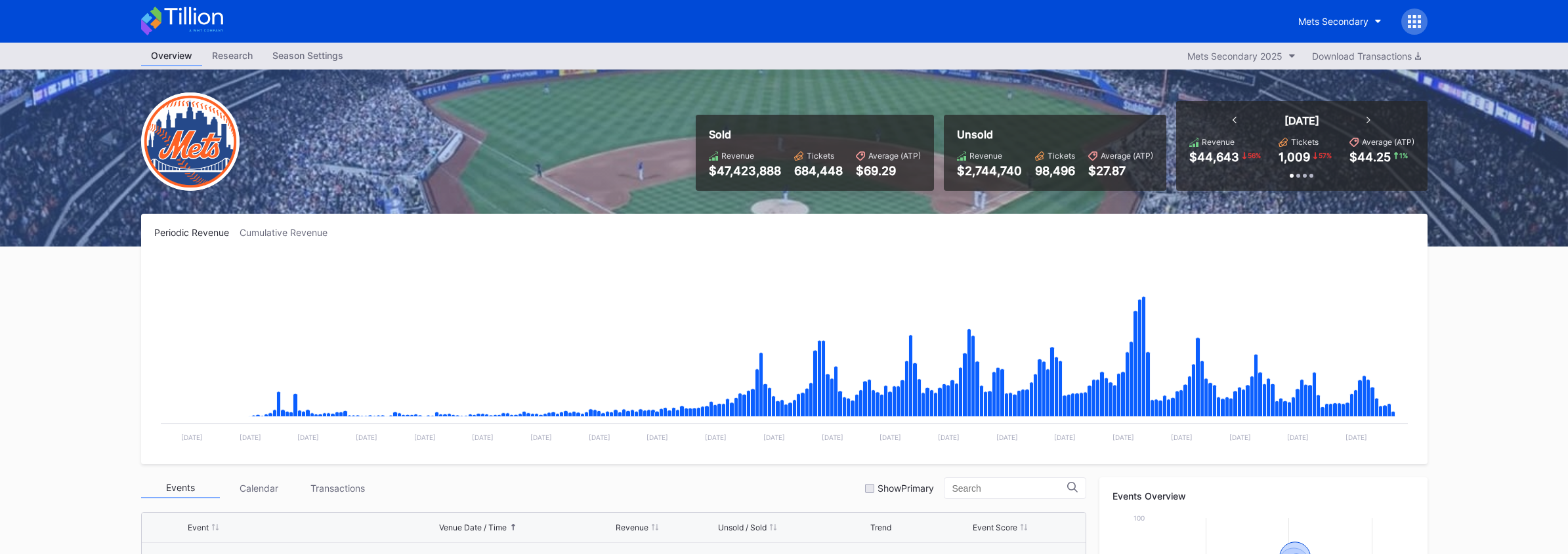
scroll to position [2982, 0]
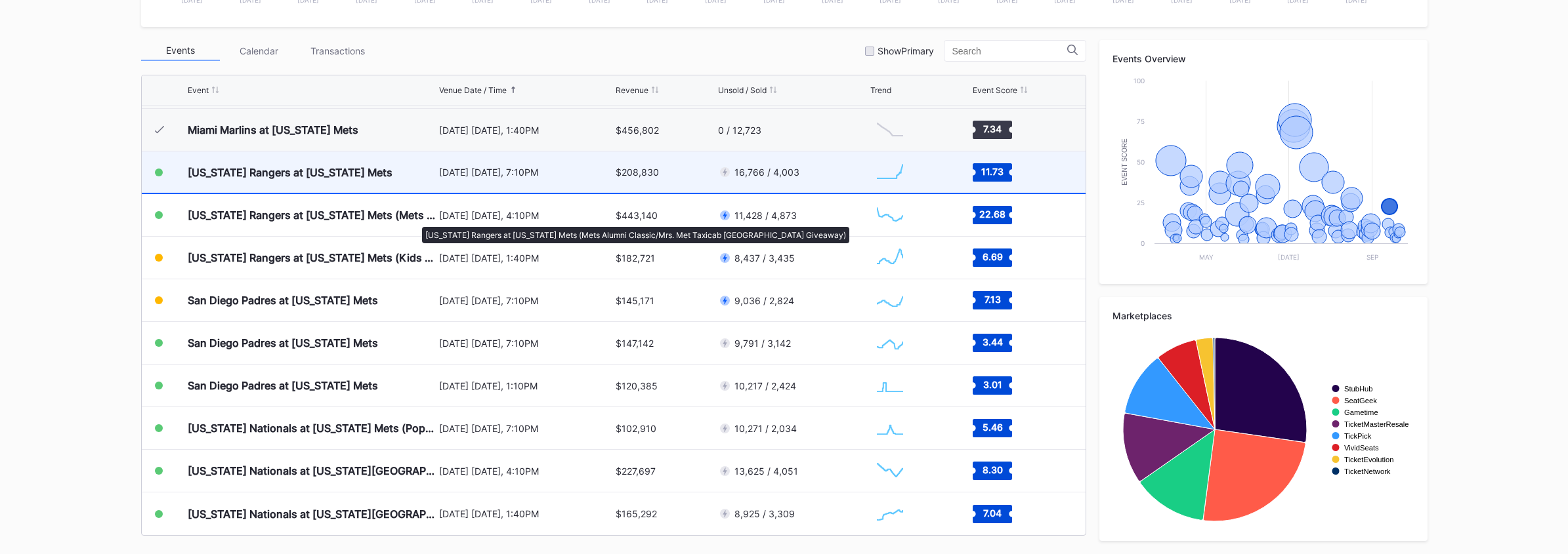
click at [468, 179] on div "[DATE] [DATE], 7:10PM" at bounding box center [526, 172] width 174 height 41
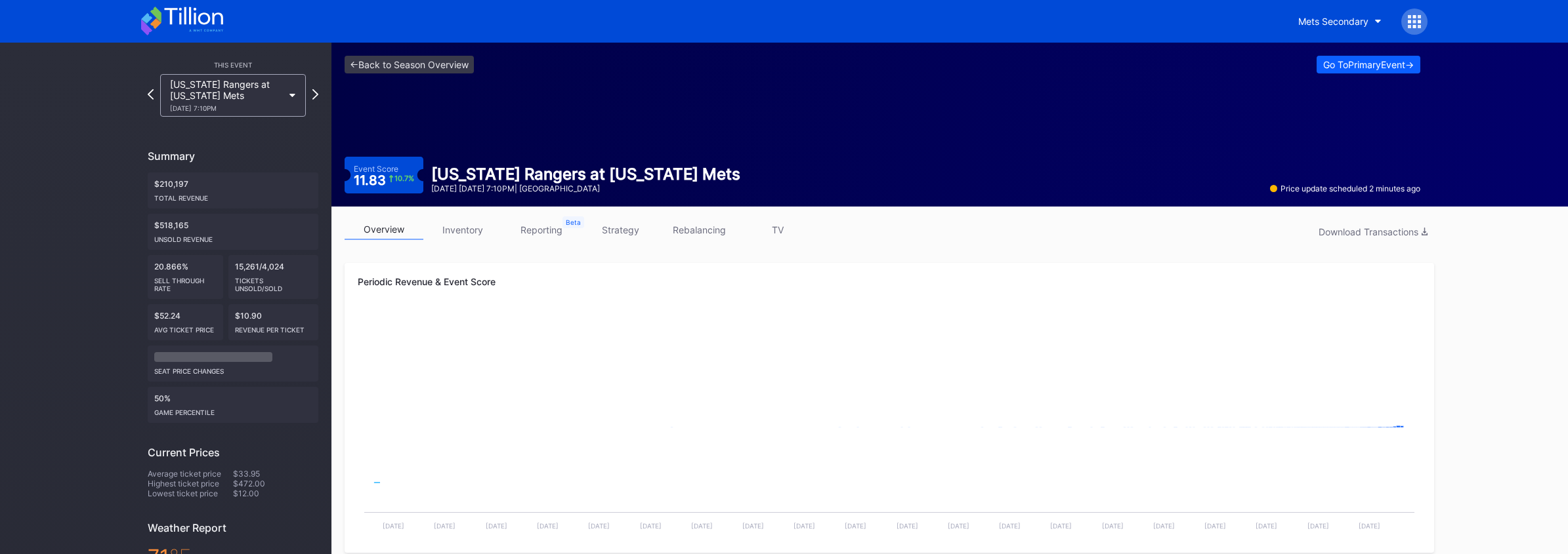
click at [613, 230] on link "strategy" at bounding box center [620, 230] width 78 height 20
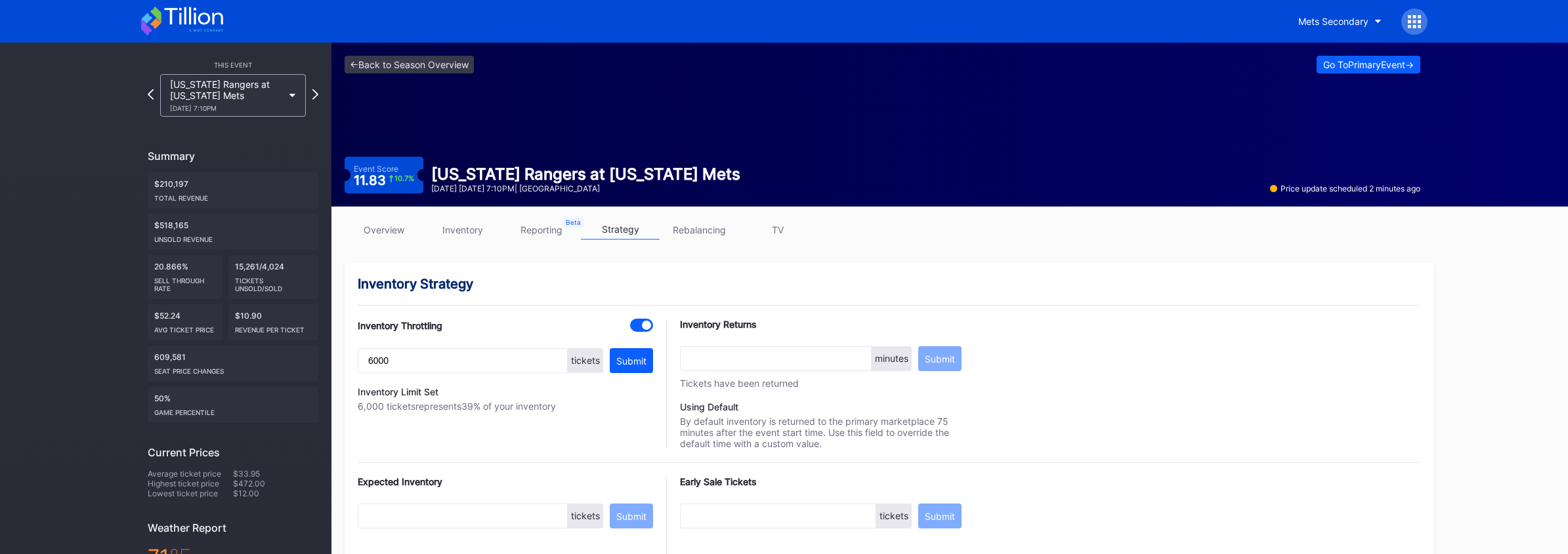
click at [1348, 68] on div "Go To Primary Event ->" at bounding box center [1369, 64] width 91 height 11
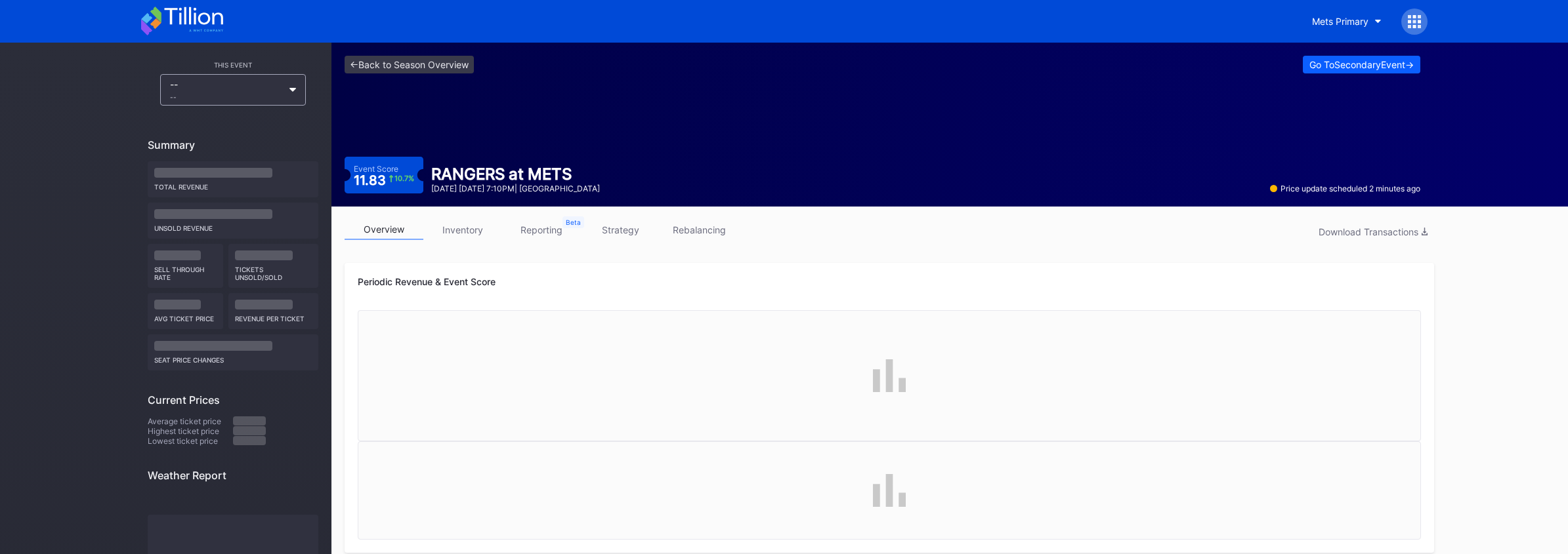
click at [621, 224] on link "strategy" at bounding box center [620, 230] width 78 height 20
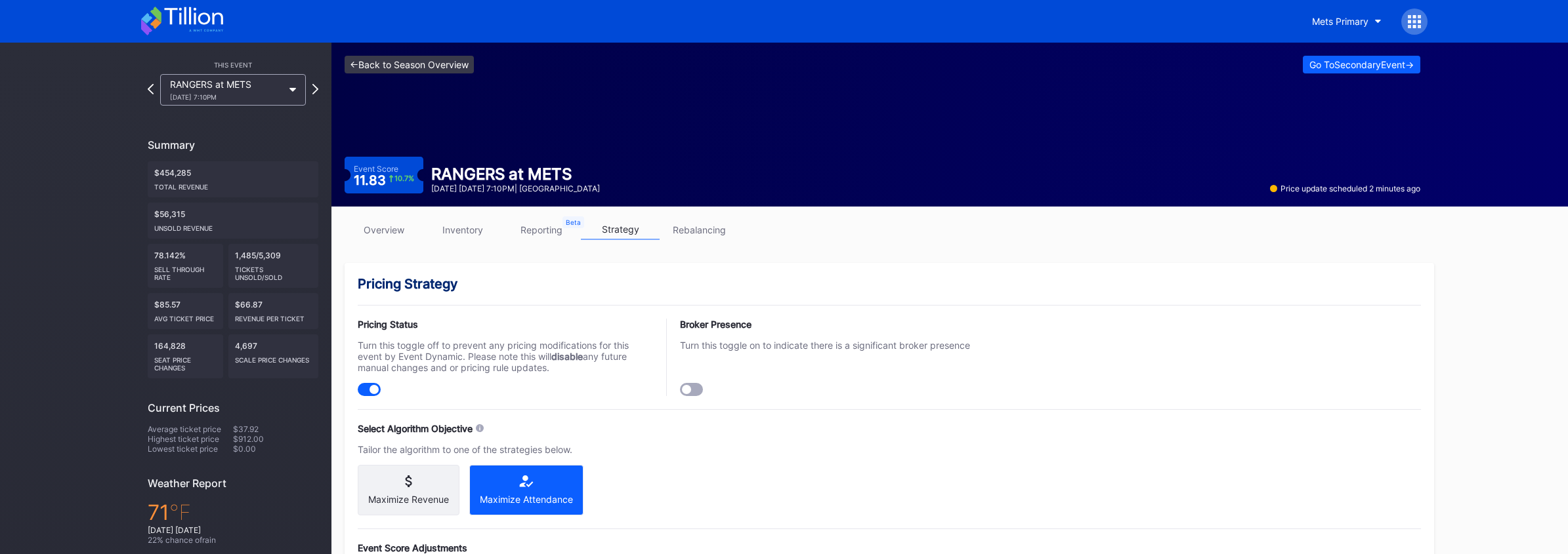
click at [436, 63] on link "<- Back to Season Overview" at bounding box center [410, 64] width 130 height 18
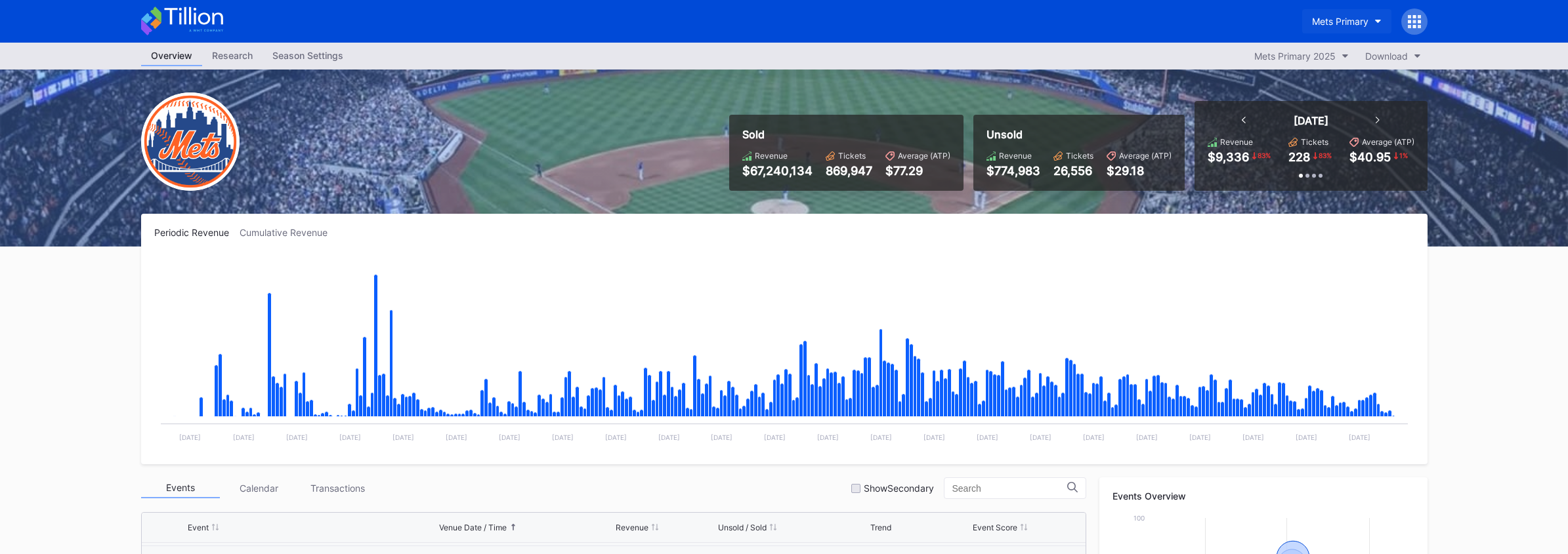
click at [1331, 21] on div "Mets Primary" at bounding box center [1340, 21] width 56 height 11
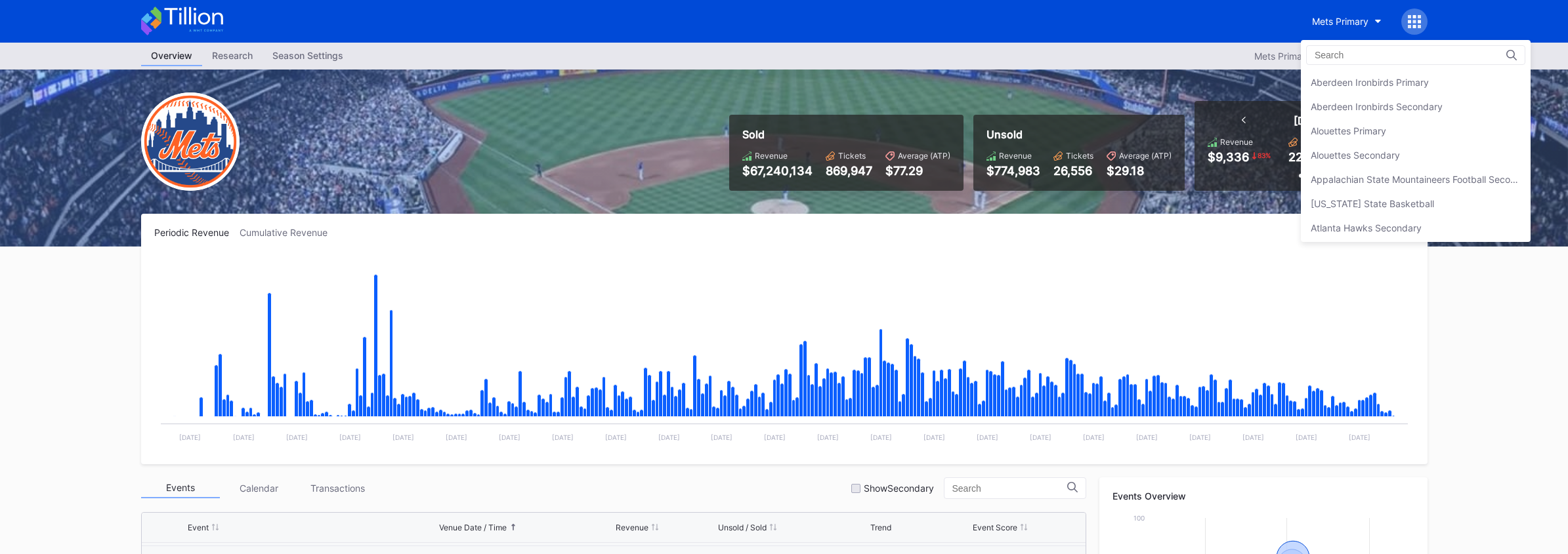
scroll to position [2038, 0]
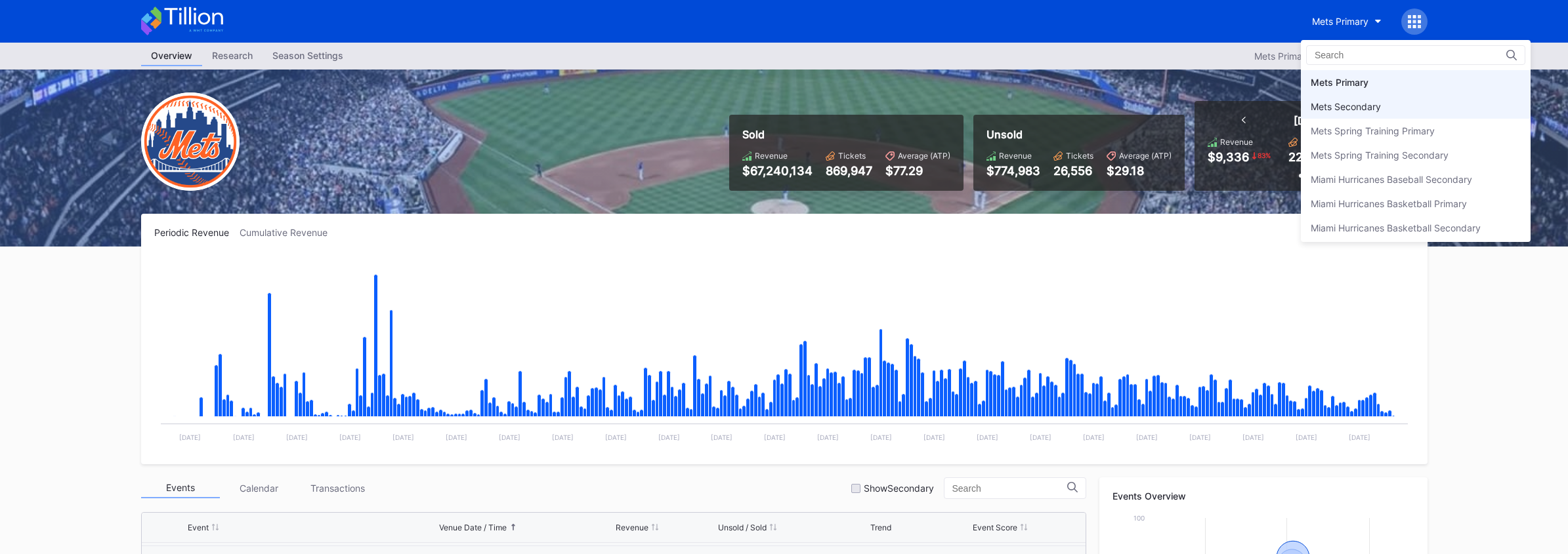
click at [1340, 112] on div "Mets Secondary" at bounding box center [1415, 106] width 230 height 24
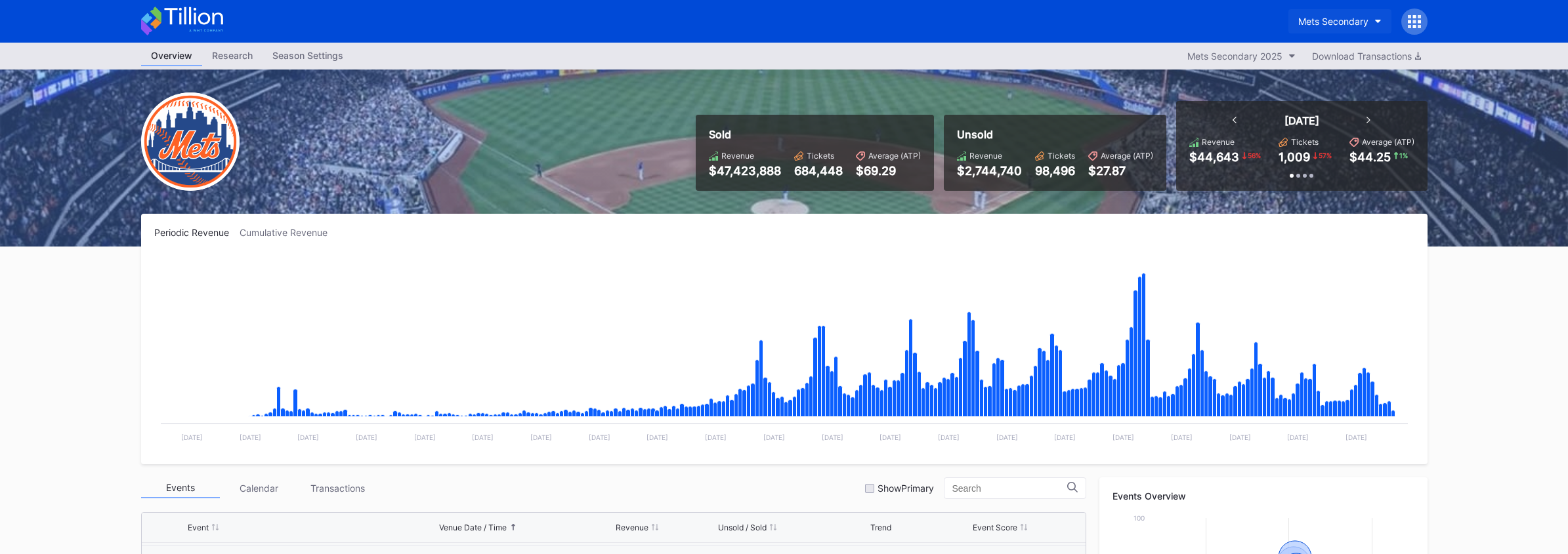
click at [1324, 26] on div "Mets Secondary" at bounding box center [1333, 21] width 71 height 11
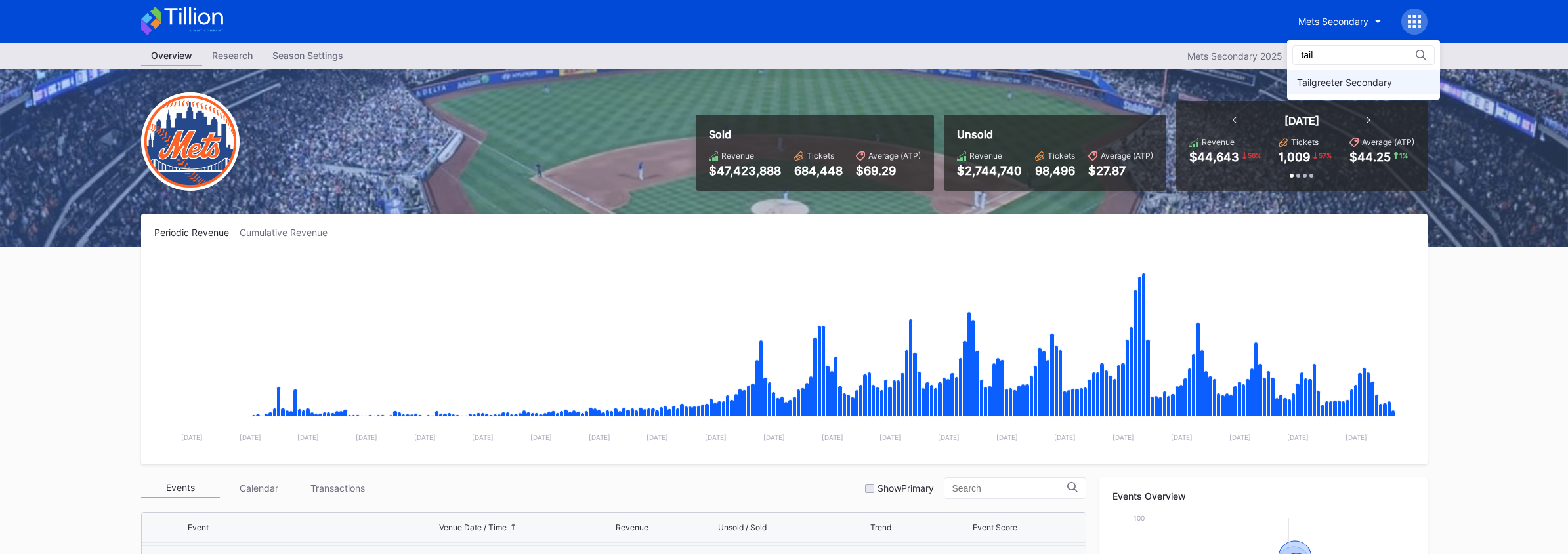
type input "tail"
click at [1339, 84] on div "Tailgreeter Secondary" at bounding box center [1344, 82] width 95 height 11
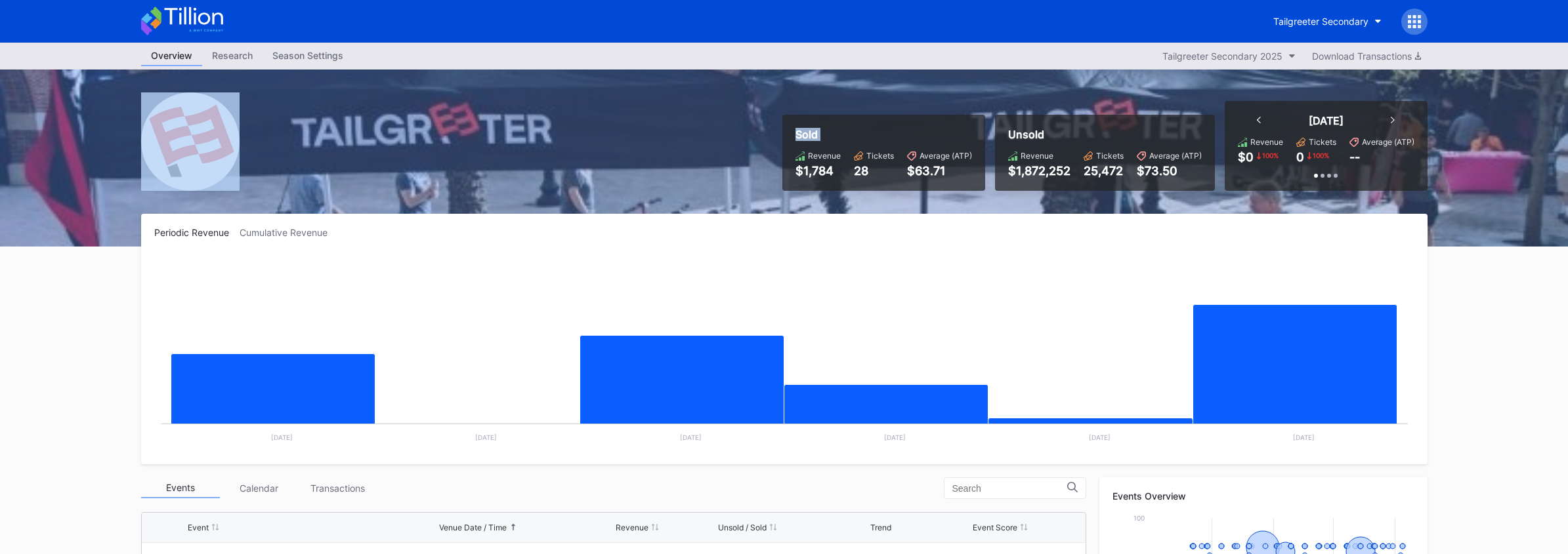
drag, startPoint x: 441, startPoint y: 84, endPoint x: 626, endPoint y: 150, distance: 196.4
click at [626, 150] on div "Sold Revenue $1,784 Tickets 28 Average (ATP) $63.71 Unsold Revenue $1,872,252 T…" at bounding box center [784, 158] width 1312 height 177
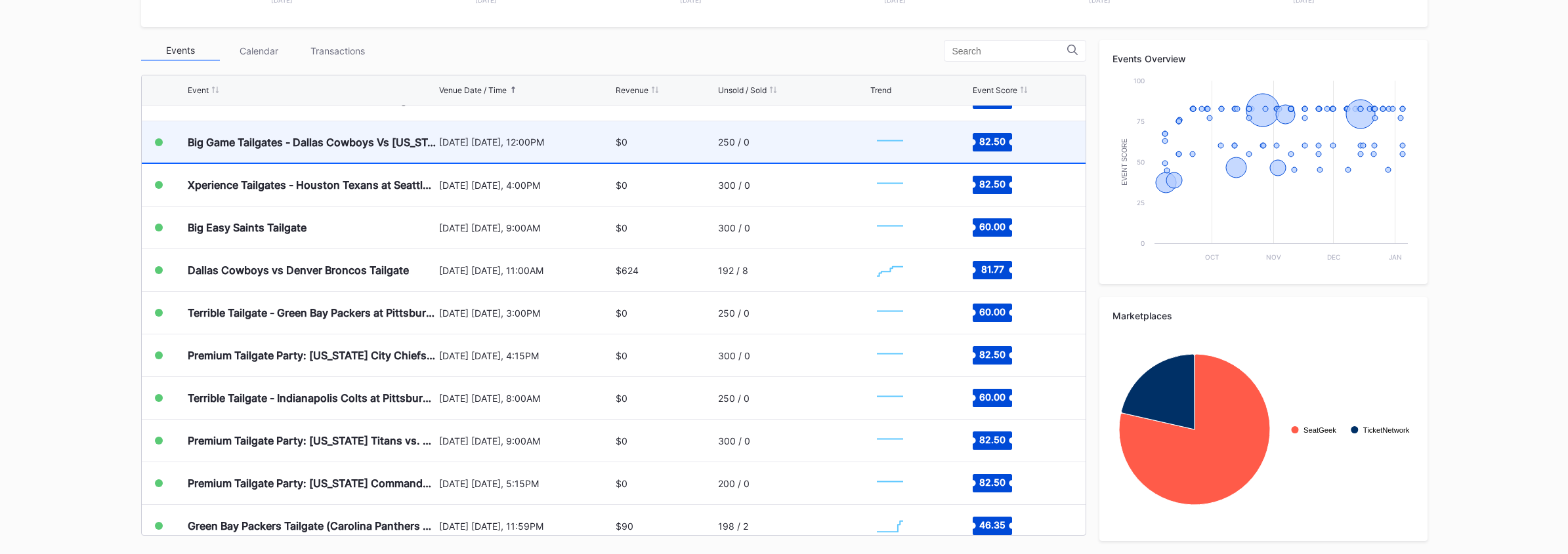
scroll to position [1691, 0]
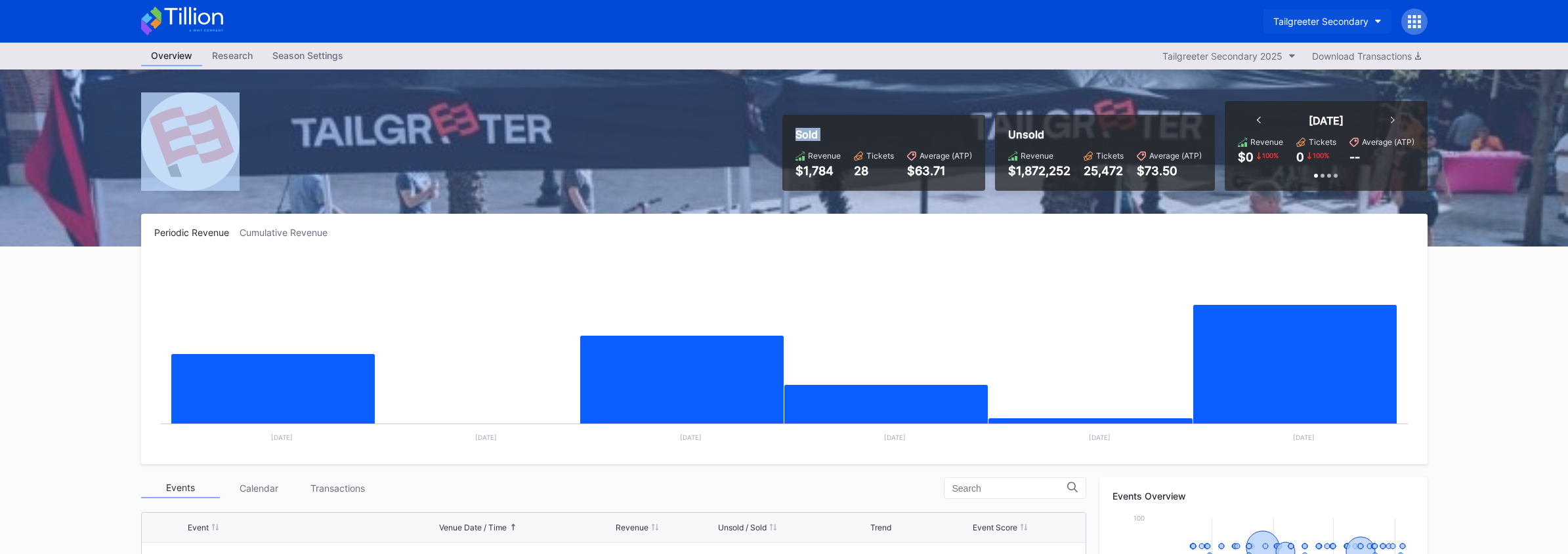
click at [1315, 19] on div "Tailgreeter Secondary" at bounding box center [1321, 21] width 95 height 11
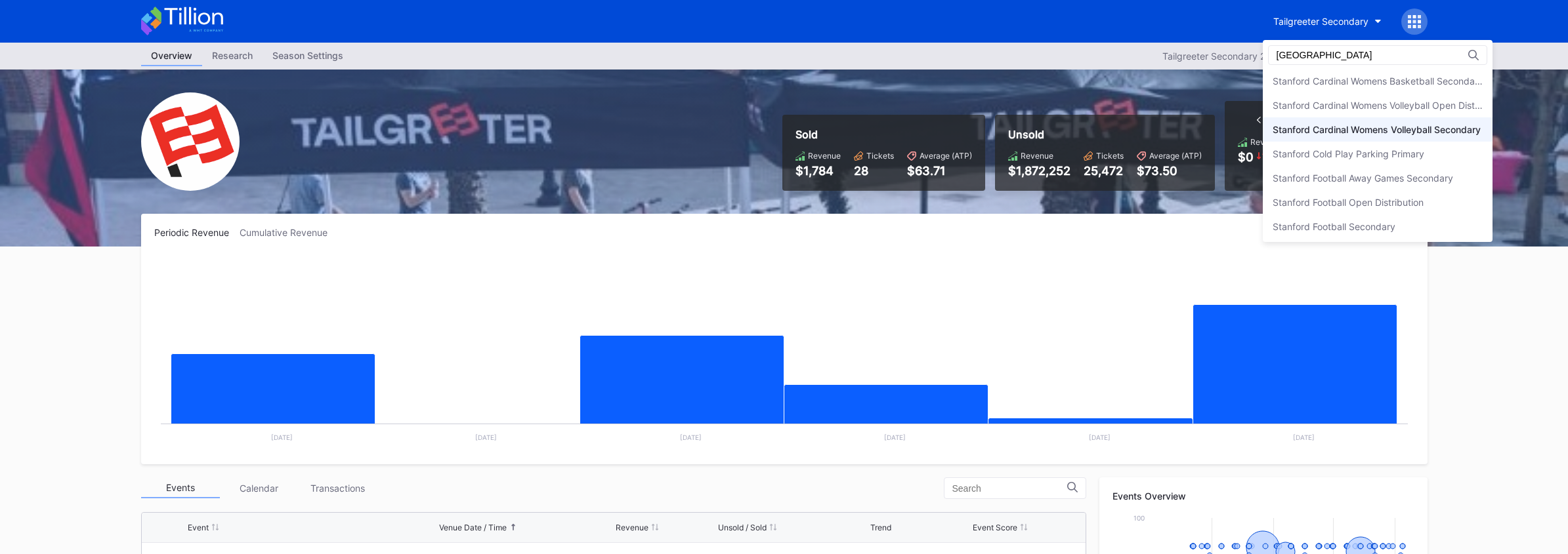
scroll to position [149, 0]
type input "[GEOGRAPHIC_DATA]"
click at [1348, 199] on div "Stanford Football Open Distribution" at bounding box center [1348, 200] width 151 height 11
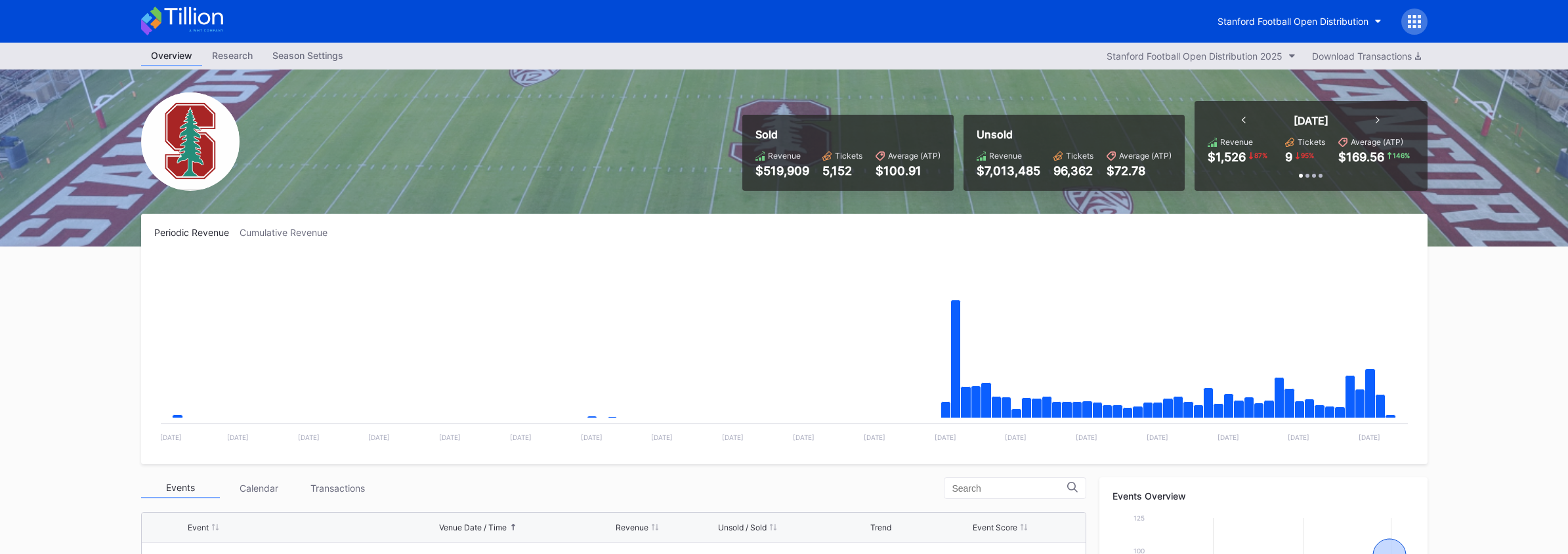
click at [195, 26] on icon at bounding box center [182, 21] width 82 height 29
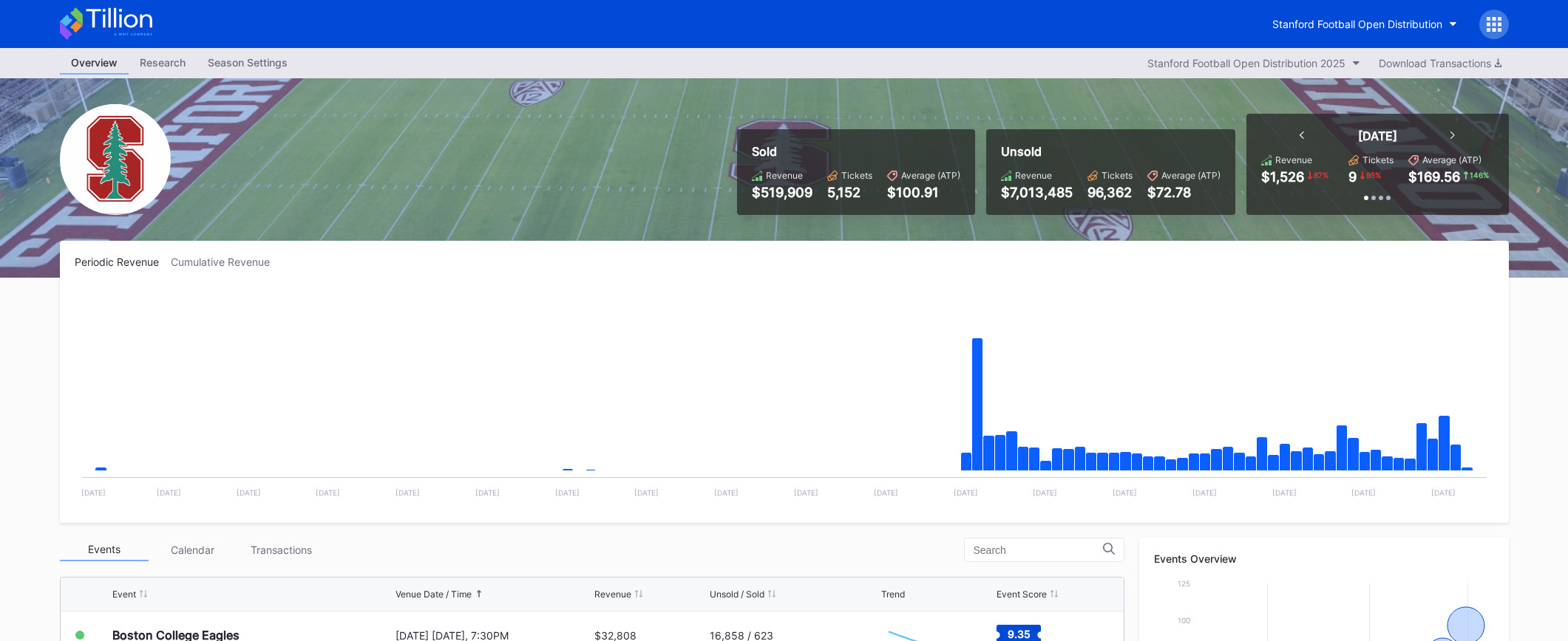
click at [137, 32] on icon at bounding box center [106, 24] width 92 height 32
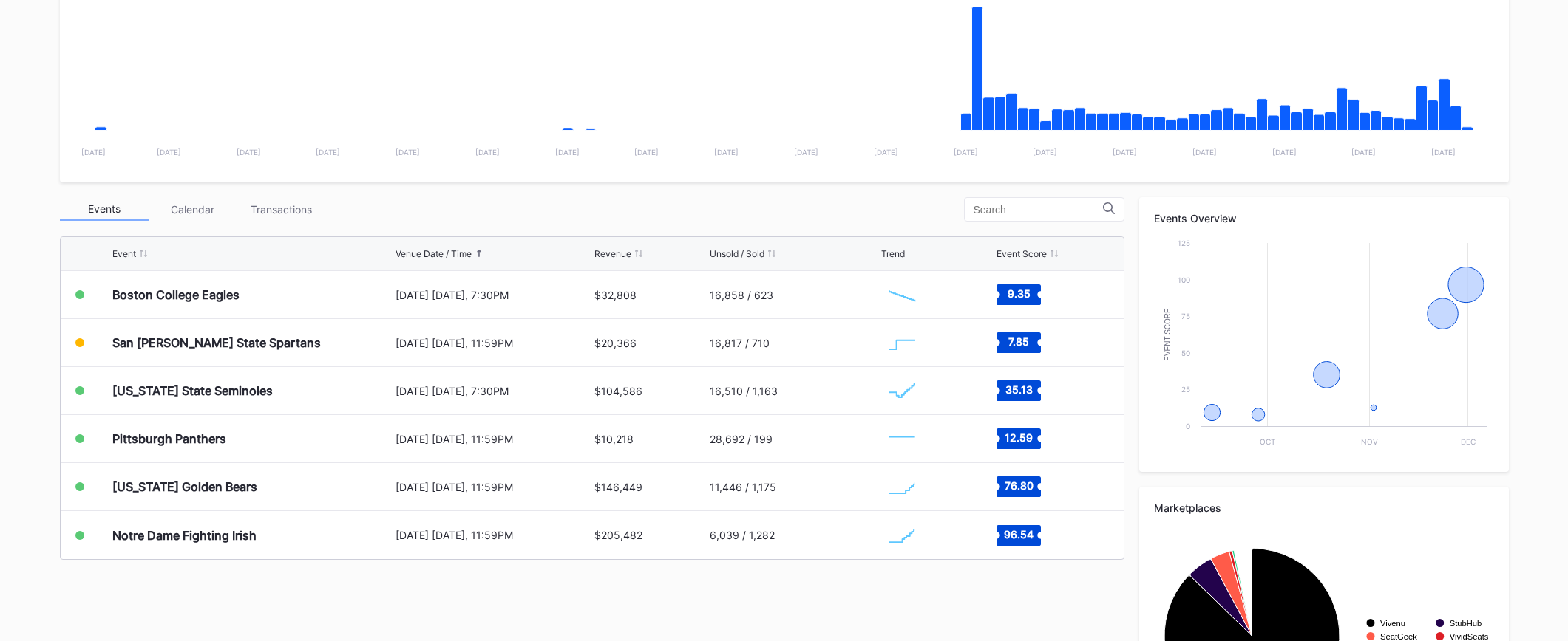
scroll to position [476, 0]
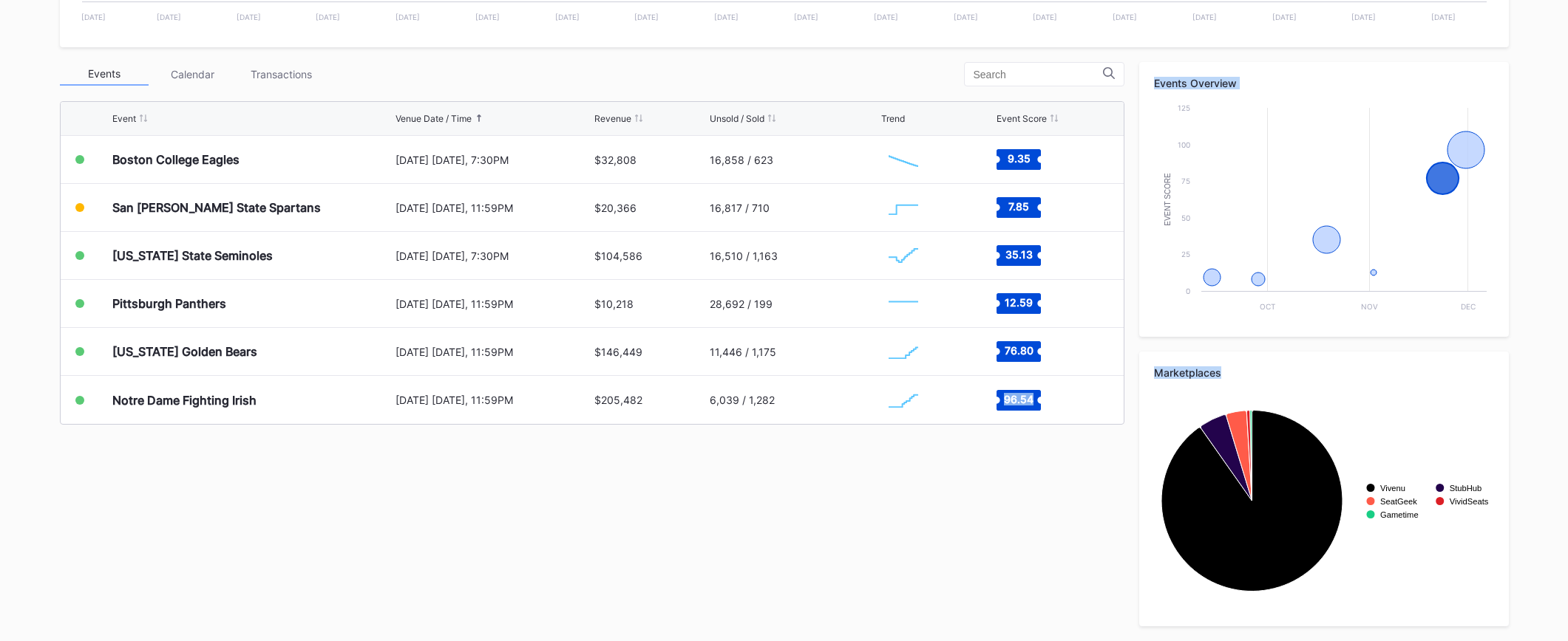
drag, startPoint x: 1112, startPoint y: 461, endPoint x: 760, endPoint y: 466, distance: 352.0
click at [760, 466] on div "Events Calendar Transactions Event Venue Date / Time Revenue Unsold / Sold Tren…" at bounding box center [784, 344] width 1449 height 565
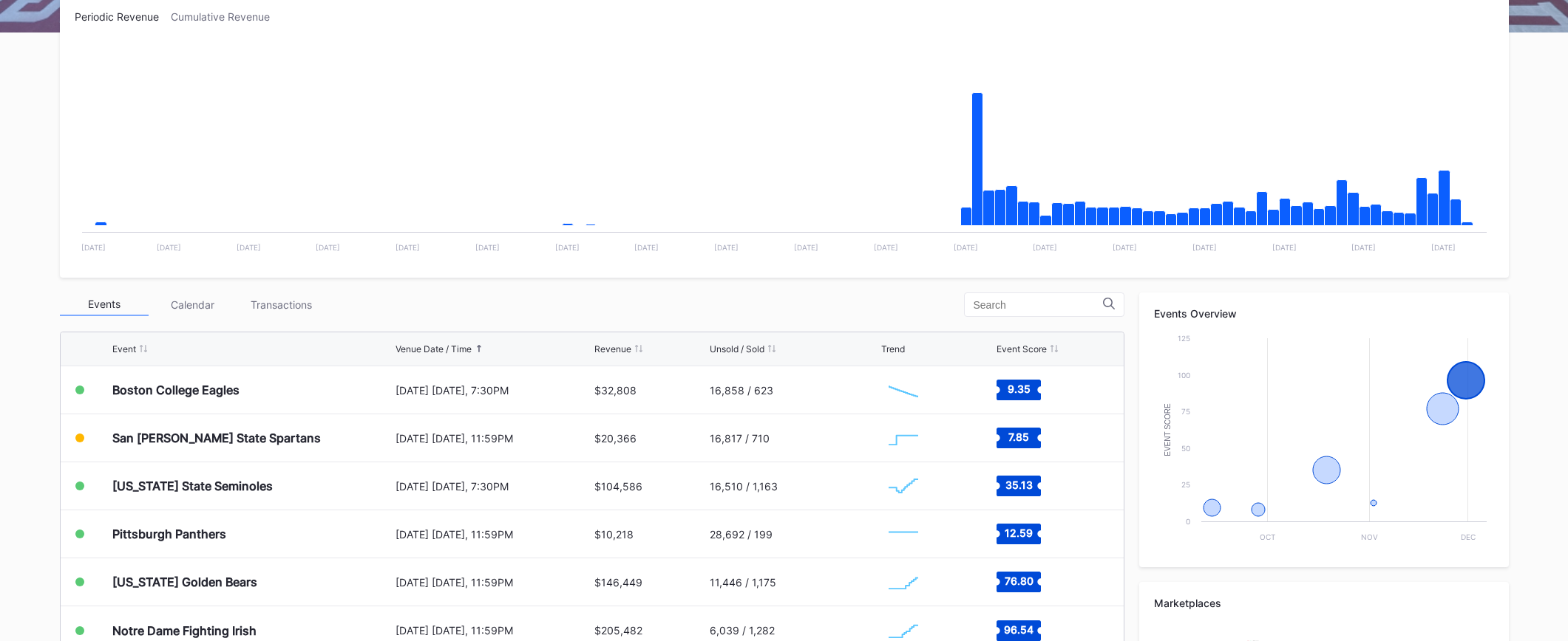
scroll to position [0, 0]
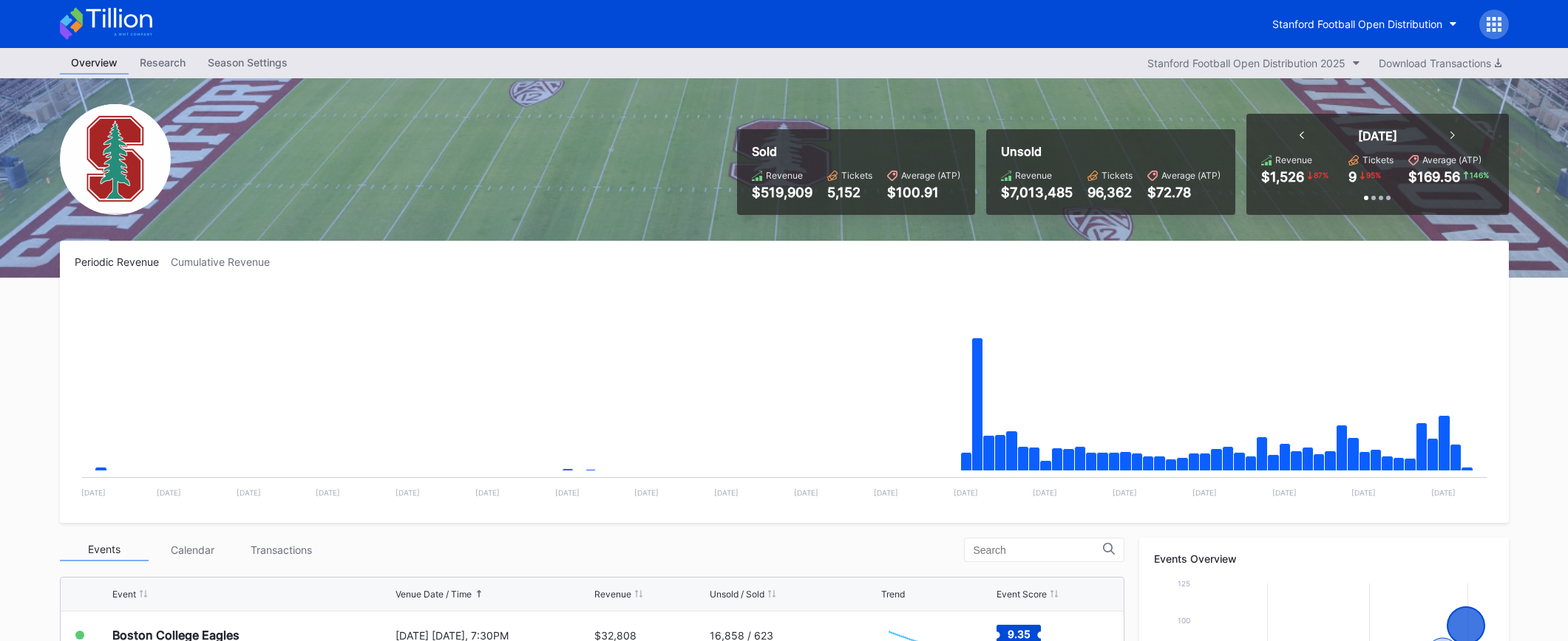
click at [137, 21] on icon at bounding box center [118, 18] width 66 height 20
click at [113, 19] on icon at bounding box center [118, 18] width 66 height 20
click at [117, 30] on icon at bounding box center [106, 24] width 92 height 32
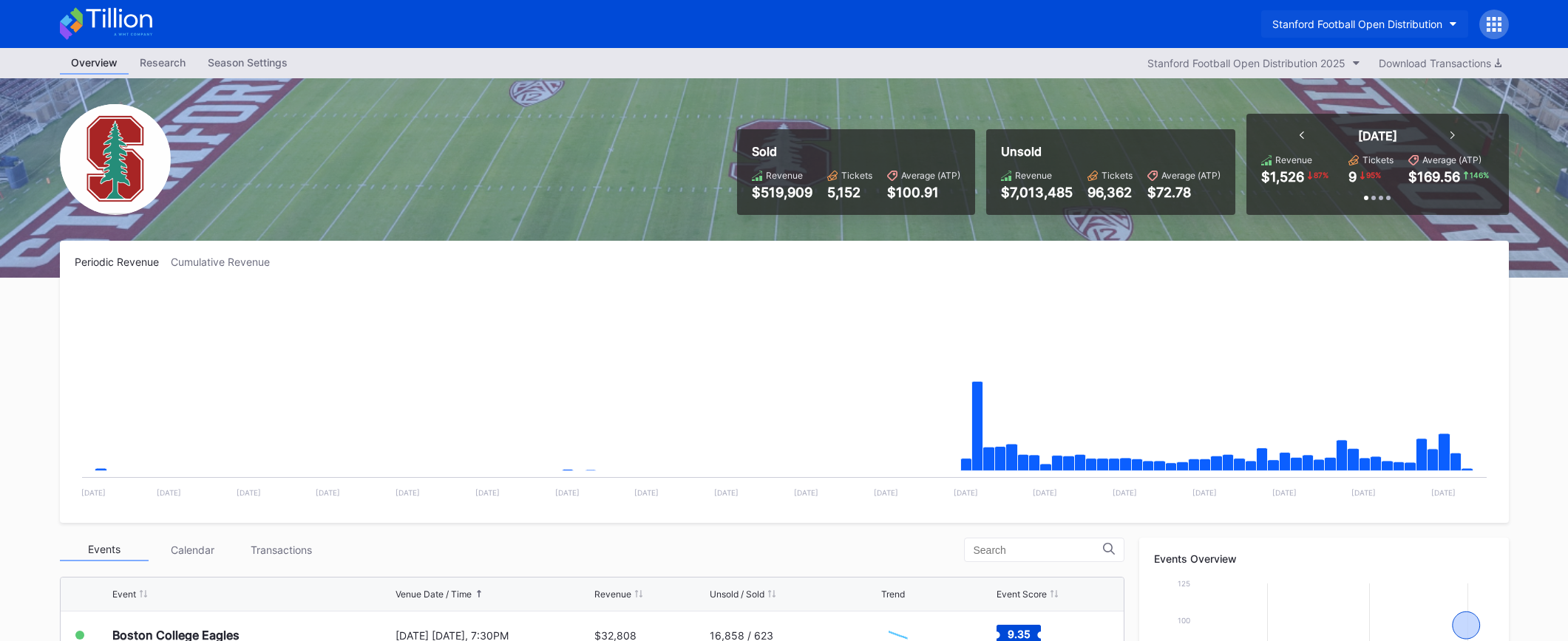
click at [1314, 23] on div "Stanford Football Open Distribution" at bounding box center [1357, 24] width 170 height 12
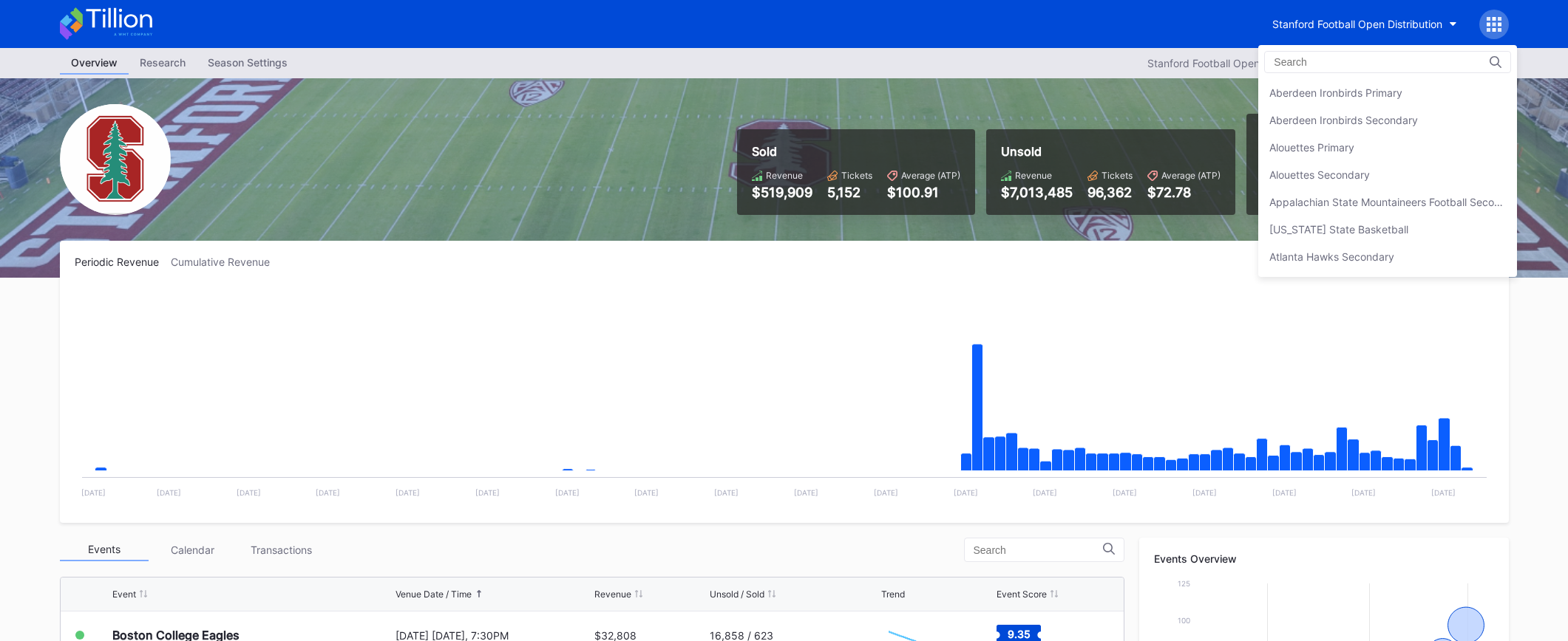
scroll to position [4620, 0]
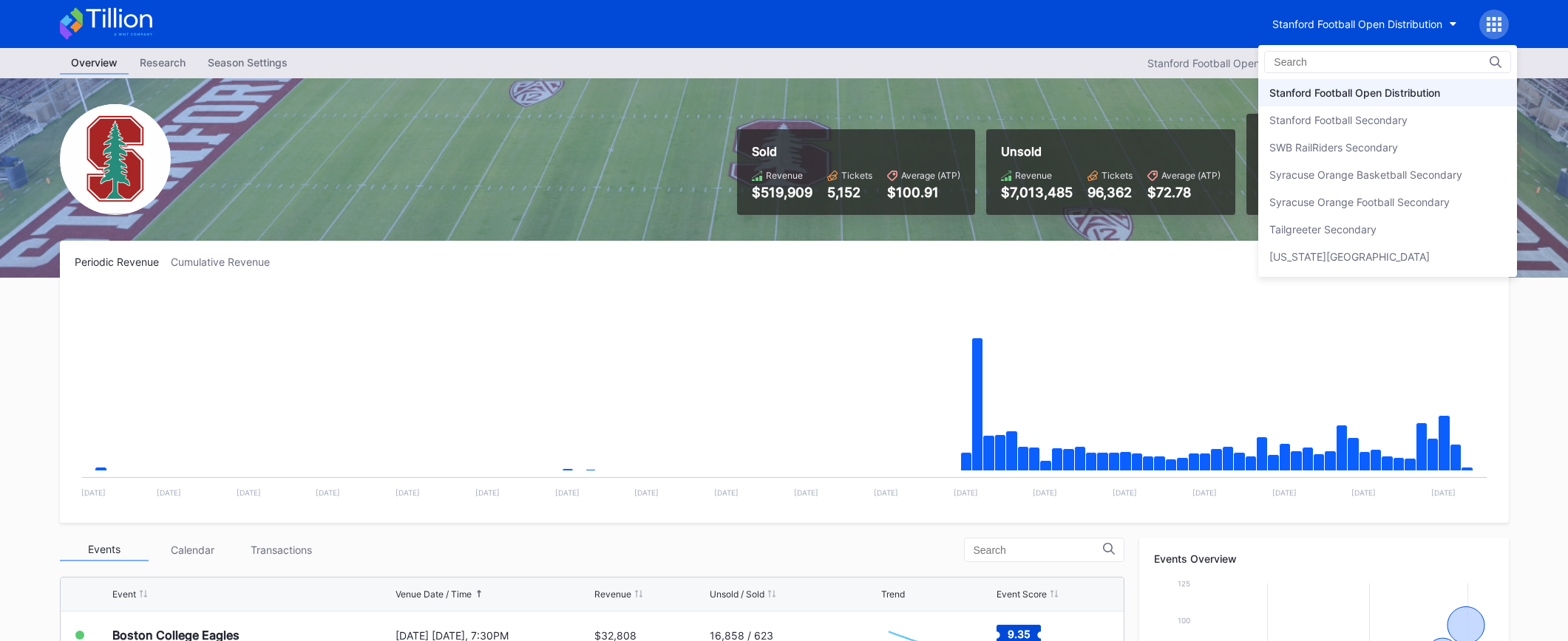
click at [1352, 61] on input at bounding box center [1339, 62] width 130 height 12
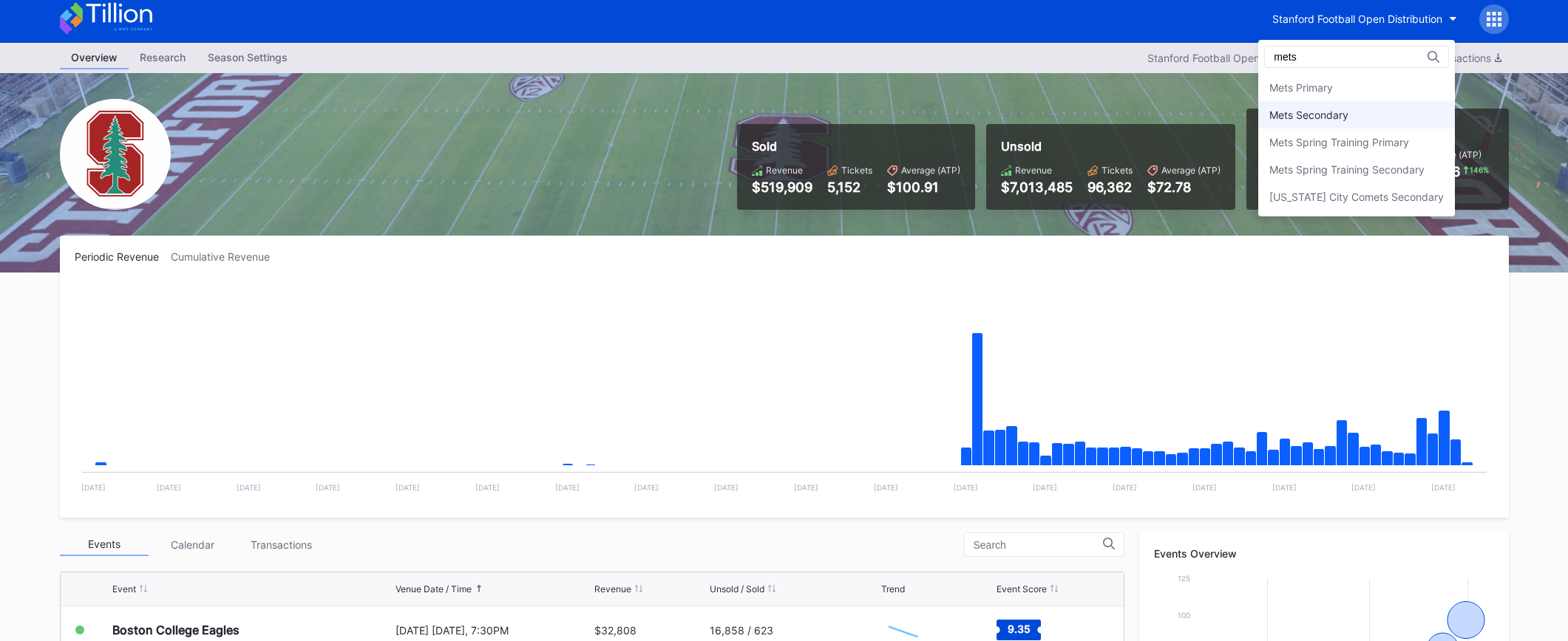
scroll to position [8, 0]
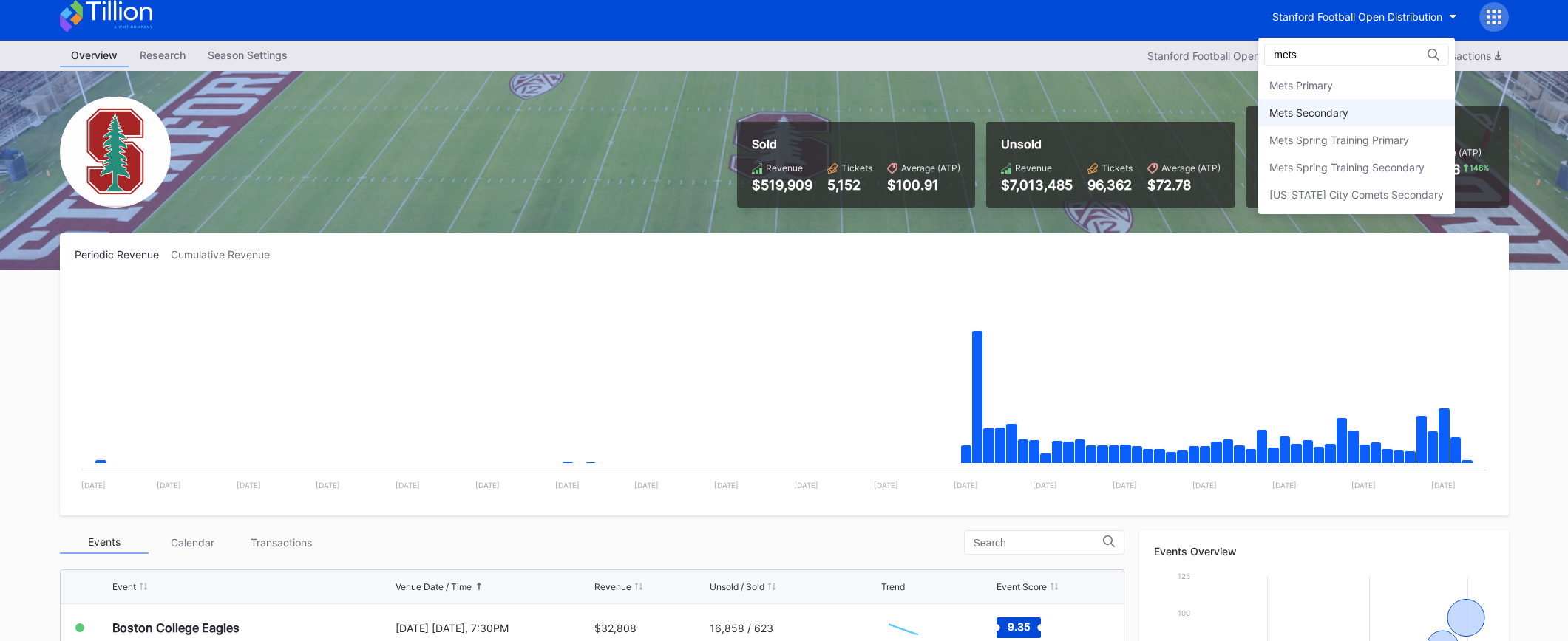
type input "mets"
click at [1353, 118] on div "Mets Secondary" at bounding box center [1356, 112] width 197 height 28
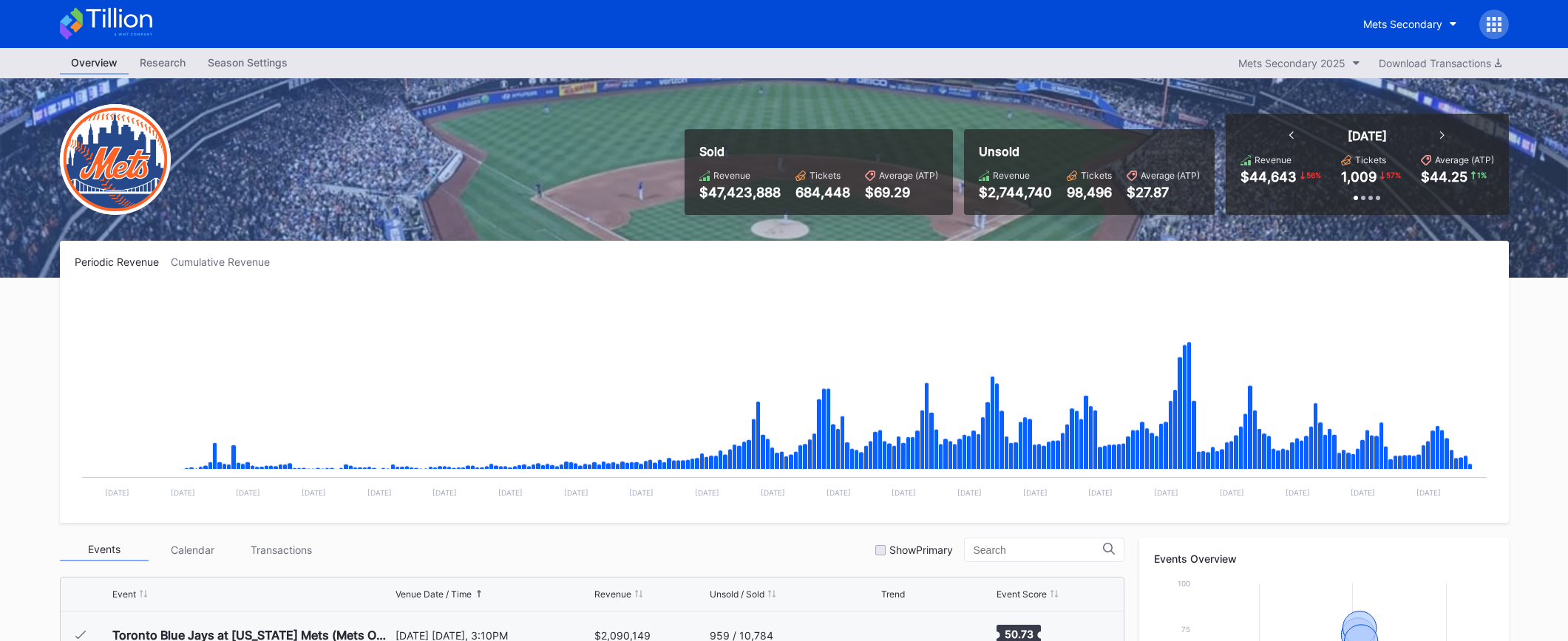
scroll to position [3358, 0]
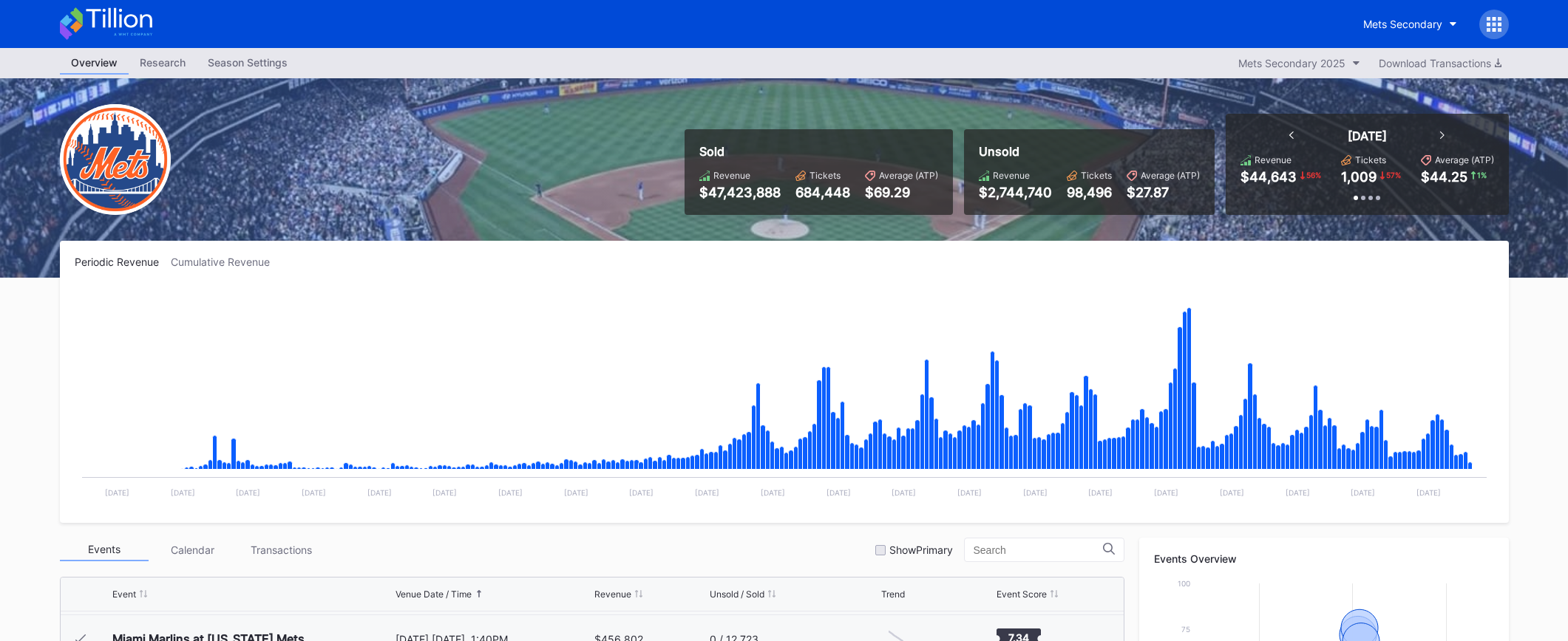
click at [261, 69] on div "Season Settings" at bounding box center [248, 62] width 102 height 21
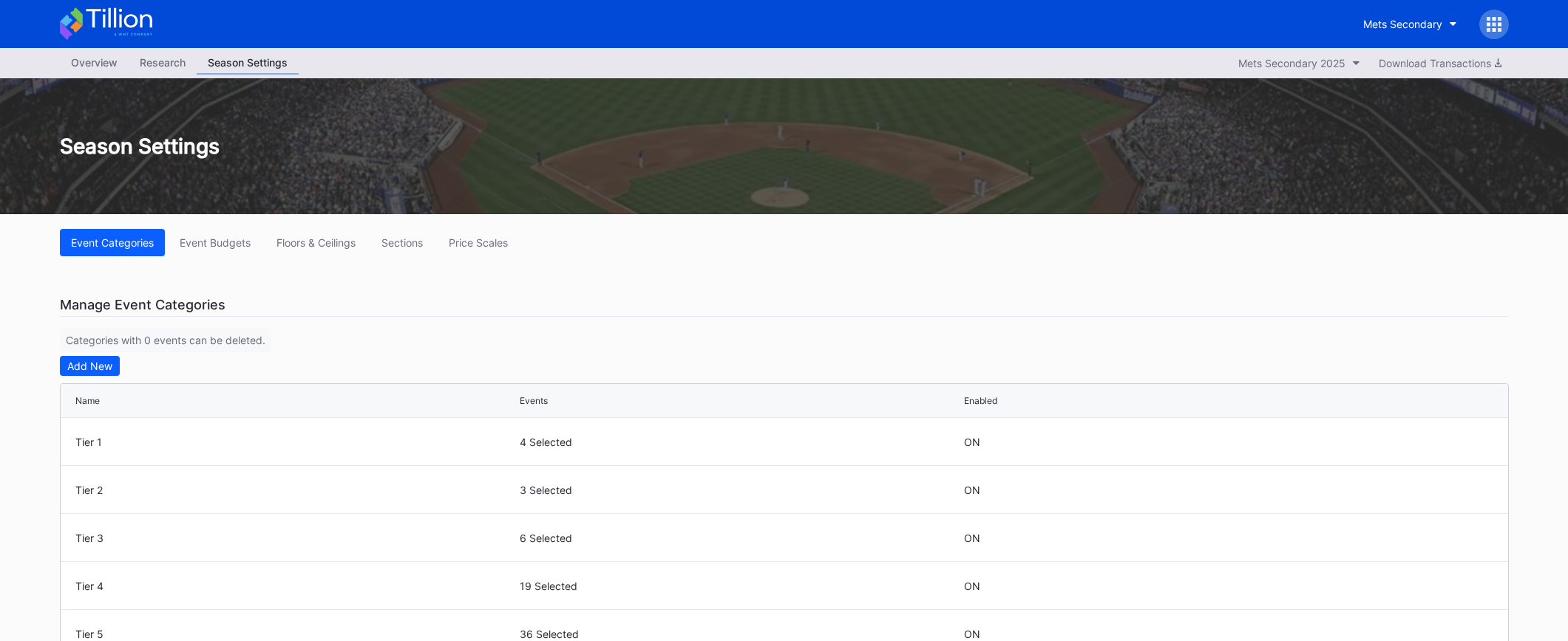
click at [99, 79] on div "Season Settings" at bounding box center [784, 147] width 1568 height 136
click at [101, 68] on div "Overview" at bounding box center [94, 62] width 69 height 21
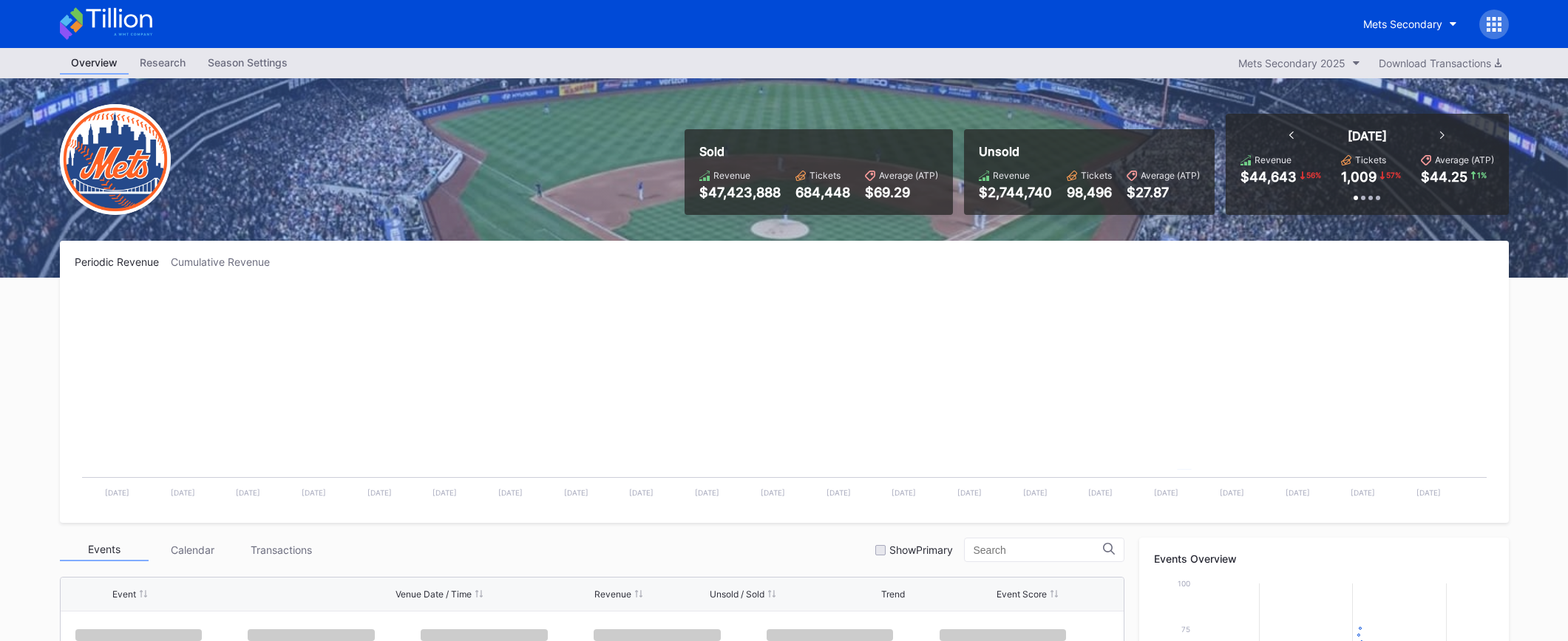
click at [109, 11] on icon at bounding box center [118, 18] width 66 height 20
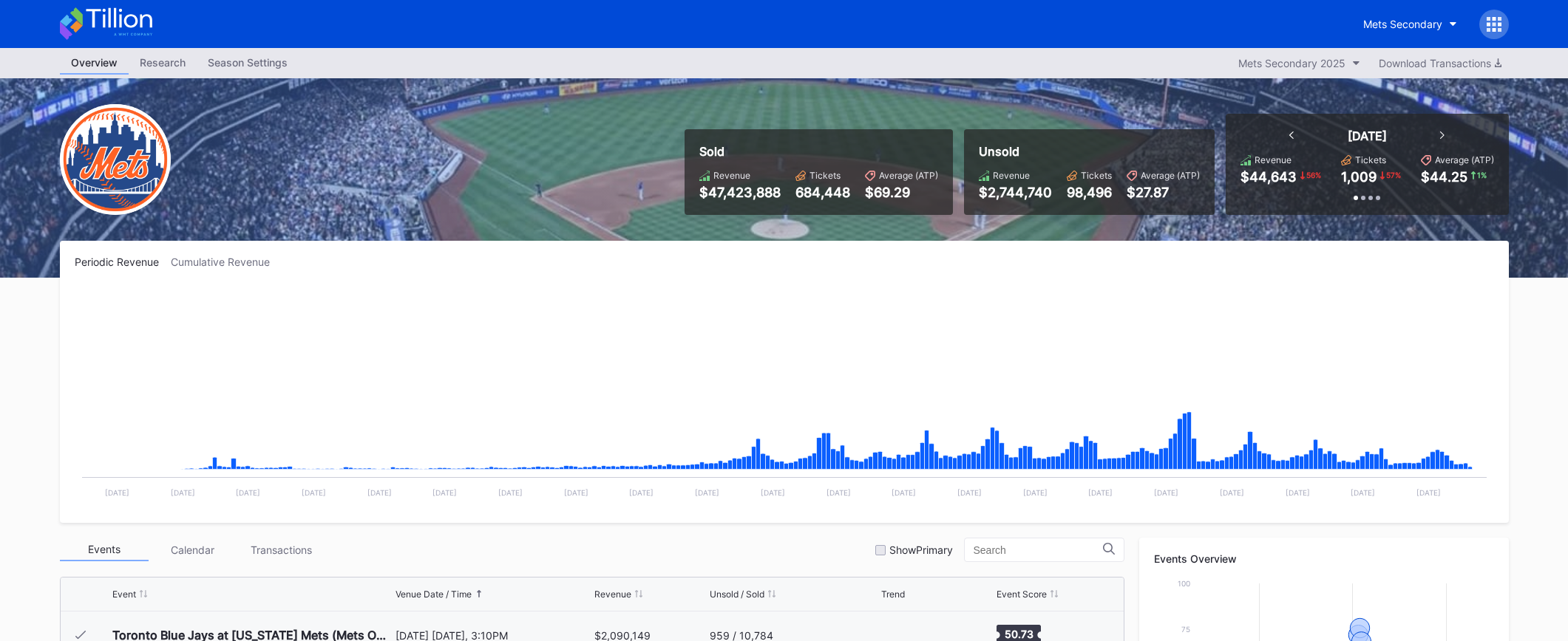
click at [527, 130] on div "Sold Revenue $47,423,888 Tickets 684,448 Average (ATP) $69.29 Unsold Revenue $2…" at bounding box center [784, 178] width 1478 height 199
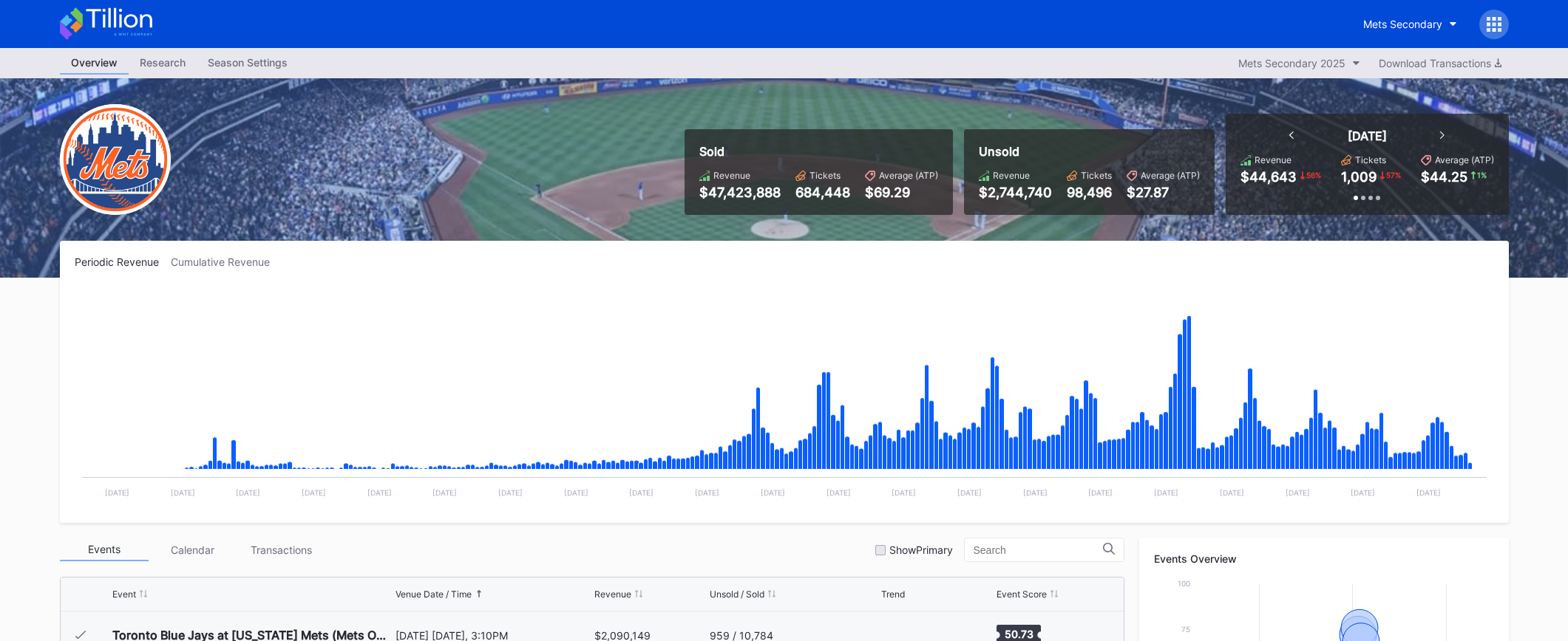
scroll to position [3358, 0]
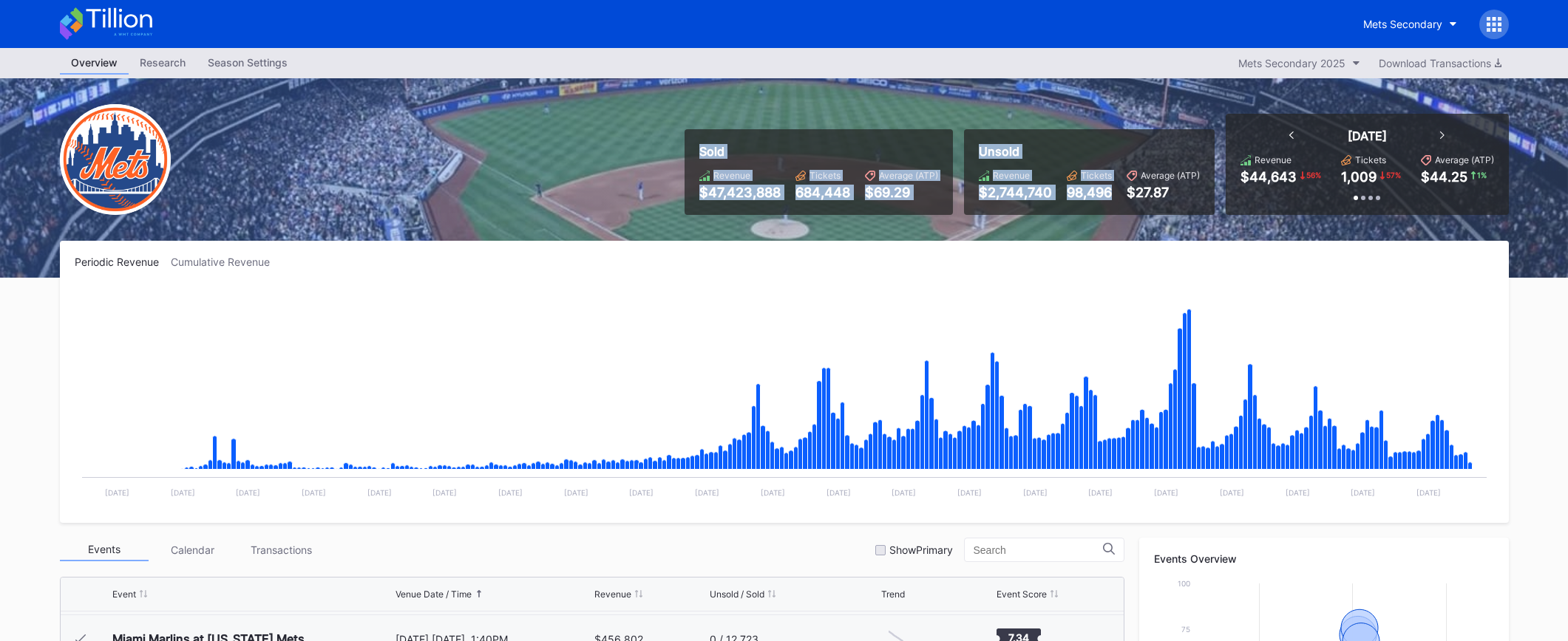
drag, startPoint x: 861, startPoint y: 185, endPoint x: 1200, endPoint y: 229, distance: 341.8
click at [1191, 228] on div "Sold Revenue $47,423,888 Tickets 684,448 Average (ATP) $69.29 Unsold Revenue $2…" at bounding box center [784, 178] width 1478 height 199
click at [1200, 229] on div "Sold Revenue $47,423,888 Tickets 684,448 Average (ATP) $69.29 Unsold Revenue $2…" at bounding box center [784, 178] width 1478 height 199
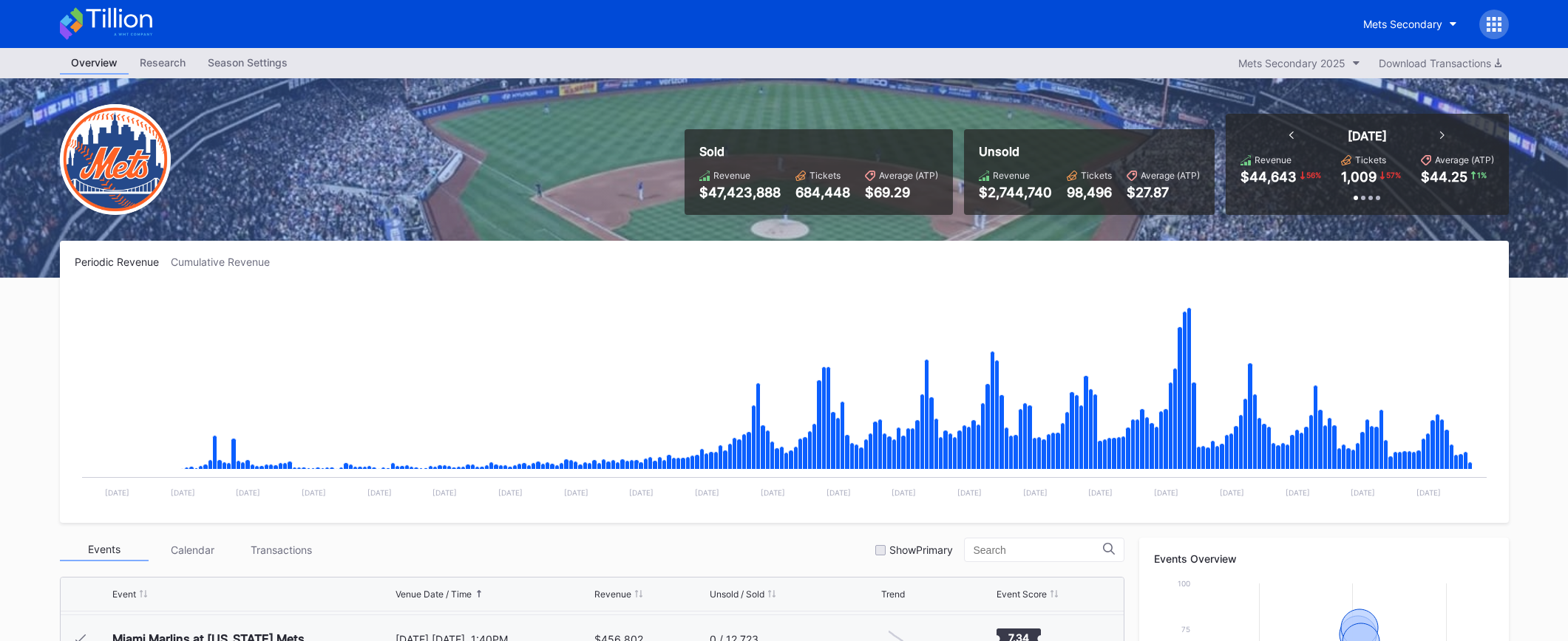
click at [113, 38] on icon at bounding box center [106, 24] width 92 height 32
click at [130, 28] on icon at bounding box center [118, 18] width 66 height 20
click at [48, 24] on div "Mets Secondary" at bounding box center [784, 24] width 1478 height 48
click at [66, 24] on icon at bounding box center [66, 20] width 12 height 12
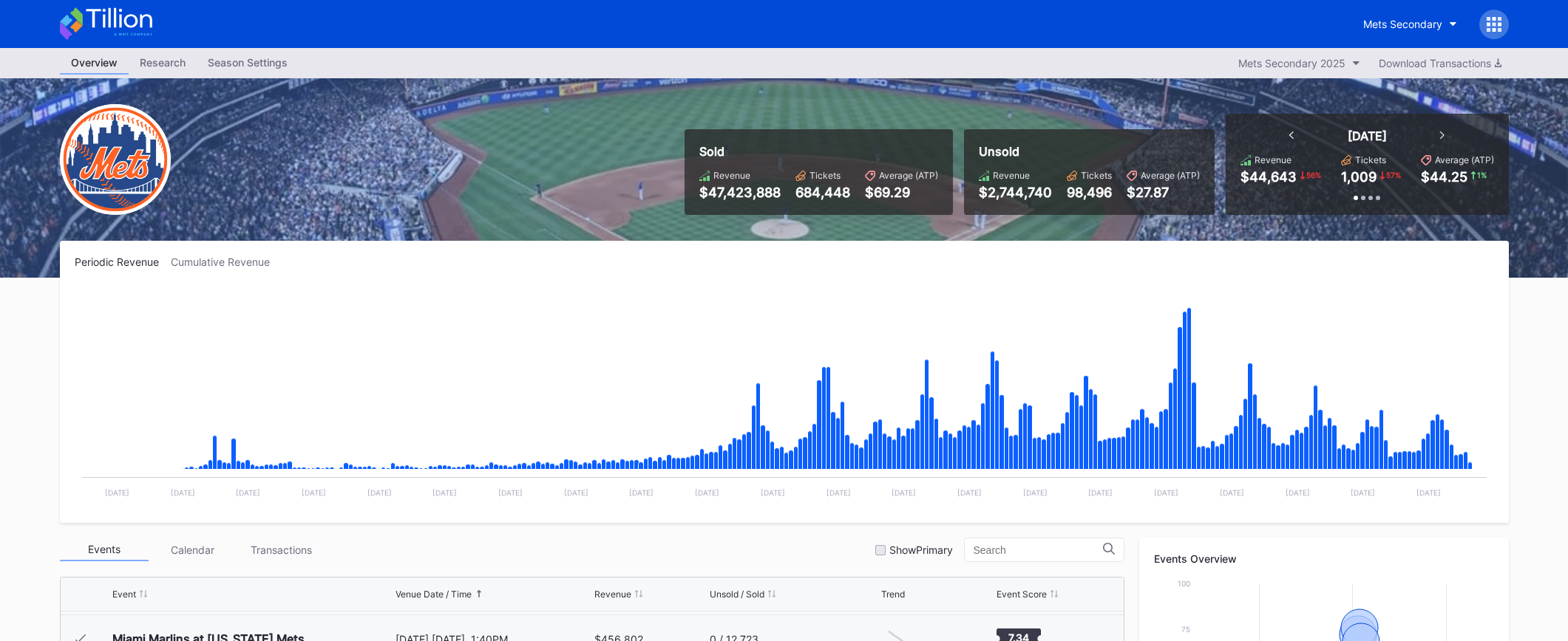
click at [114, 22] on icon at bounding box center [118, 18] width 66 height 20
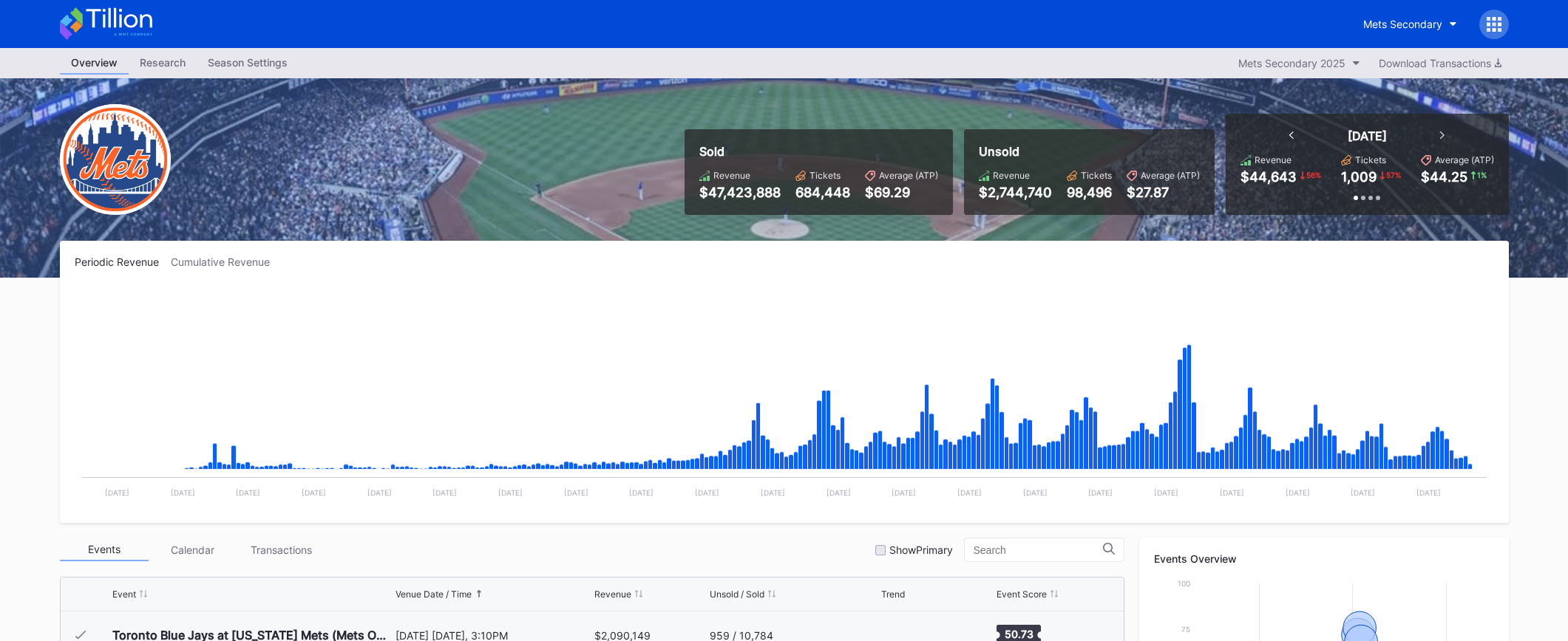
scroll to position [3358, 0]
